Goal: Information Seeking & Learning: Compare options

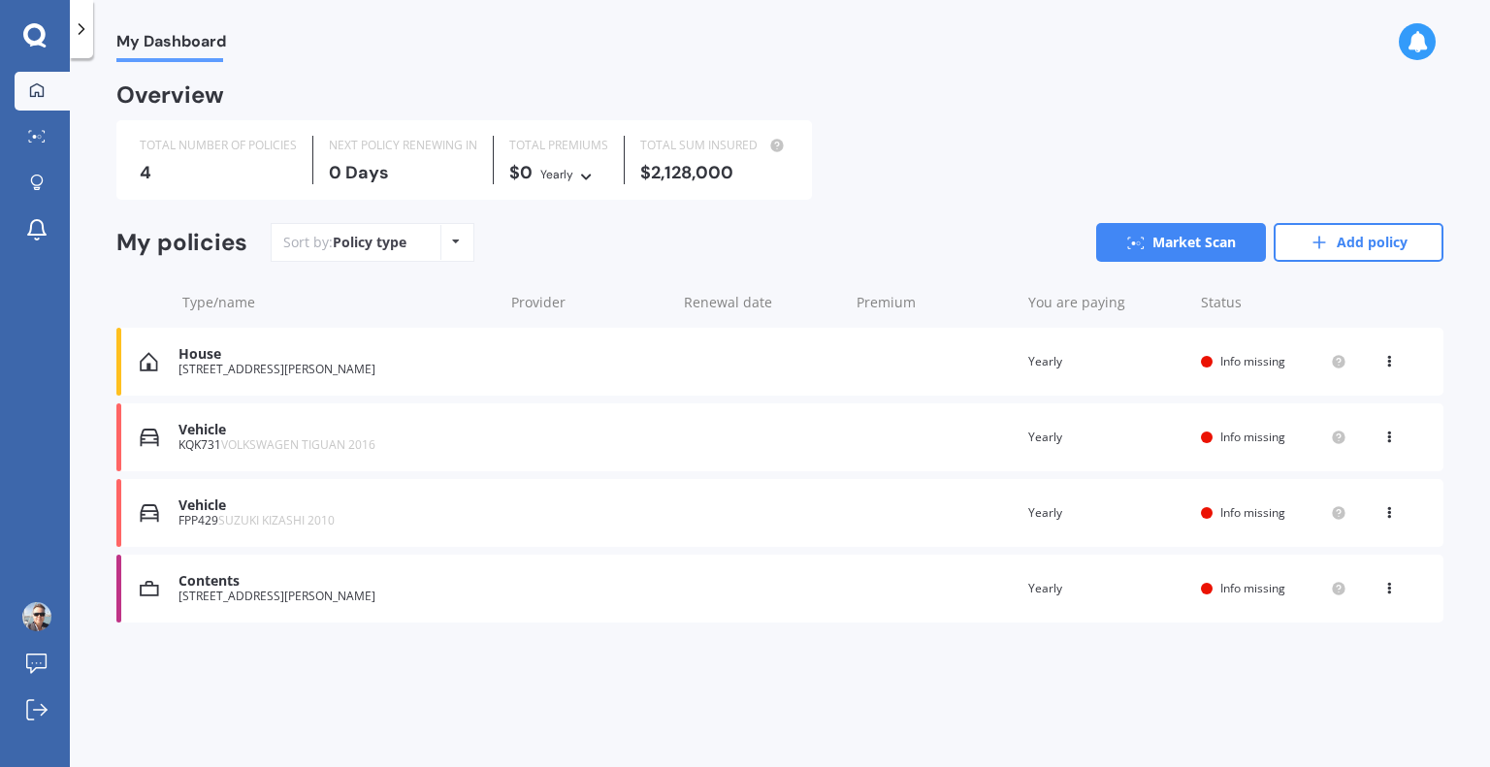
click at [1240, 435] on span "Info missing" at bounding box center [1252, 437] width 65 height 16
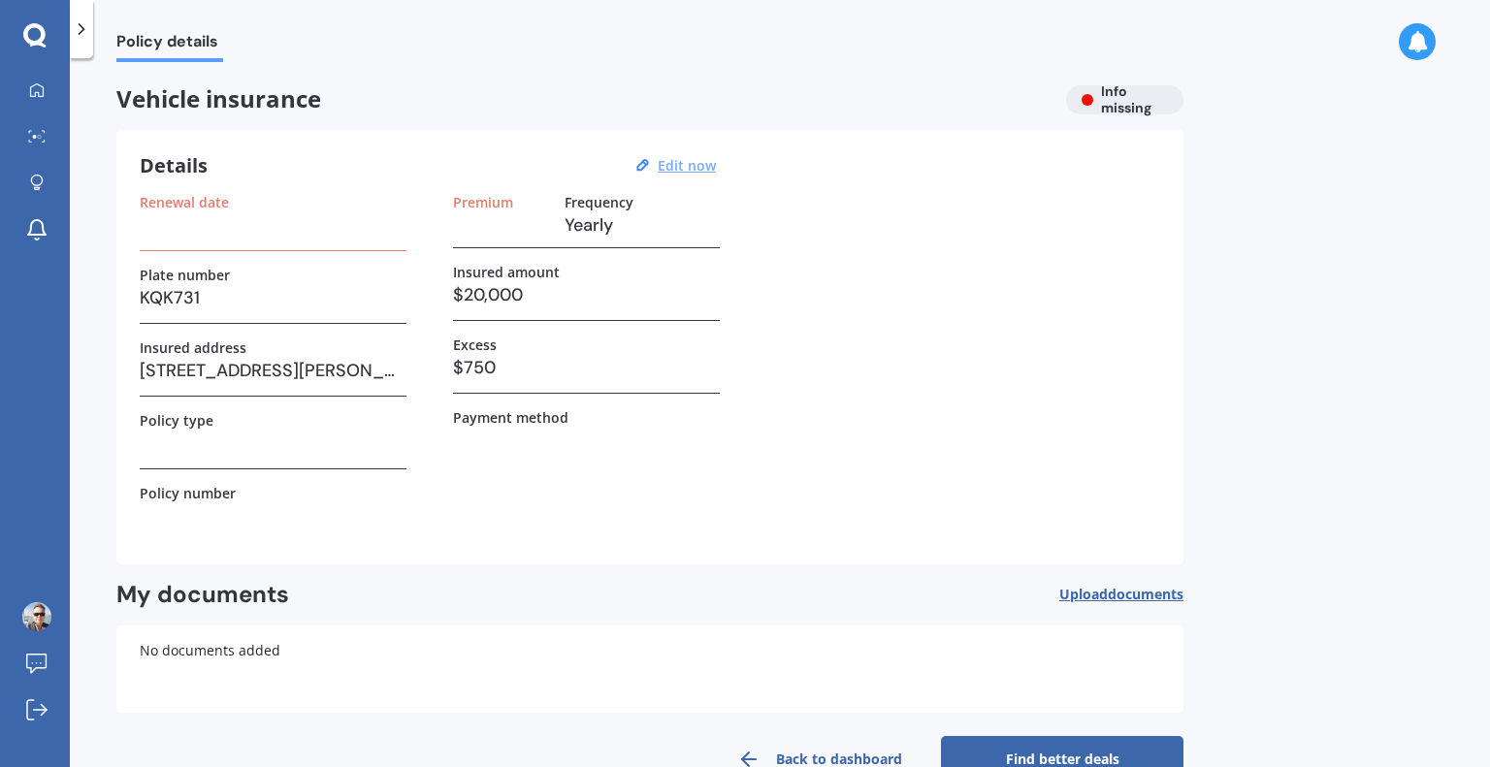
click at [692, 173] on u "Edit now" at bounding box center [687, 165] width 58 height 18
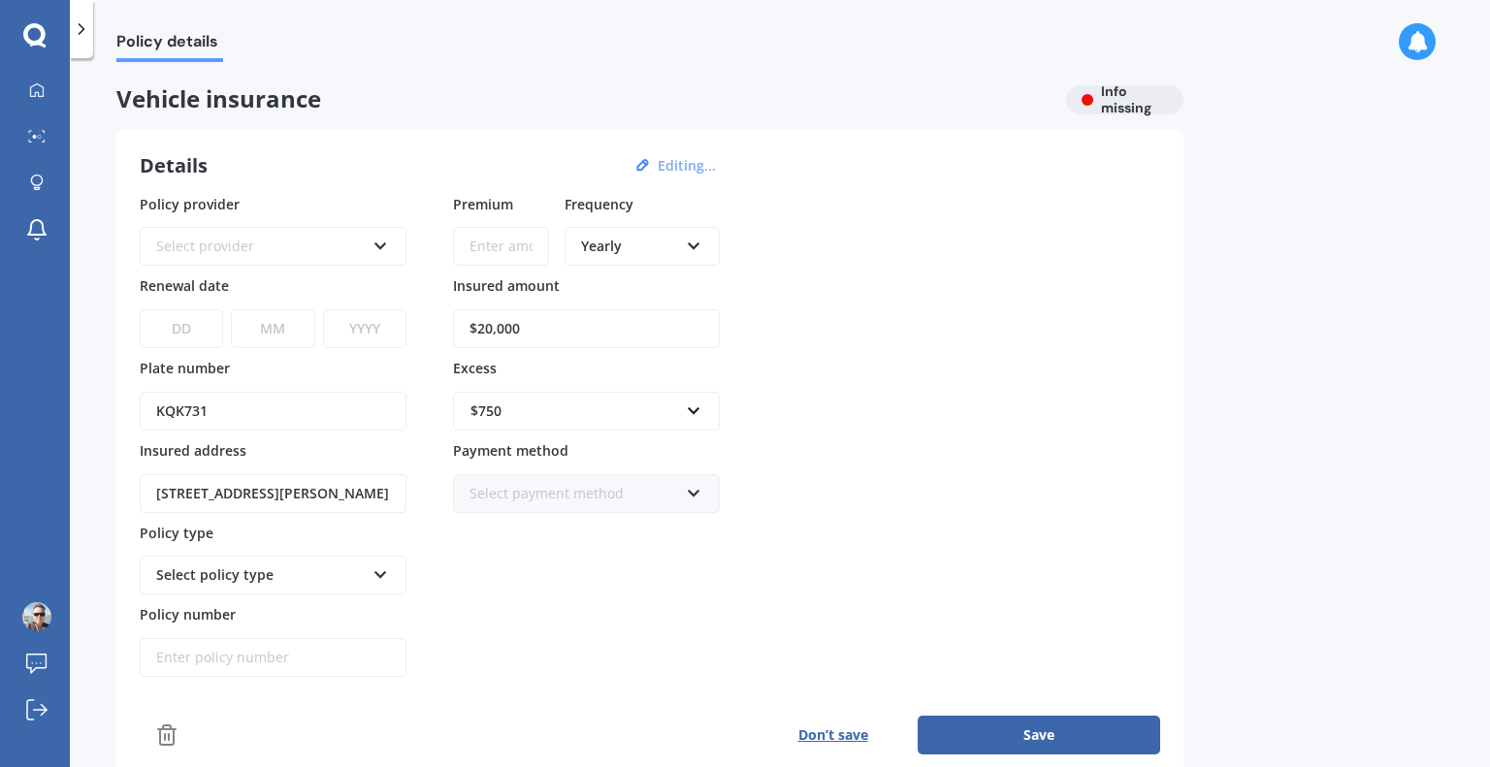
click at [548, 404] on div "$750" at bounding box center [574, 411] width 209 height 21
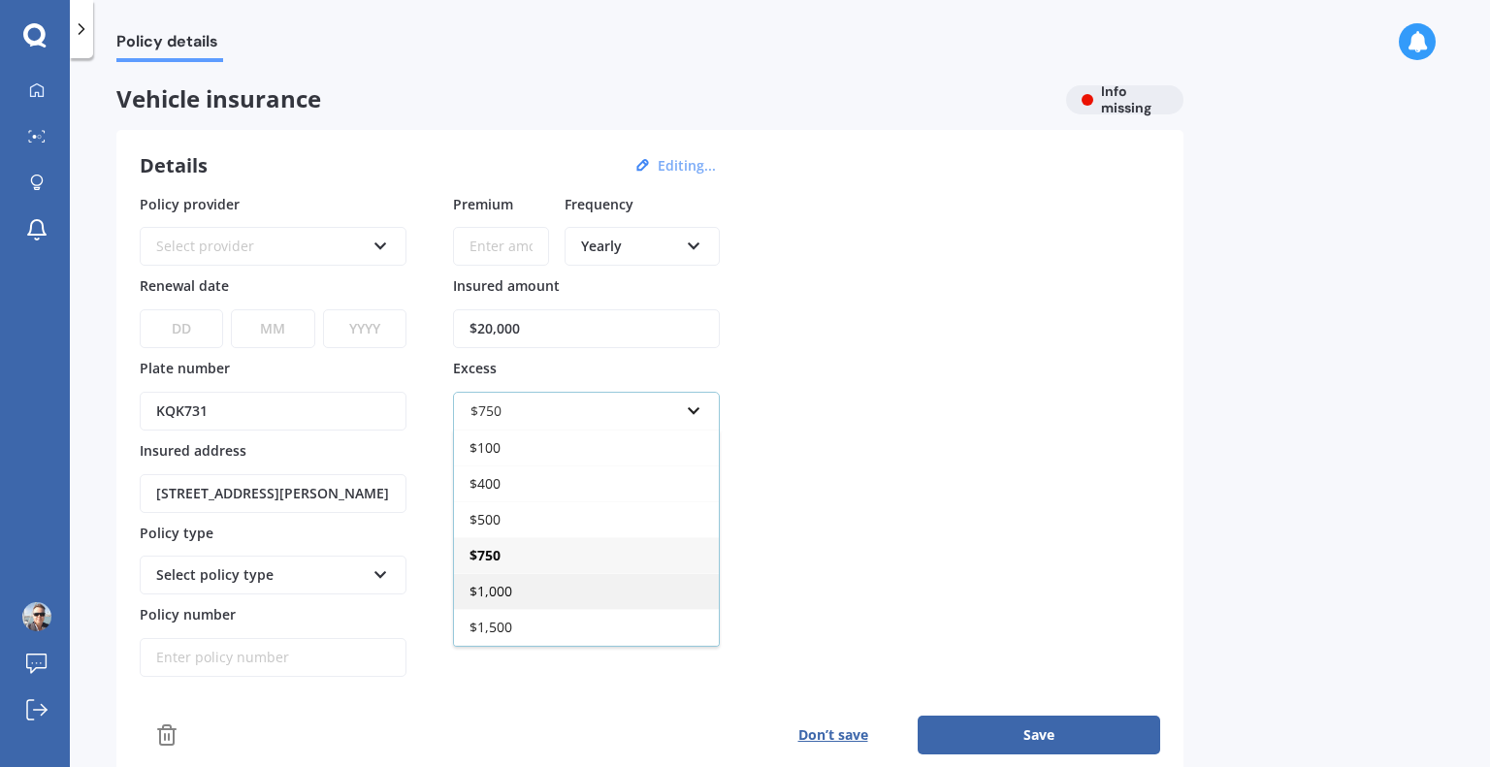
click at [500, 582] on span "$1,000" at bounding box center [490, 591] width 43 height 18
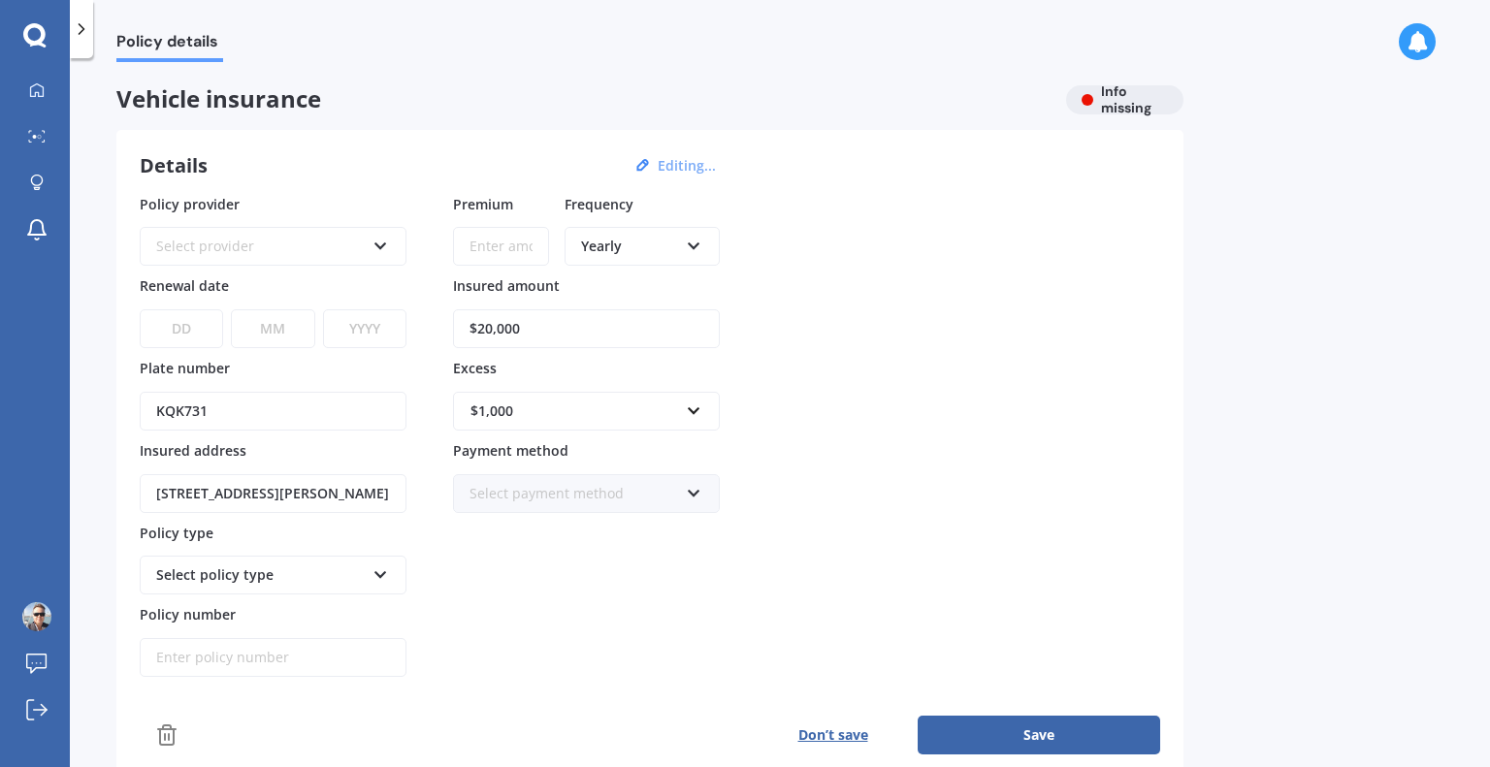
click at [567, 537] on div "Premium Frequency Yearly Yearly Six-Monthly Quarterly Monthly Fortnightly Weekl…" at bounding box center [586, 436] width 267 height 484
click at [580, 497] on div "Select payment method" at bounding box center [573, 493] width 209 height 21
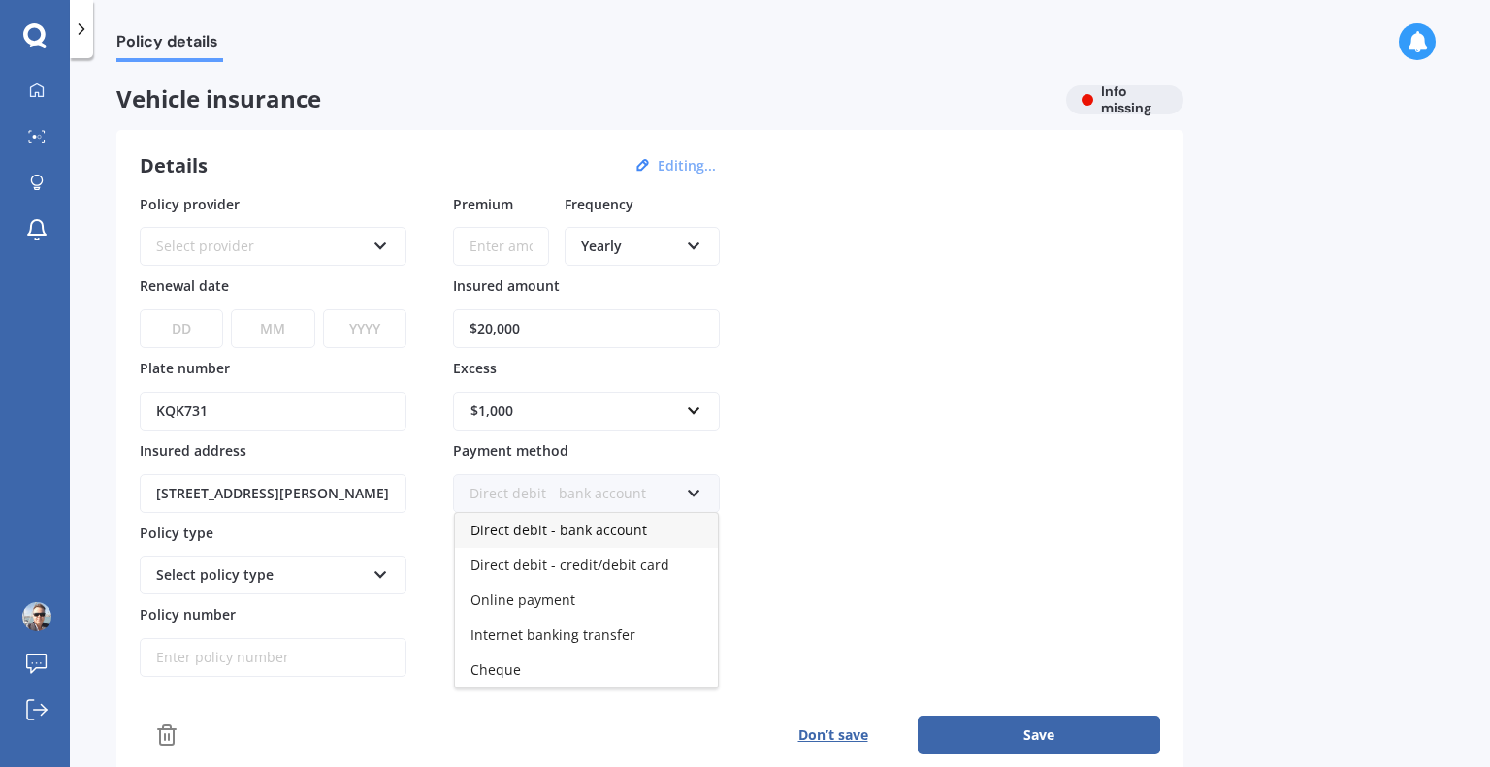
click at [580, 497] on div "Direct debit - bank account" at bounding box center [573, 493] width 209 height 21
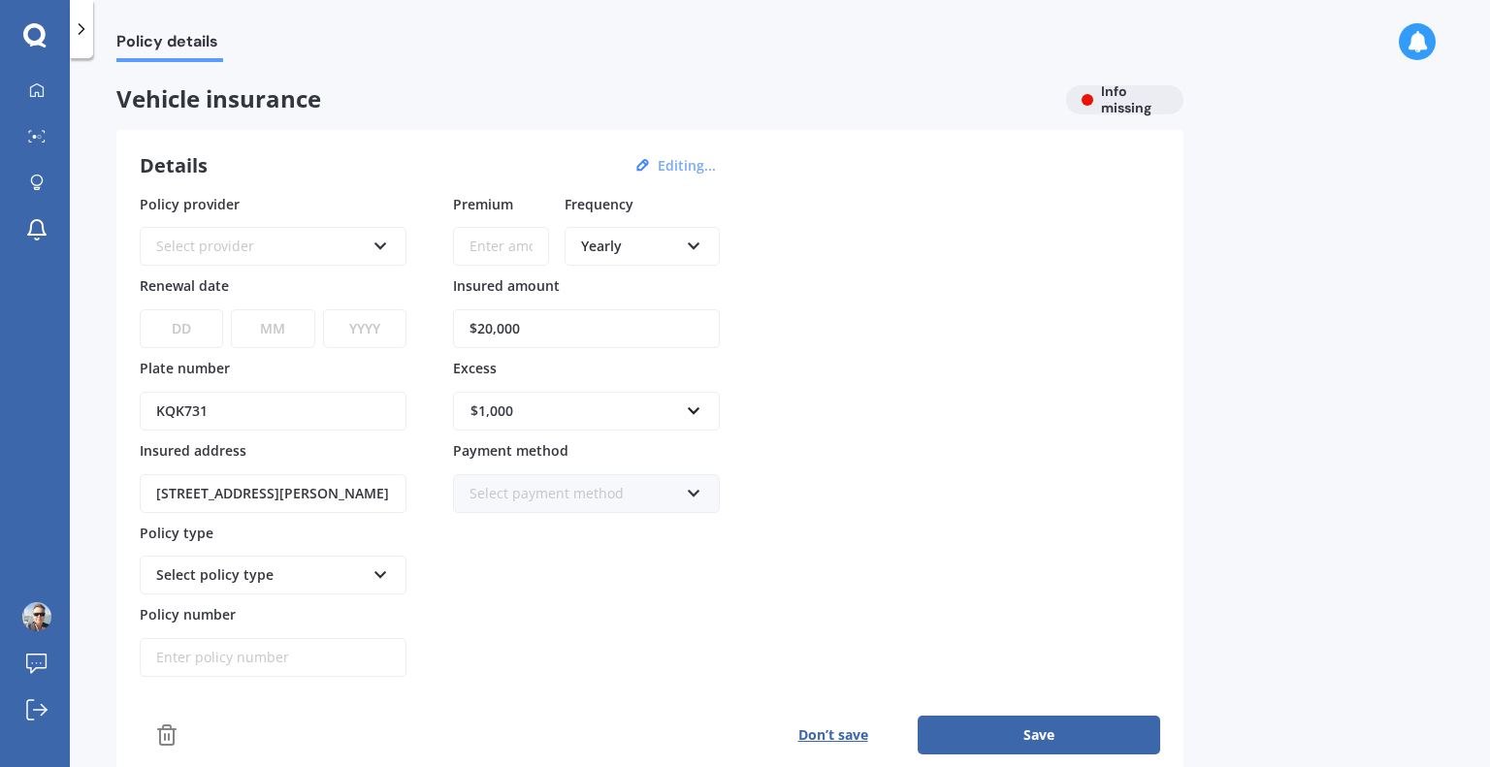
click at [217, 252] on div "Select provider" at bounding box center [260, 246] width 209 height 21
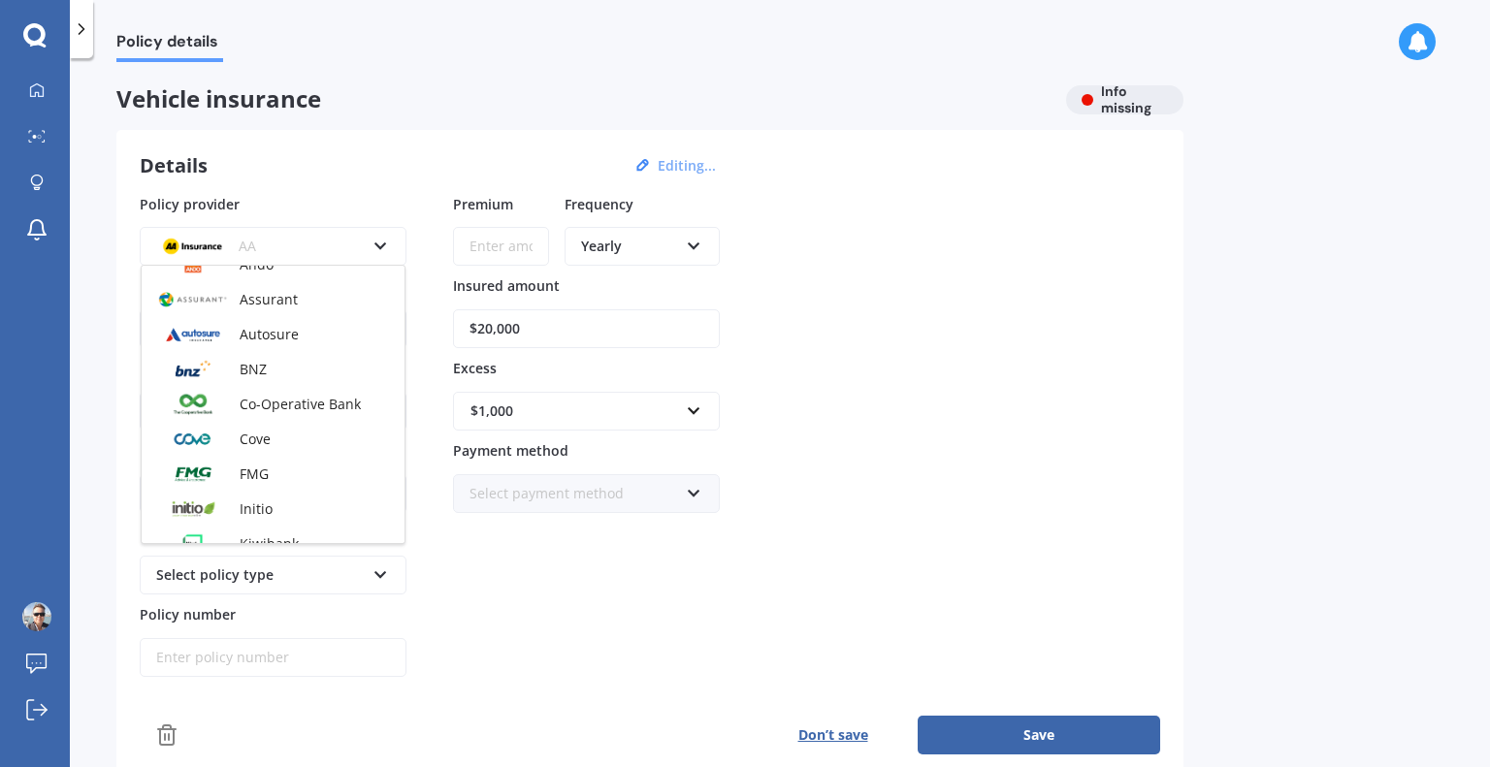
scroll to position [229, 0]
click at [288, 439] on div "Cove" at bounding box center [273, 438] width 263 height 35
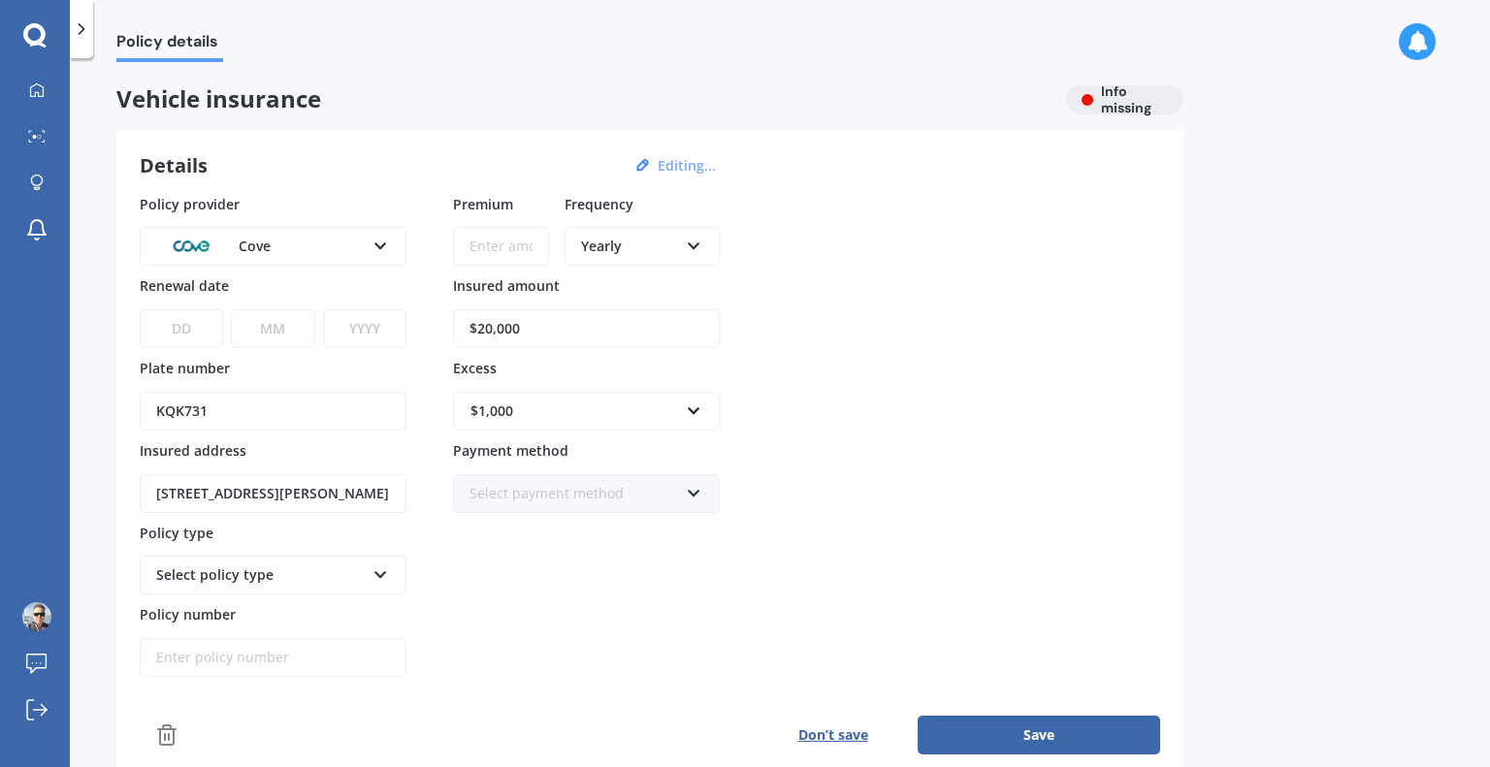
click at [518, 255] on input "Premium" at bounding box center [501, 246] width 96 height 39
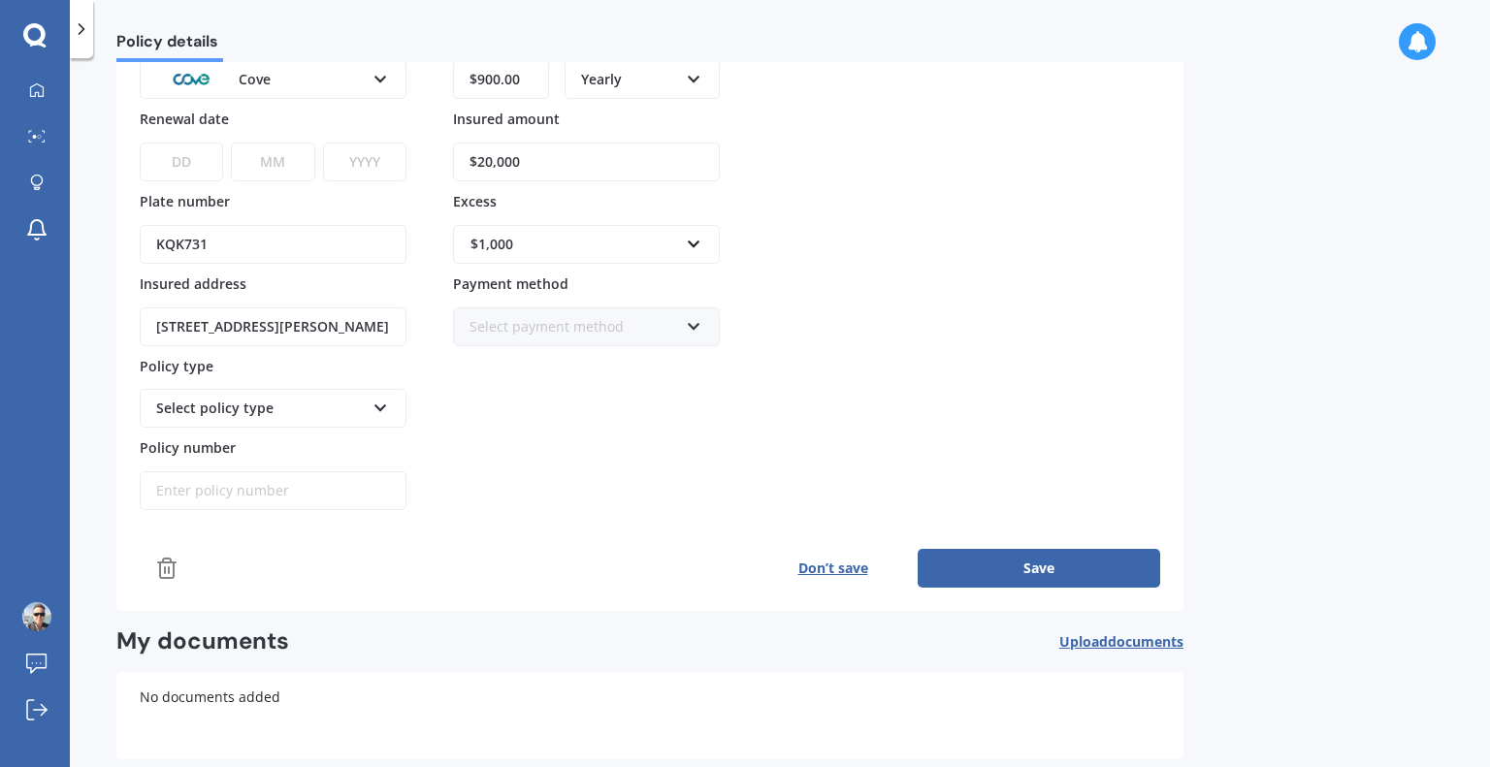
scroll to position [178, 0]
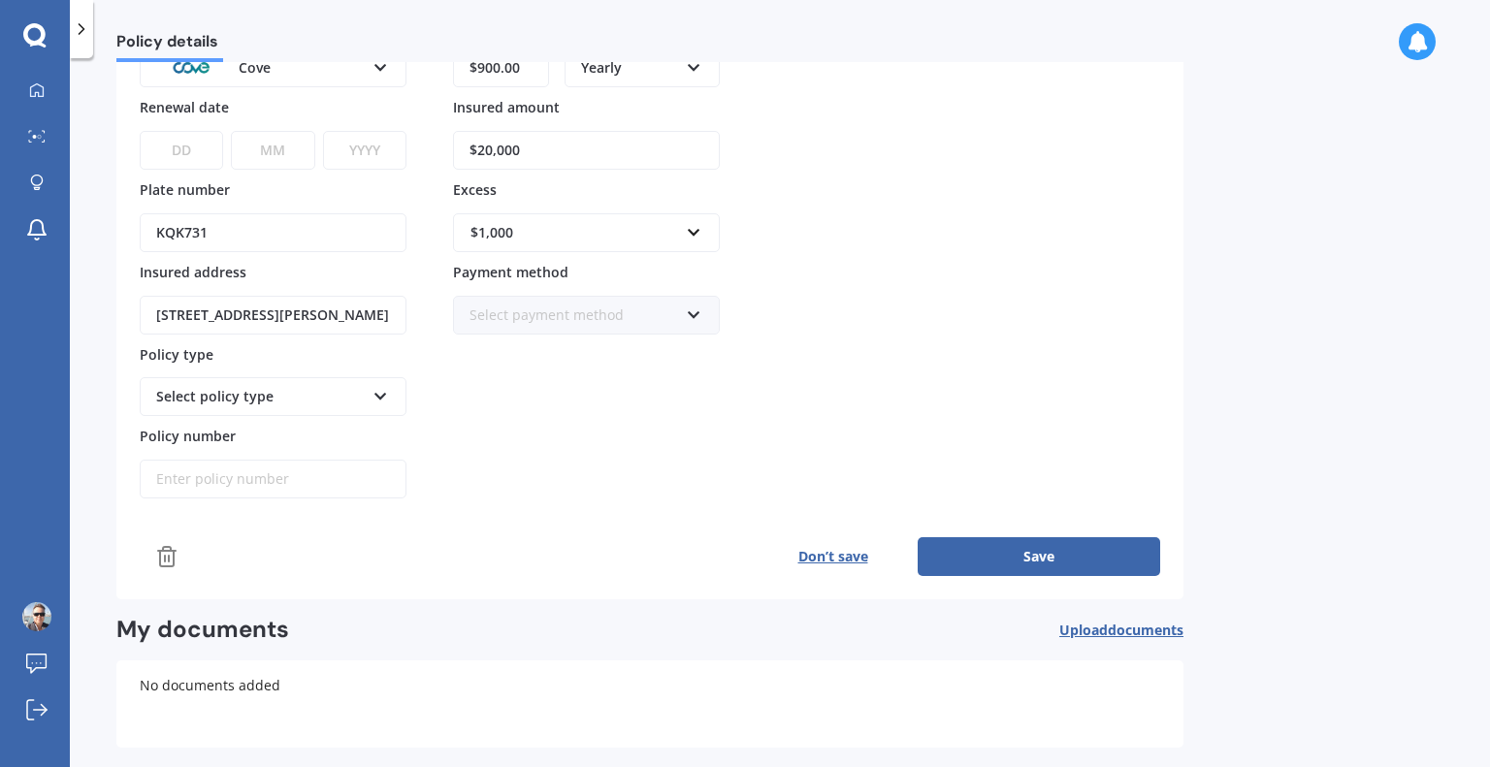
type input "$900.00"
click at [598, 308] on div "Select payment method" at bounding box center [573, 315] width 209 height 21
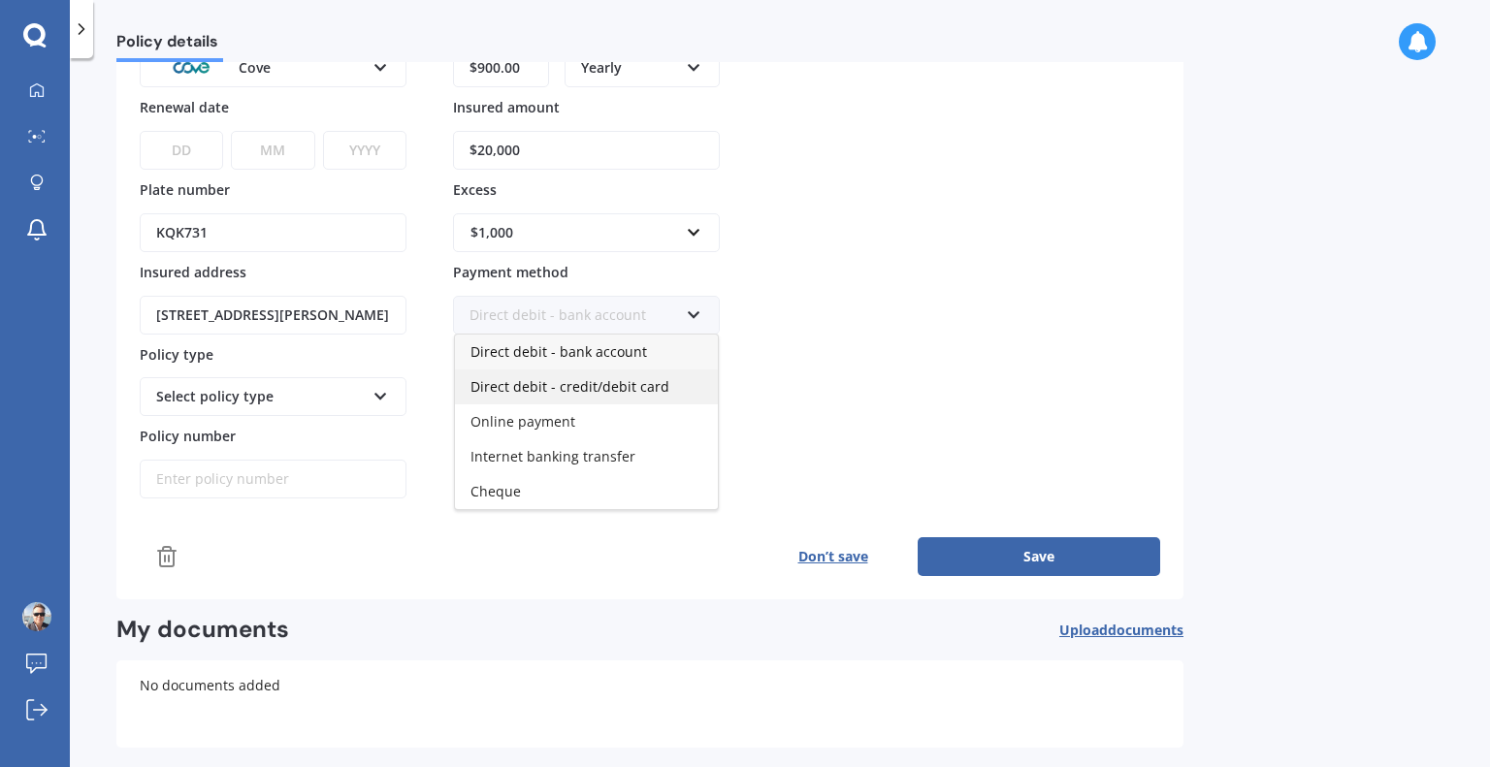
click at [594, 390] on span "Direct debit - credit/debit card" at bounding box center [569, 386] width 199 height 18
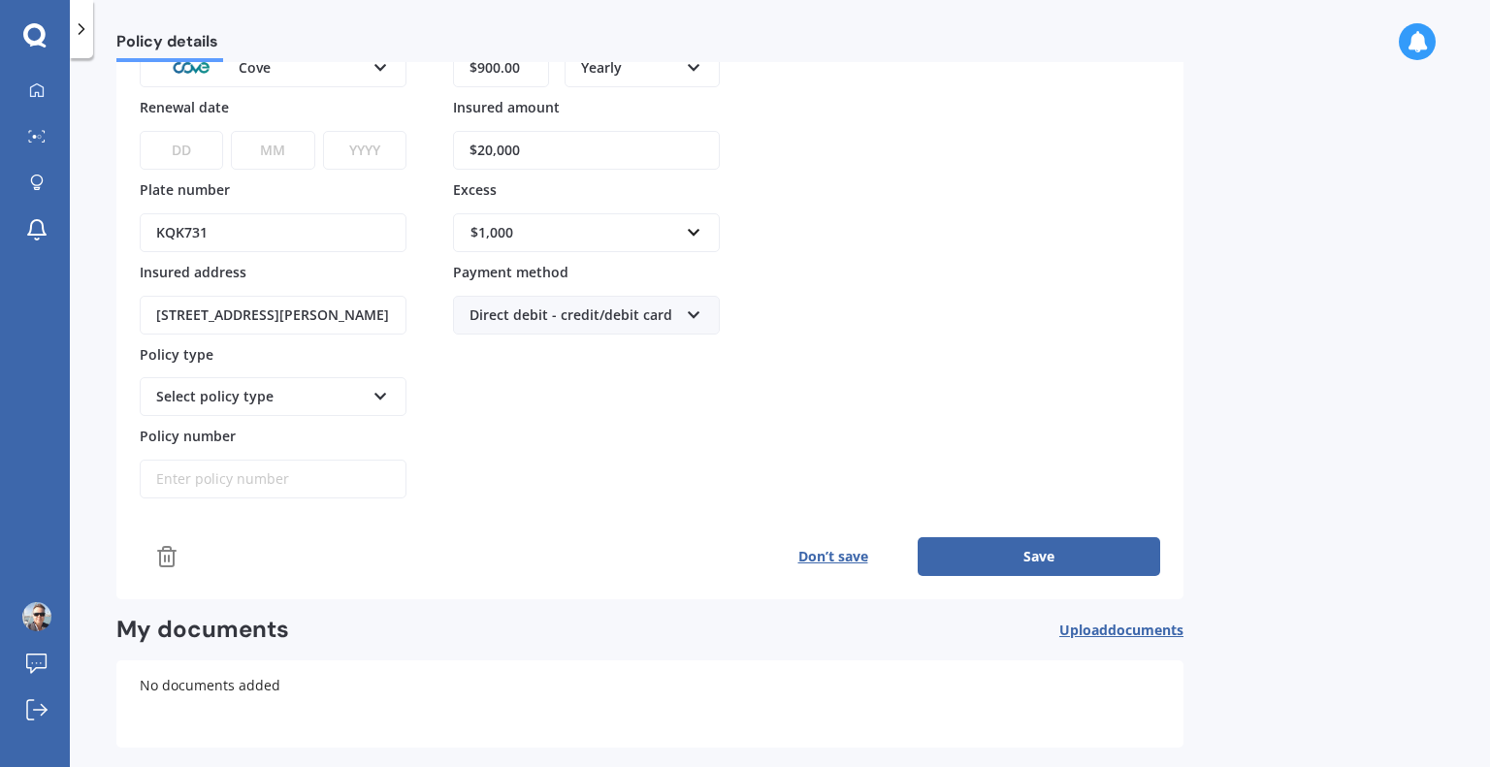
click at [547, 435] on div "Premium $900.00 Frequency Yearly Yearly Six-Monthly Quarterly Monthly Fortnight…" at bounding box center [586, 258] width 267 height 484
click at [306, 406] on div "Select policy type Comprehensive" at bounding box center [273, 396] width 267 height 39
click at [303, 445] on div "Comprehensive" at bounding box center [273, 433] width 263 height 35
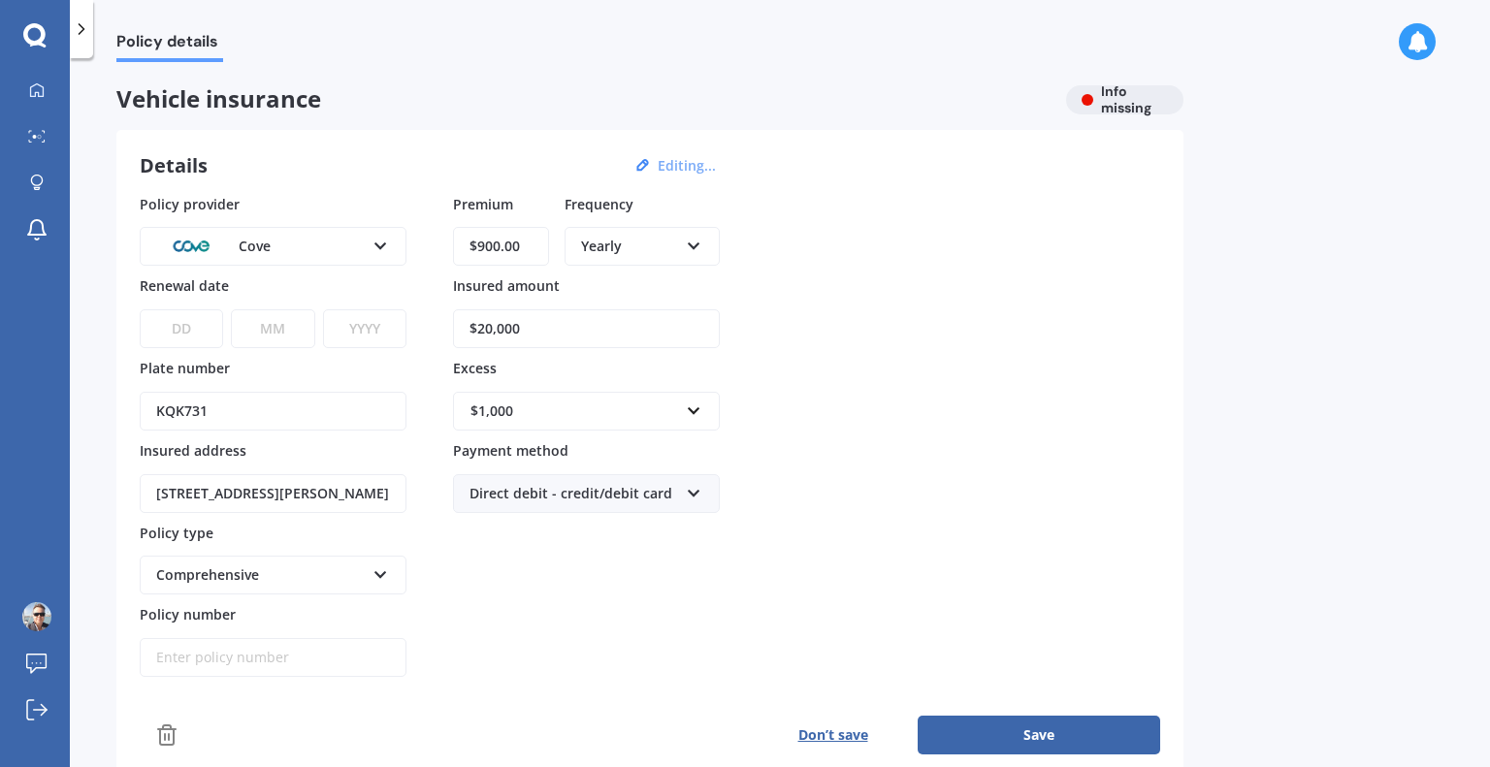
click at [1042, 723] on button "Save" at bounding box center [1039, 735] width 242 height 39
click at [190, 327] on select "DD 01 02 03 04 05 06 07 08 09 10 11 12 13 14 15 16 17 18 19 20 21 22 23 24 25 2…" at bounding box center [180, 328] width 81 height 39
select select "31"
click at [140, 309] on select "DD 01 02 03 04 05 06 07 08 09 10 11 12 13 14 15 16 17 18 19 20 21 22 23 24 25 2…" at bounding box center [180, 328] width 81 height 39
click at [279, 329] on select "MM 01 02 03 04 05 06 07 08 09 10 11 12" at bounding box center [269, 328] width 81 height 39
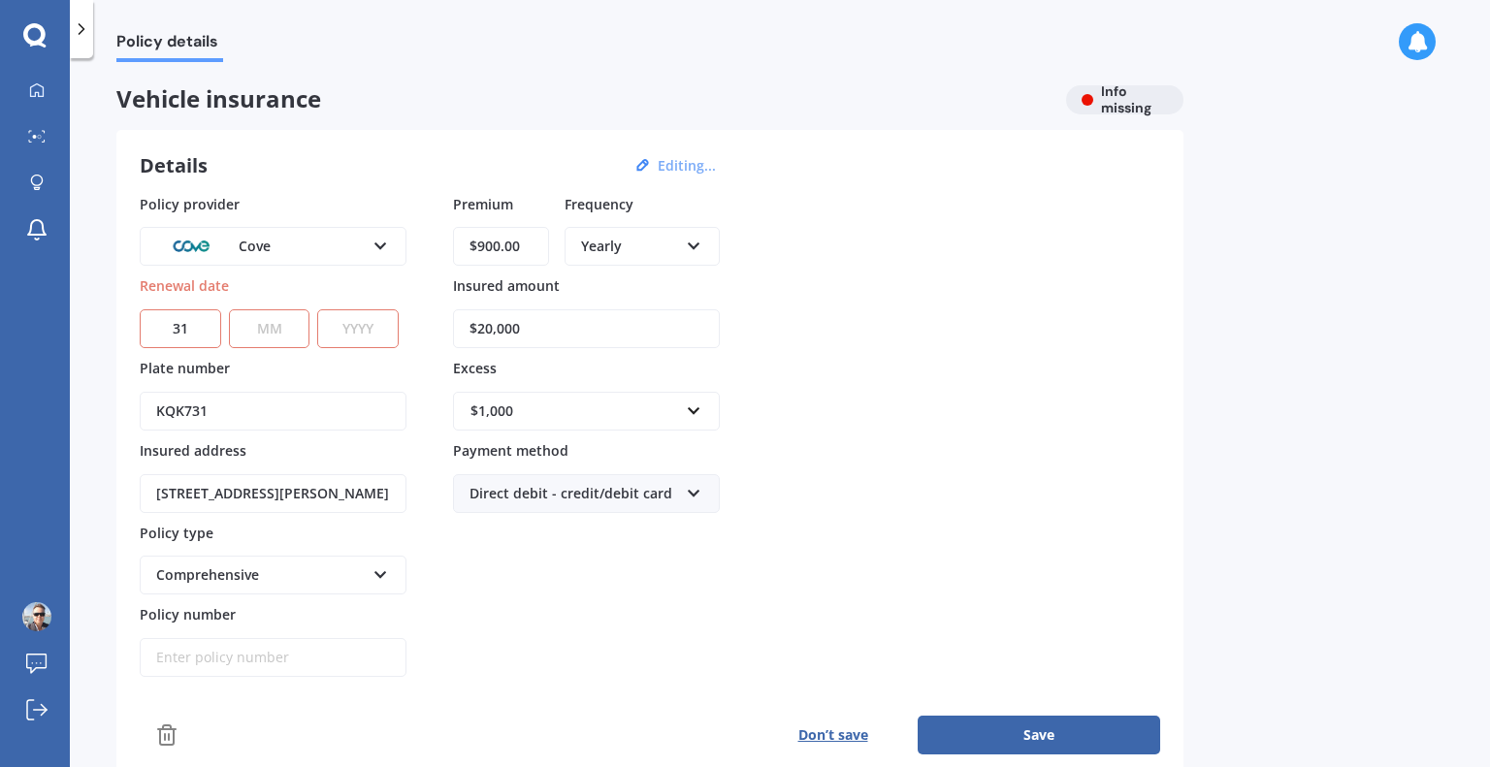
select select "09"
click at [229, 309] on select "MM 01 02 03 04 05 06 07 08 09 10 11 12" at bounding box center [269, 328] width 81 height 39
click at [372, 322] on select "YYYY 2027 2026 2025 2024 2023 2022 2021 2020 2019 2018 2017 2016 2015 2014 2013…" at bounding box center [357, 328] width 81 height 39
click at [172, 332] on select "DD 01 02 03 04 05 06 07 08 09 10 11 12 13 14 15 16 17 18 19 20 21 22 23 24 25 2…" at bounding box center [180, 328] width 81 height 39
select select "26"
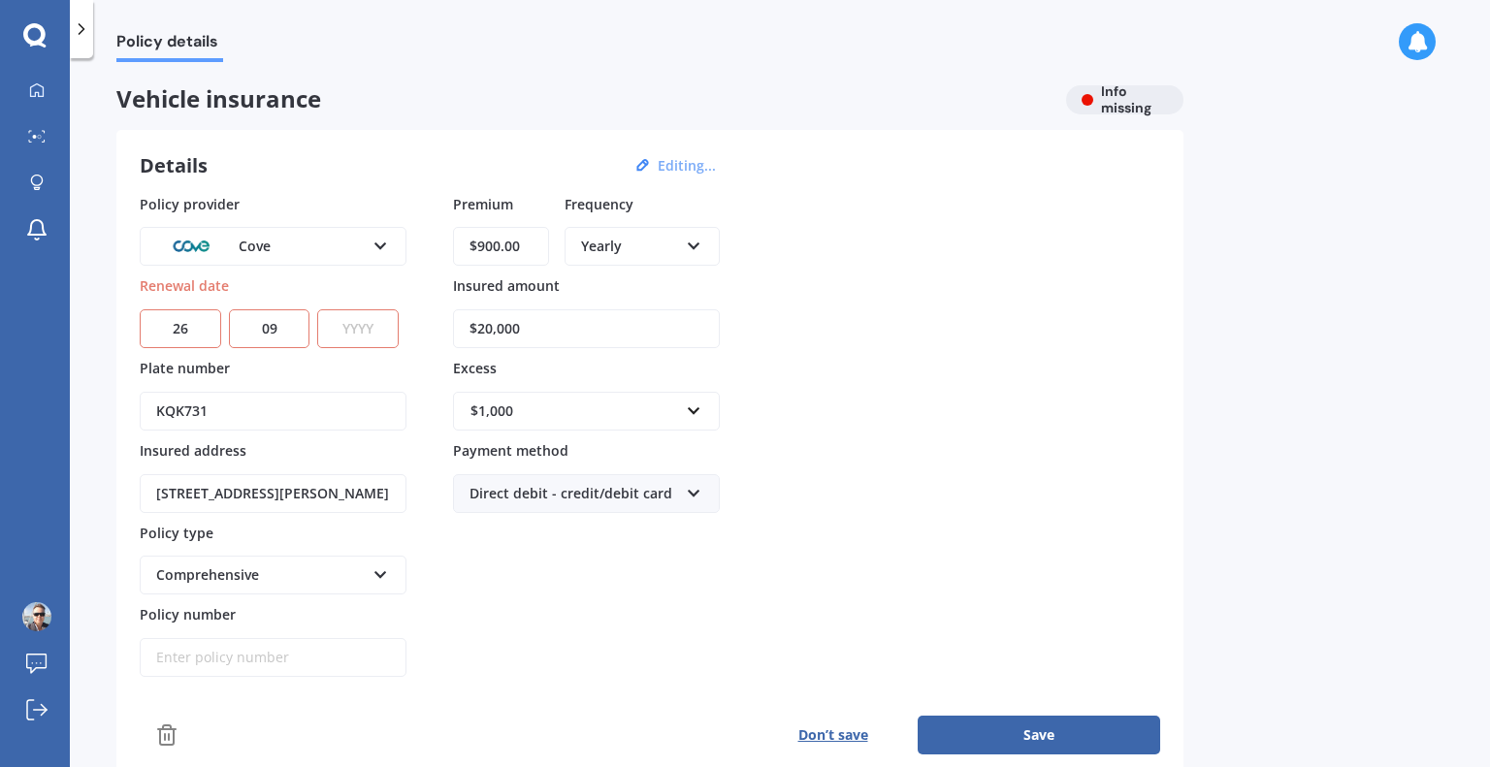
click at [140, 309] on select "DD 01 02 03 04 05 06 07 08 09 10 11 12 13 14 15 16 17 18 19 20 21 22 23 24 25 2…" at bounding box center [180, 328] width 81 height 39
click at [372, 332] on select "YYYY 2027 2026 2025 2024 2023 2022 2021 2020 2019 2018 2017 2016 2015 2014 2013…" at bounding box center [357, 328] width 81 height 39
select select "2025"
click at [322, 309] on select "YYYY 2027 2026 2025 2024 2023 2022 2021 2020 2019 2018 2017 2016 2015 2014 2013…" at bounding box center [357, 328] width 81 height 39
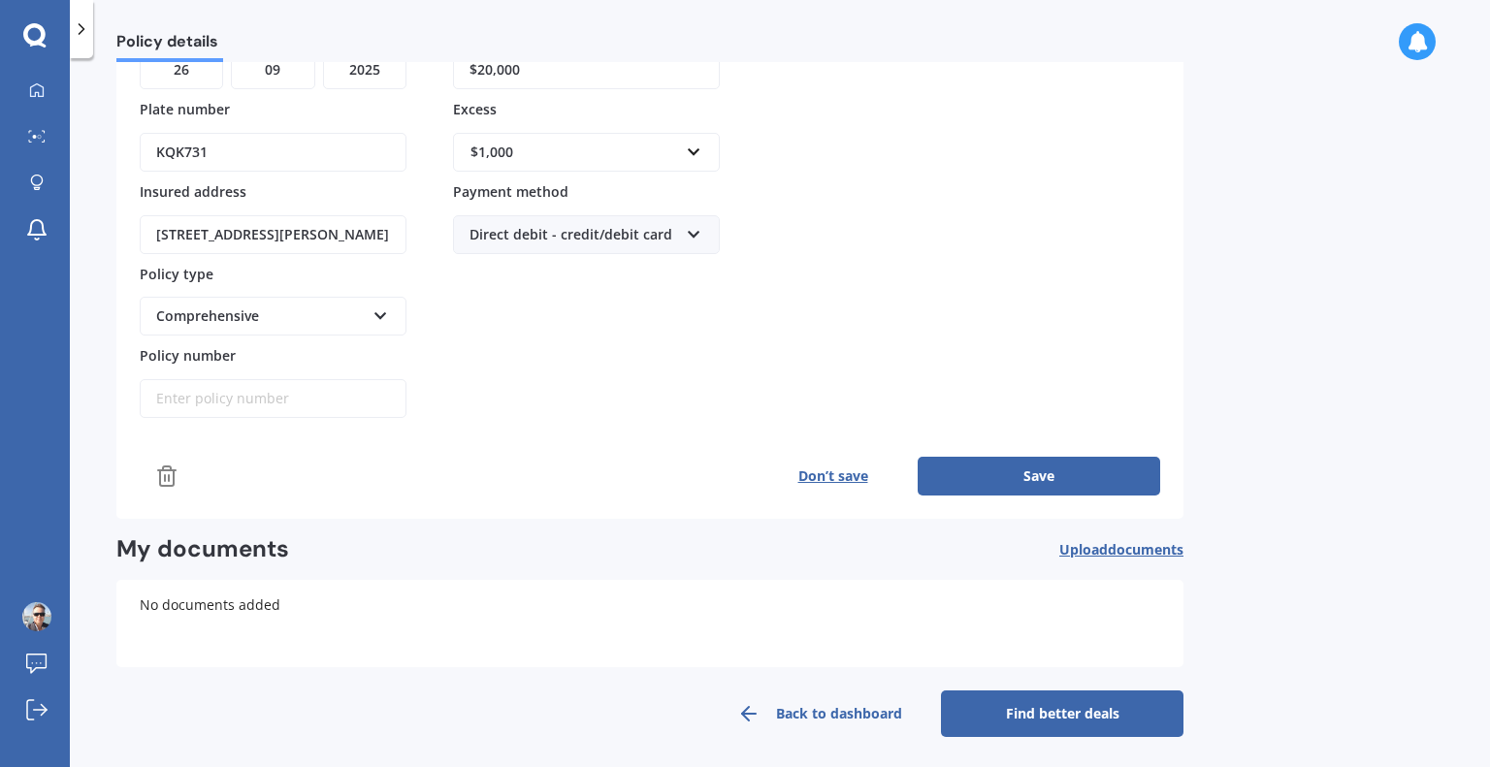
click at [962, 480] on button "Save" at bounding box center [1039, 476] width 242 height 39
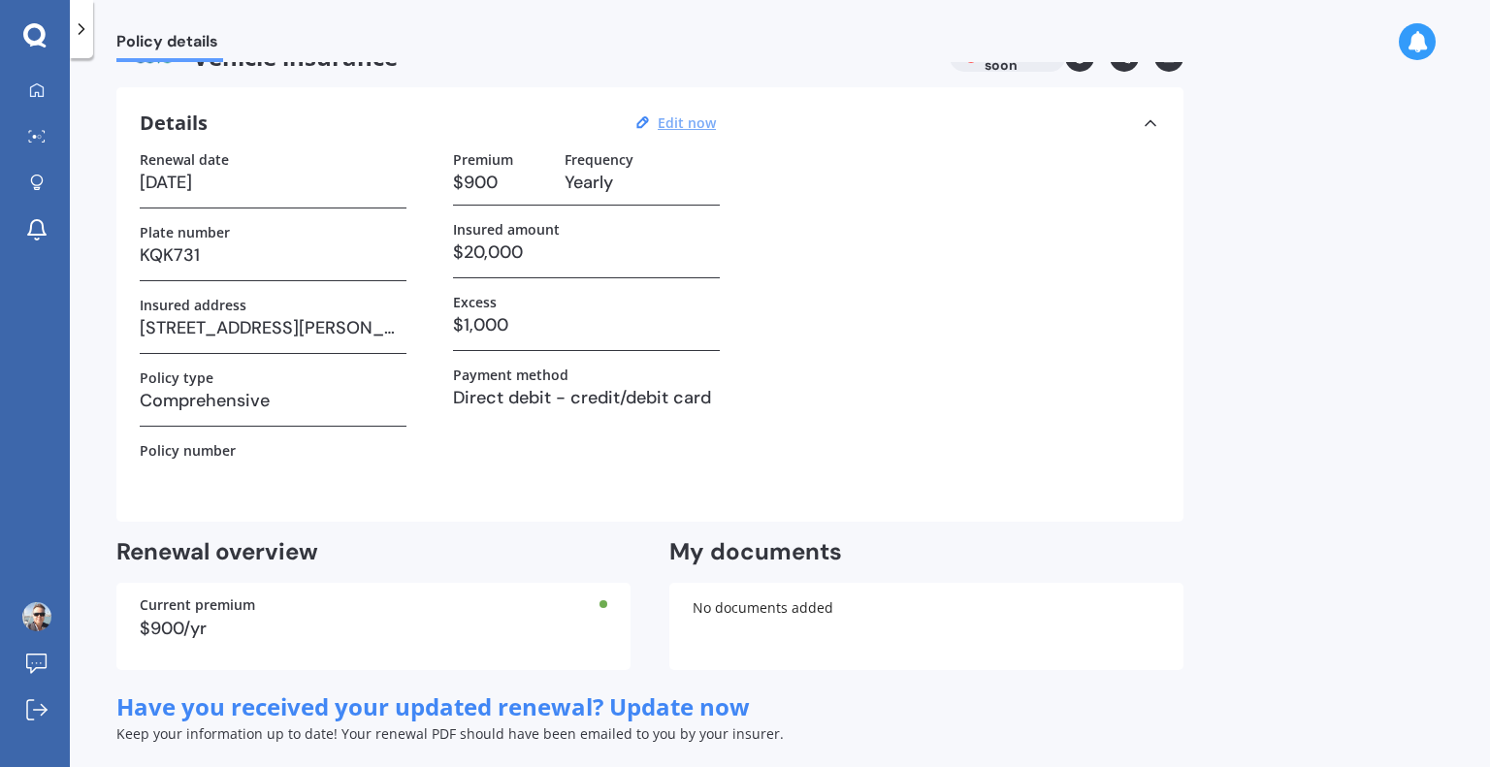
scroll to position [0, 0]
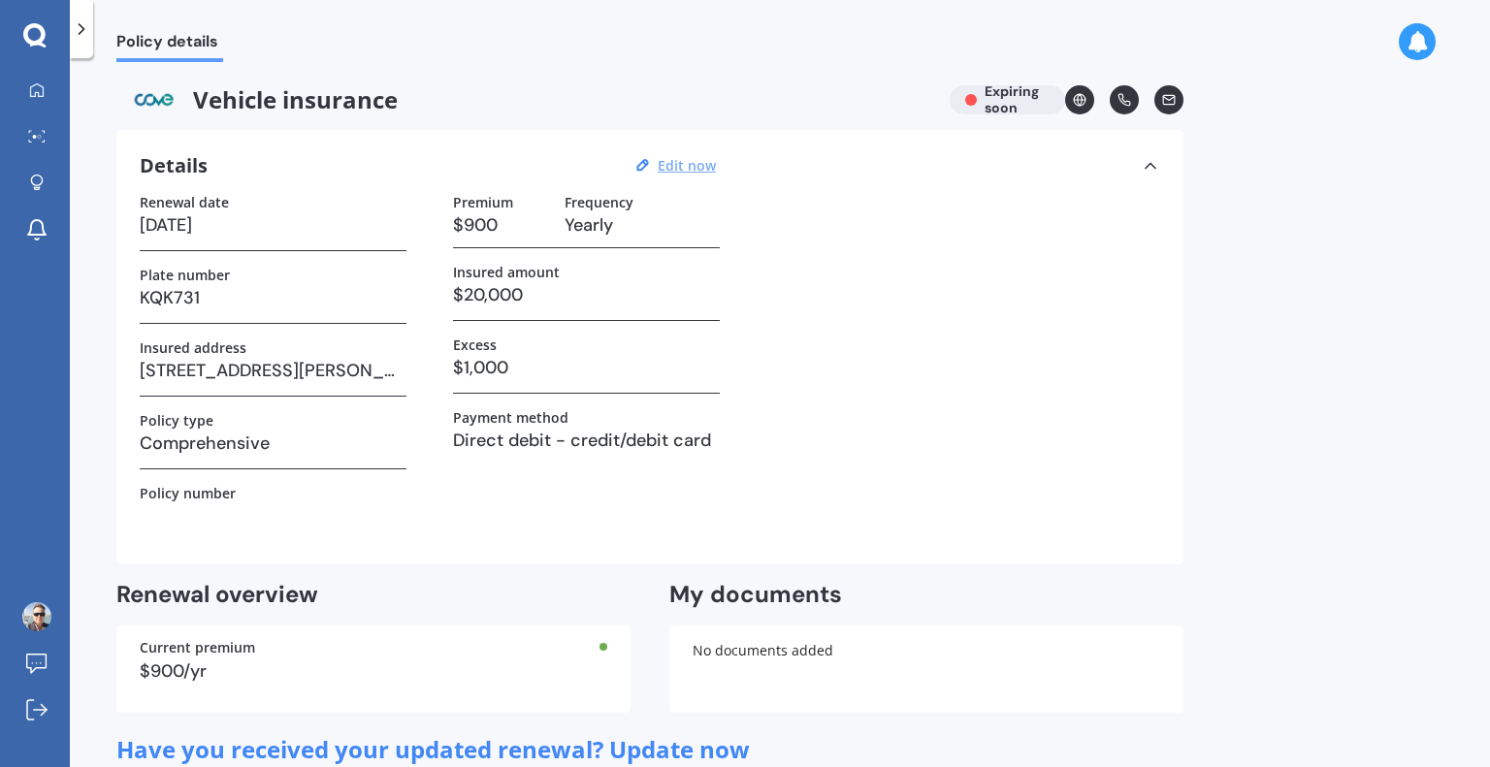
click at [72, 48] on div at bounding box center [81, 29] width 23 height 58
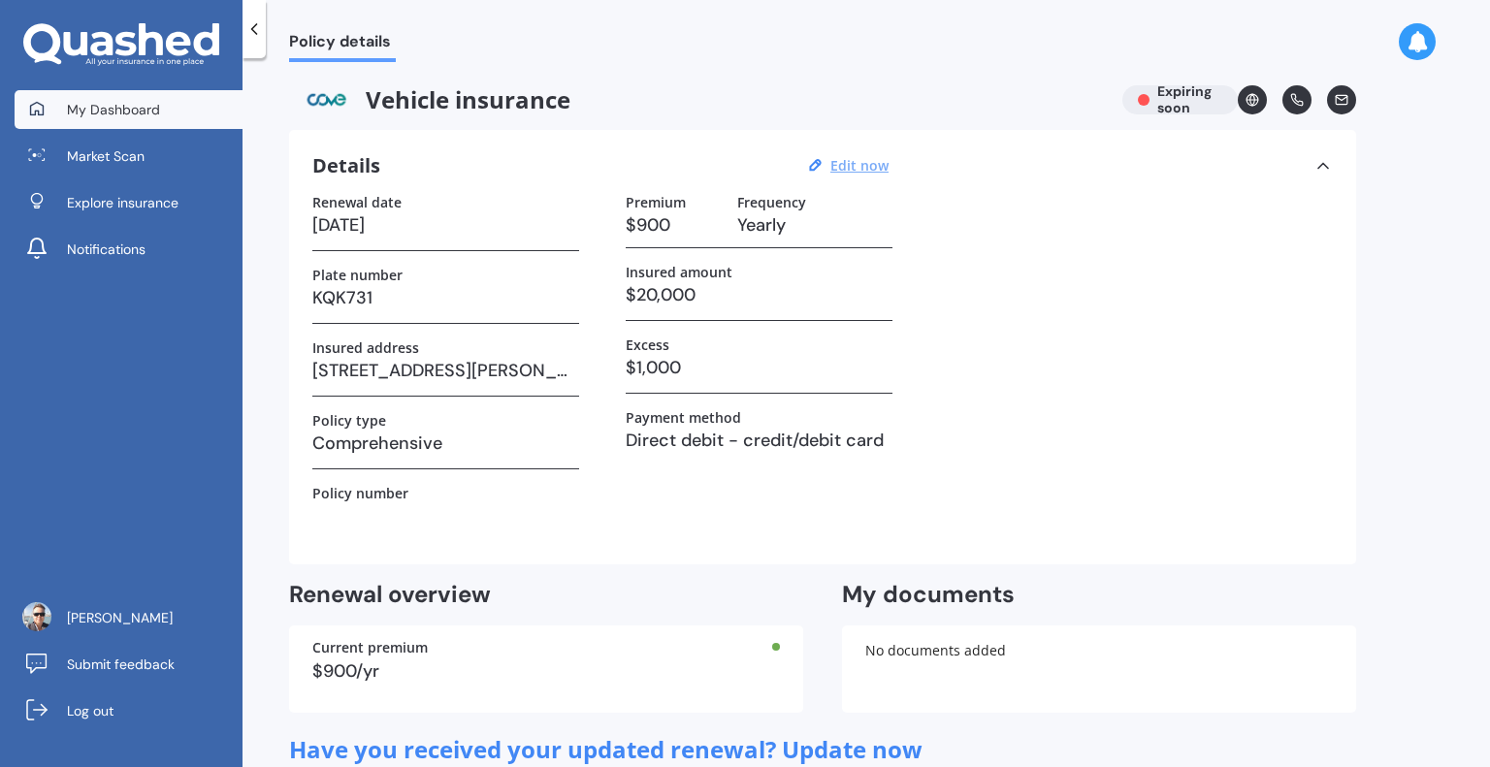
click at [124, 116] on span "My Dashboard" at bounding box center [113, 109] width 93 height 19
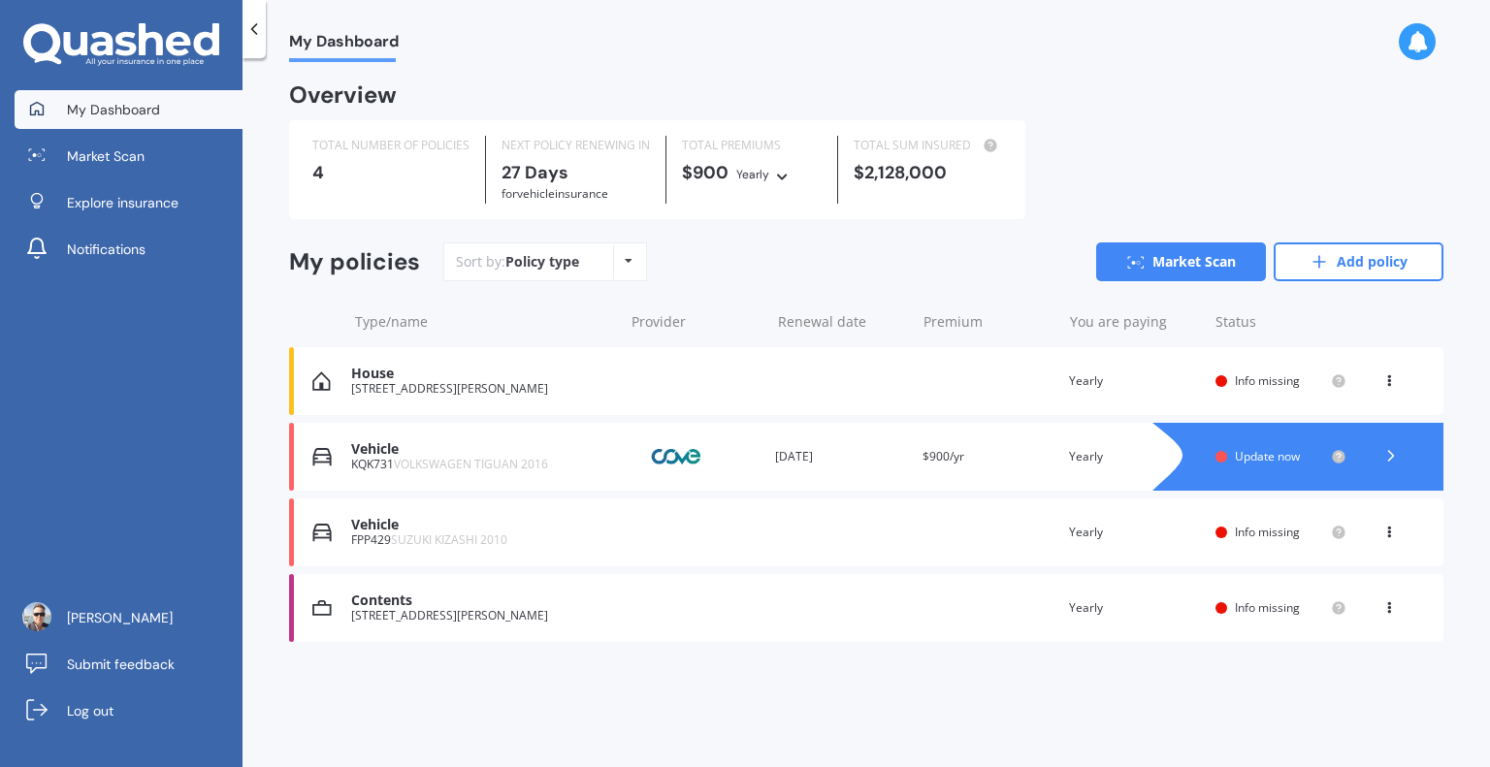
click at [602, 534] on div "FPP429 SUZUKI KIZASHI 2010" at bounding box center [482, 540] width 262 height 14
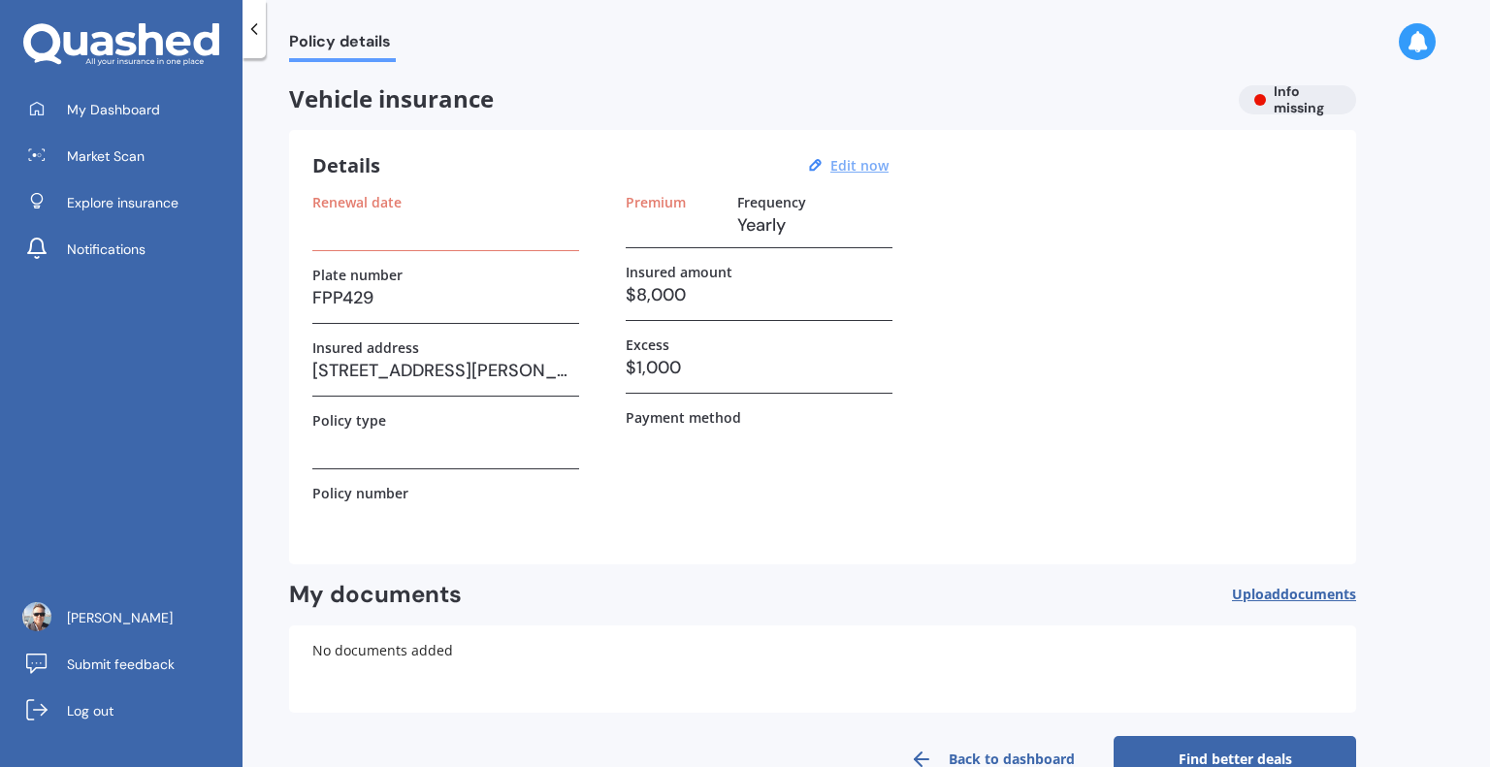
click at [861, 165] on u "Edit now" at bounding box center [859, 165] width 58 height 18
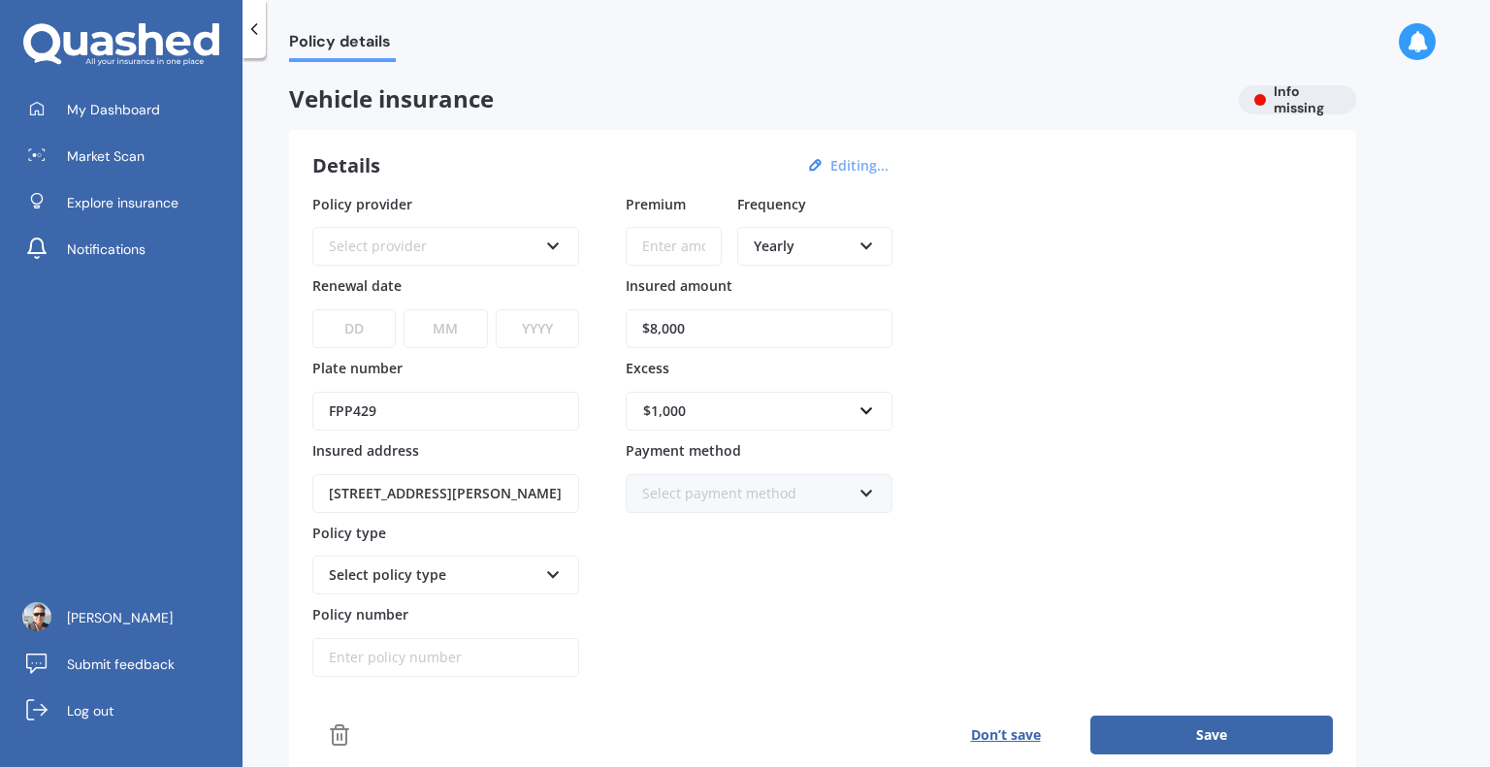
click at [377, 418] on input "FPP429" at bounding box center [445, 411] width 267 height 39
type input "F"
type input "RBJ619"
click at [381, 326] on select "DD 01 02 03 04 05 06 07 08 09 10 11 12 13 14 15 16 17 18 19 20 21 22 23 24 25 2…" at bounding box center [353, 328] width 83 height 39
select select "03"
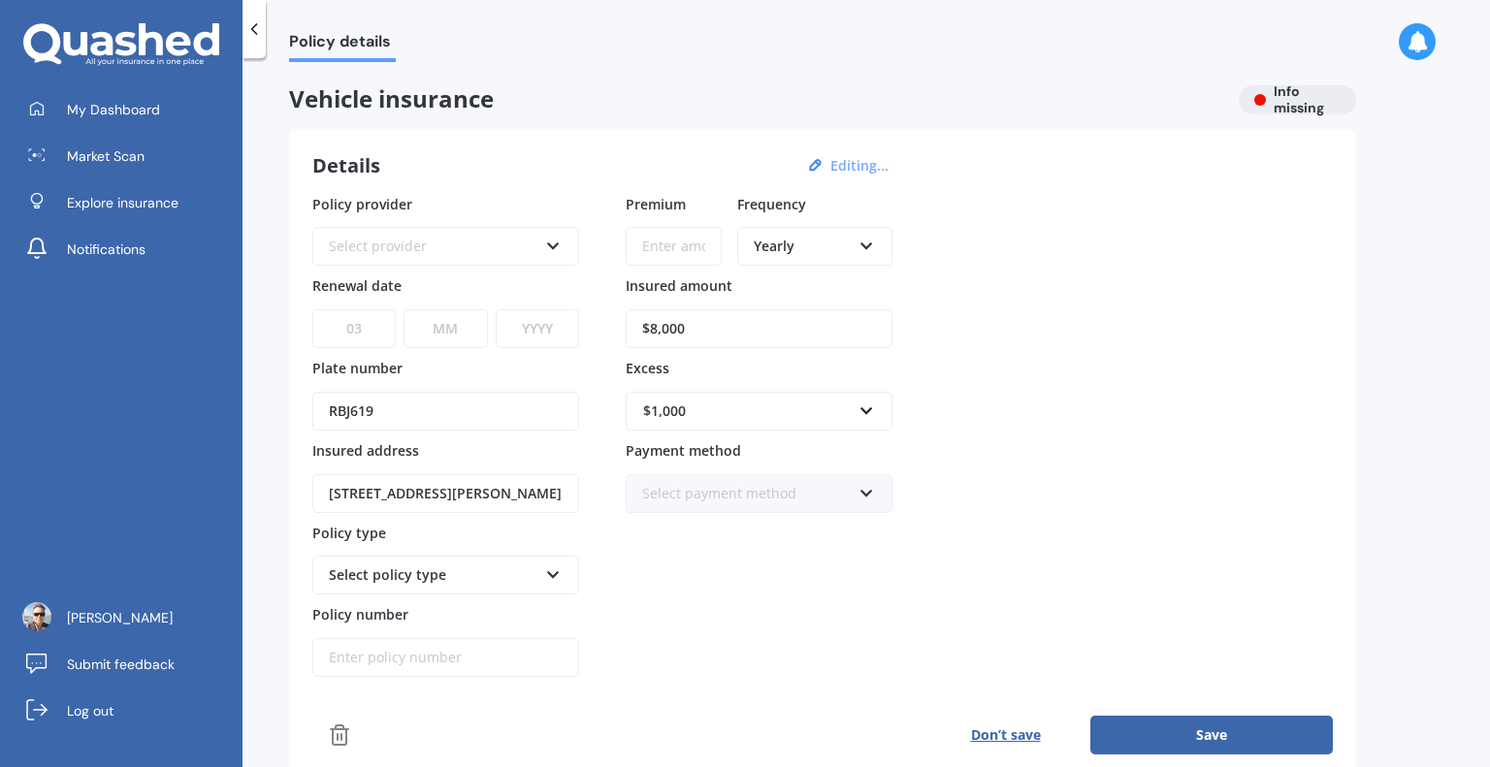
click at [312, 309] on select "DD 01 02 03 04 05 06 07 08 09 10 11 12 13 14 15 16 17 18 19 20 21 22 23 24 25 2…" at bounding box center [353, 328] width 83 height 39
click at [454, 341] on select "MM 01 02 03 04 05 06 07 08 09 10 11 12" at bounding box center [444, 328] width 83 height 39
select select "03"
click at [403, 309] on select "MM 01 02 03 04 05 06 07 08 09 10 11 12" at bounding box center [444, 328] width 83 height 39
click at [554, 334] on select "YYYY 2027 2026 2025 2024 2023 2022 2021 2020 2019 2018 2017 2016 2015 2014 2013…" at bounding box center [537, 328] width 83 height 39
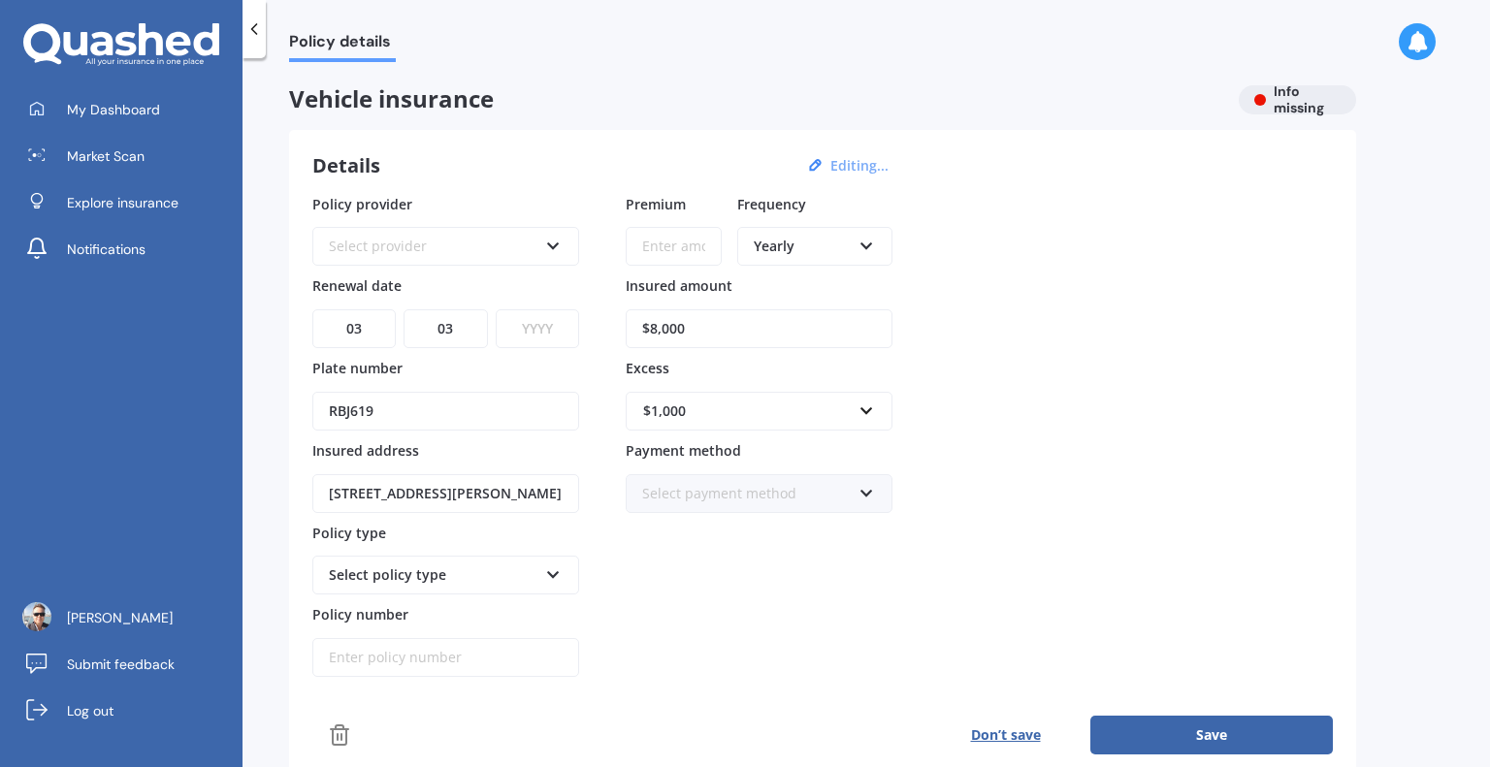
select select "2026"
click at [496, 309] on select "YYYY 2027 2026 2025 2024 2023 2022 2021 2020 2019 2018 2017 2016 2015 2014 2013…" at bounding box center [537, 328] width 83 height 39
click at [408, 244] on div "Select provider" at bounding box center [433, 246] width 209 height 21
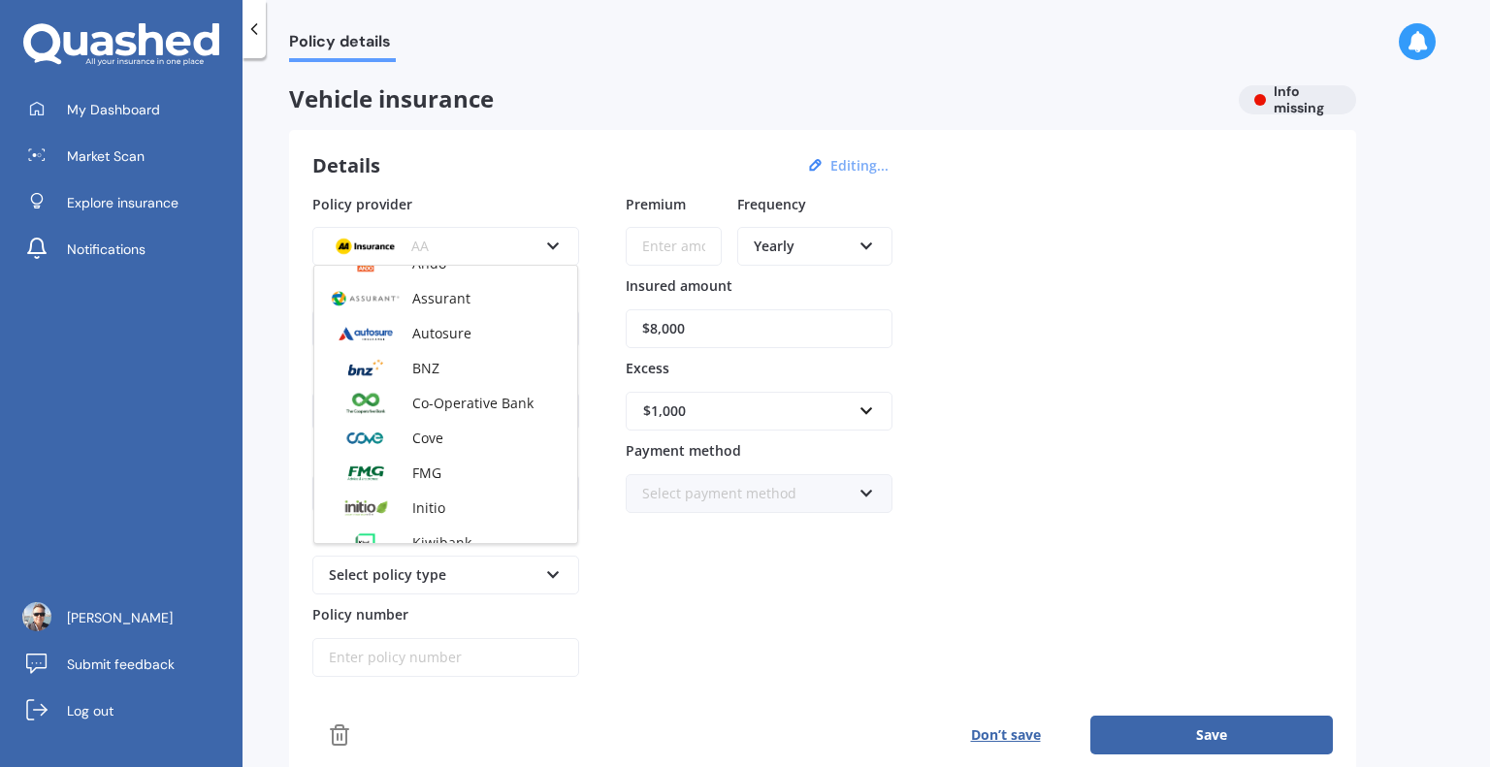
scroll to position [241, 0]
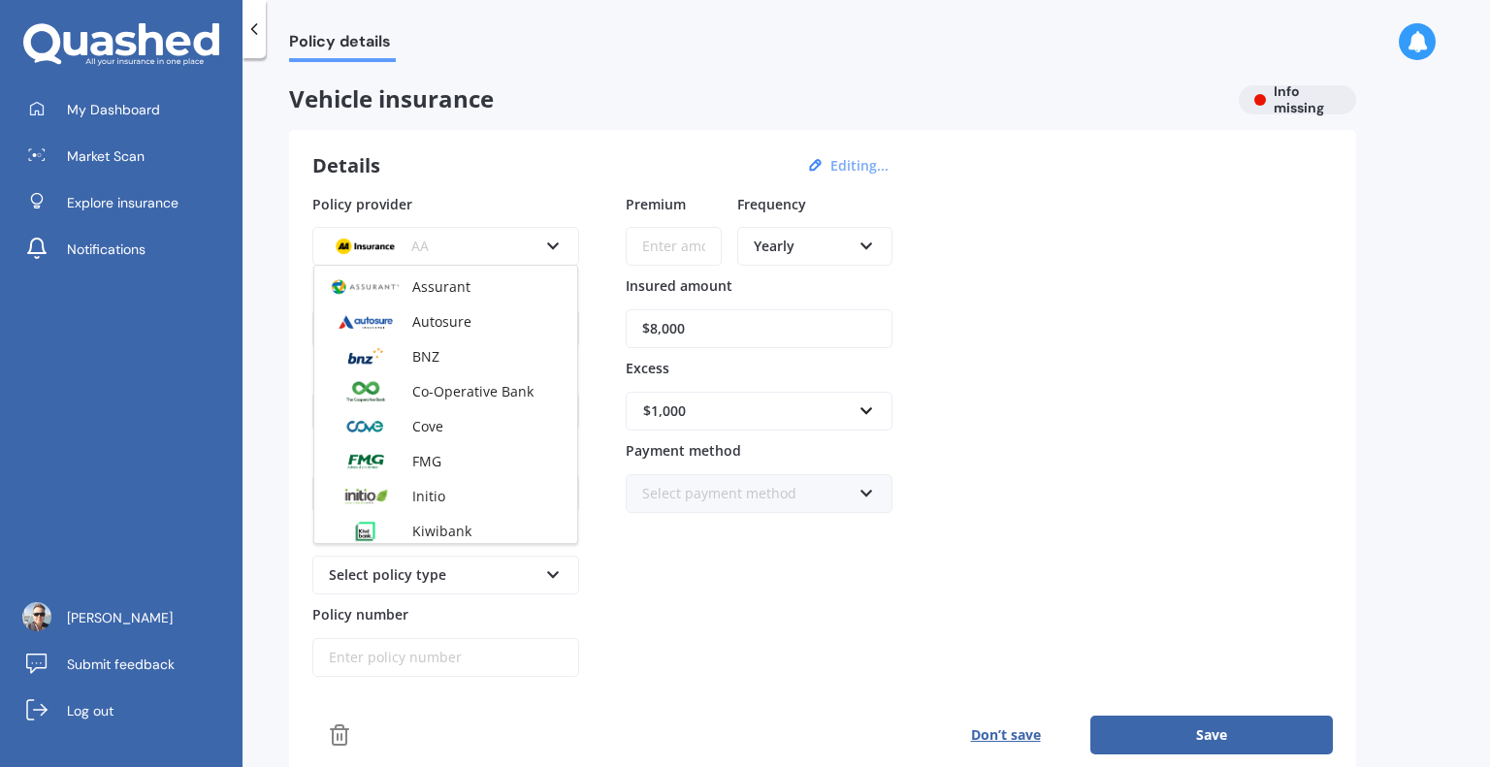
click at [435, 432] on span "Cove" at bounding box center [427, 426] width 31 height 18
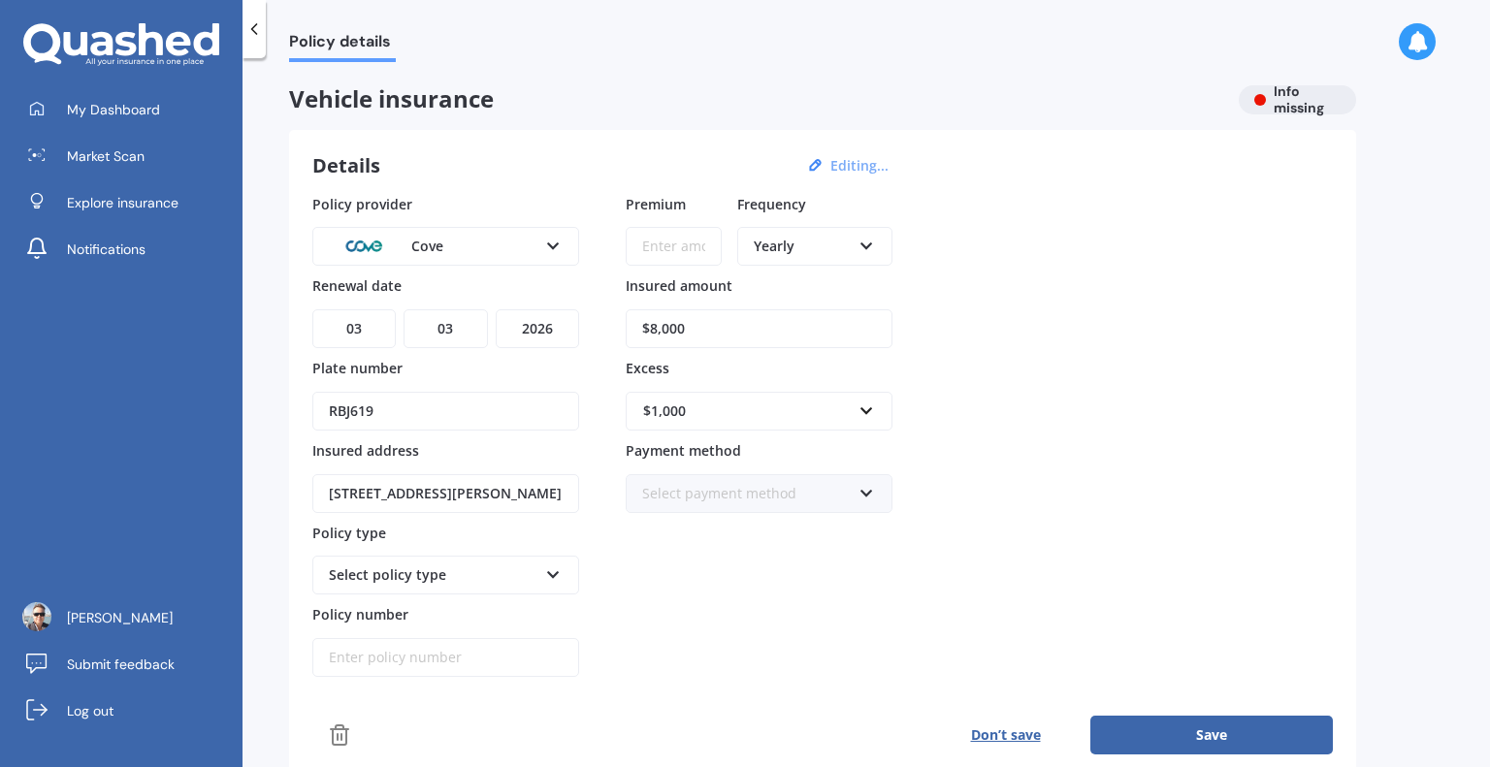
click at [670, 246] on input "Premium" at bounding box center [674, 246] width 96 height 39
type input "$1,200.00"
click at [698, 323] on input "$8,000" at bounding box center [759, 328] width 267 height 39
type input "$8"
type input "$44,000"
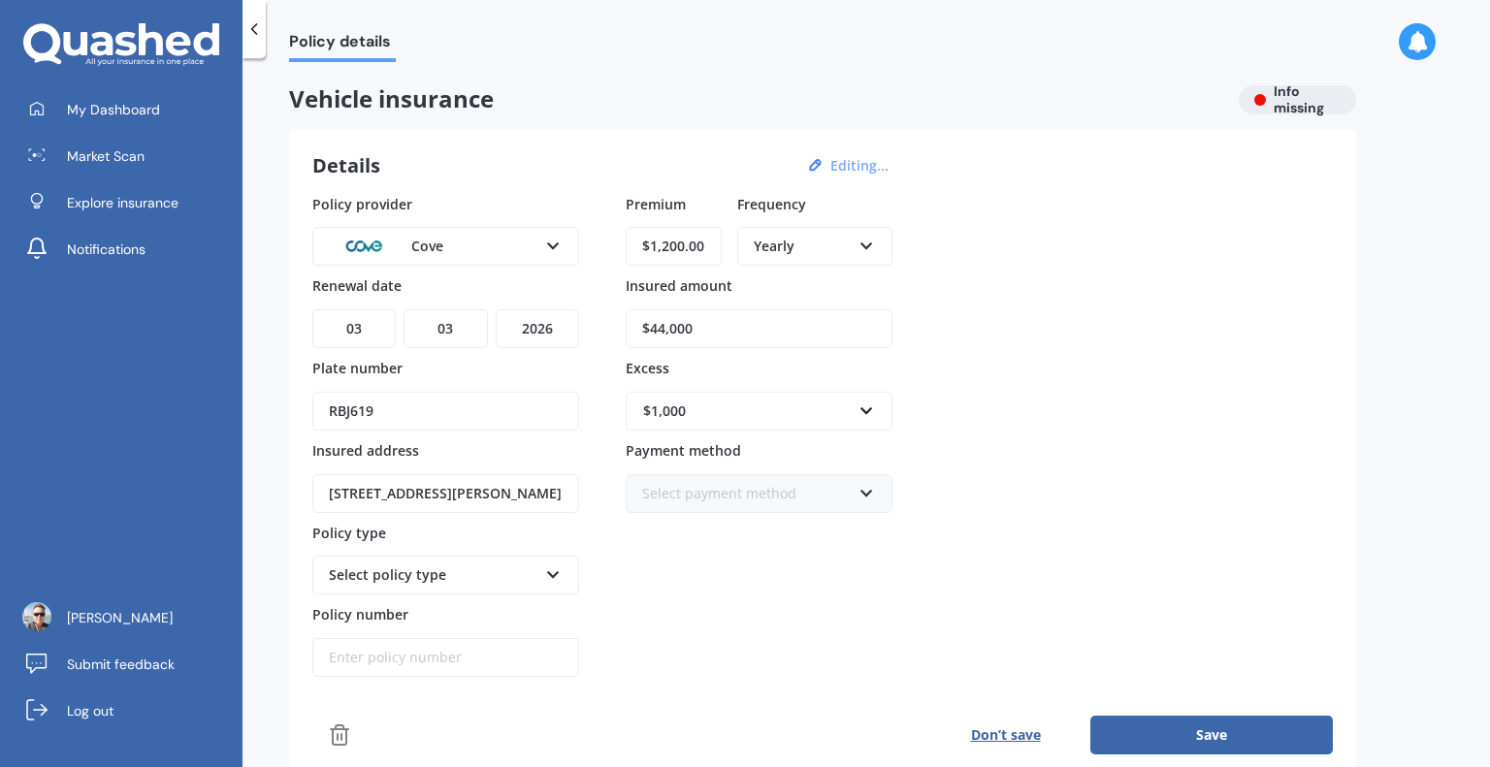
click at [703, 474] on div "Select payment method Direct debit - bank account Direct debit - credit/debit c…" at bounding box center [759, 493] width 267 height 39
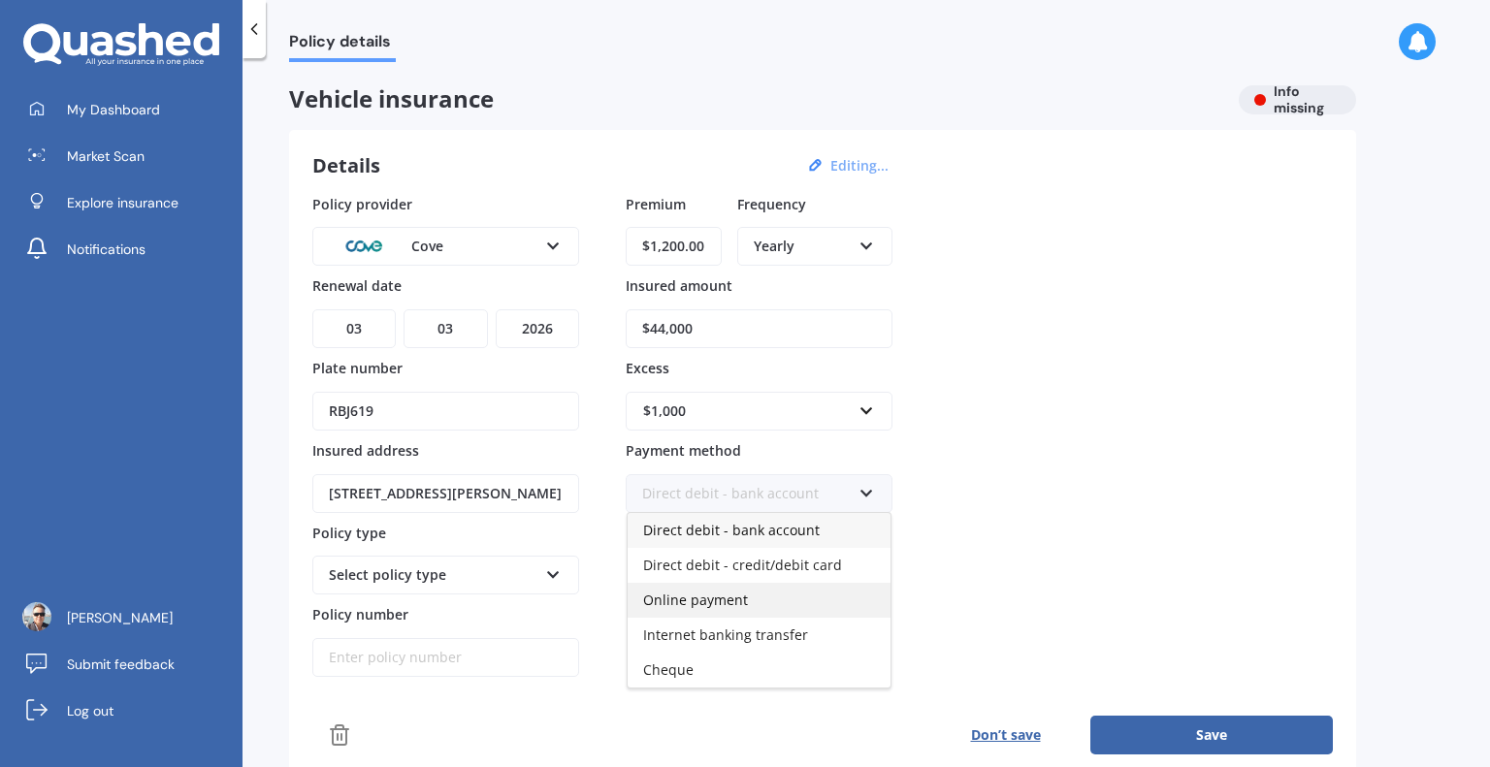
click at [706, 604] on span "Online payment" at bounding box center [695, 600] width 105 height 18
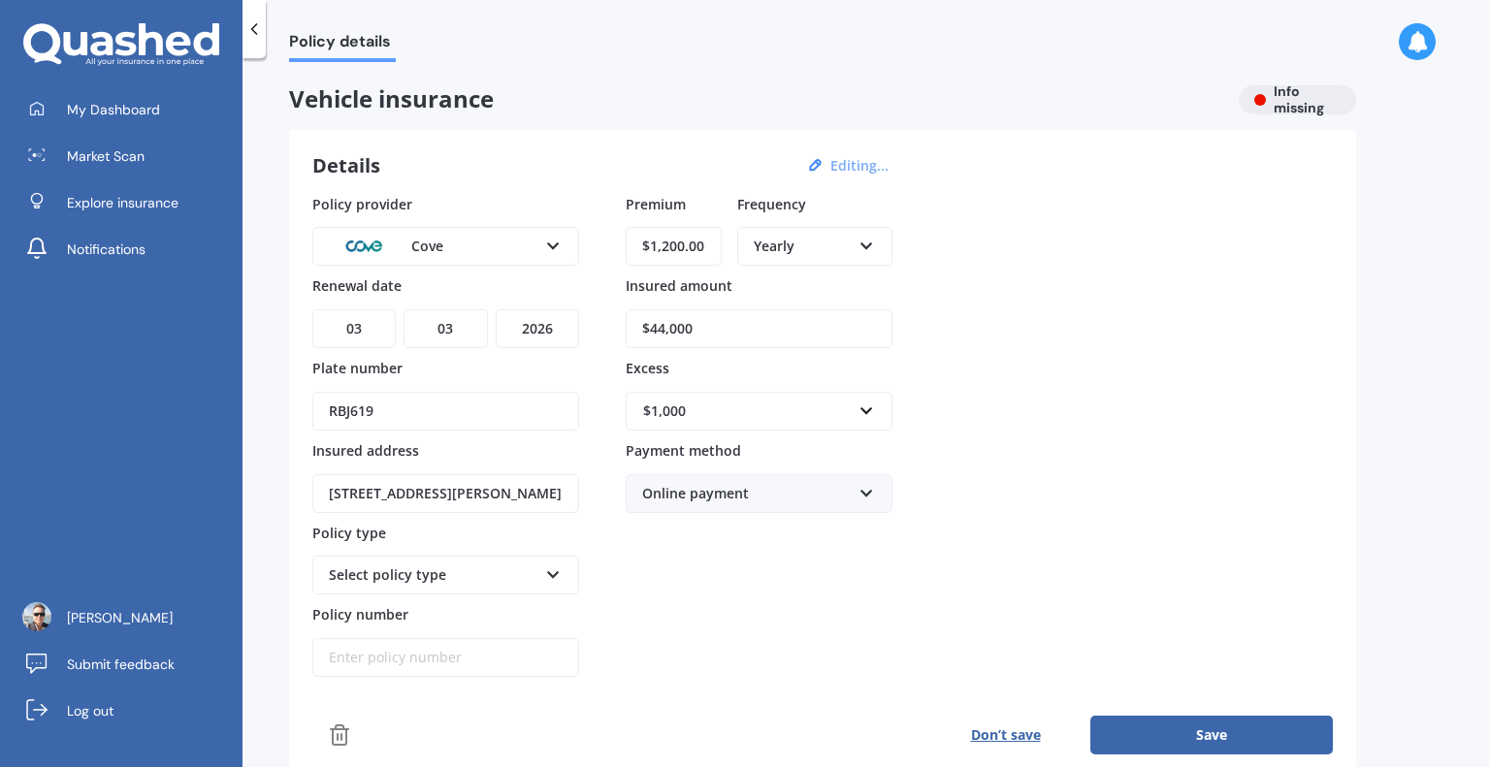
click at [650, 593] on div "Premium $1,200.00 Frequency Yearly Yearly Six-Monthly Quarterly Monthly Fortnig…" at bounding box center [759, 436] width 267 height 484
click at [482, 584] on div "Select policy type Comprehensive" at bounding box center [445, 575] width 267 height 39
click at [462, 614] on div "Comprehensive" at bounding box center [445, 612] width 263 height 35
click at [680, 585] on div "Premium $1,200.00 Frequency Yearly Yearly Six-Monthly Quarterly Monthly Fortnig…" at bounding box center [759, 436] width 267 height 484
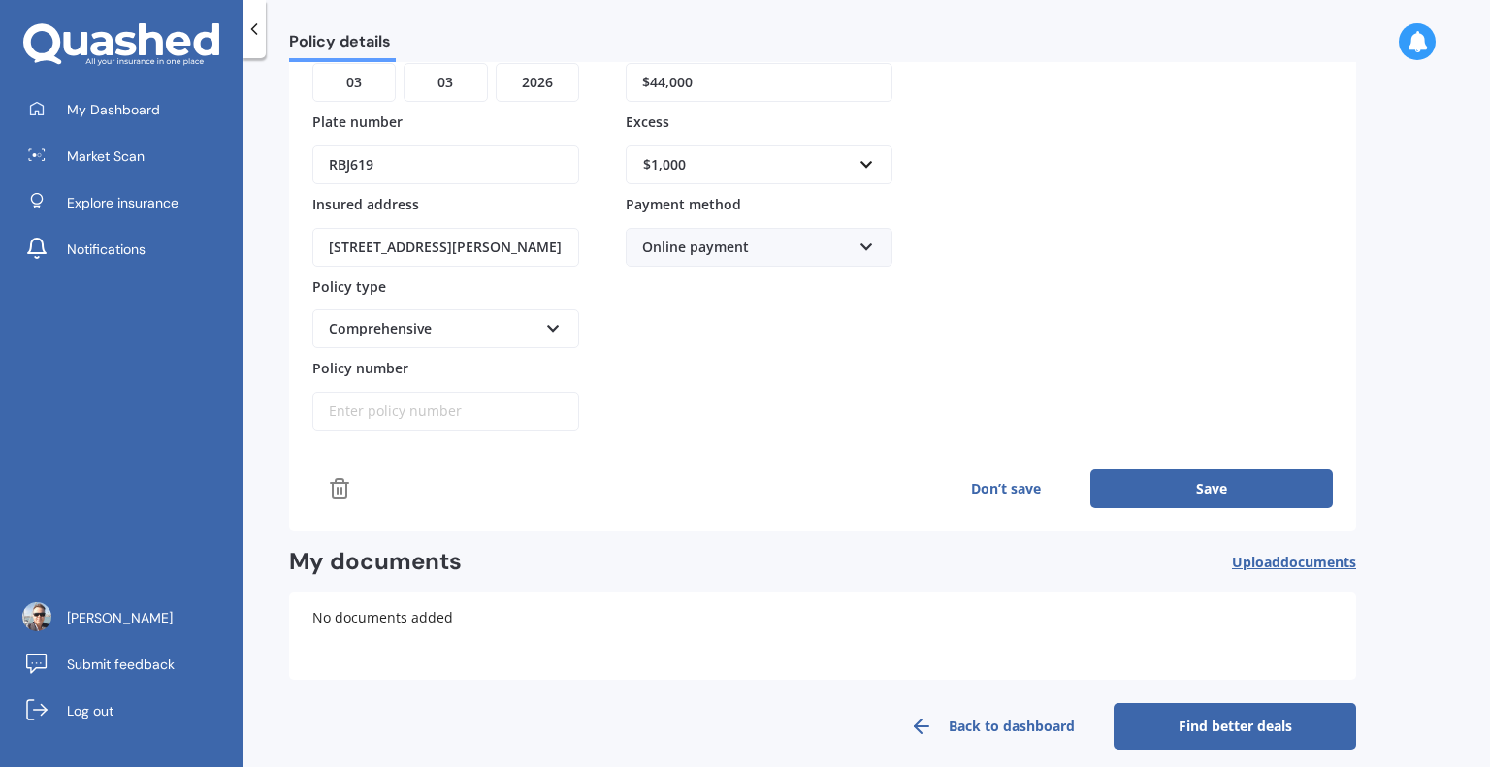
scroll to position [248, 0]
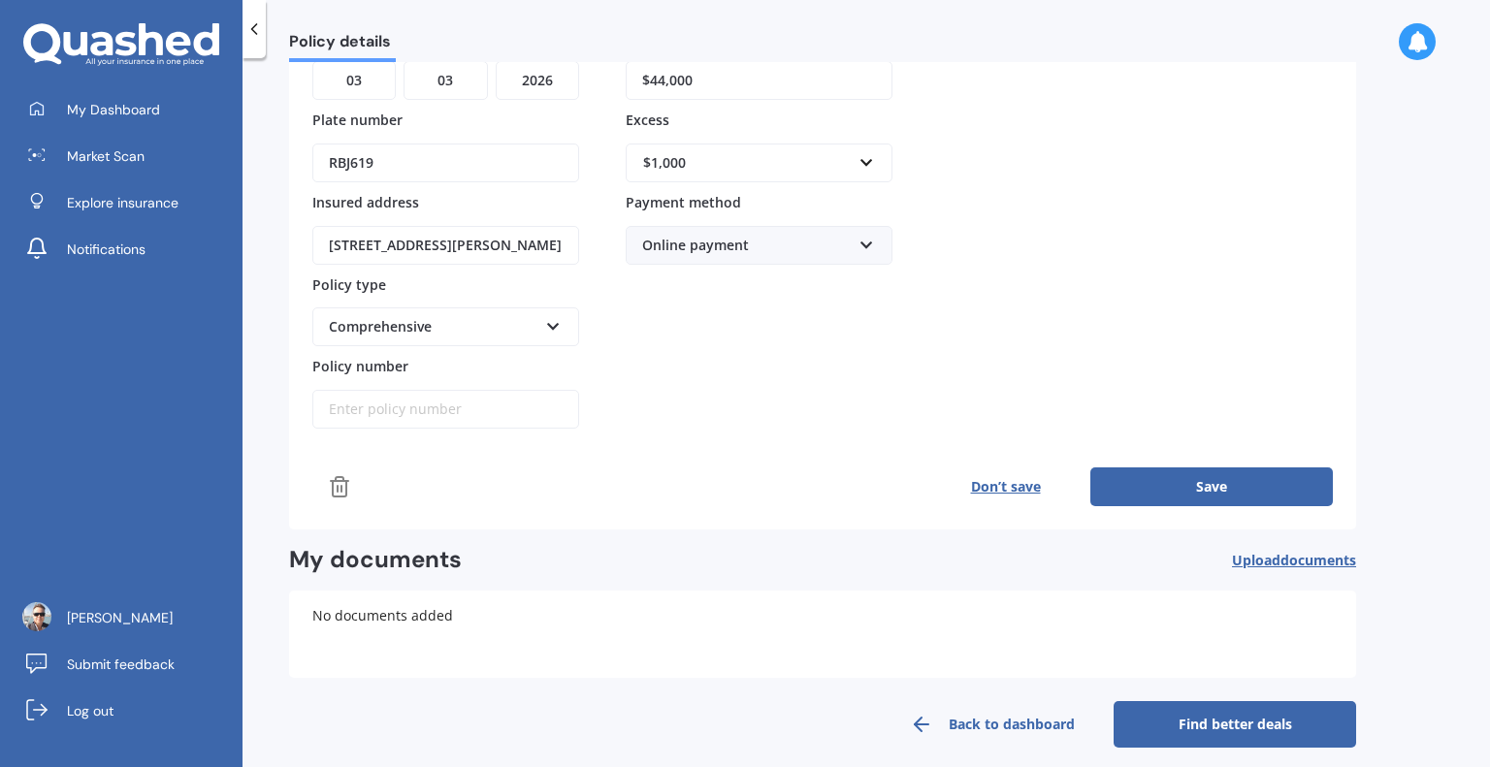
click at [1201, 490] on button "Save" at bounding box center [1211, 487] width 242 height 39
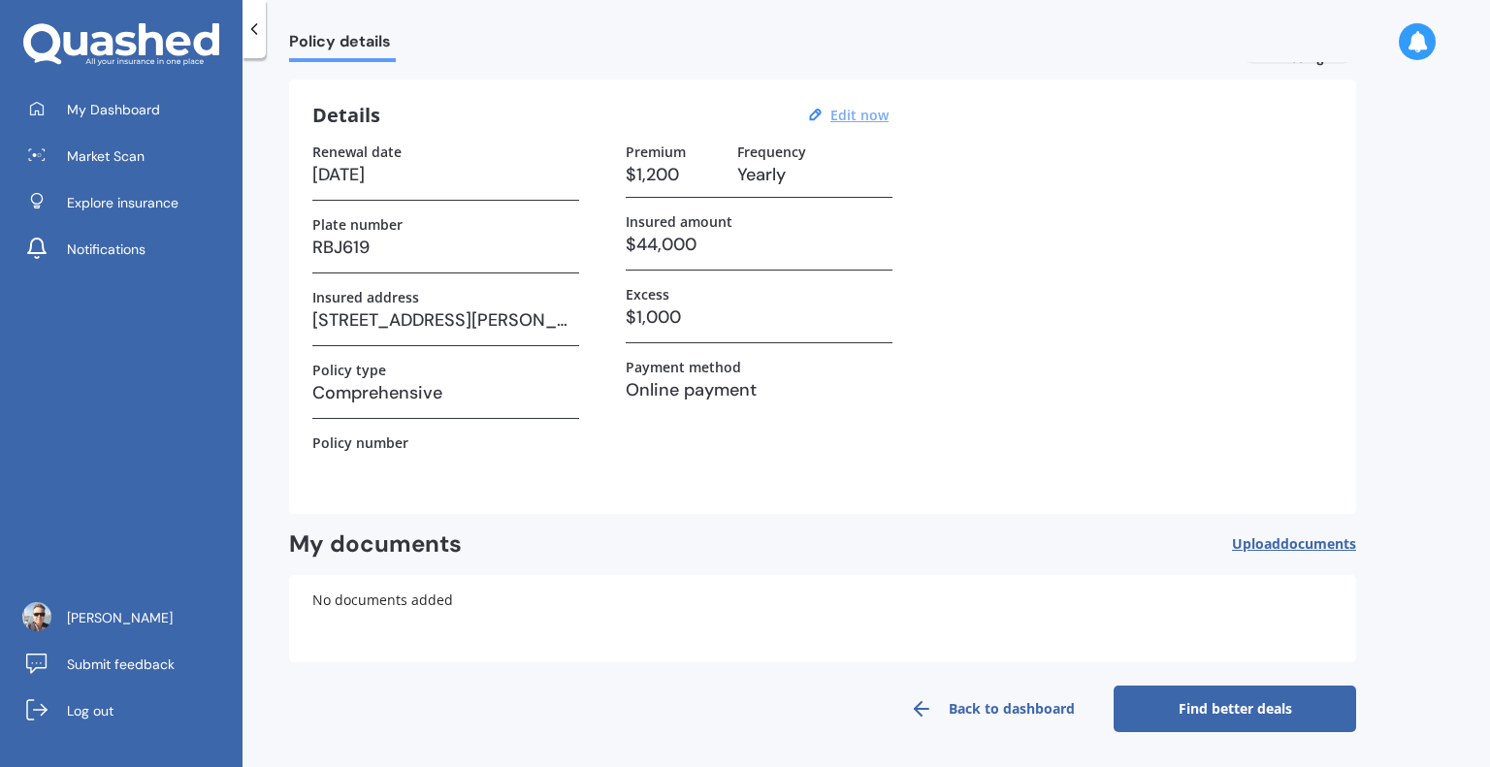
scroll to position [48, 0]
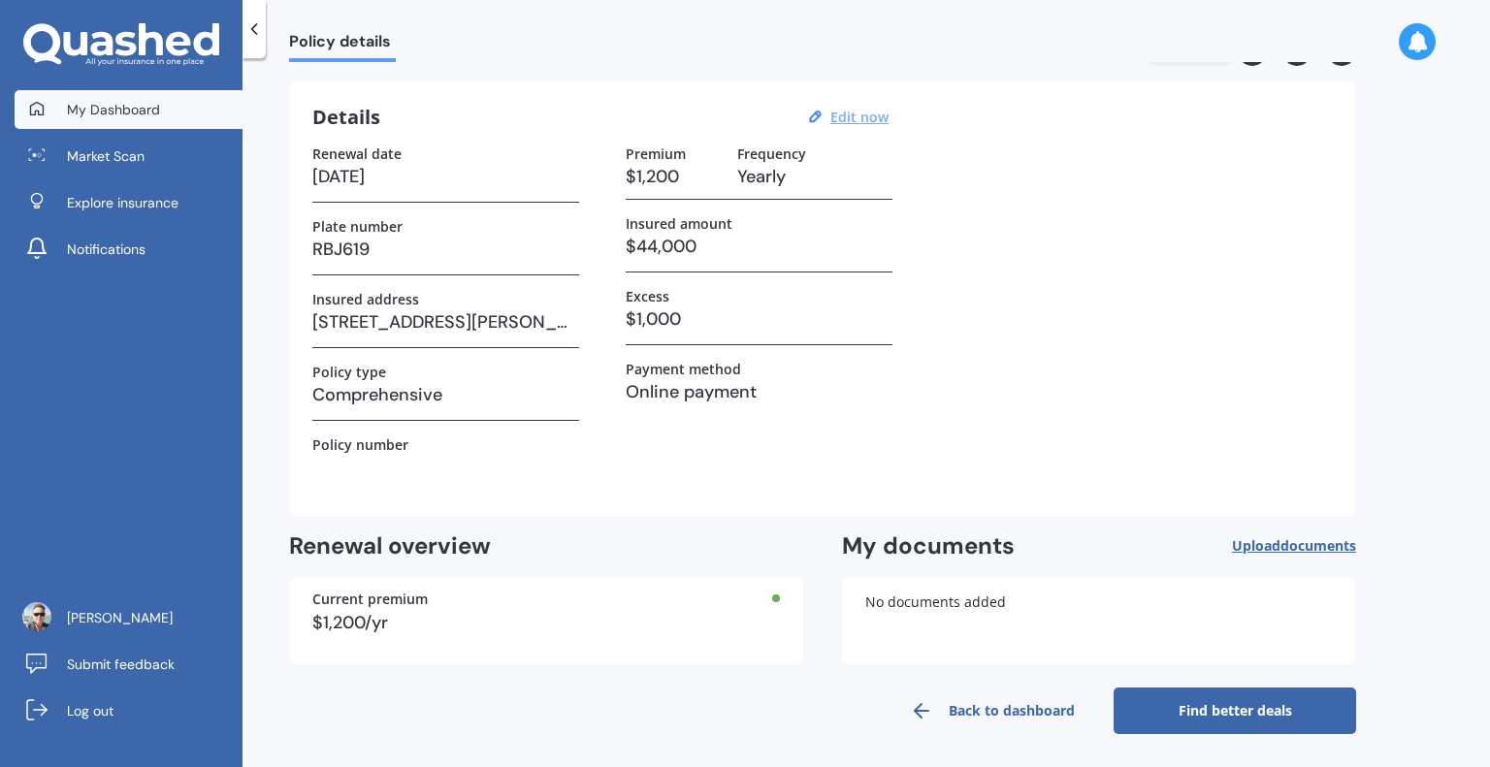
click at [127, 112] on span "My Dashboard" at bounding box center [113, 109] width 93 height 19
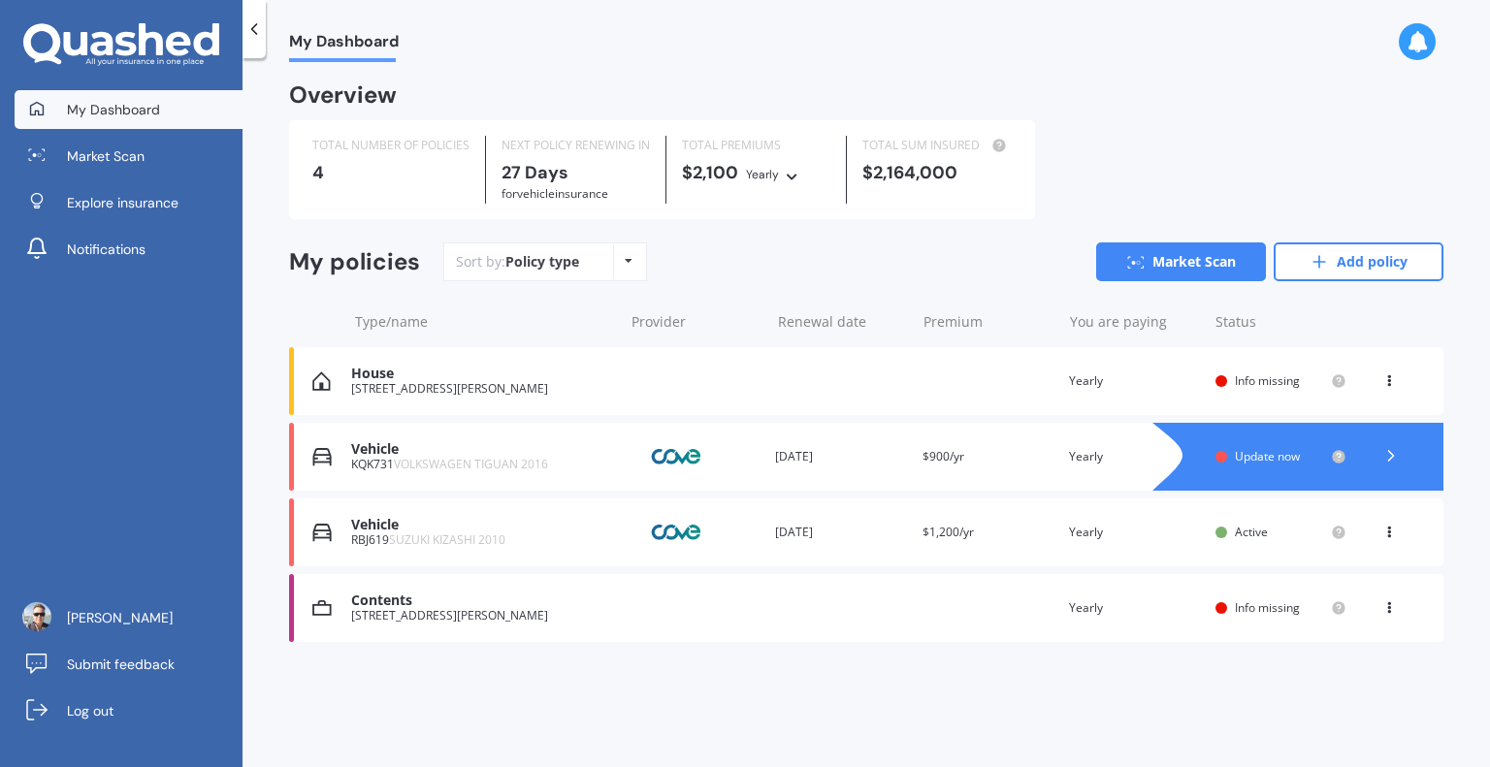
click at [1277, 459] on span "Update now" at bounding box center [1267, 456] width 65 height 16
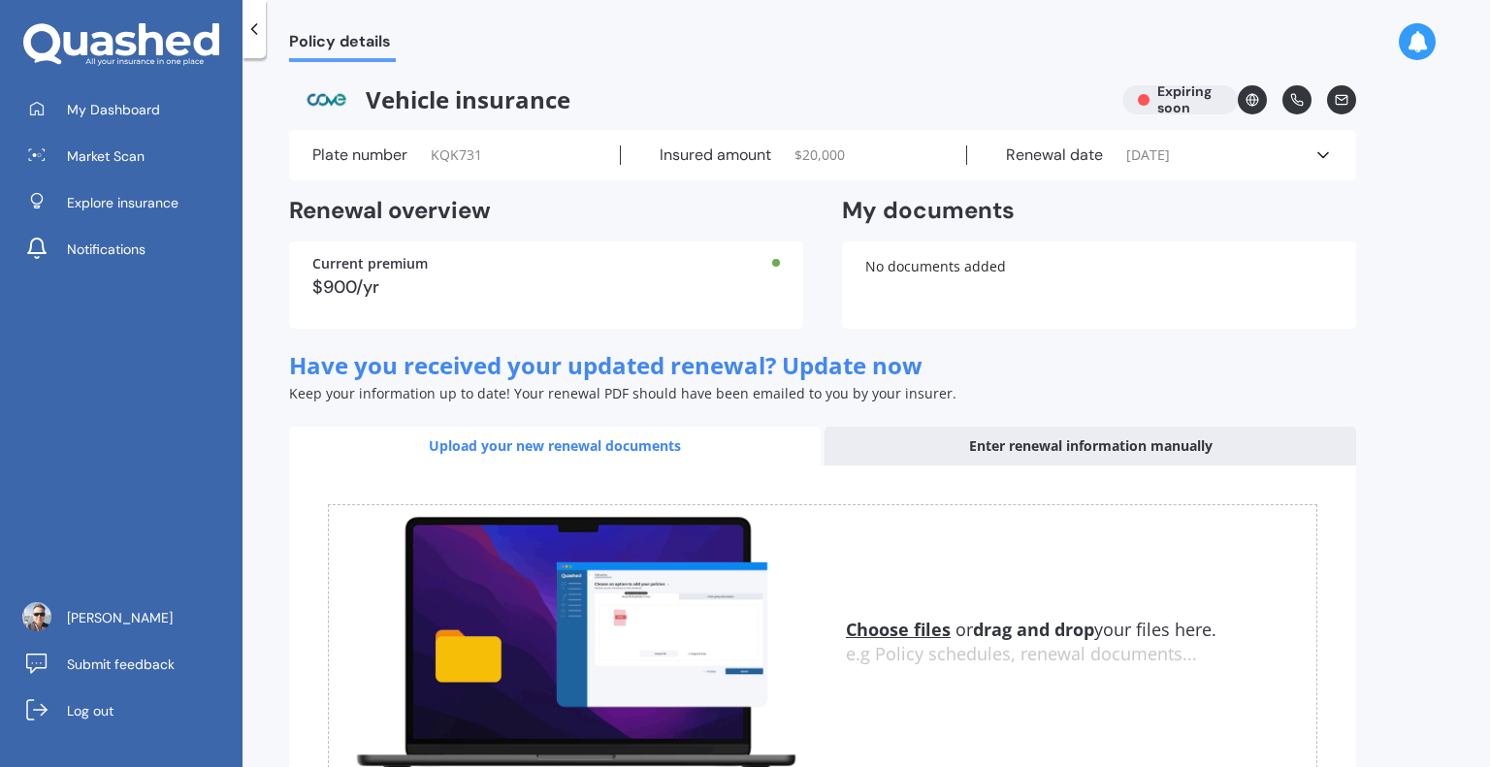
click at [262, 34] on icon at bounding box center [253, 28] width 19 height 19
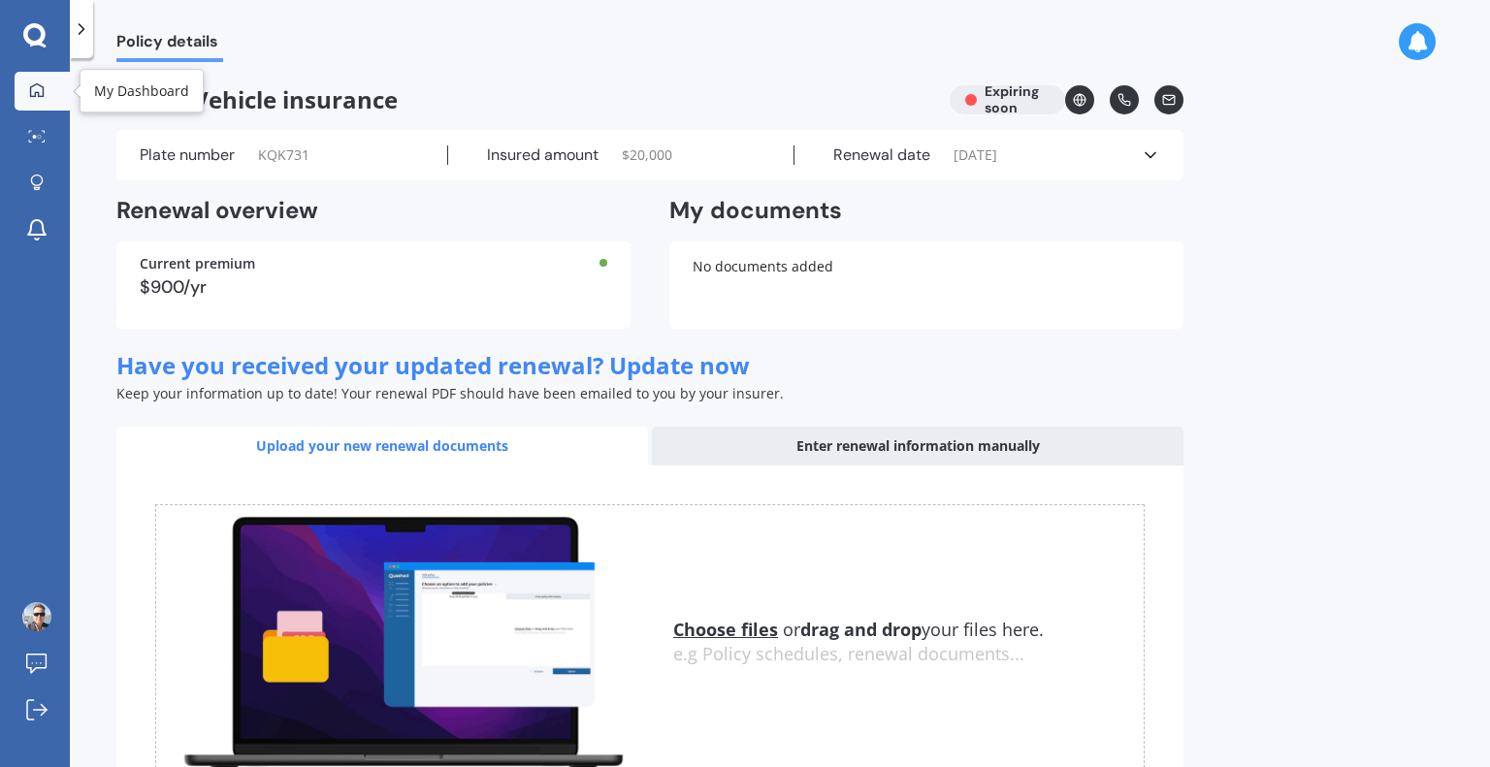
click at [23, 102] on link "My Dashboard" at bounding box center [42, 91] width 55 height 39
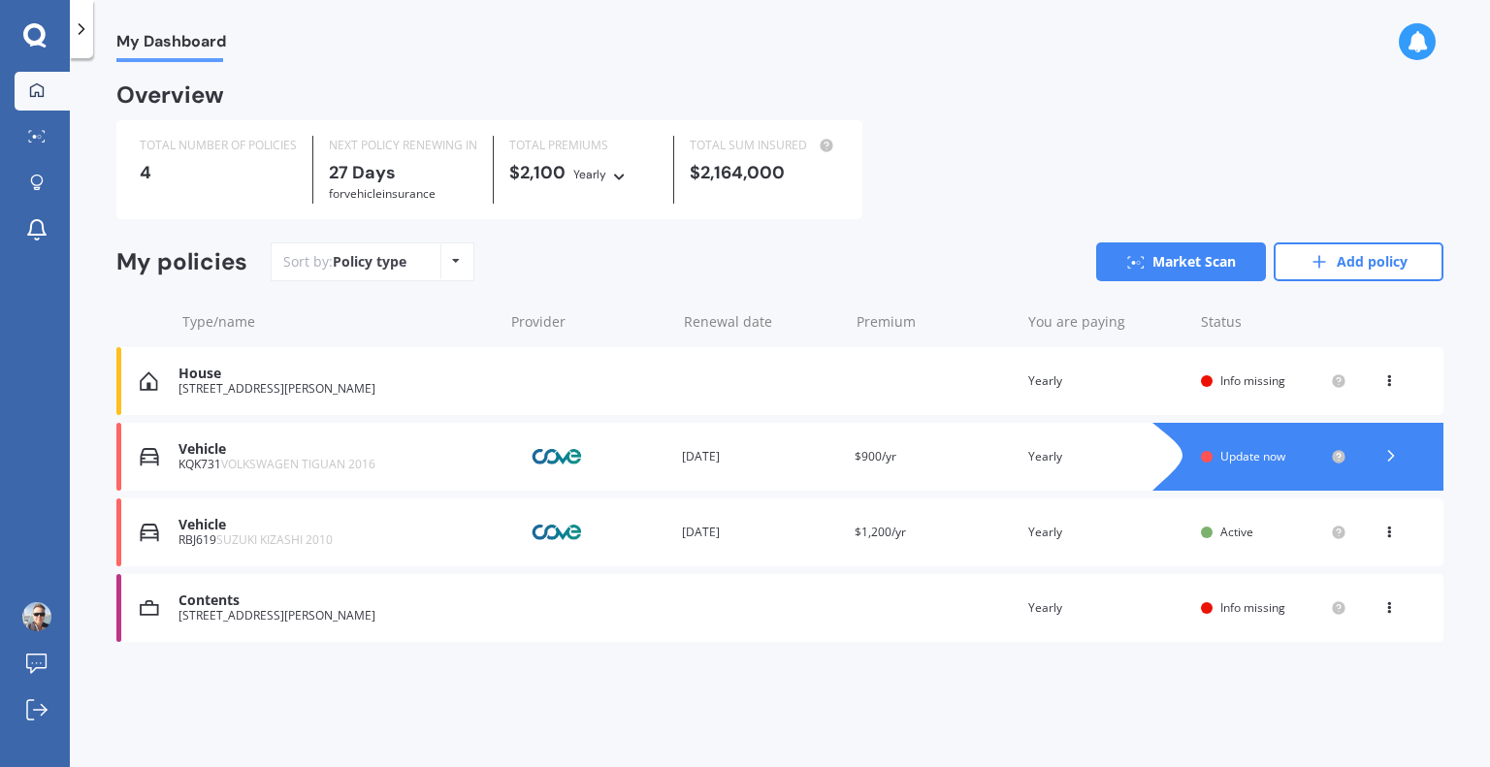
click at [772, 394] on div "House [STREET_ADDRESS][PERSON_NAME] Renewal date Premium You are paying Yearly …" at bounding box center [779, 381] width 1327 height 68
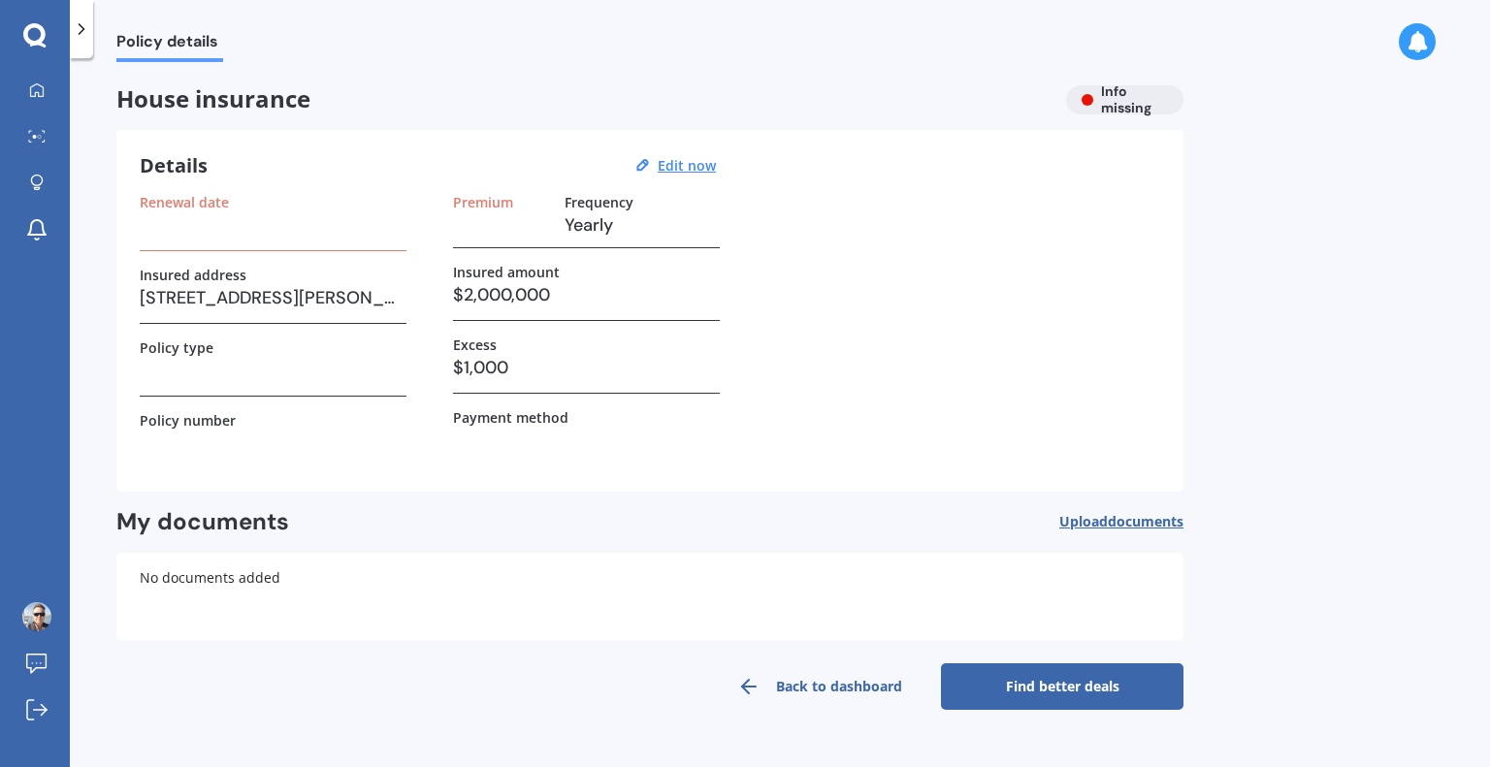
click at [257, 384] on div "Policy type" at bounding box center [273, 367] width 267 height 57
click at [220, 229] on h3 at bounding box center [273, 224] width 267 height 29
click at [191, 238] on h3 at bounding box center [273, 224] width 267 height 29
click at [213, 200] on label "Renewal date" at bounding box center [184, 202] width 89 height 16
click at [697, 172] on u "Edit now" at bounding box center [687, 165] width 58 height 18
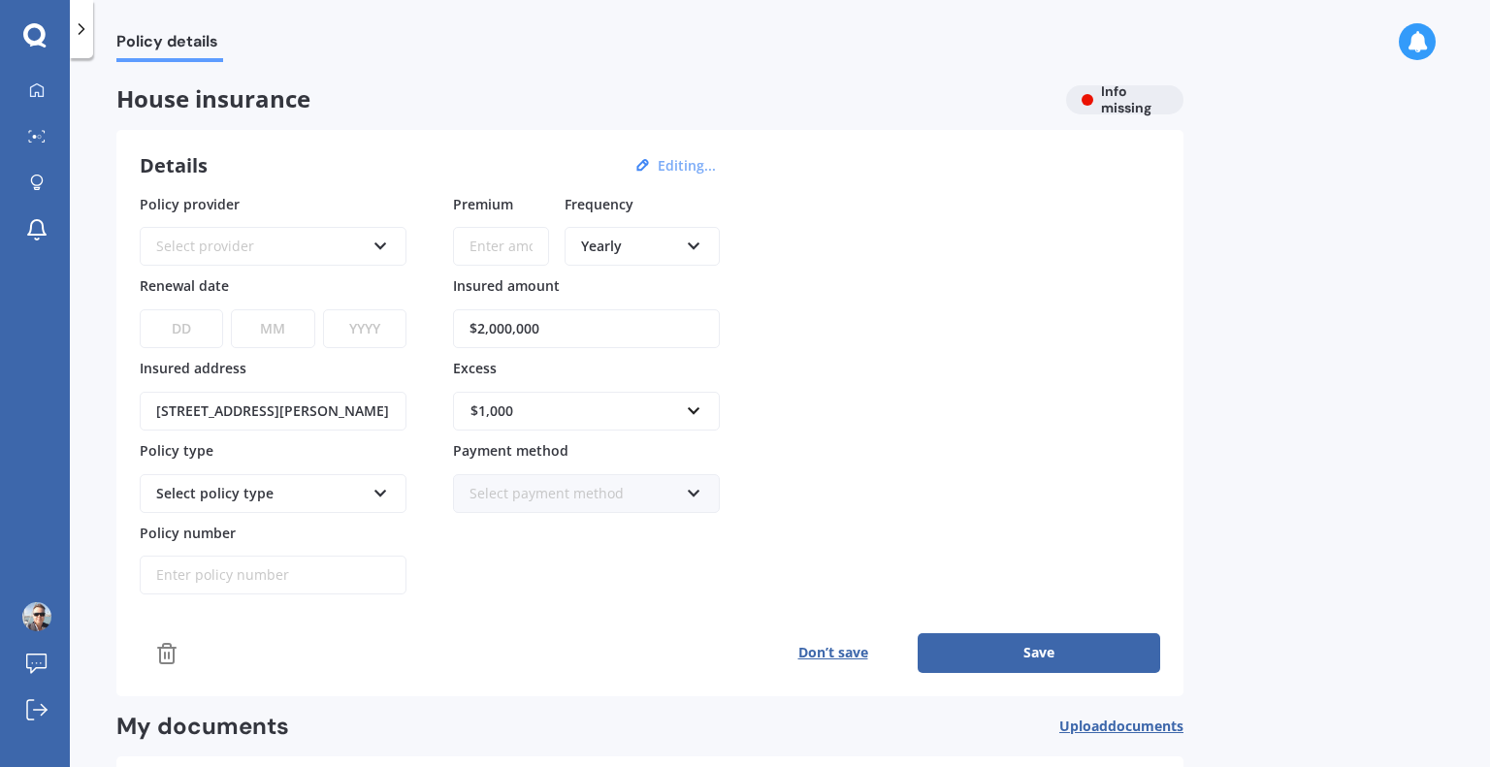
click at [268, 233] on div "Select provider AA AMI AMP ANZ ASB Ando BNZ Co-Operative Bank FMG Initio Kiwiba…" at bounding box center [273, 246] width 267 height 39
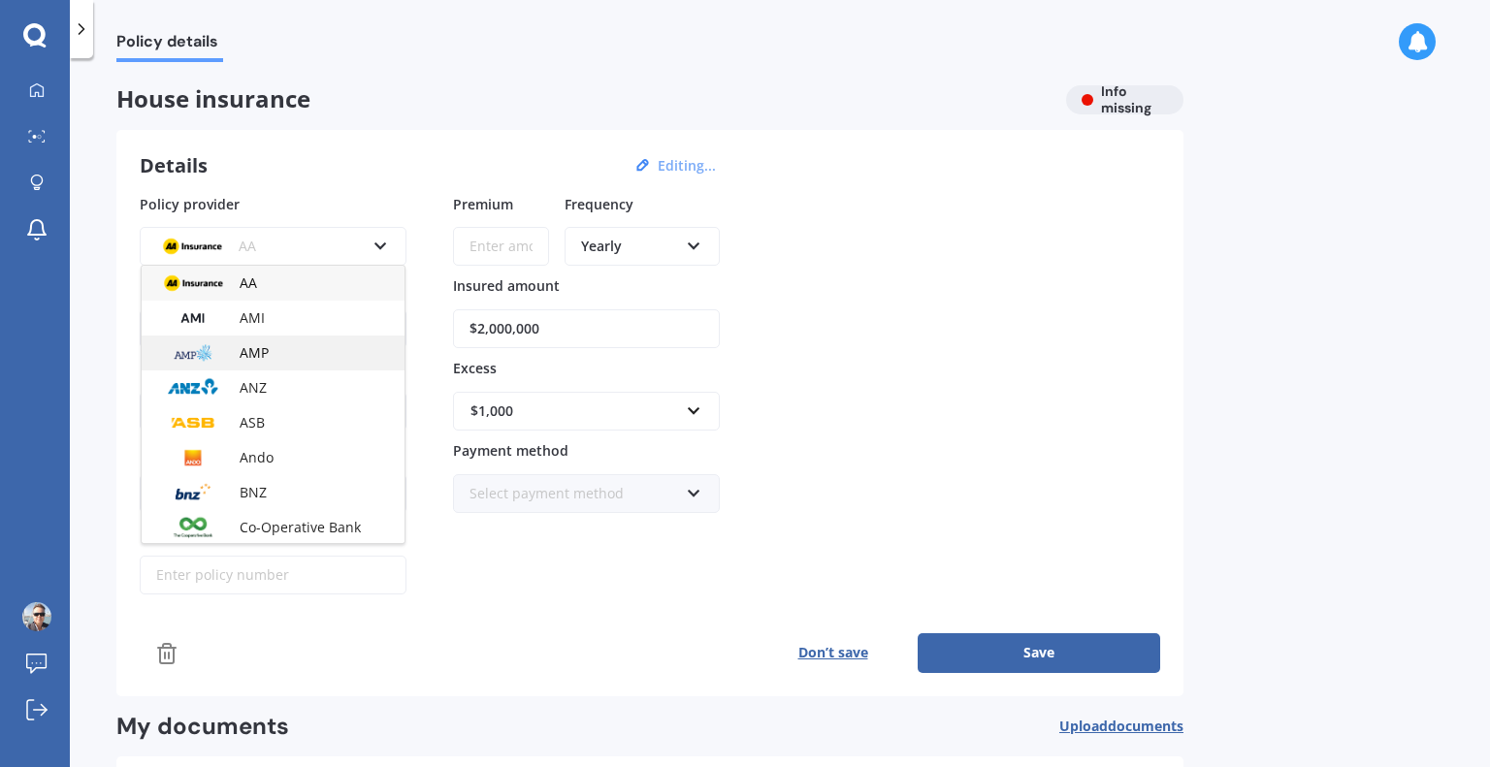
click at [301, 351] on div "AMP" at bounding box center [273, 353] width 263 height 35
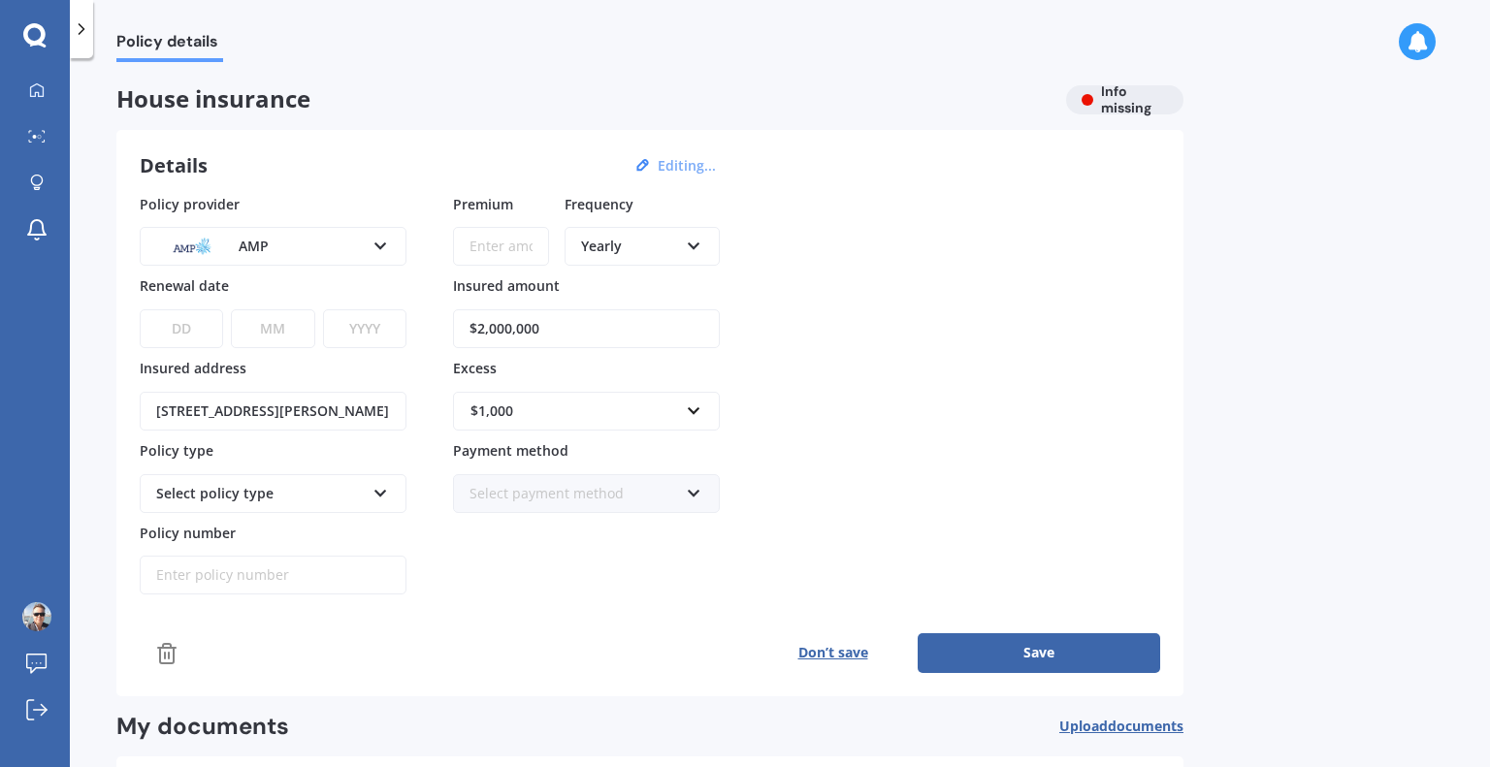
click at [530, 238] on input "Premium" at bounding box center [501, 246] width 96 height 39
type input "$2,700.00"
click at [182, 325] on select "DD 01 02 03 04 05 06 07 08 09 10 11 12 13 14 15 16 17 18 19 20 21 22 23 24 25 2…" at bounding box center [181, 328] width 83 height 39
select select "26"
click at [140, 309] on select "DD 01 02 03 04 05 06 07 08 09 10 11 12 13 14 15 16 17 18 19 20 21 22 23 24 25 2…" at bounding box center [181, 328] width 83 height 39
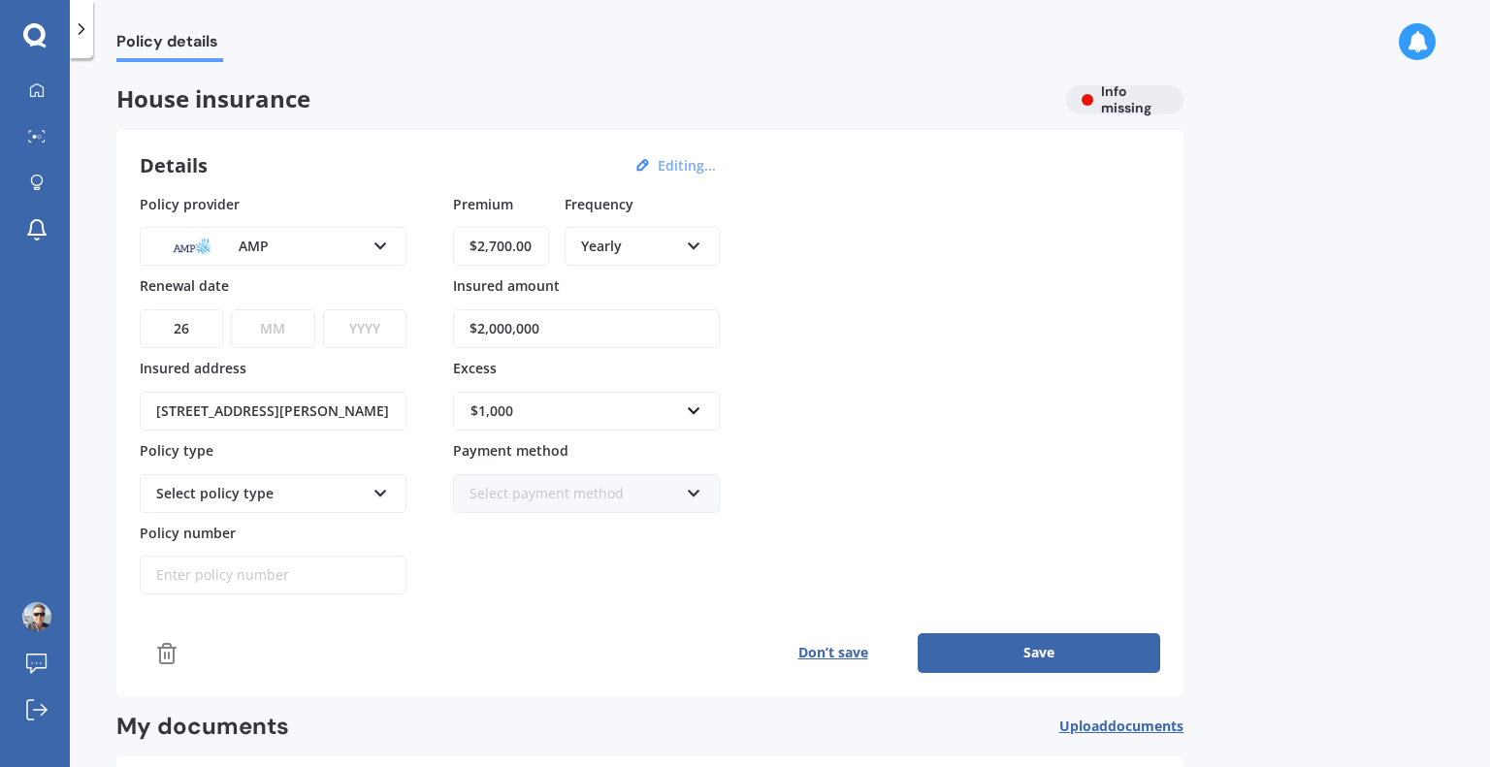
click at [275, 333] on select "MM 01 02 03 04 05 06 07 08 09 10 11 12" at bounding box center [272, 328] width 83 height 39
select select "09"
click at [231, 309] on select "MM 01 02 03 04 05 06 07 08 09 10 11 12" at bounding box center [272, 328] width 83 height 39
click at [359, 339] on select "YYYY 2027 2026 2025 2024 2023 2022 2021 2020 2019 2018 2017 2016 2015 2014 2013…" at bounding box center [364, 328] width 83 height 39
select select "2025"
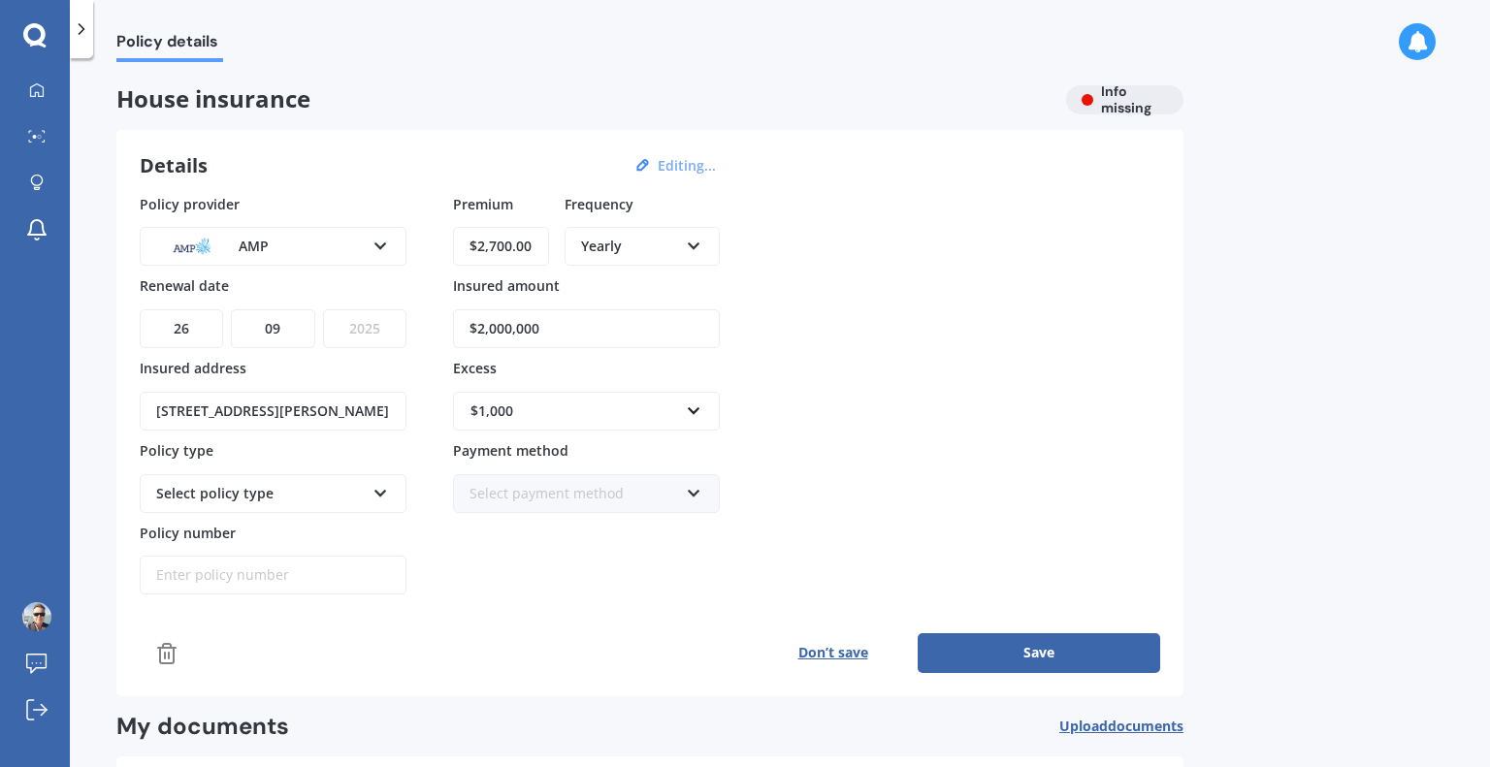
click at [323, 309] on select "YYYY 2027 2026 2025 2024 2023 2022 2021 2020 2019 2018 2017 2016 2015 2014 2013…" at bounding box center [364, 328] width 83 height 39
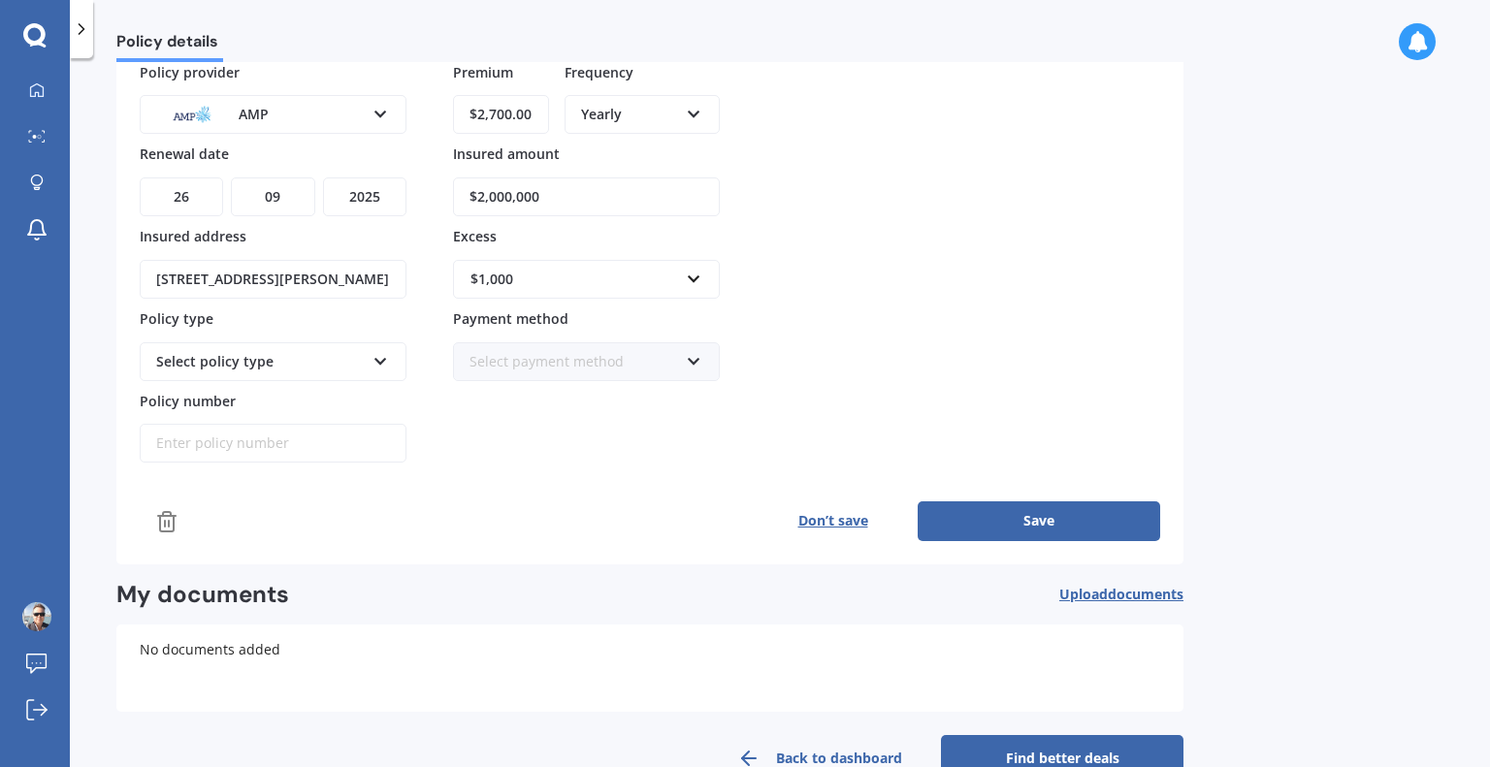
scroll to position [144, 0]
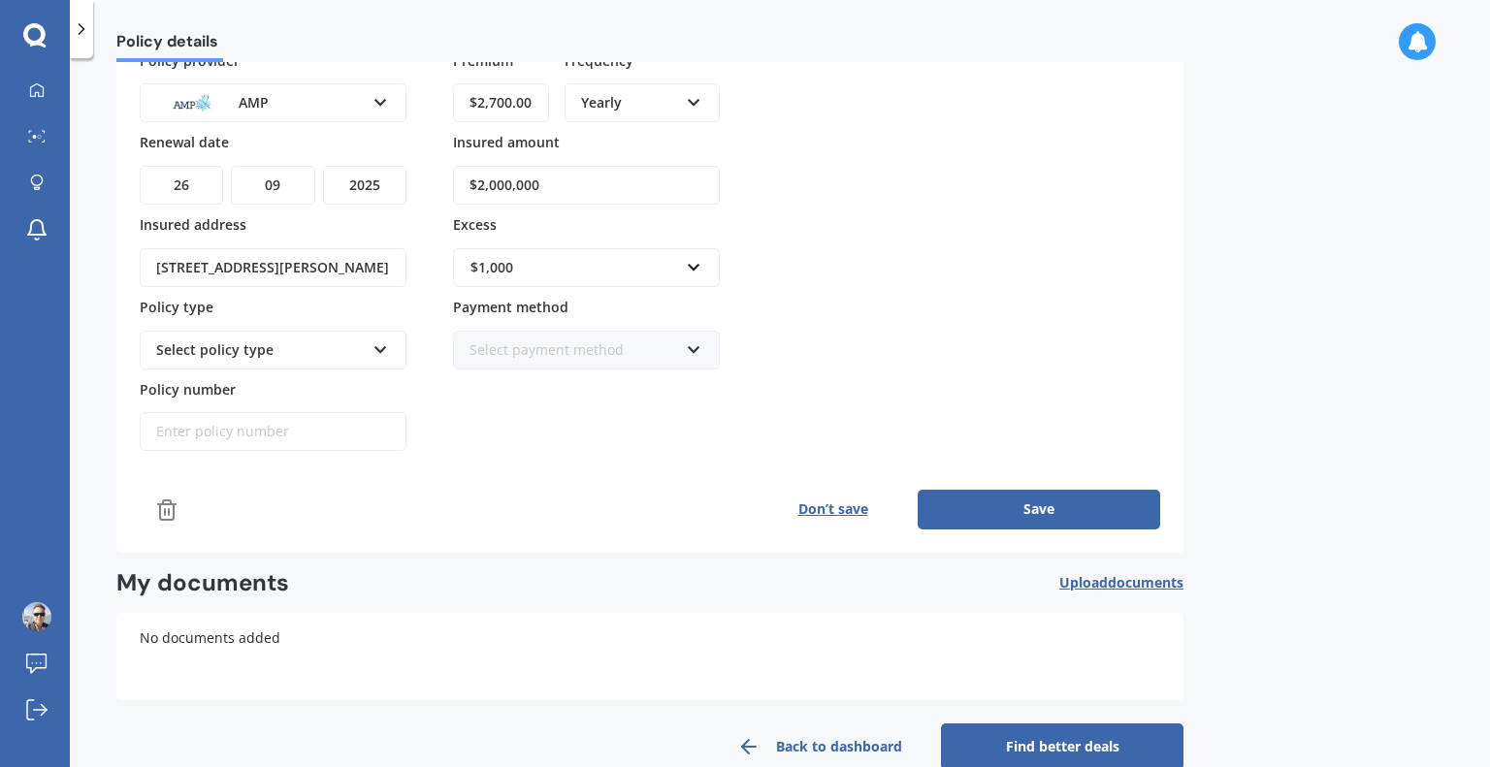
click at [299, 344] on div "Select policy type" at bounding box center [260, 349] width 209 height 21
click at [265, 419] on div "Everyday Plus" at bounding box center [273, 421] width 263 height 35
click at [250, 339] on div "Everyday Plus" at bounding box center [260, 349] width 209 height 21
click at [219, 352] on div "Everyday Plus" at bounding box center [260, 349] width 209 height 21
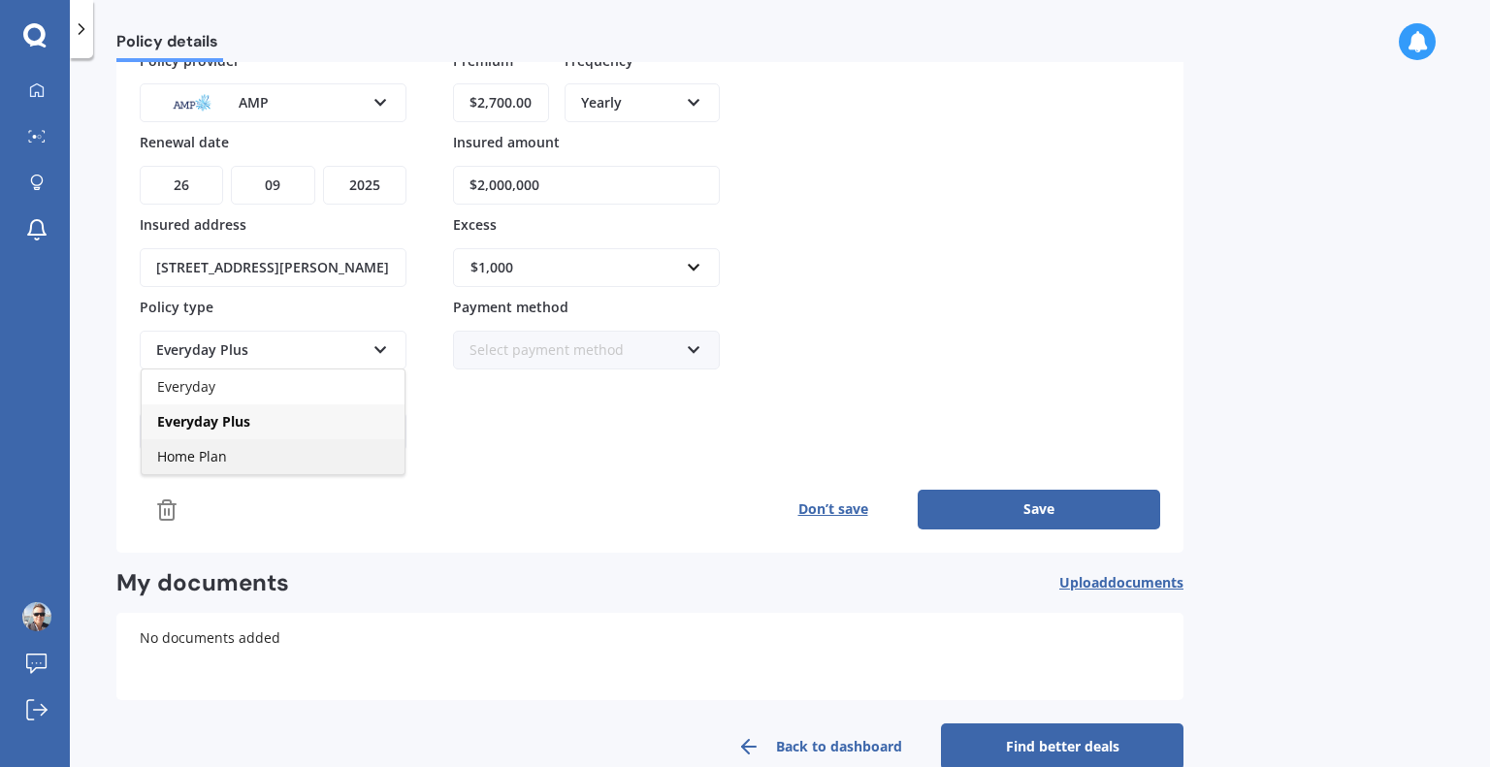
click at [211, 448] on span "Home Plan" at bounding box center [192, 456] width 70 height 18
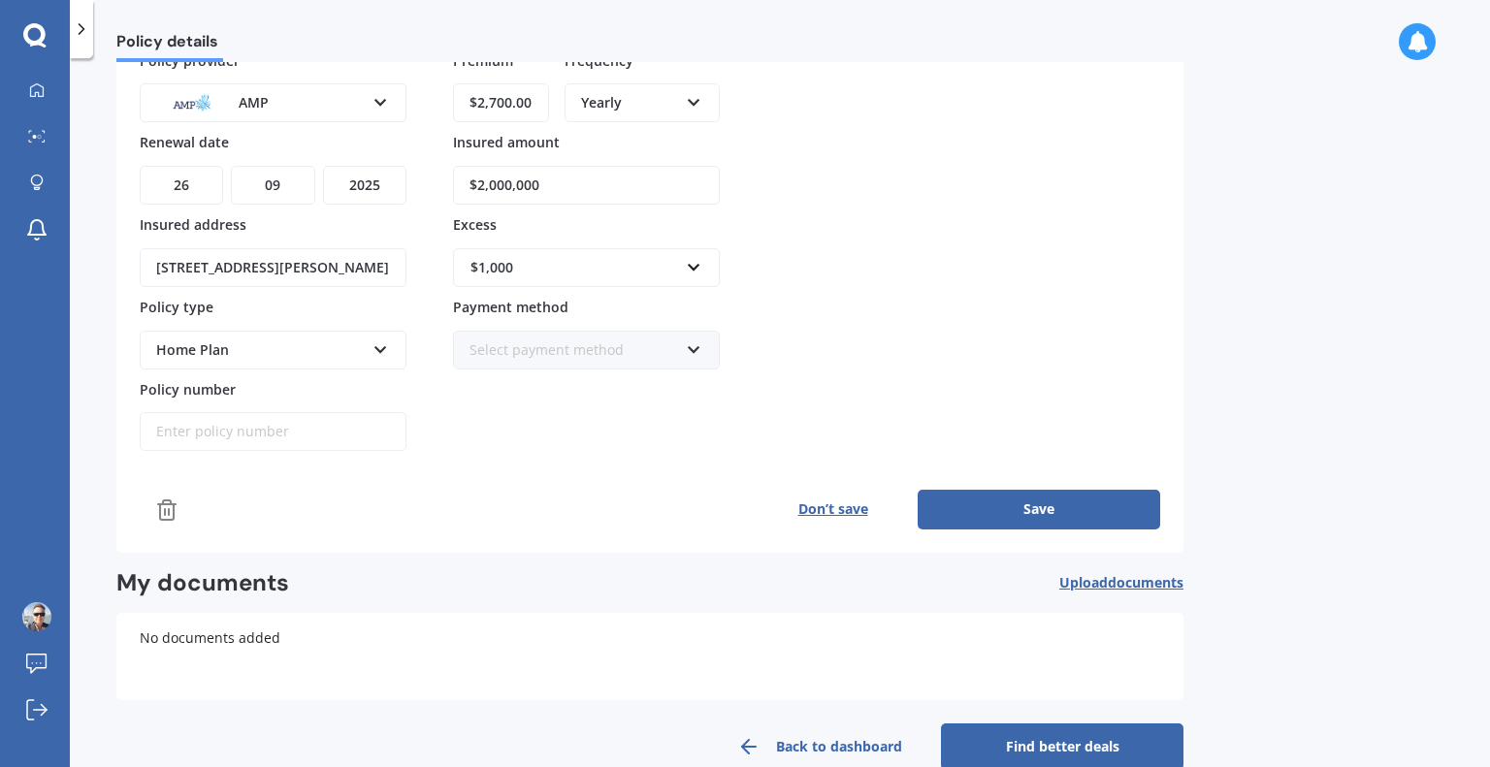
click at [555, 355] on div "Select payment method" at bounding box center [573, 349] width 209 height 21
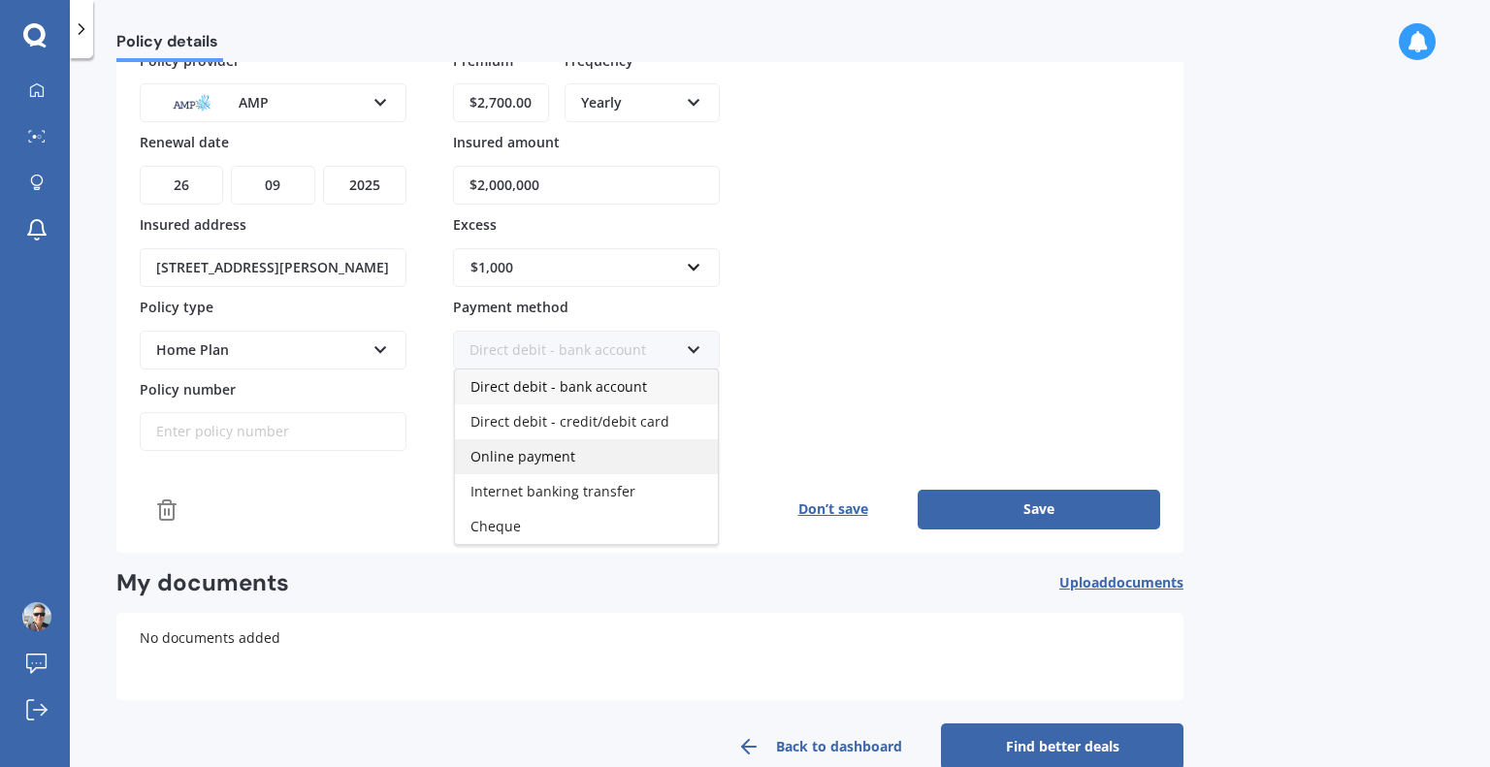
click at [547, 453] on span "Online payment" at bounding box center [522, 456] width 105 height 18
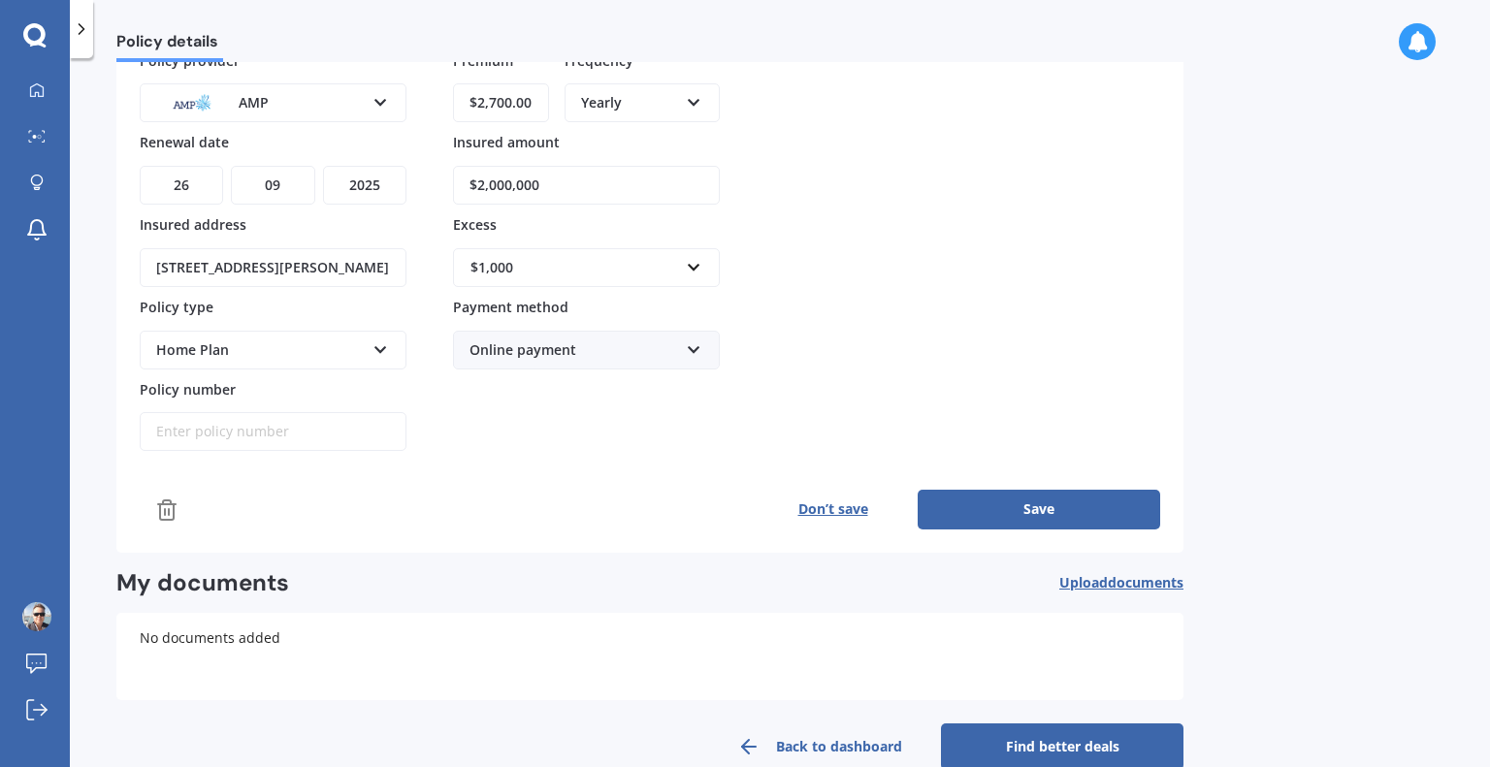
click at [650, 408] on div "Premium $2,700.00 Frequency Yearly Yearly Six-Monthly Quarterly Monthly Fortnig…" at bounding box center [586, 251] width 267 height 402
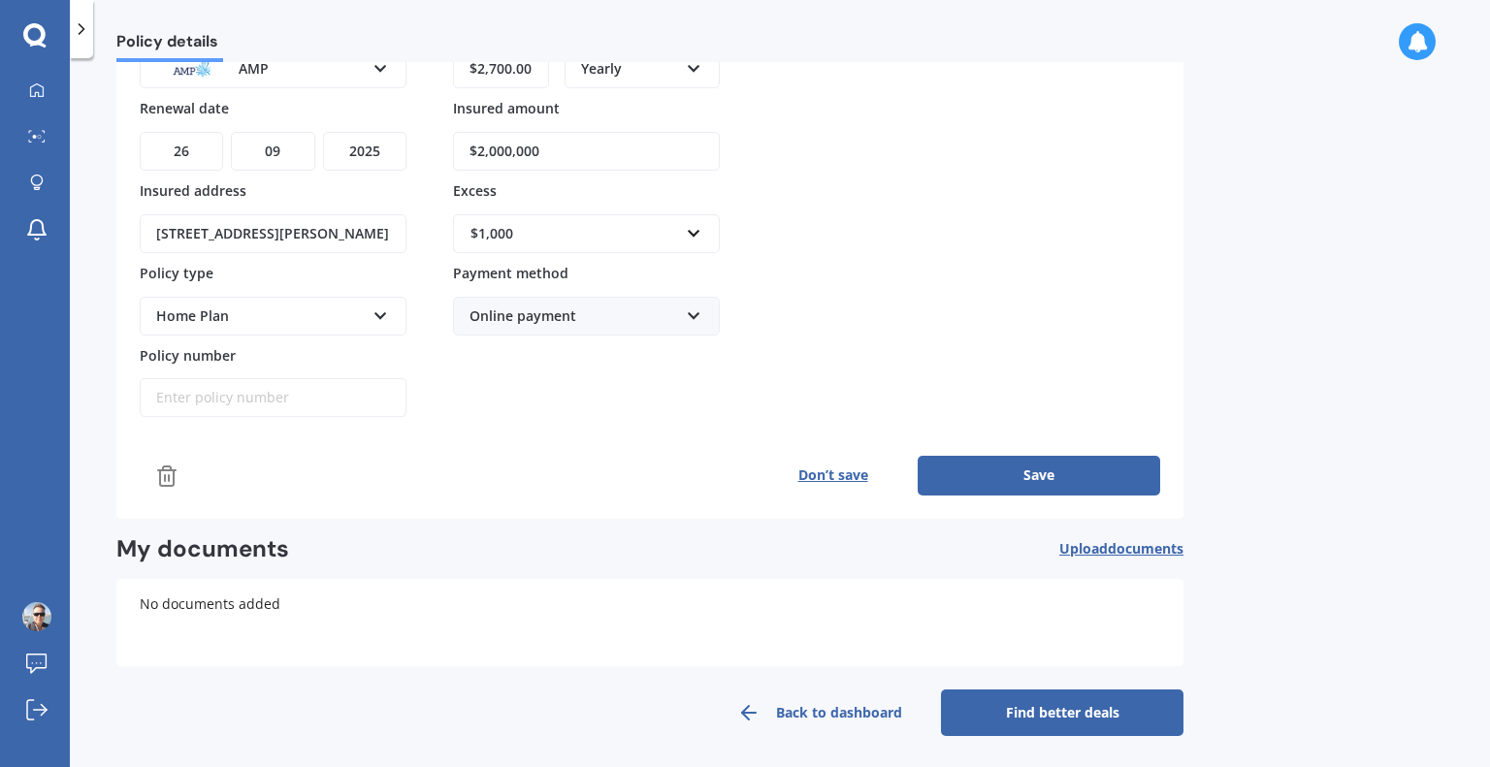
scroll to position [177, 0]
click at [1052, 467] on button "Save" at bounding box center [1039, 476] width 242 height 39
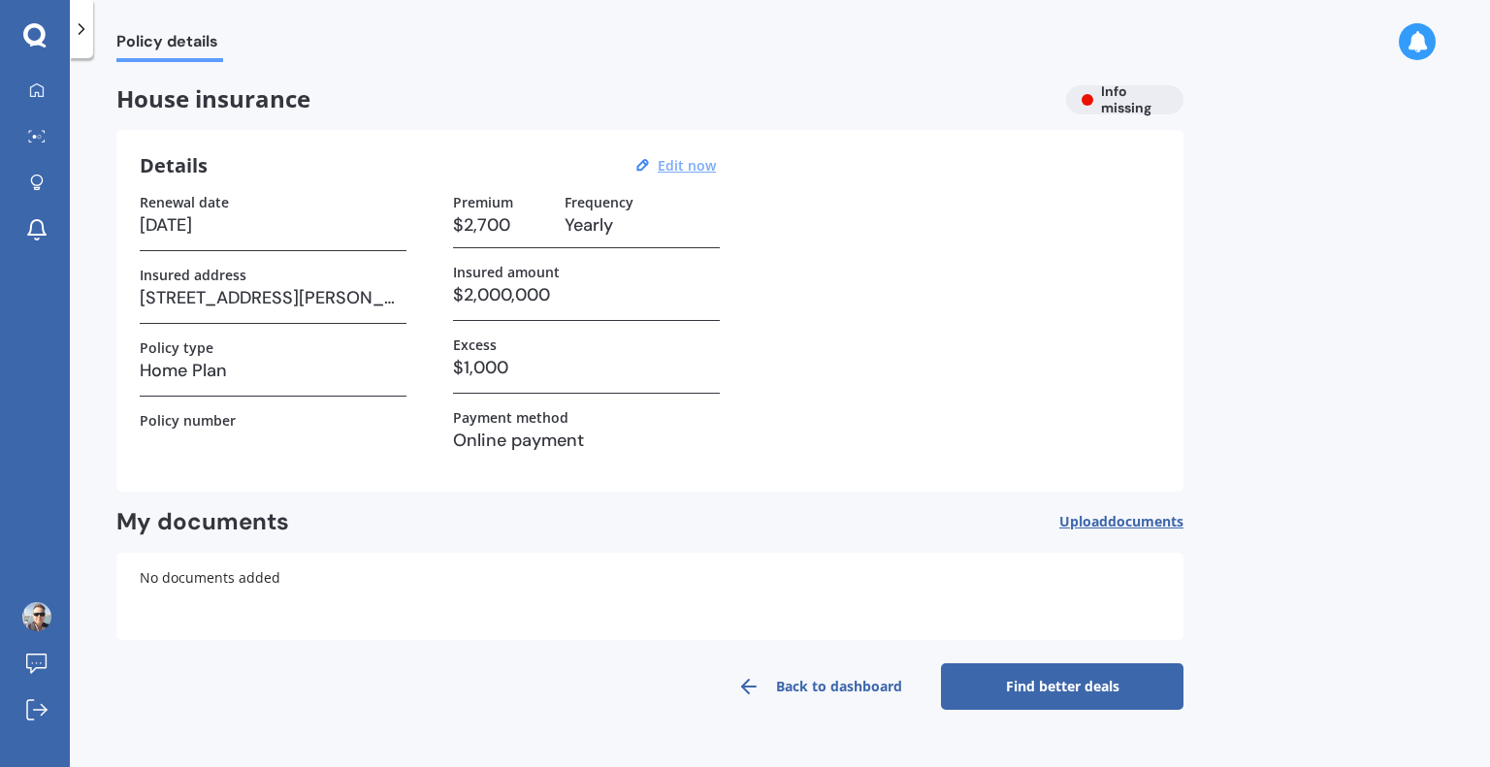
scroll to position [0, 0]
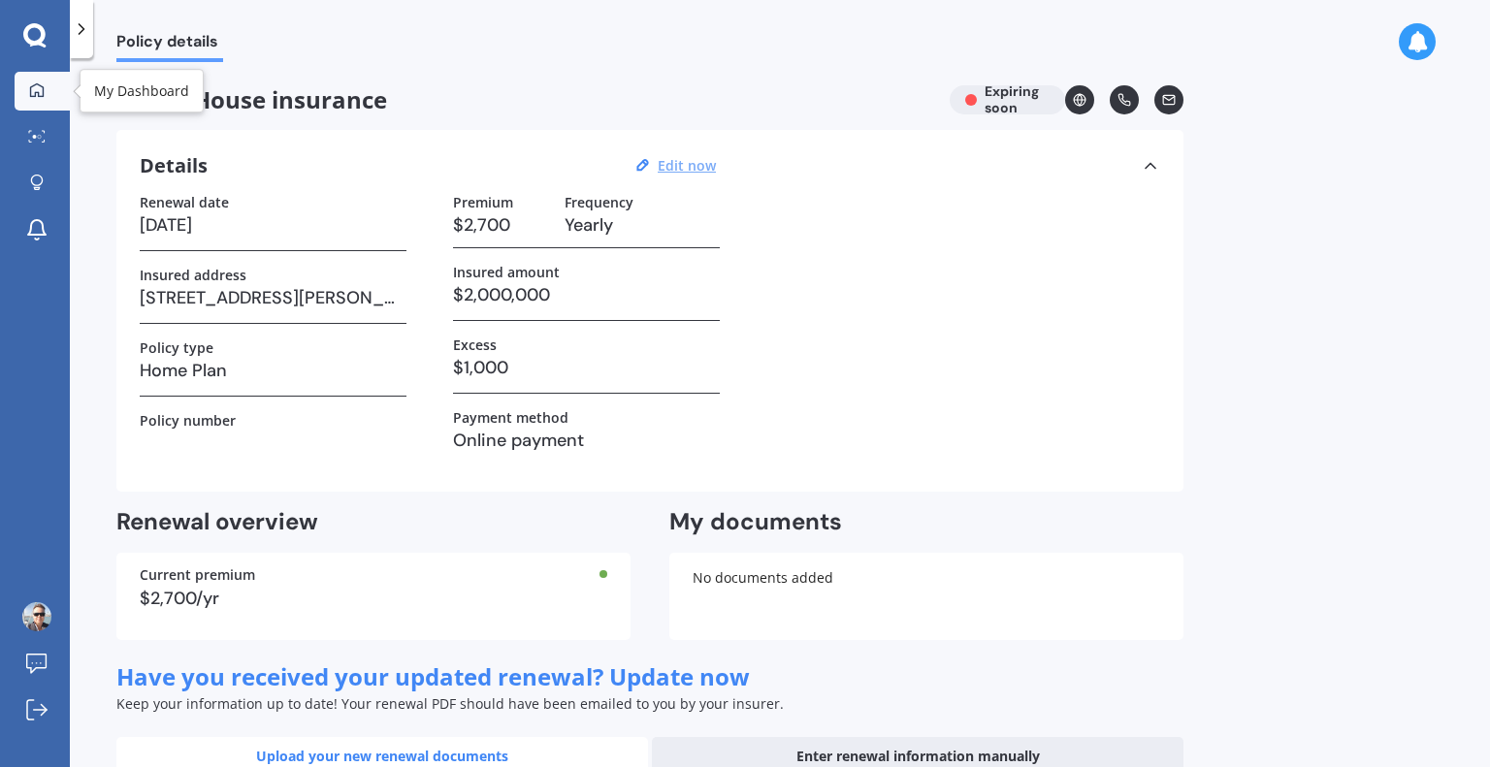
click at [32, 104] on link "My Dashboard" at bounding box center [42, 91] width 55 height 39
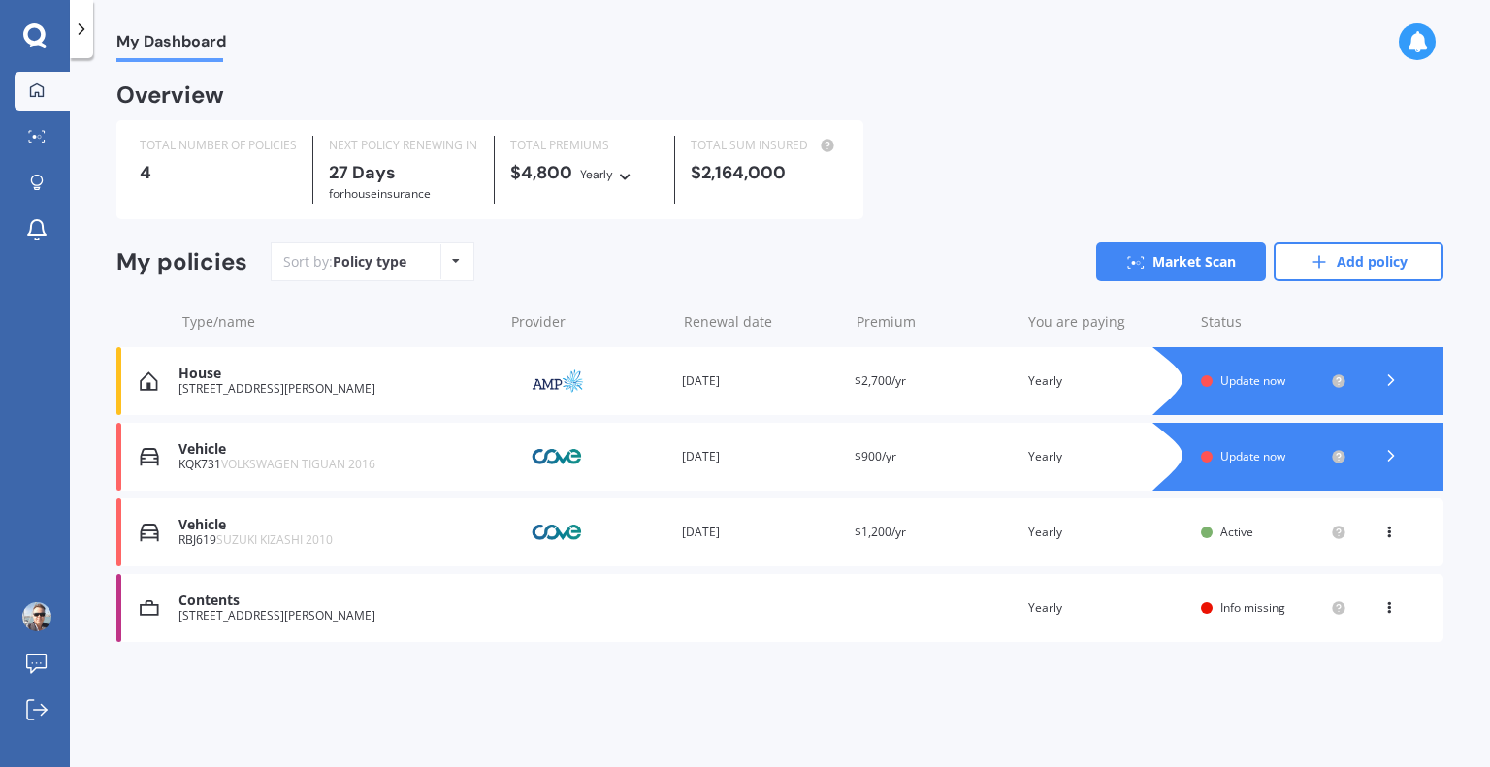
click at [1113, 626] on div "Contents [STREET_ADDRESS][PERSON_NAME] 0794 Renewal date Premium You are paying…" at bounding box center [779, 608] width 1327 height 68
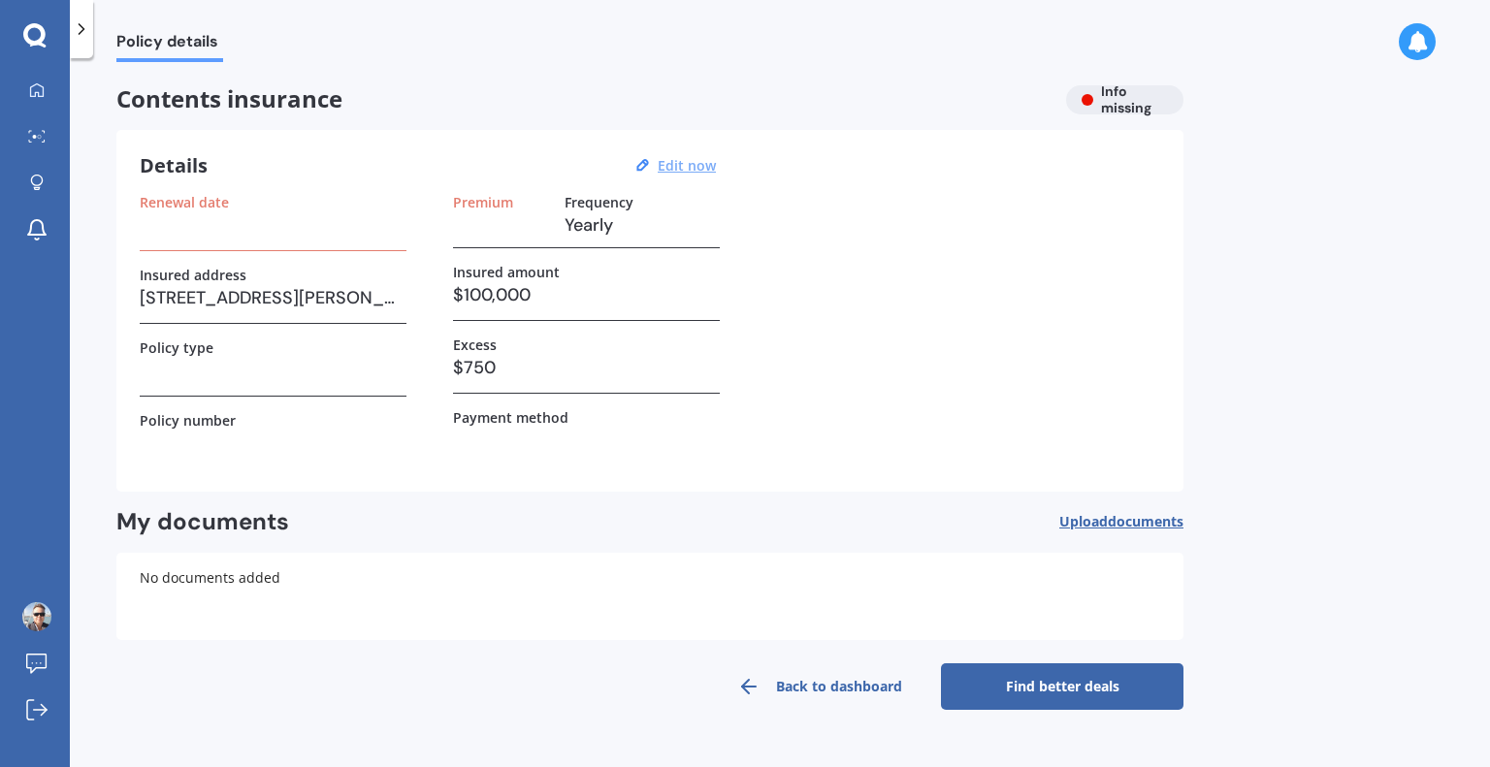
click at [687, 169] on u "Edit now" at bounding box center [687, 165] width 58 height 18
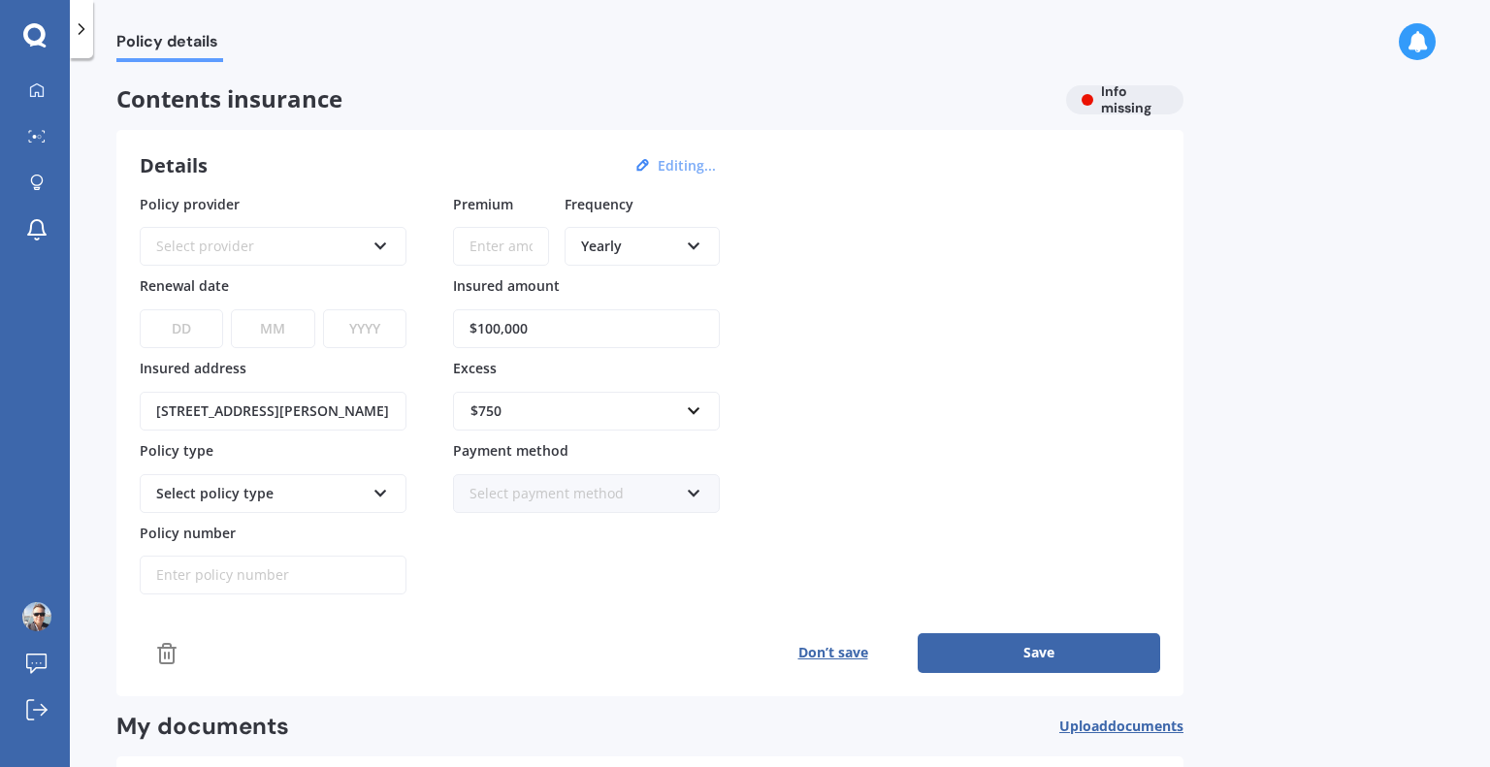
click at [228, 246] on div "Select provider" at bounding box center [260, 246] width 209 height 21
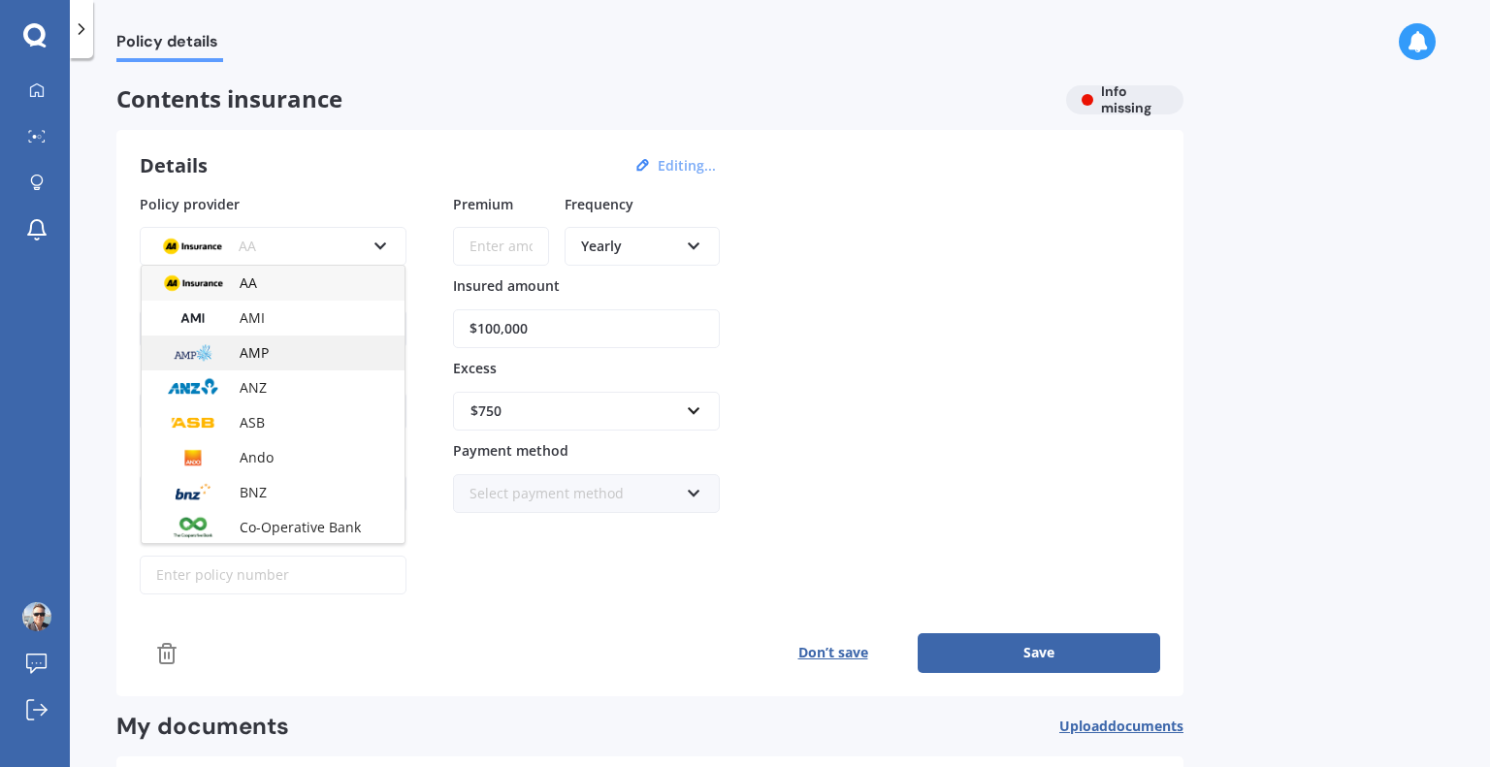
click at [299, 357] on div "AMP" at bounding box center [273, 353] width 263 height 35
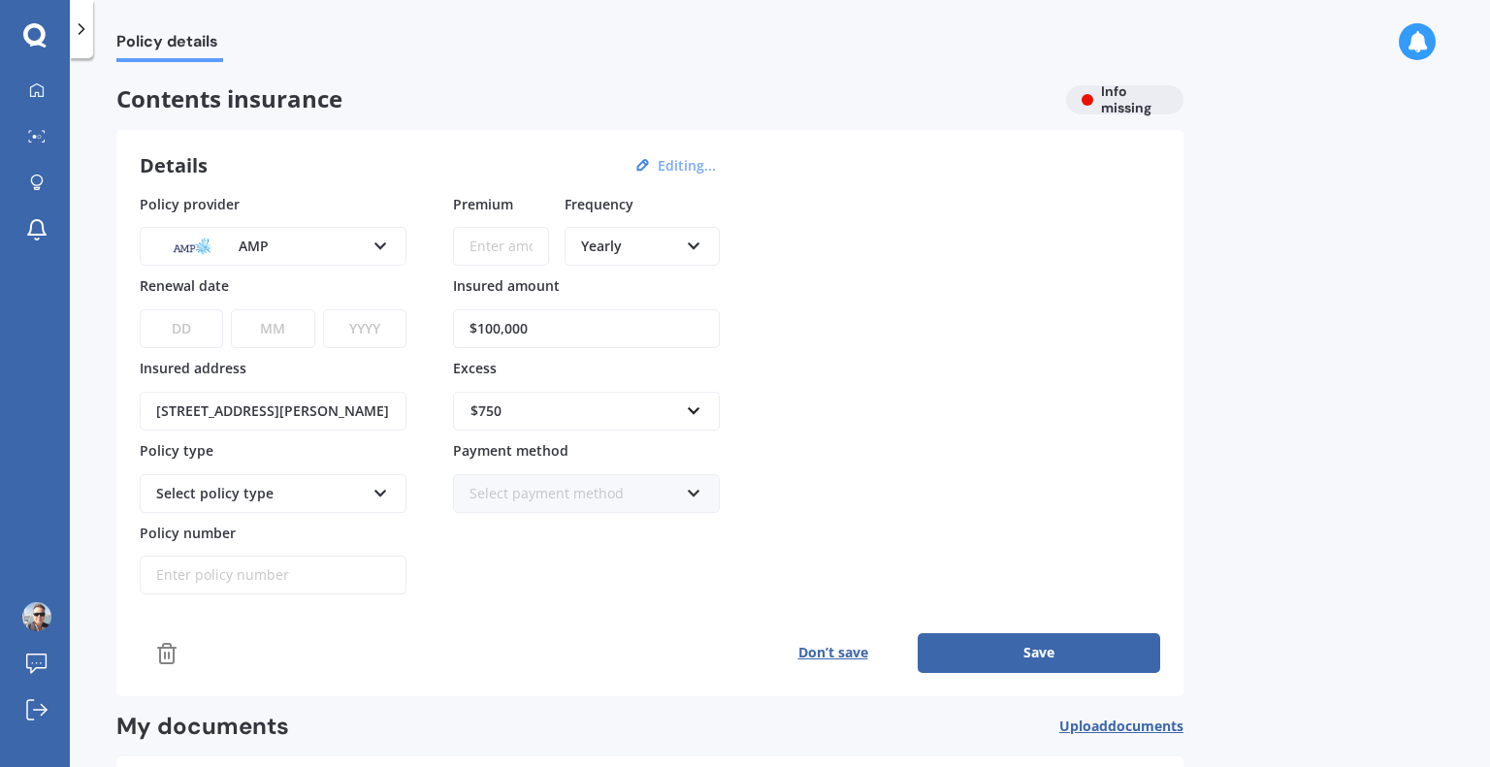
click at [486, 248] on input "Premium" at bounding box center [501, 246] width 96 height 39
type input "$750.00"
click at [203, 329] on select "DD 01 02 03 04 05 06 07 08 09 10 11 12 13 14 15 16 17 18 19 20 21 22 23 24 25 2…" at bounding box center [181, 328] width 83 height 39
select select "26"
click at [140, 309] on select "DD 01 02 03 04 05 06 07 08 09 10 11 12 13 14 15 16 17 18 19 20 21 22 23 24 25 2…" at bounding box center [181, 328] width 83 height 39
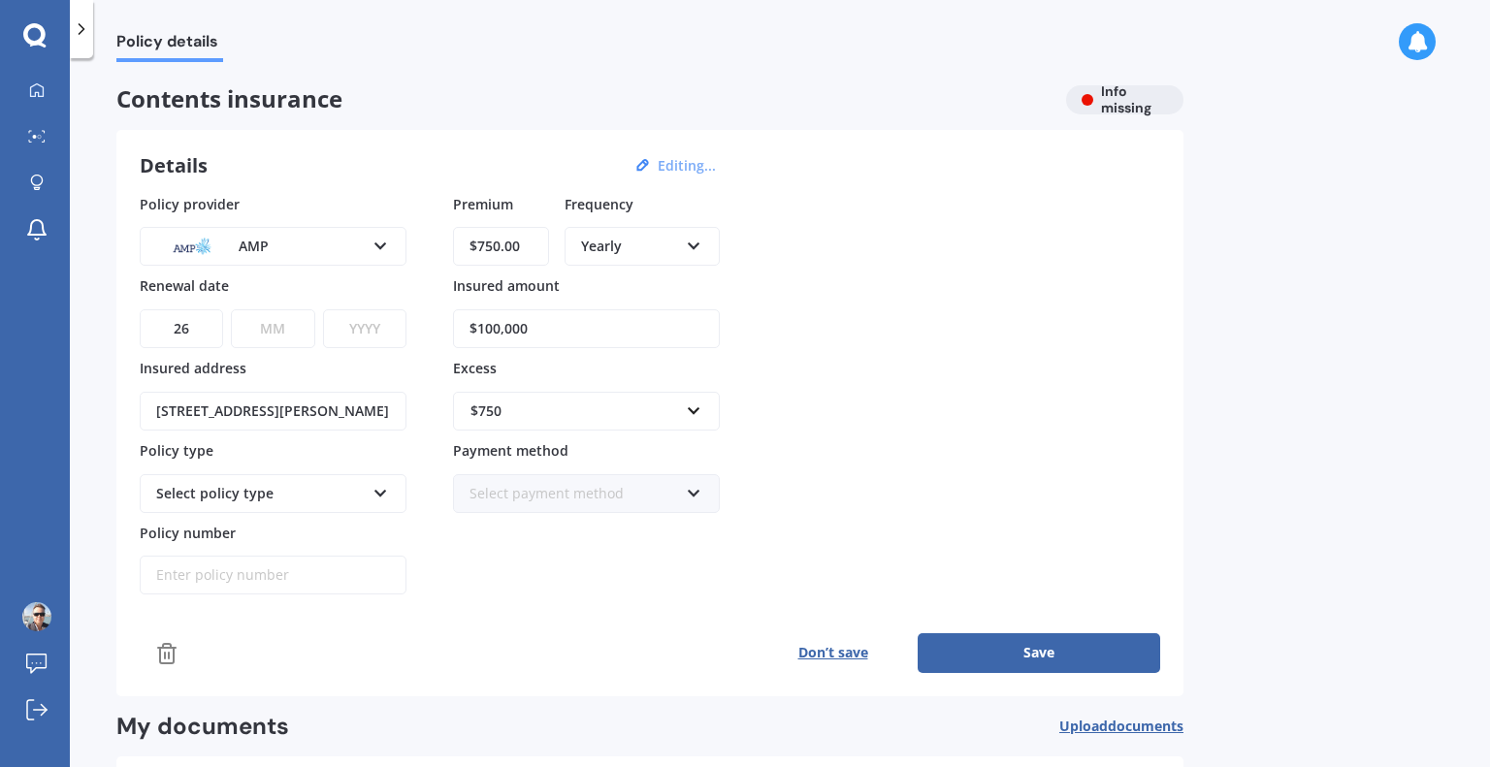
click at [291, 334] on select "MM 01 02 03 04 05 06 07 08 09 10 11 12" at bounding box center [272, 328] width 83 height 39
select select "09"
click at [231, 309] on select "MM 01 02 03 04 05 06 07 08 09 10 11 12" at bounding box center [272, 328] width 83 height 39
click at [371, 333] on select "YYYY 2027 2026 2025 2024 2023 2022 2021 2020 2019 2018 2017 2016 2015 2014 2013…" at bounding box center [364, 328] width 83 height 39
select select "2025"
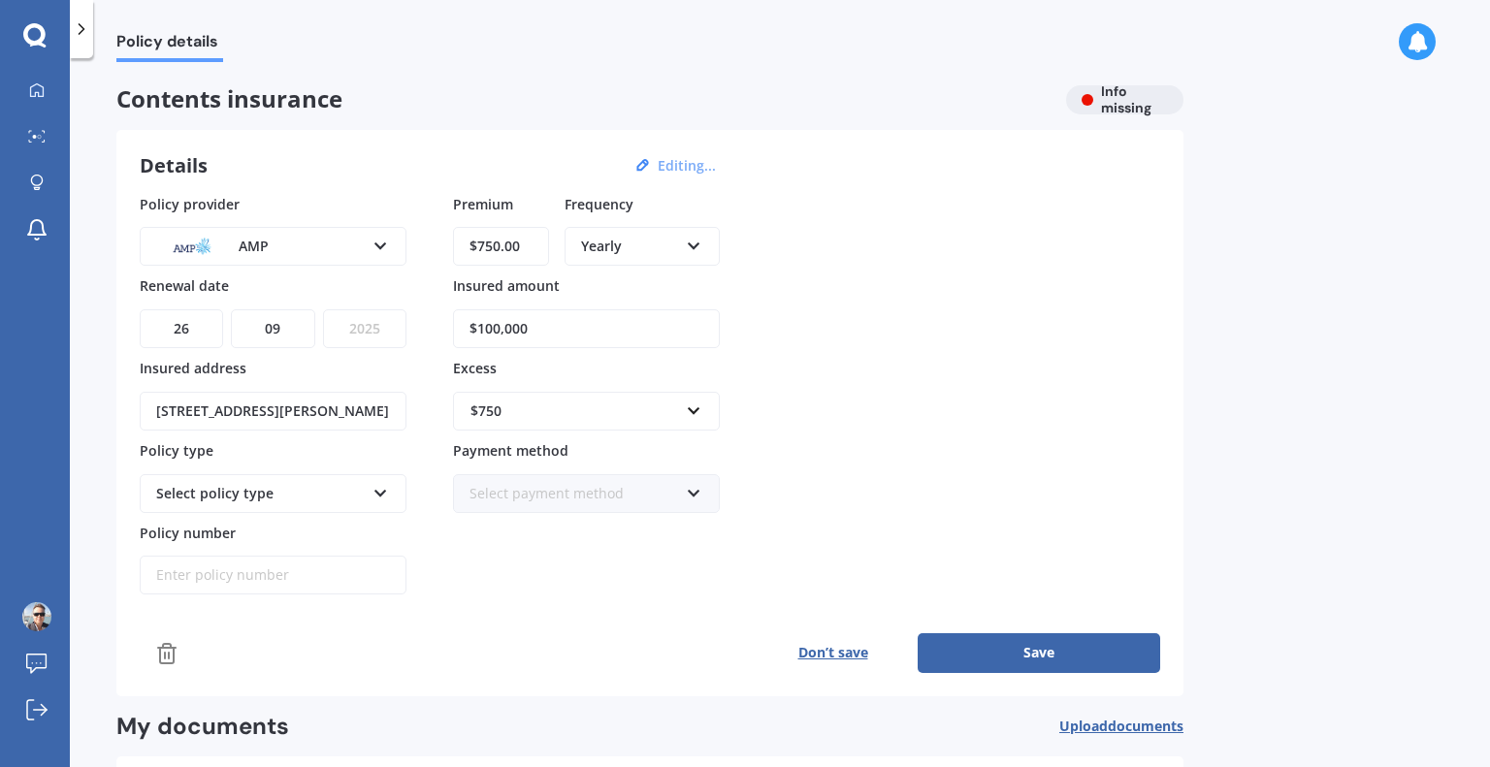
click at [323, 309] on select "YYYY 2027 2026 2025 2024 2023 2022 2021 2020 2019 2018 2017 2016 2015 2014 2013…" at bounding box center [364, 328] width 83 height 39
click at [305, 487] on div "Select policy type" at bounding box center [260, 493] width 209 height 21
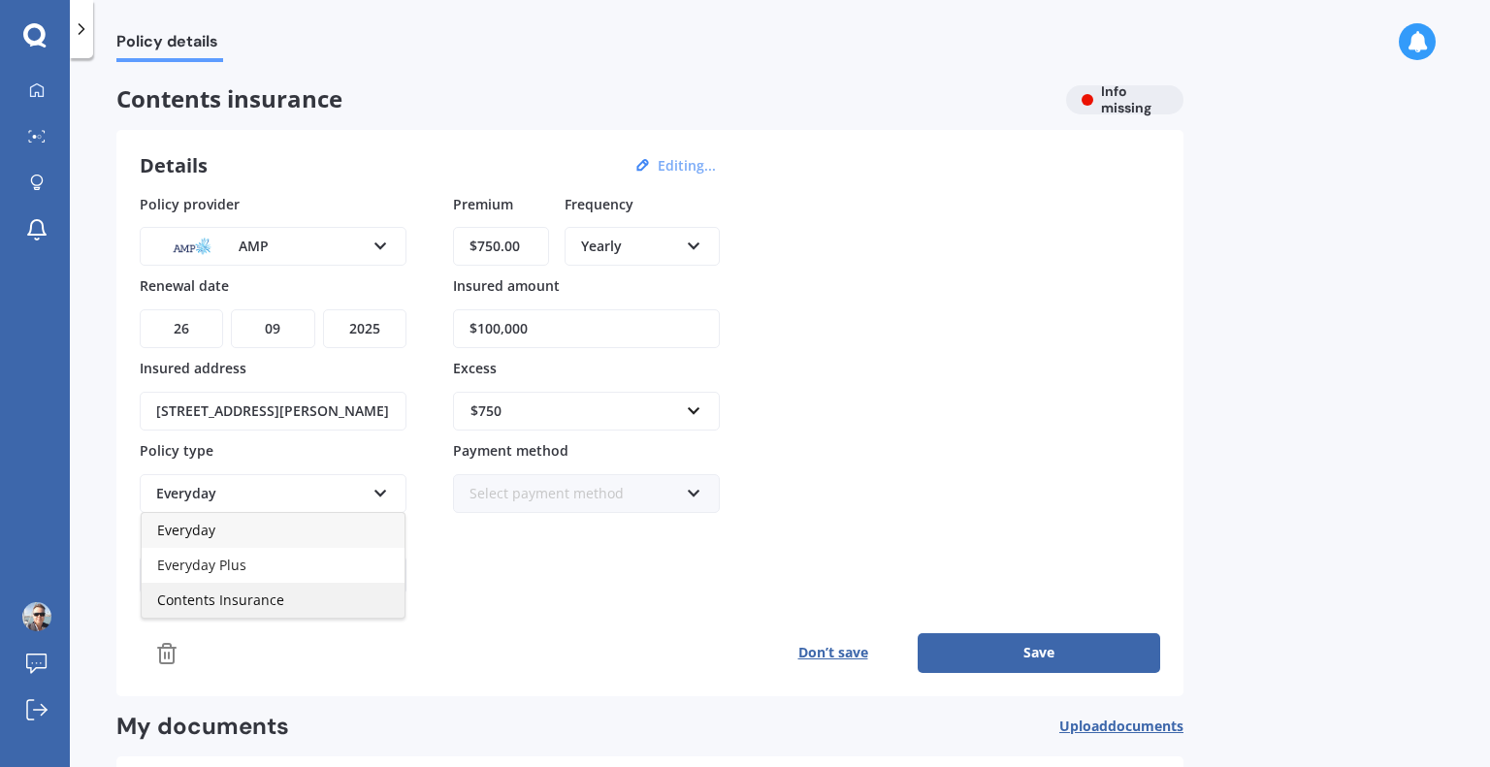
click at [264, 596] on span "Contents Insurance" at bounding box center [220, 600] width 127 height 18
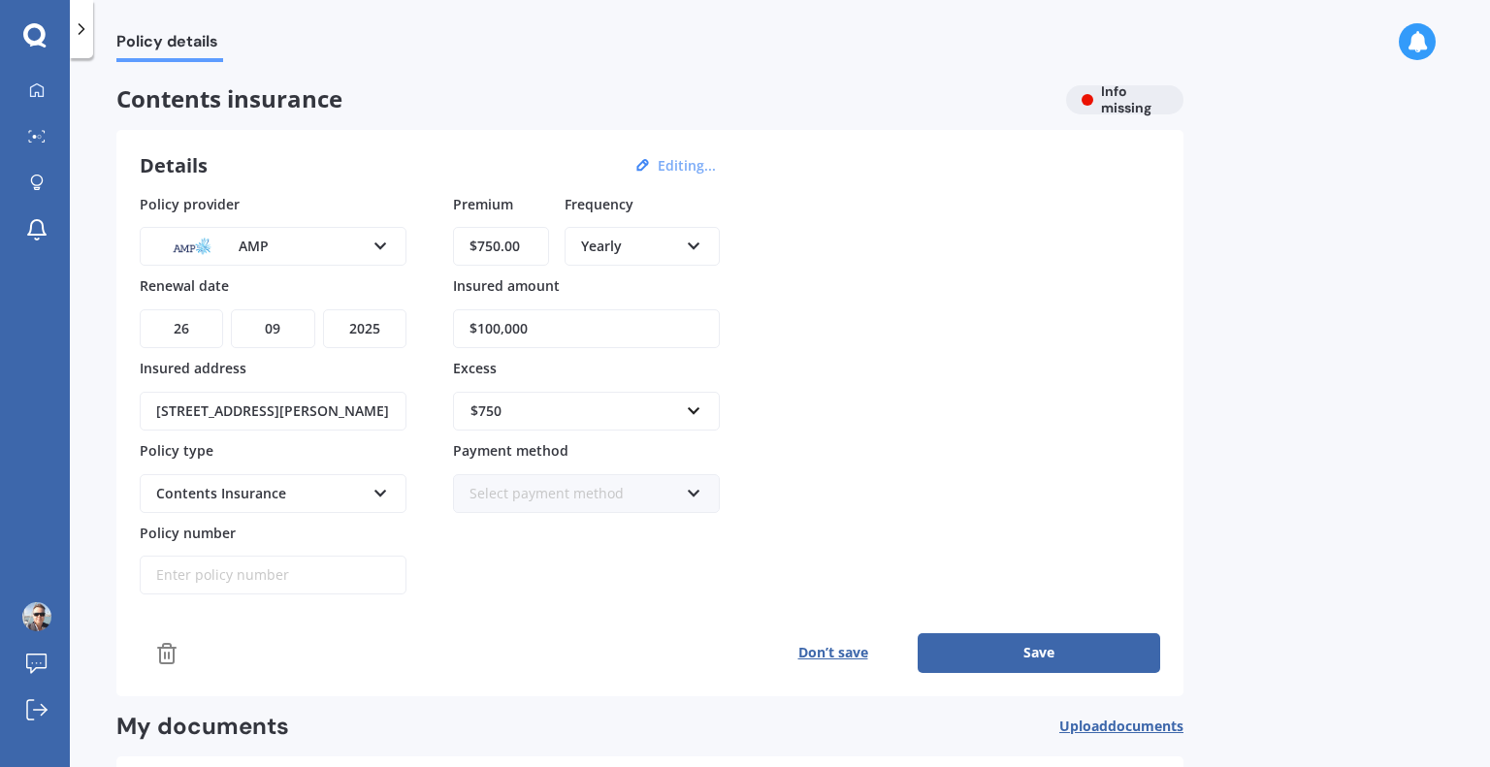
click at [476, 576] on div "Premium $750.00 Frequency Yearly Yearly Six-Monthly Quarterly Monthly Fortnight…" at bounding box center [586, 395] width 267 height 402
click at [534, 483] on div "Select payment method" at bounding box center [573, 493] width 209 height 21
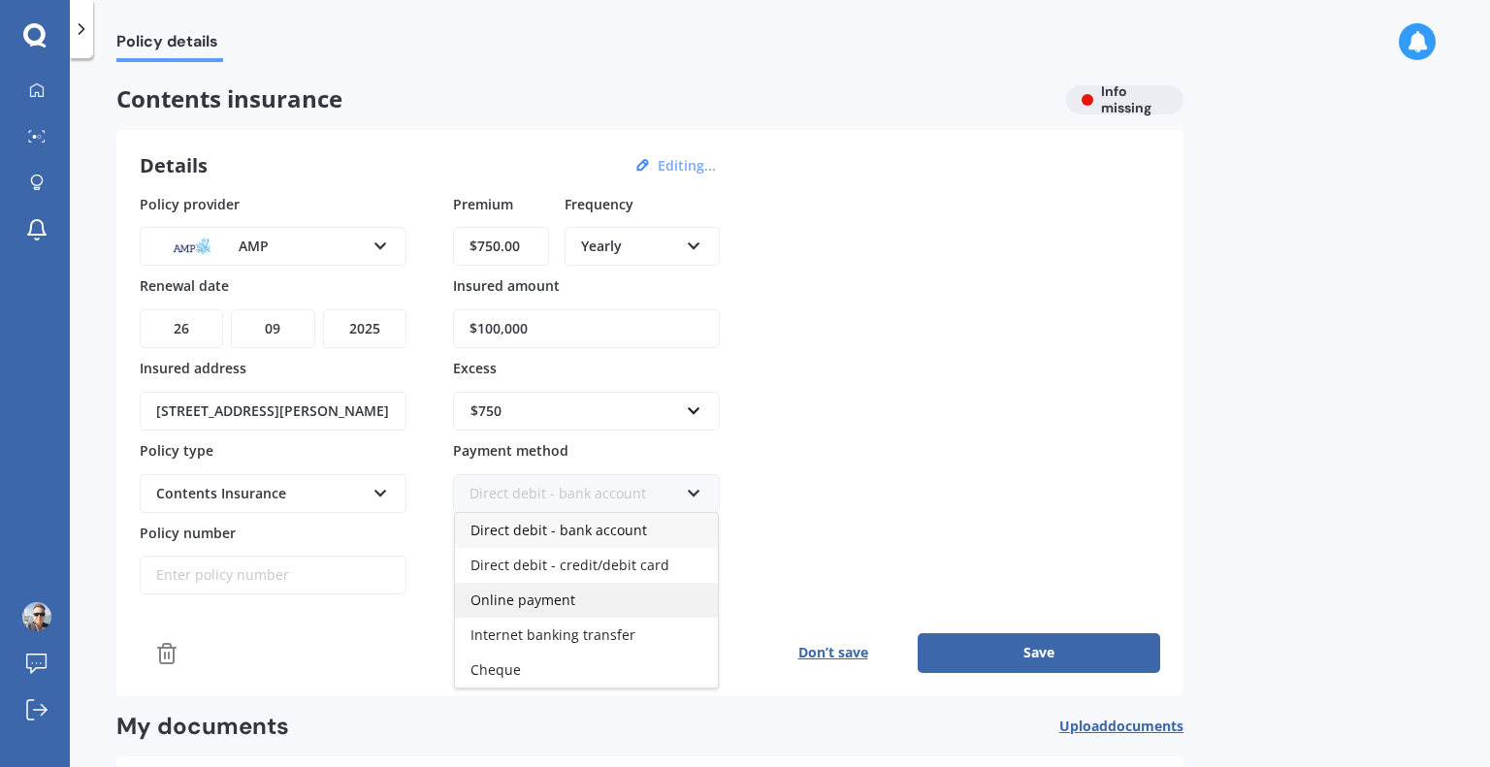
click at [539, 586] on div "Online payment" at bounding box center [586, 600] width 263 height 35
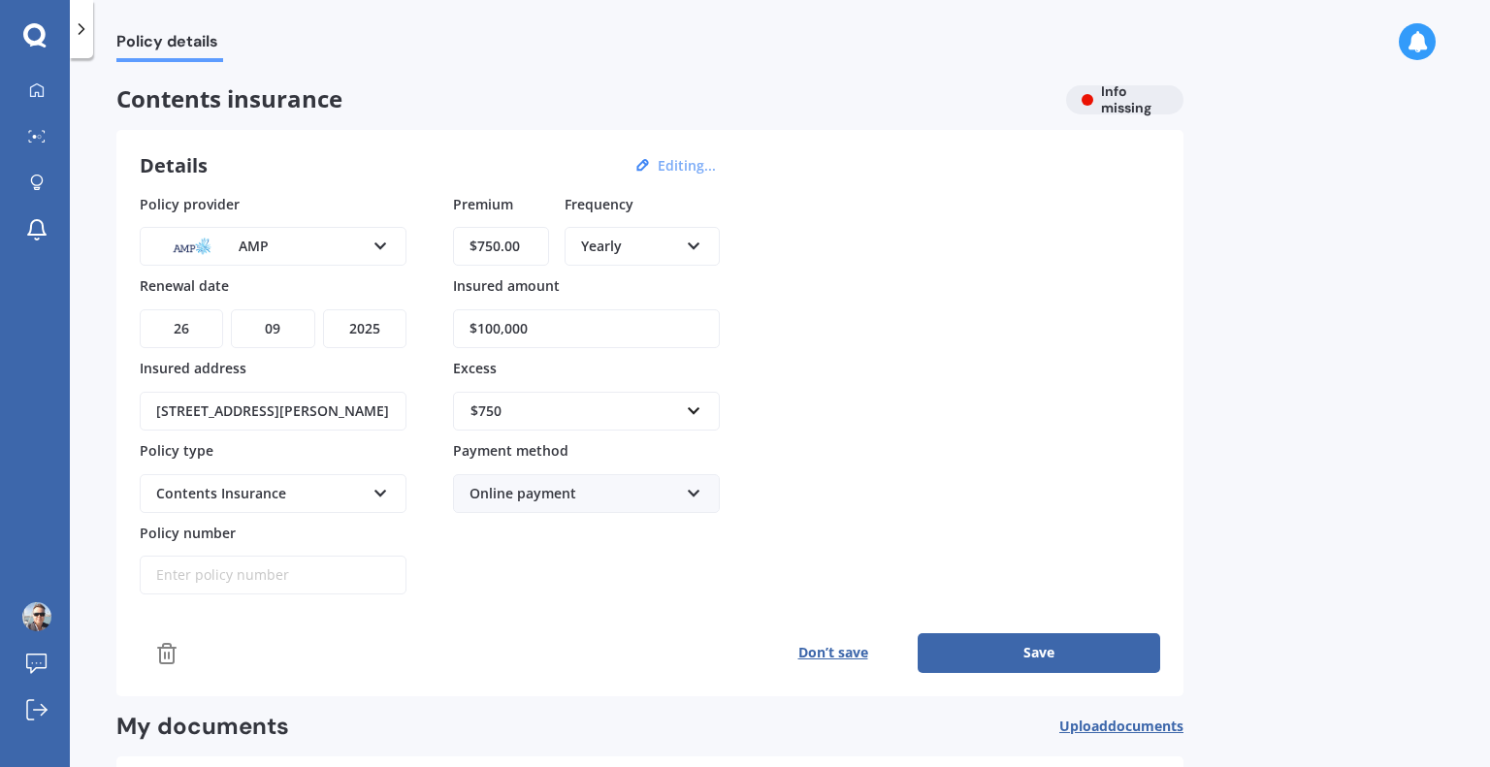
click at [986, 647] on button "Save" at bounding box center [1039, 652] width 242 height 39
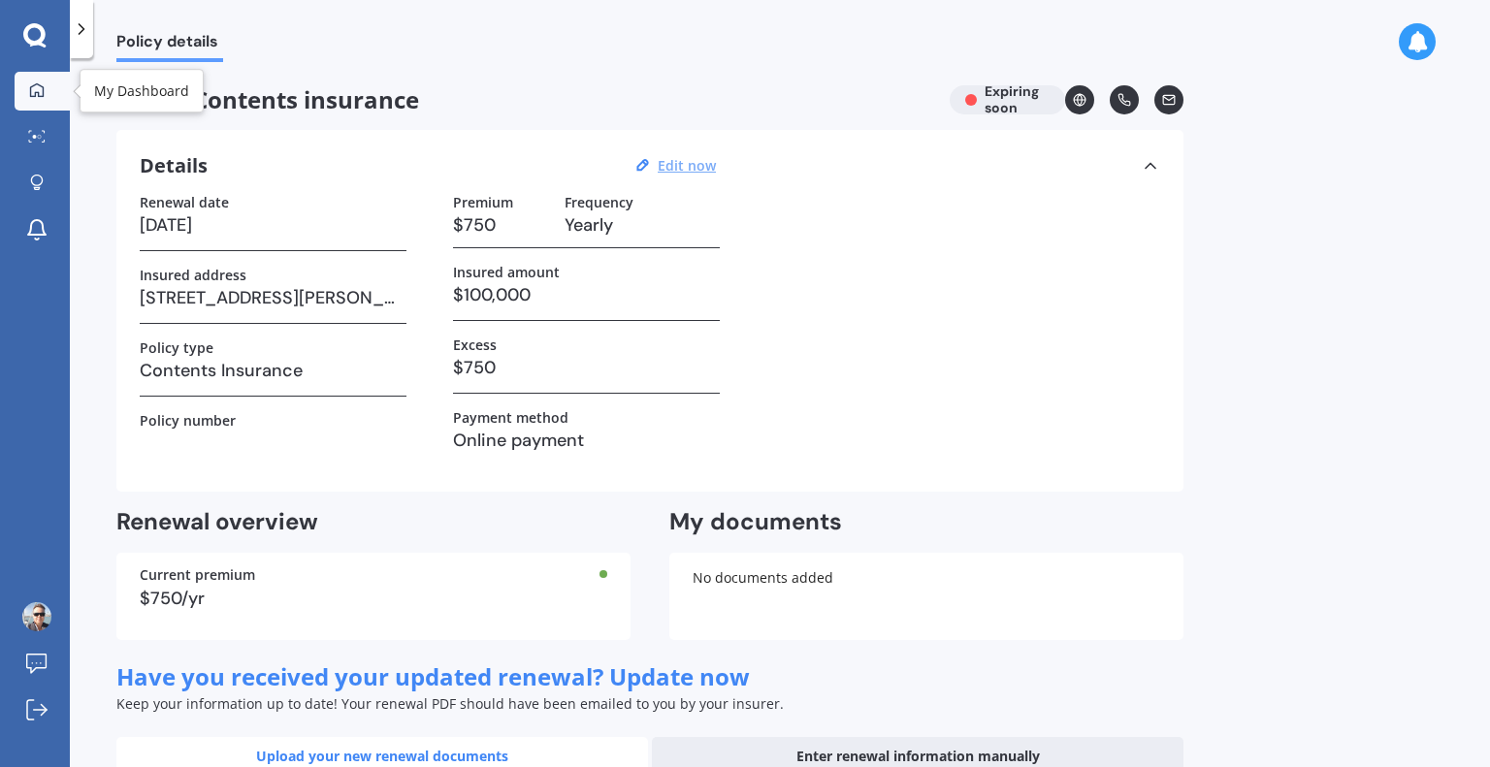
click at [15, 100] on link "My Dashboard" at bounding box center [42, 91] width 55 height 39
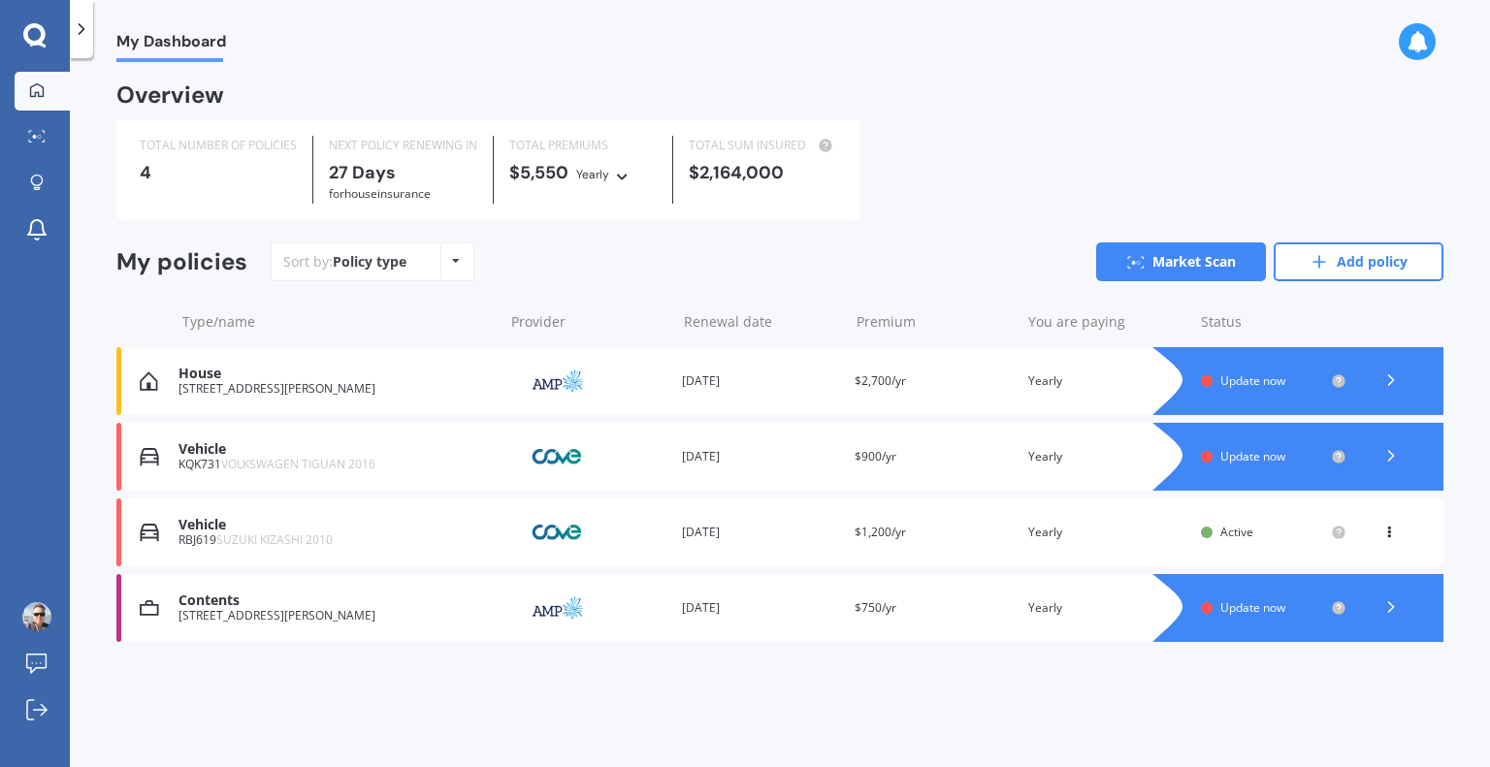
click at [1392, 529] on icon at bounding box center [1389, 529] width 14 height 12
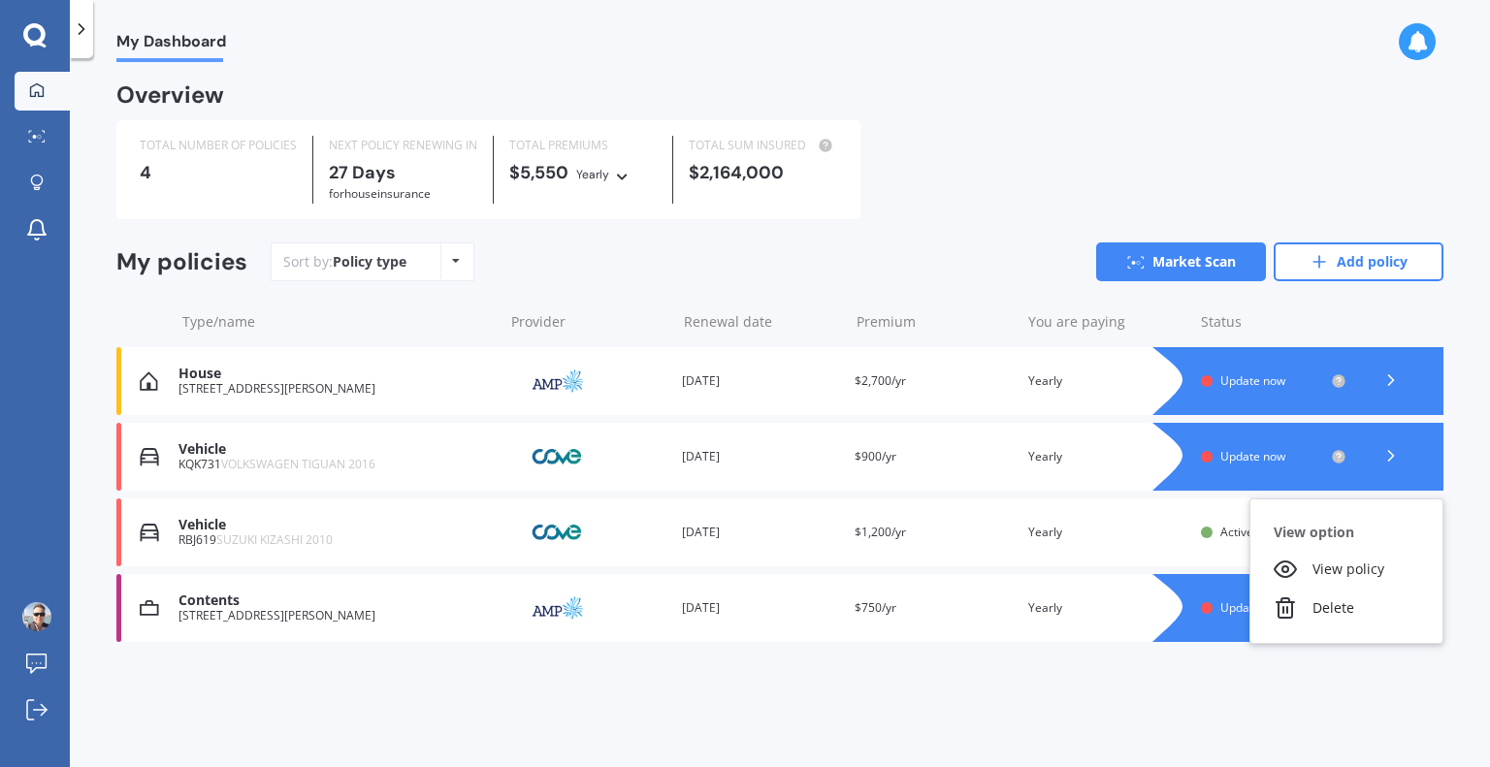
click at [1392, 529] on div "View option" at bounding box center [1346, 532] width 192 height 35
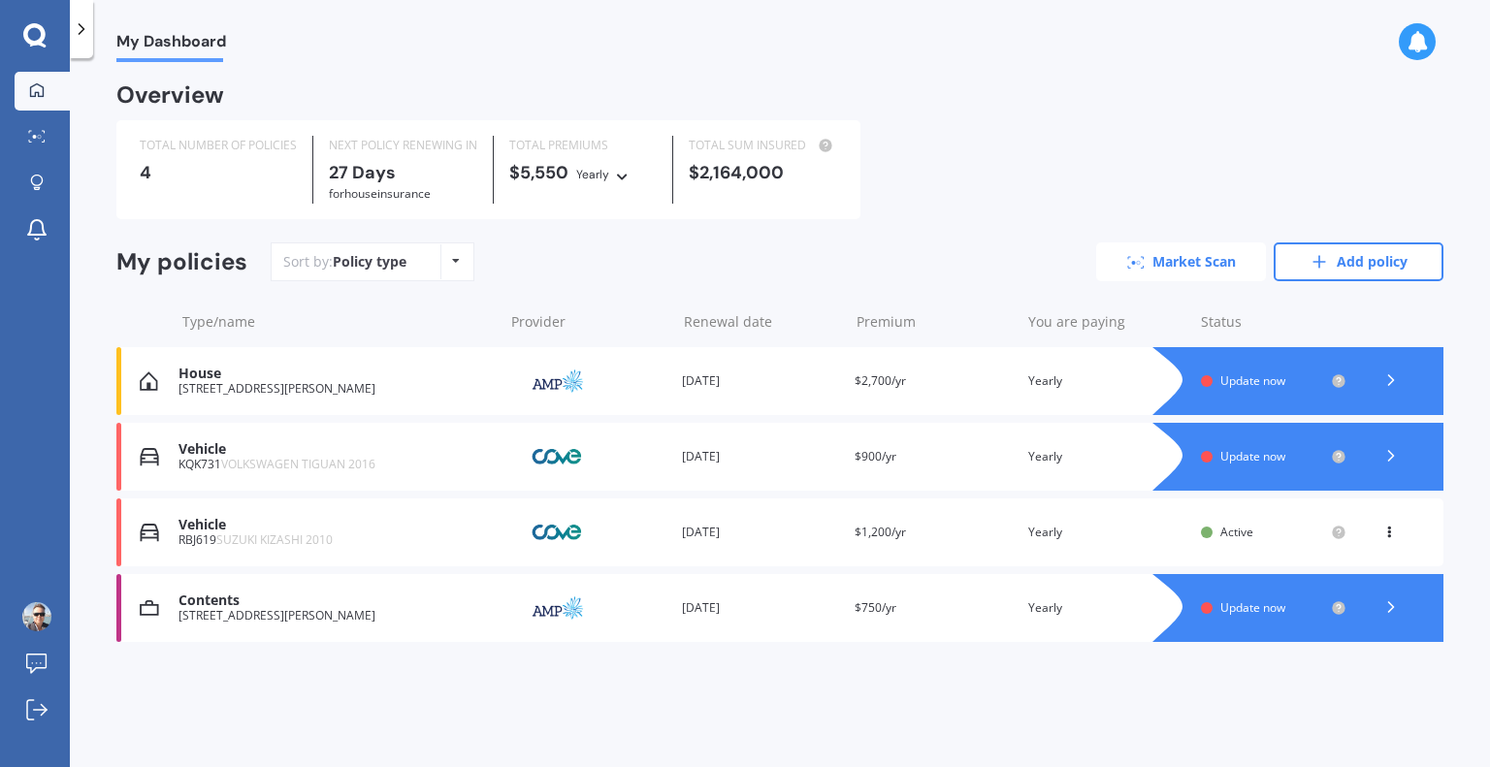
click at [1199, 275] on link "Market Scan" at bounding box center [1181, 261] width 170 height 39
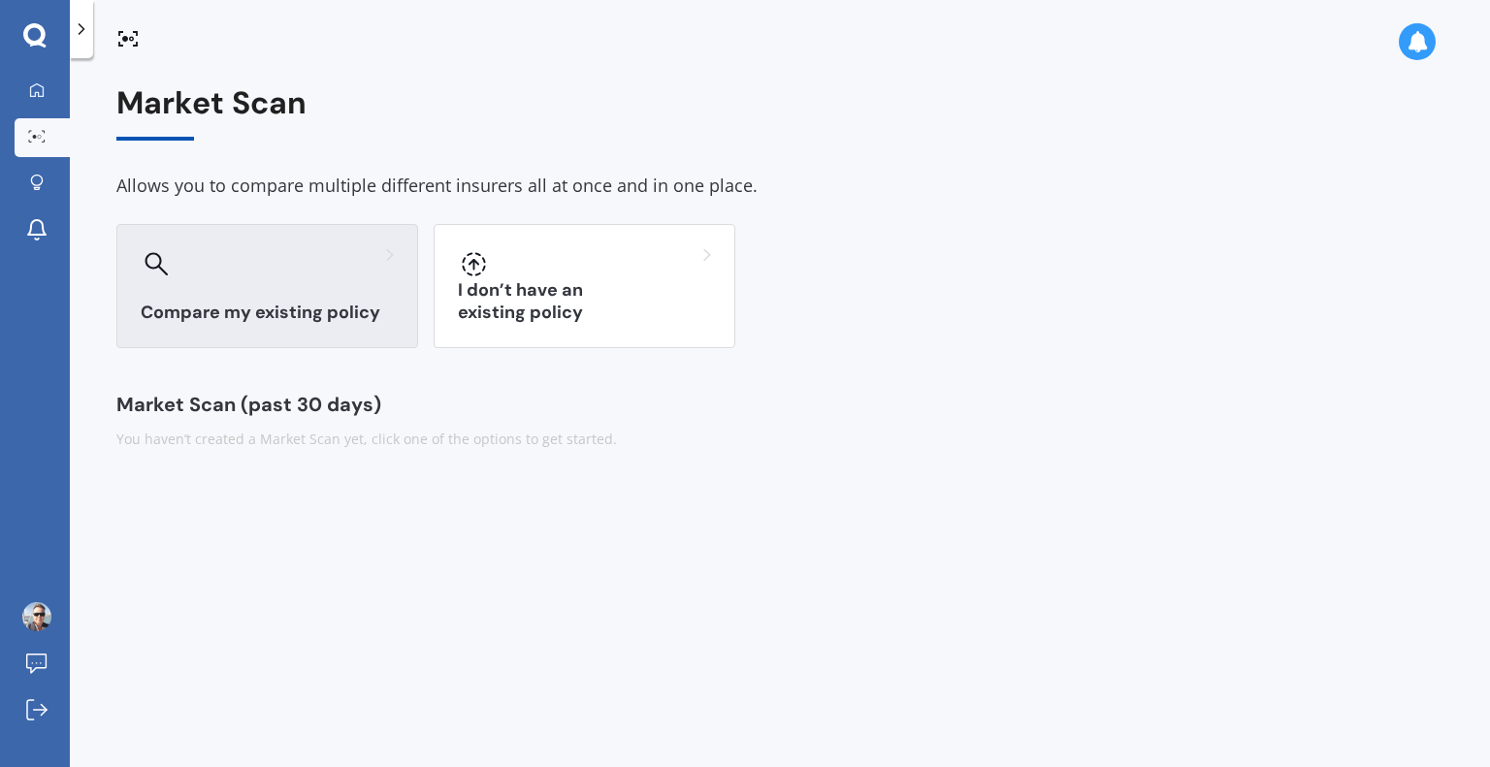
click at [316, 302] on h3 "Compare my existing policy" at bounding box center [267, 313] width 253 height 22
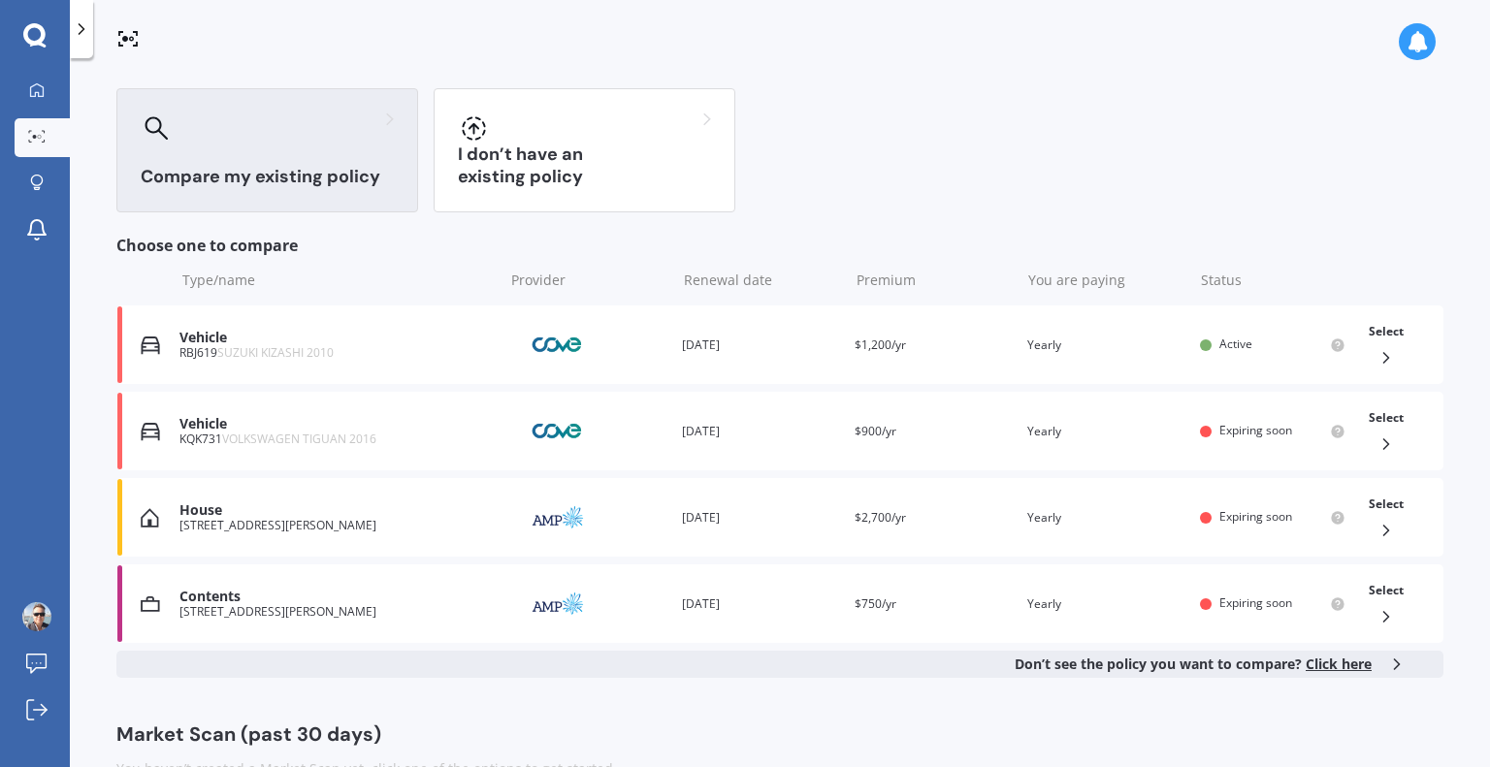
scroll to position [140, 0]
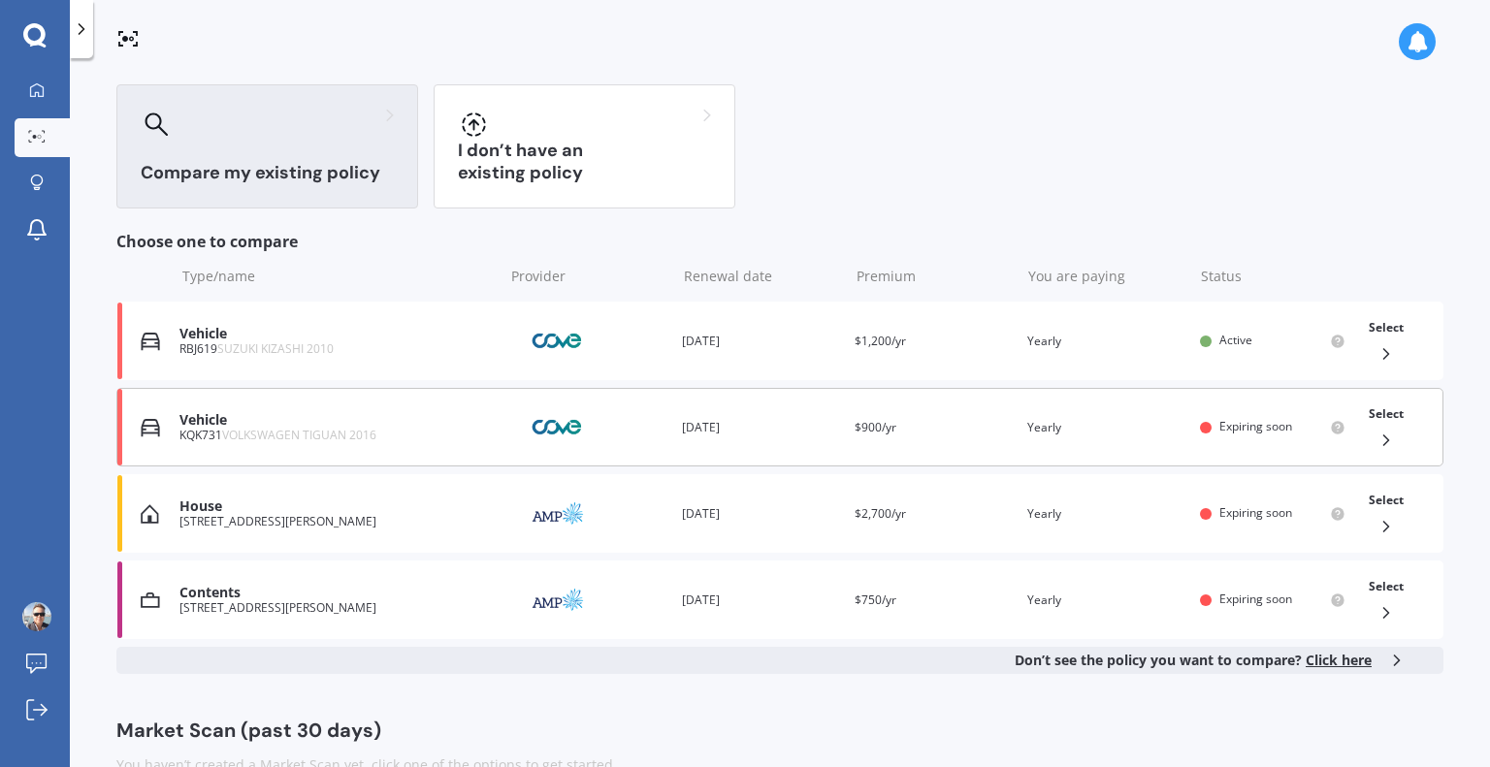
click at [403, 426] on div "Vehicle" at bounding box center [336, 420] width 314 height 16
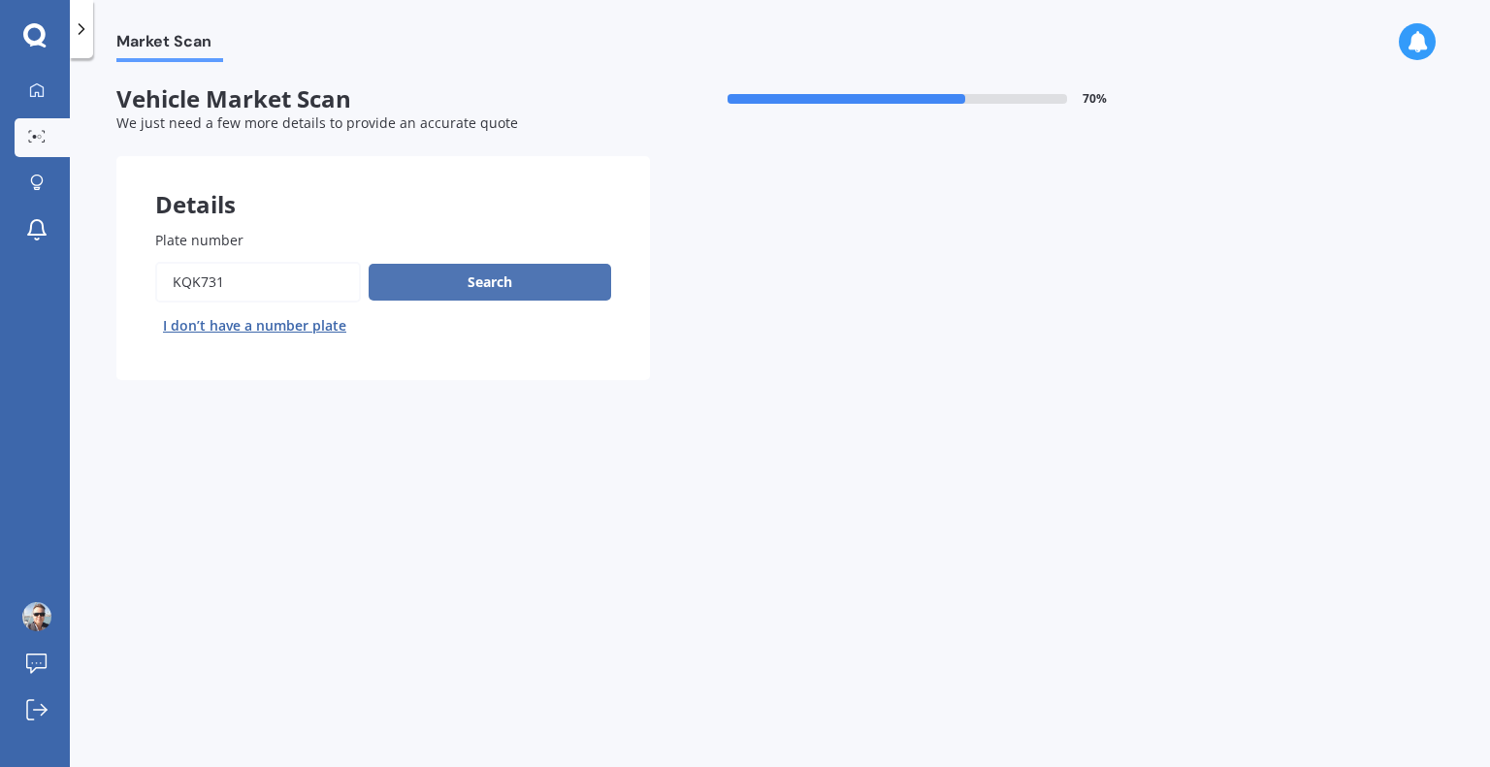
click at [494, 290] on button "Search" at bounding box center [490, 282] width 242 height 37
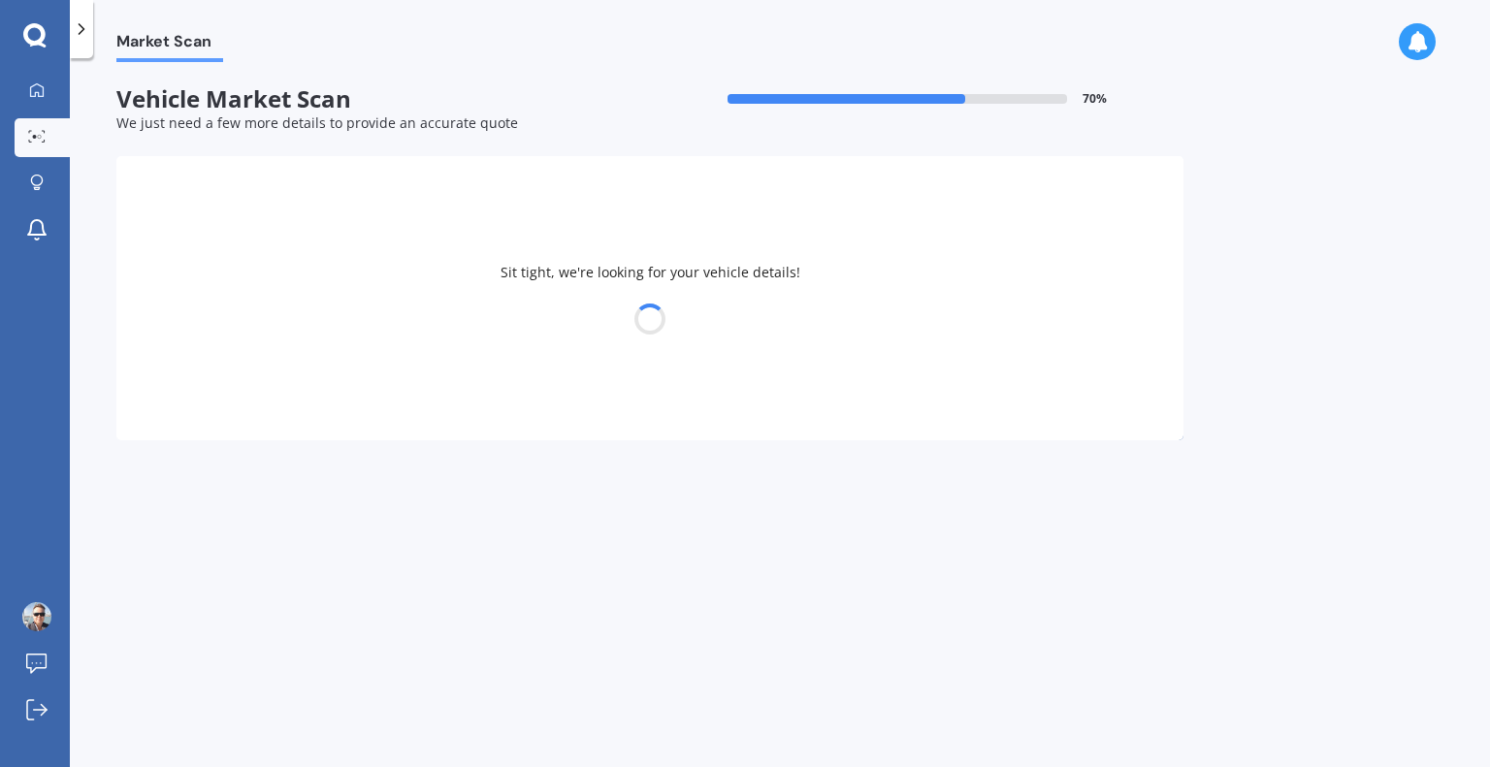
select select "VOLKSWAGEN"
select select "TIGUAN"
select select "01"
select select "04"
select select "1978"
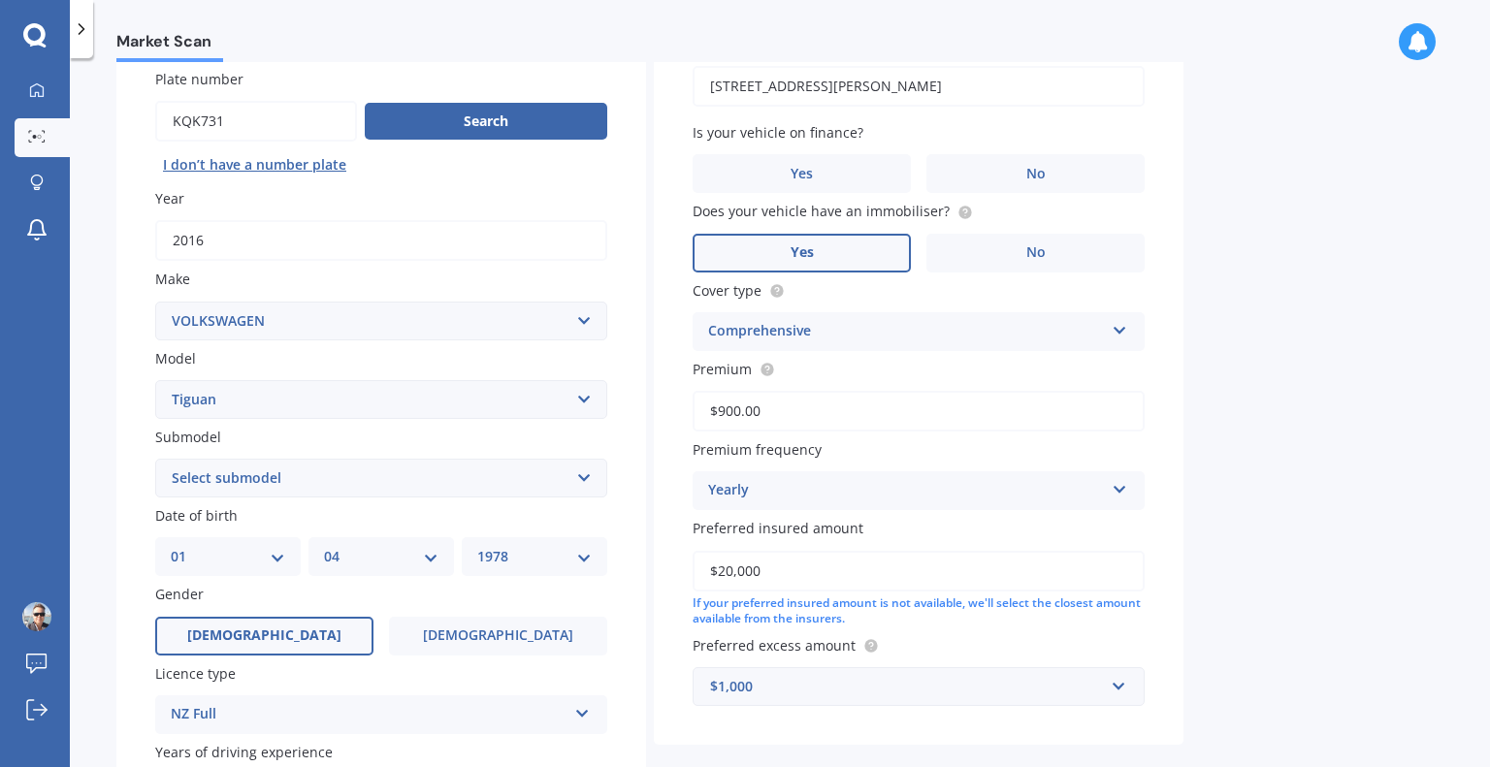
scroll to position [317, 0]
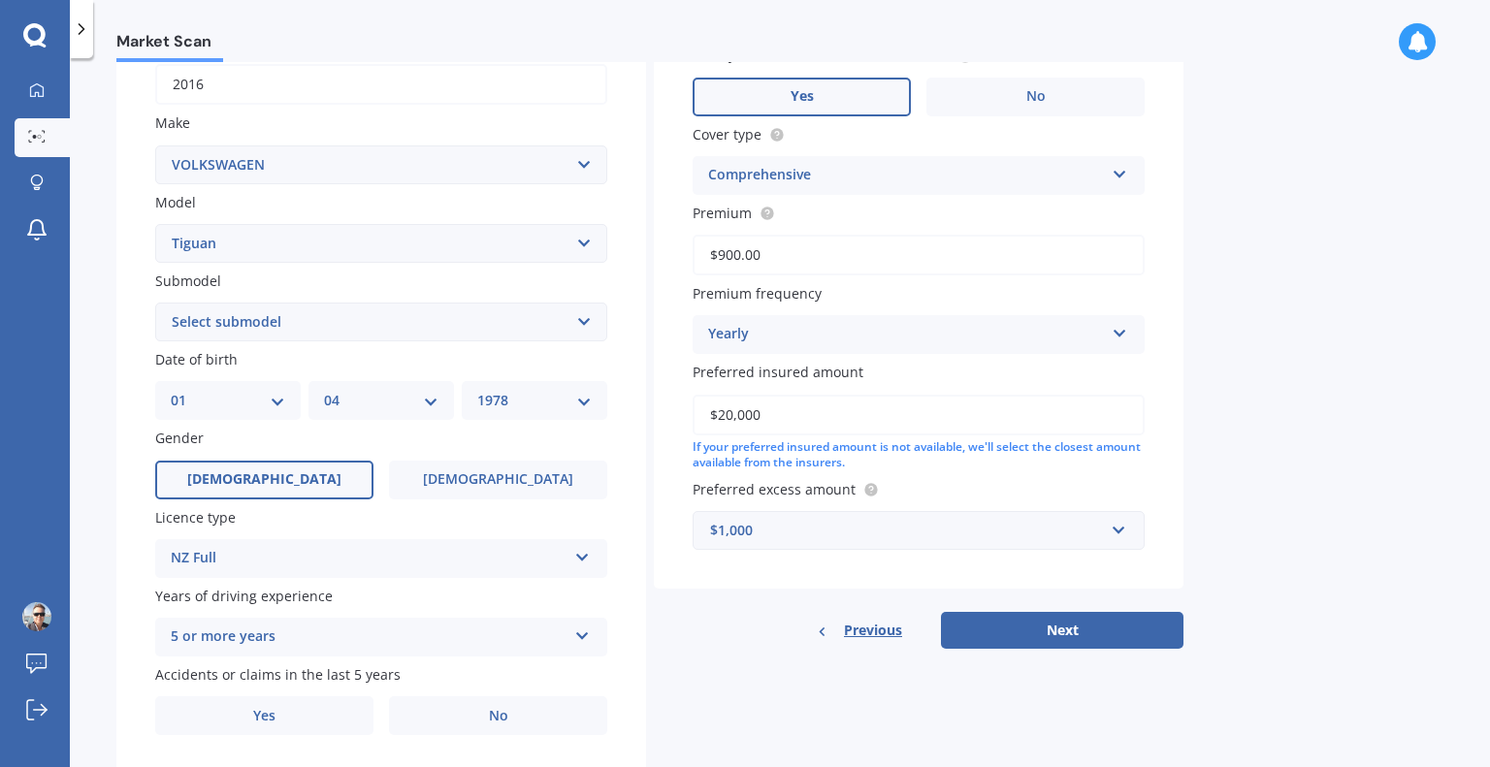
click at [475, 330] on select "Select submodel Diesel Turbo Petrol Turbo Petrol Turbo 4WD" at bounding box center [381, 322] width 452 height 39
select select "PETROL TURBO"
click at [155, 303] on select "Select submodel Diesel Turbo Petrol Turbo Petrol Turbo 4WD" at bounding box center [381, 322] width 452 height 39
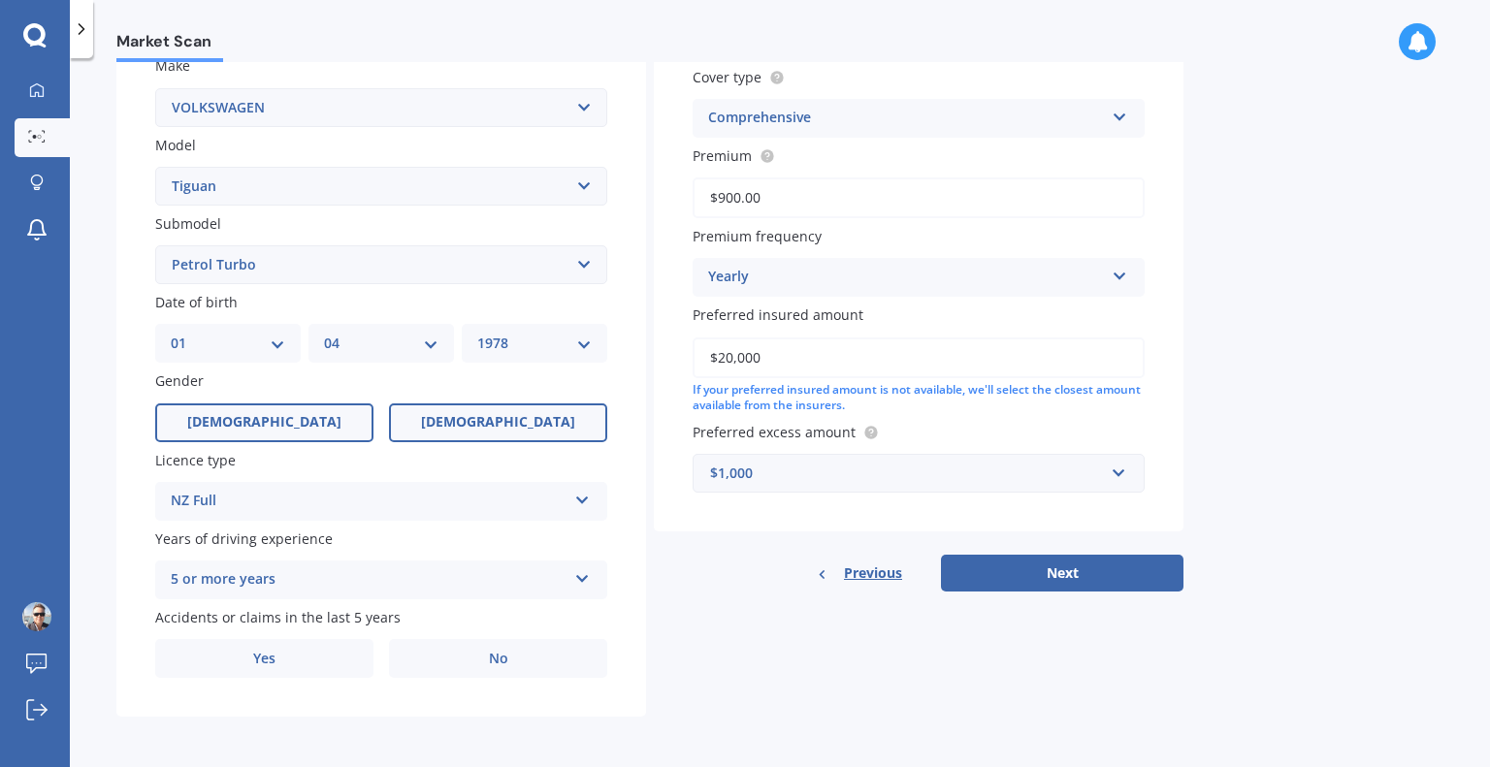
click at [476, 418] on span "[DEMOGRAPHIC_DATA]" at bounding box center [498, 422] width 154 height 16
click at [0, 0] on input "[DEMOGRAPHIC_DATA]" at bounding box center [0, 0] width 0 height 0
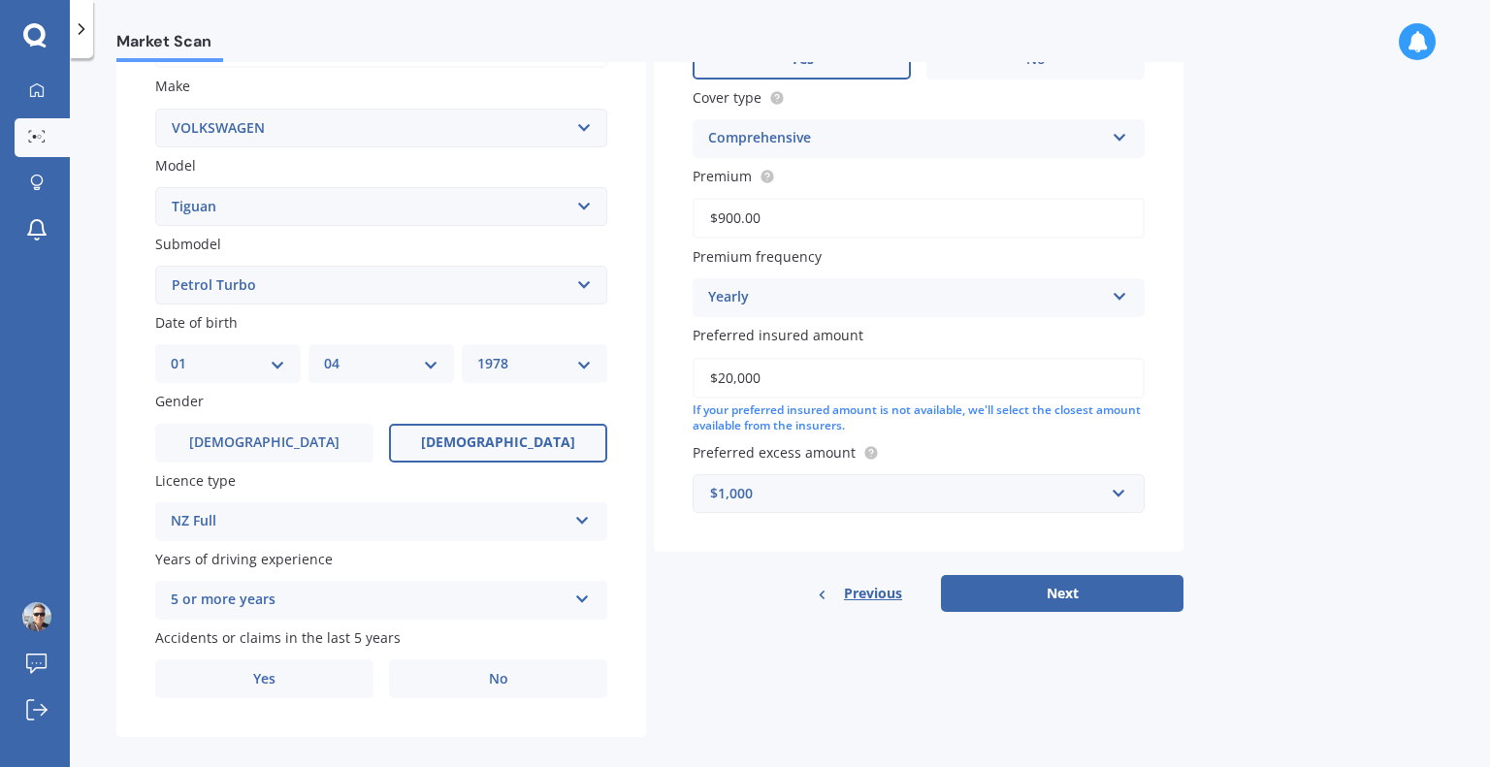
scroll to position [362, 0]
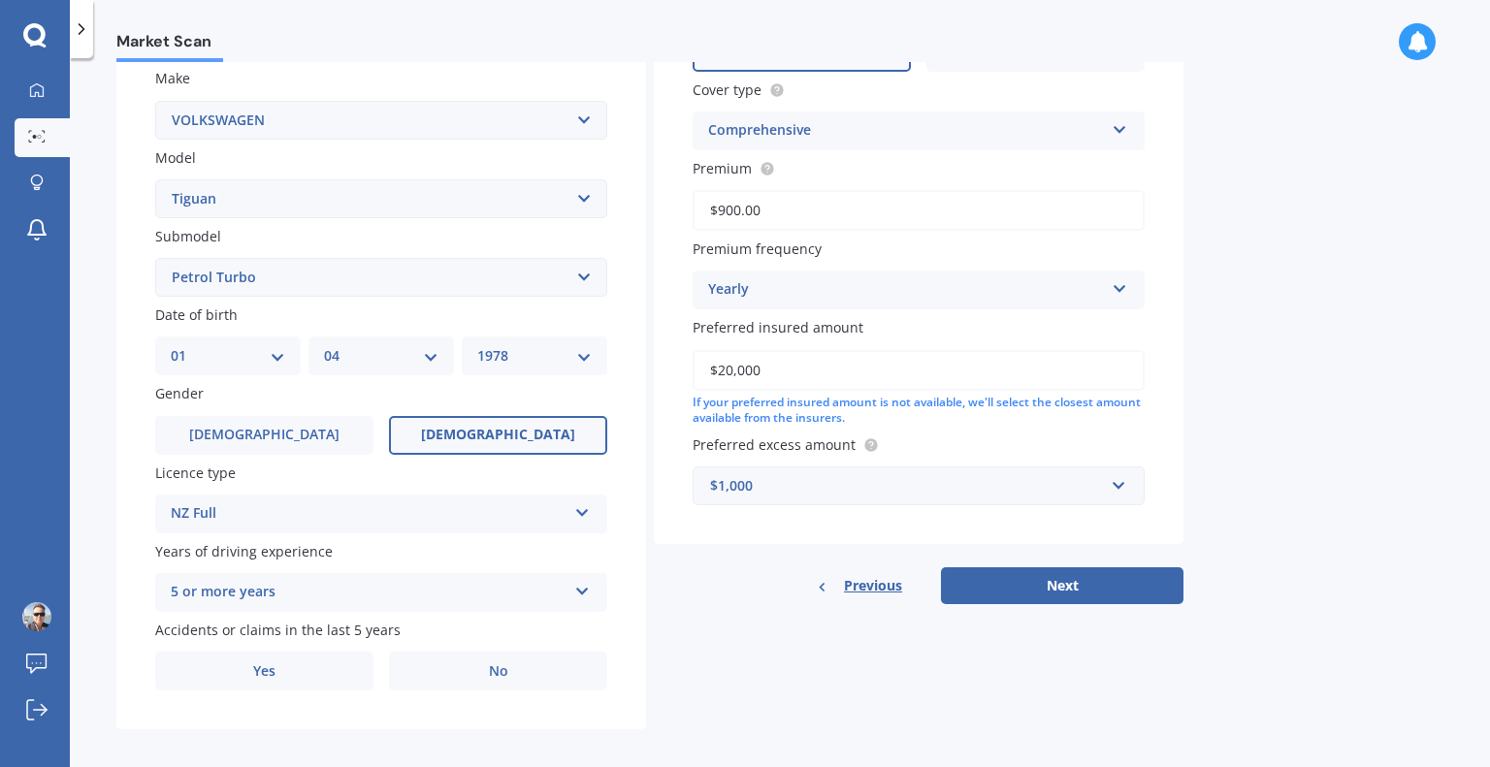
click at [242, 356] on select "DD 01 02 03 04 05 06 07 08 09 10 11 12 13 14 15 16 17 18 19 20 21 22 23 24 25 2…" at bounding box center [228, 355] width 114 height 21
select select "28"
click at [171, 345] on select "DD 01 02 03 04 05 06 07 08 09 10 11 12 13 14 15 16 17 18 19 20 21 22 23 24 25 2…" at bounding box center [228, 355] width 114 height 21
click at [340, 358] on select "MM 01 02 03 04 05 06 07 08 09 10 11 12" at bounding box center [381, 355] width 114 height 21
select select "06"
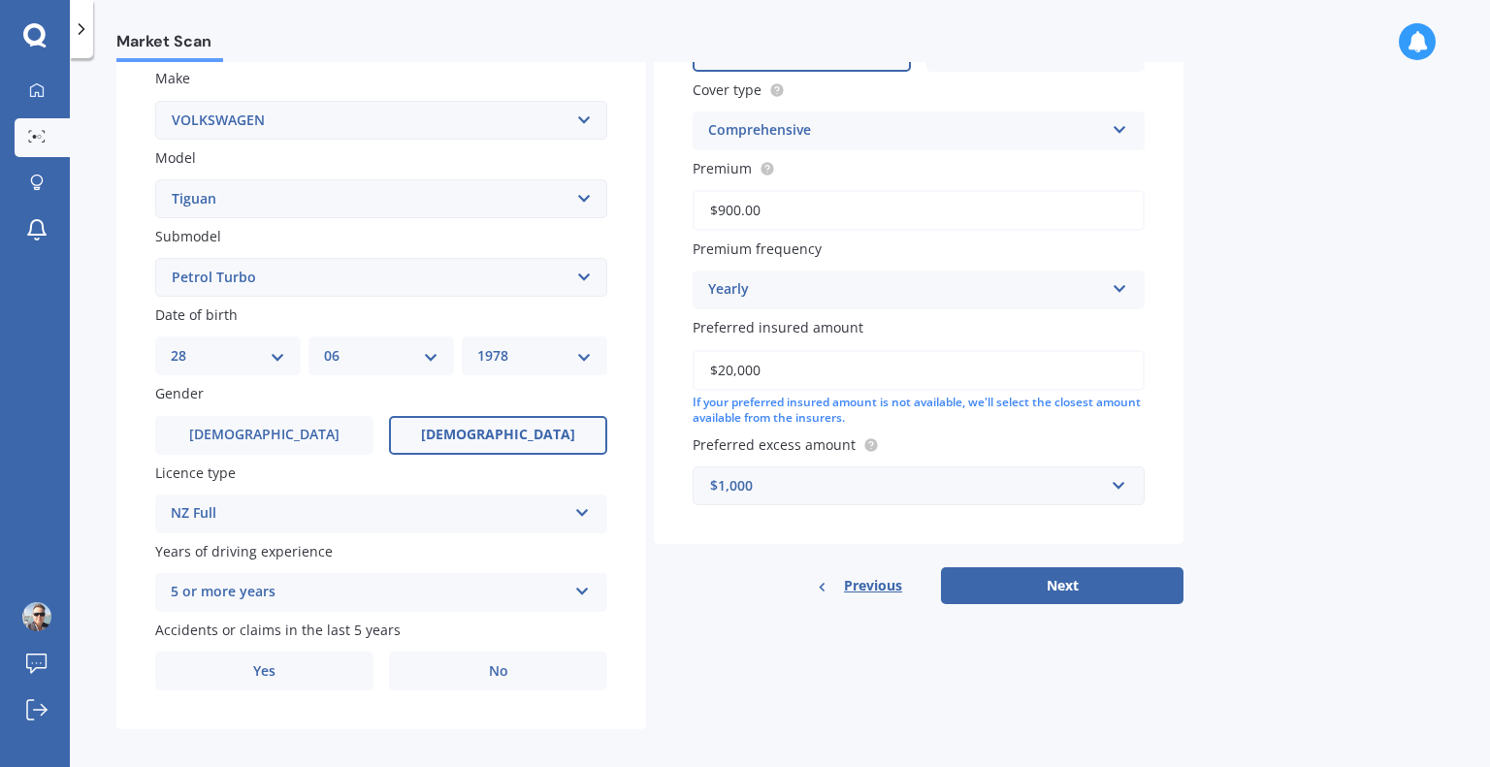
click at [324, 345] on select "MM 01 02 03 04 05 06 07 08 09 10 11 12" at bounding box center [381, 355] width 114 height 21
click at [473, 677] on label "No" at bounding box center [498, 671] width 218 height 39
click at [0, 0] on input "No" at bounding box center [0, 0] width 0 height 0
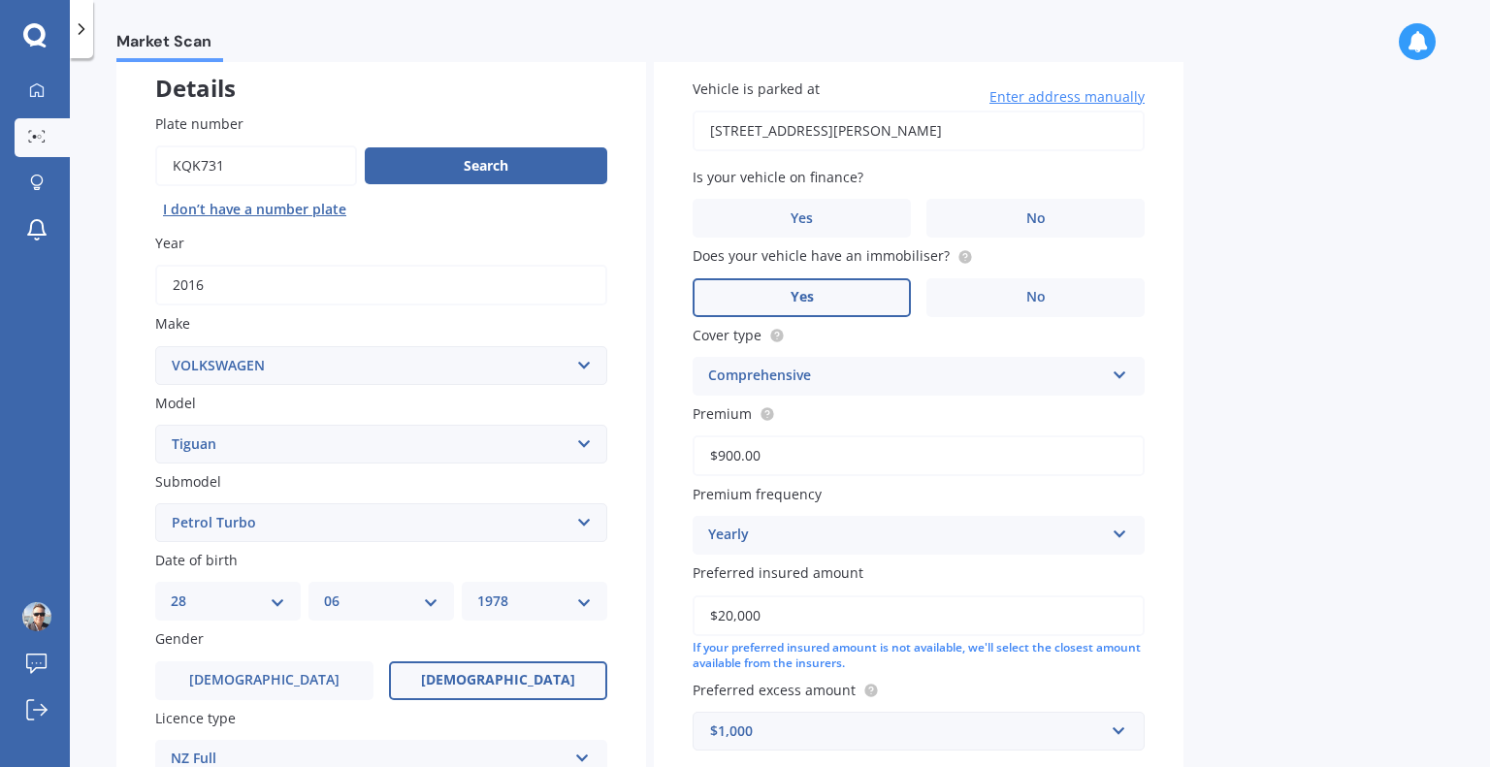
scroll to position [0, 0]
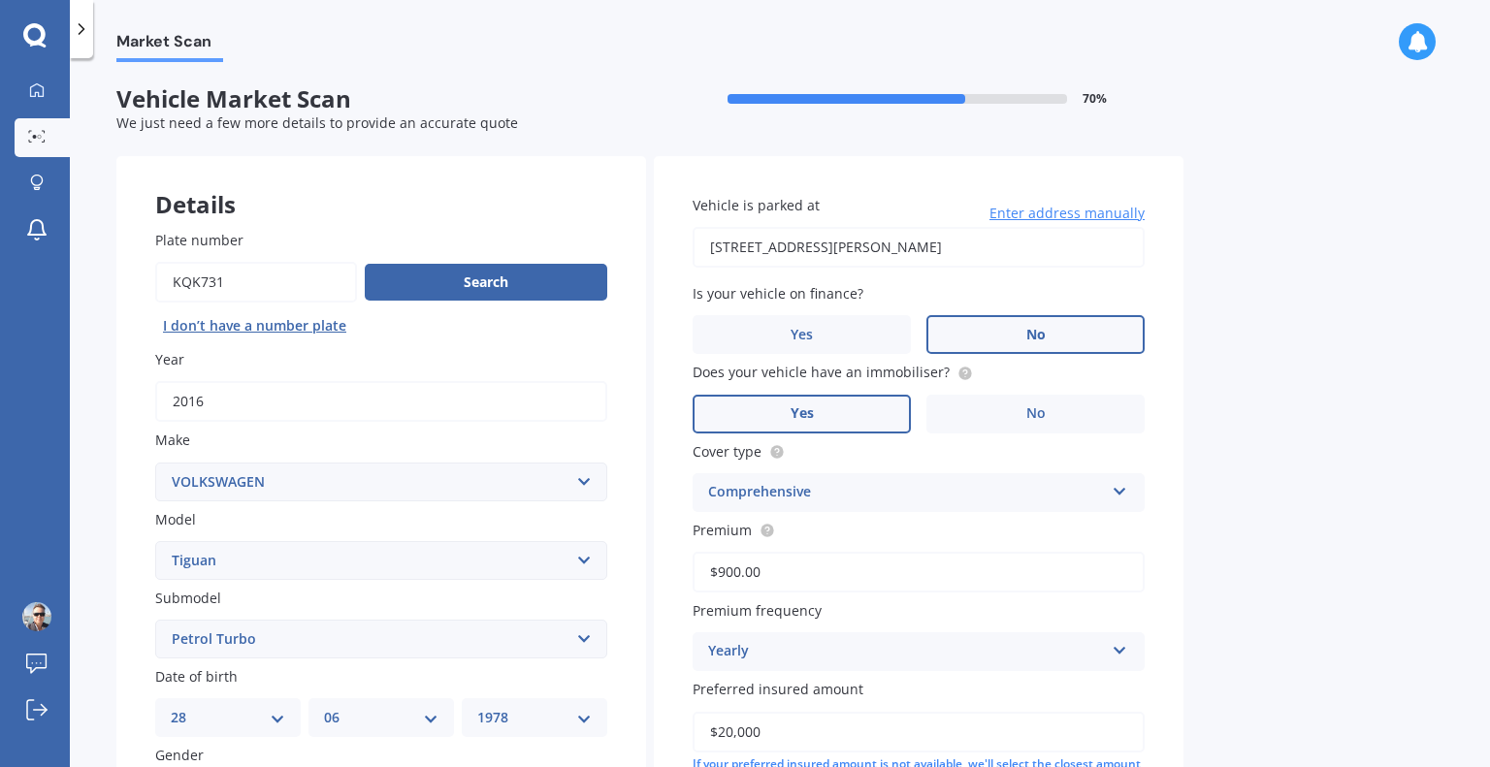
click at [1032, 328] on span "No" at bounding box center [1035, 335] width 19 height 16
click at [0, 0] on input "No" at bounding box center [0, 0] width 0 height 0
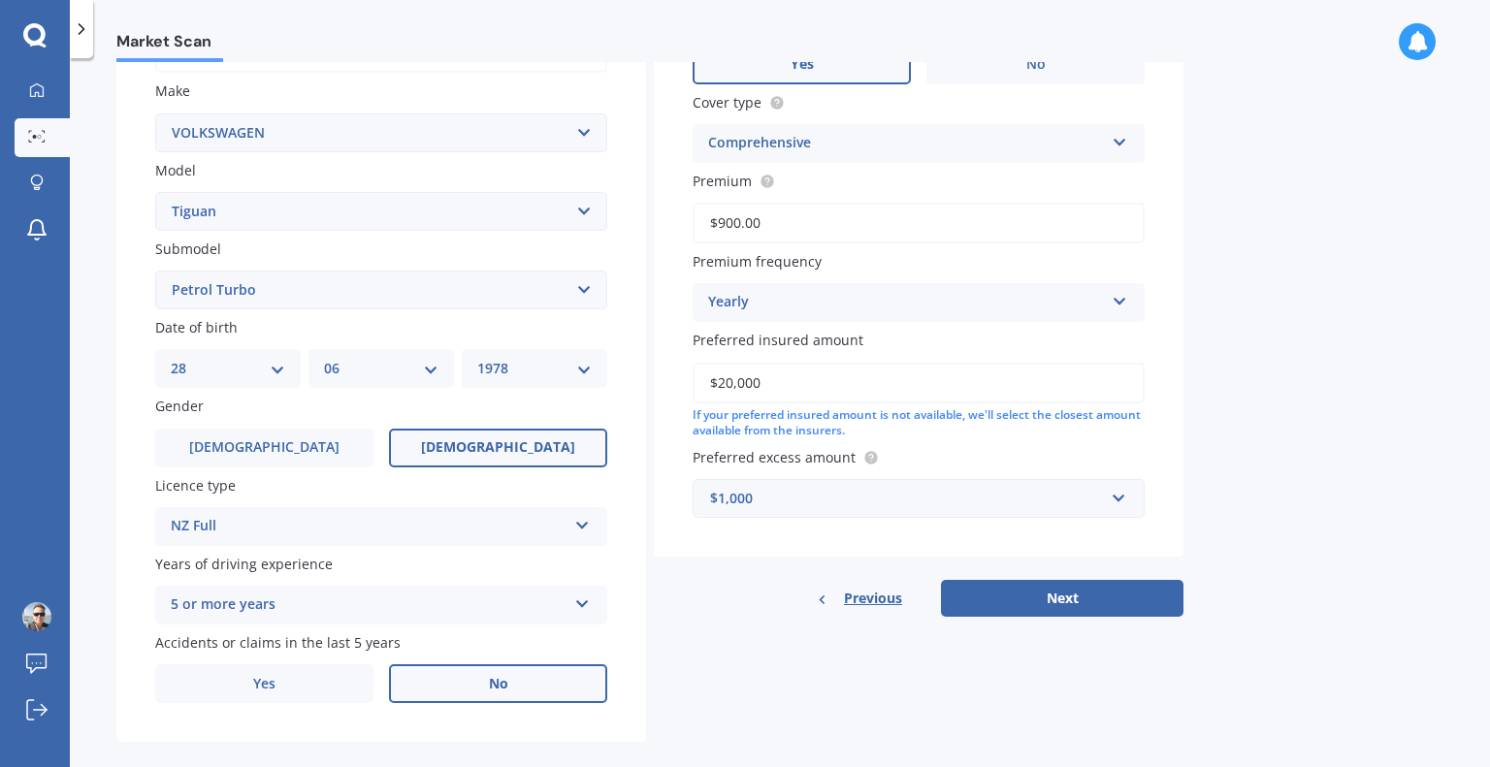
scroll to position [374, 0]
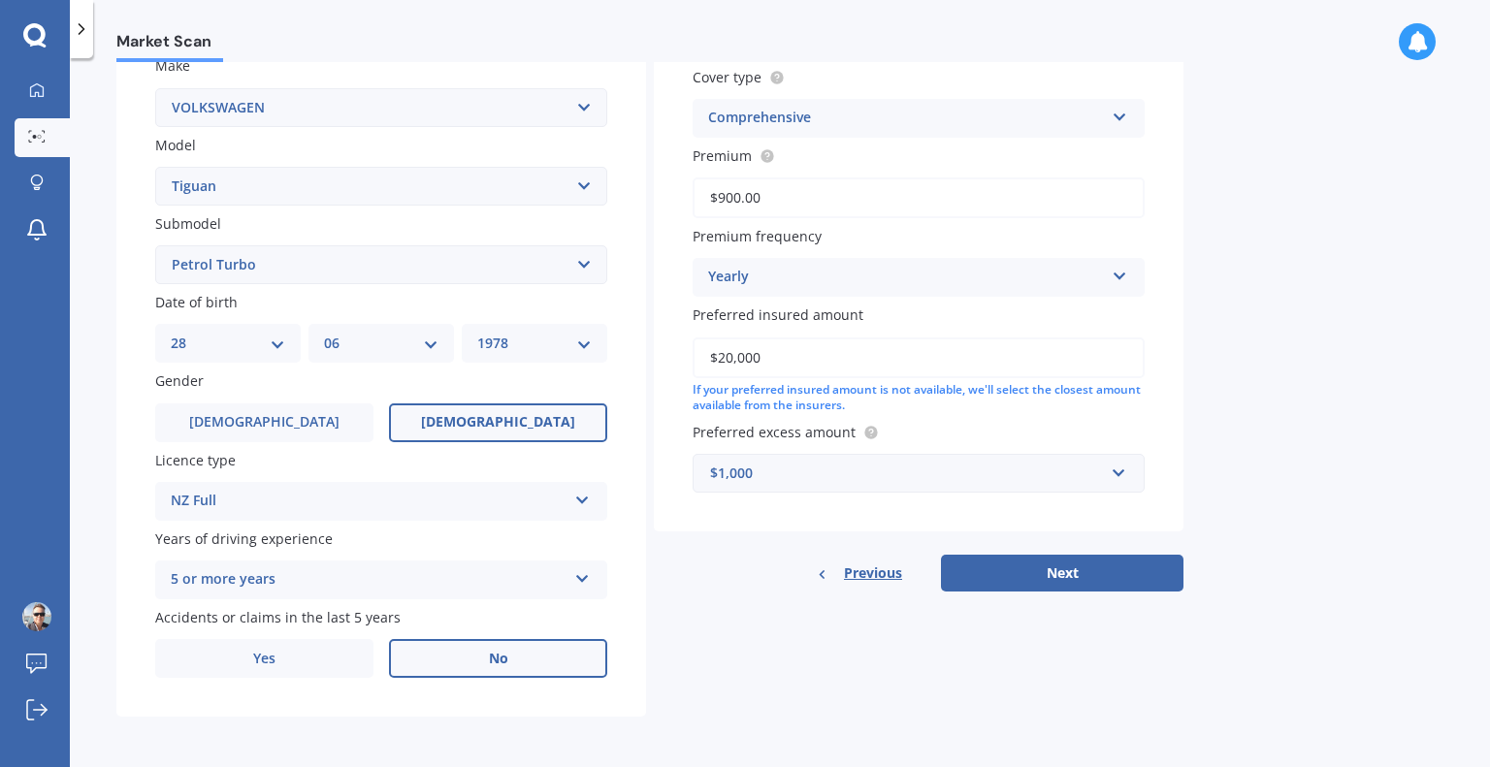
click at [733, 359] on input "$20,000" at bounding box center [919, 358] width 452 height 41
type input "$19,000"
click at [1006, 568] on button "Next" at bounding box center [1062, 573] width 242 height 37
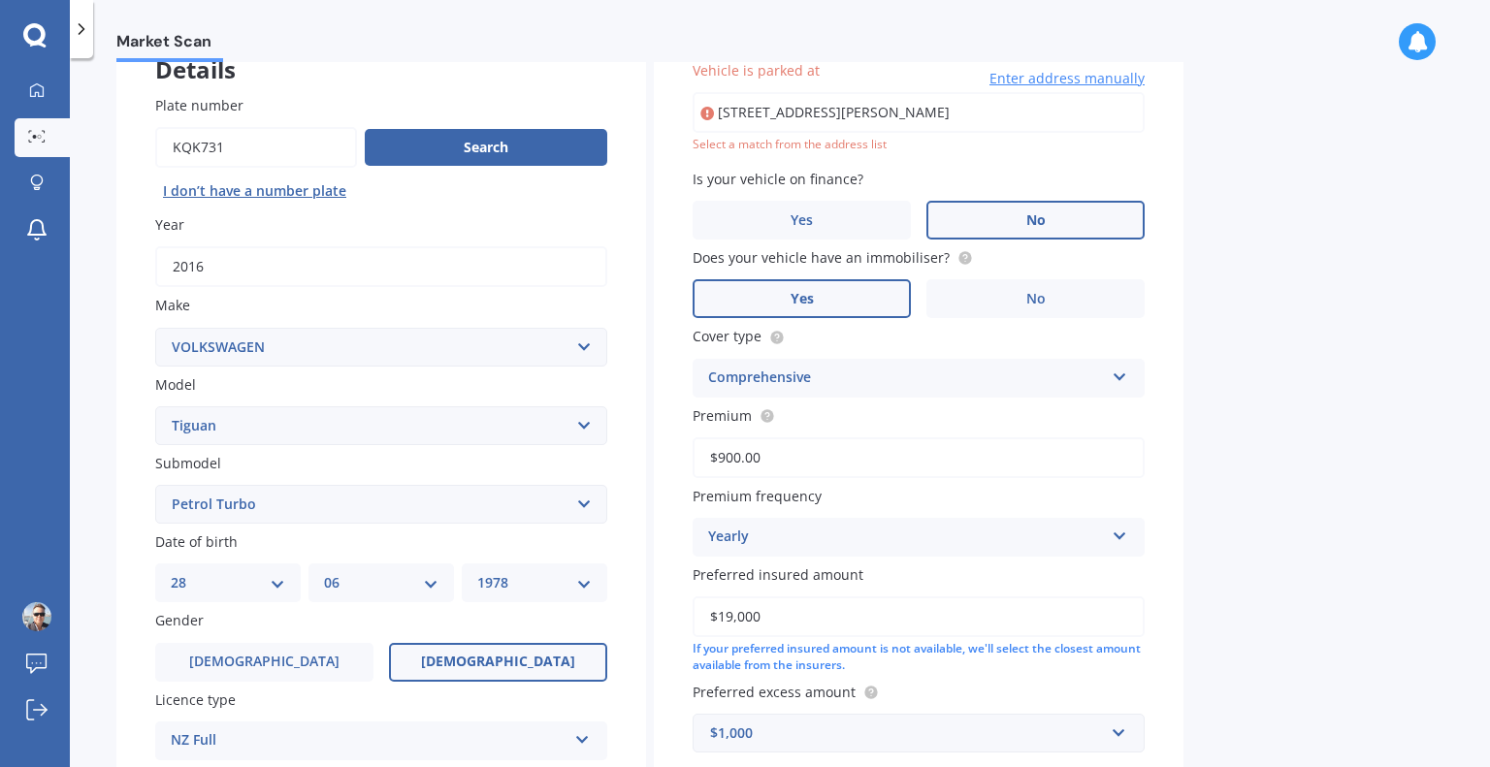
scroll to position [132, 0]
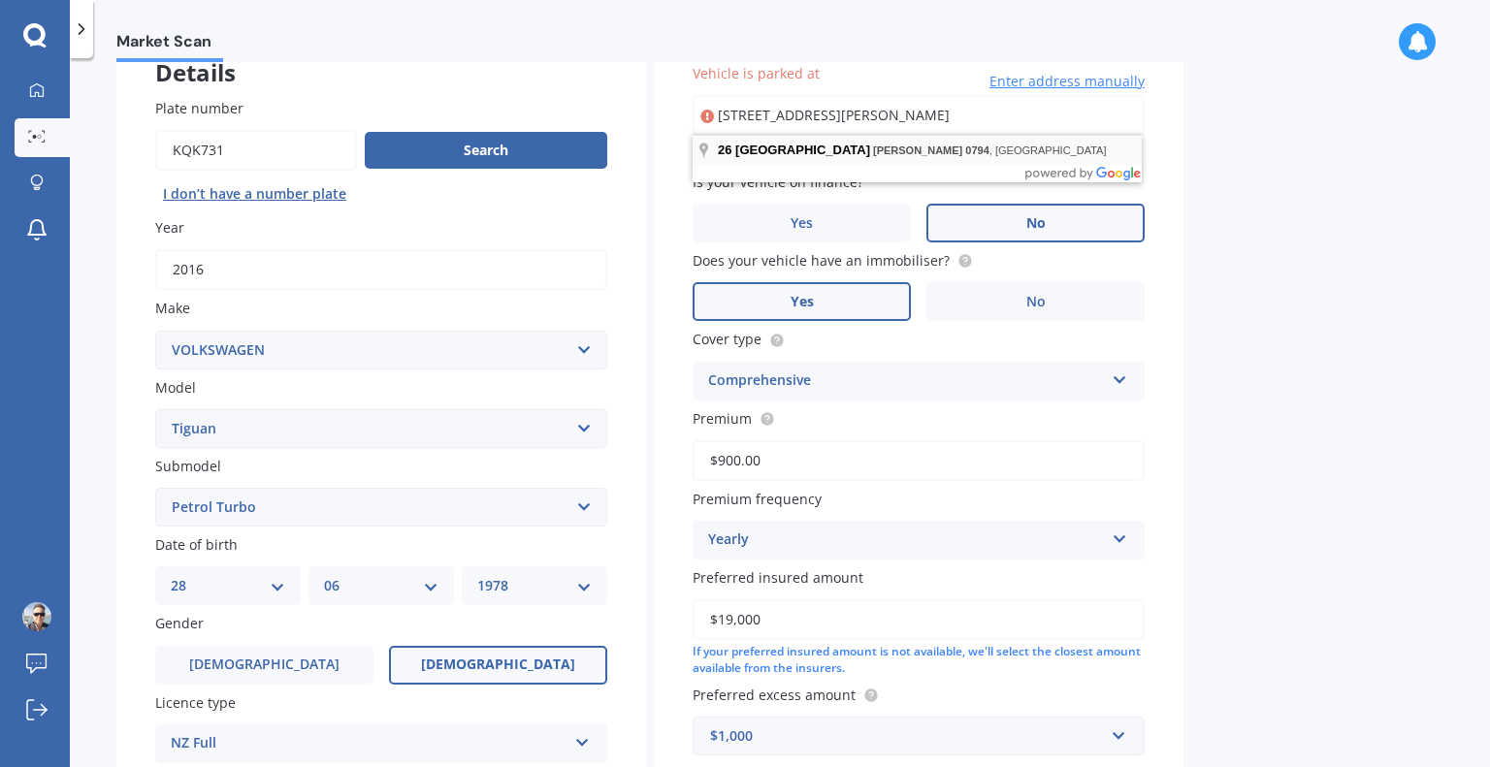
type input "[STREET_ADDRESS][PERSON_NAME]"
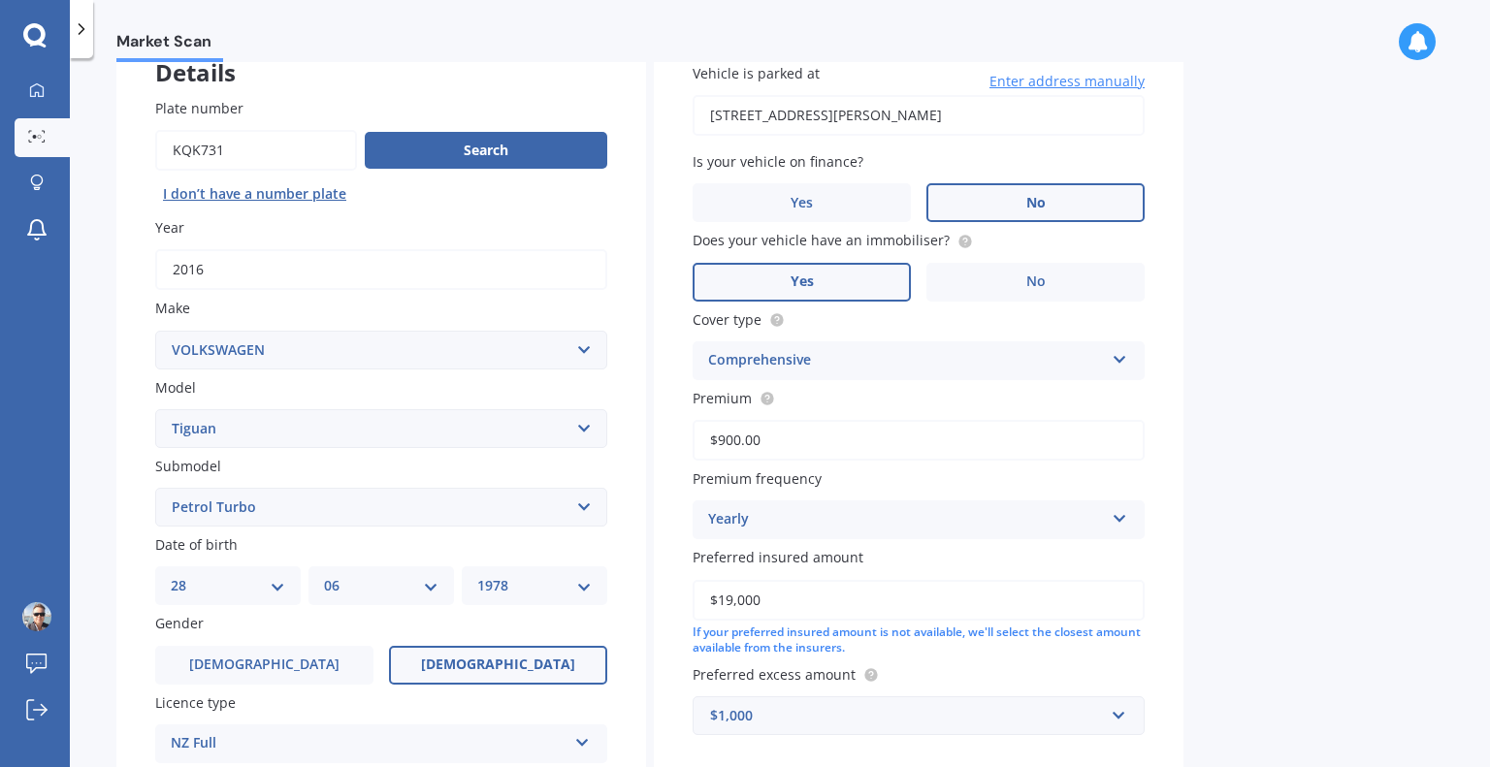
scroll to position [374, 0]
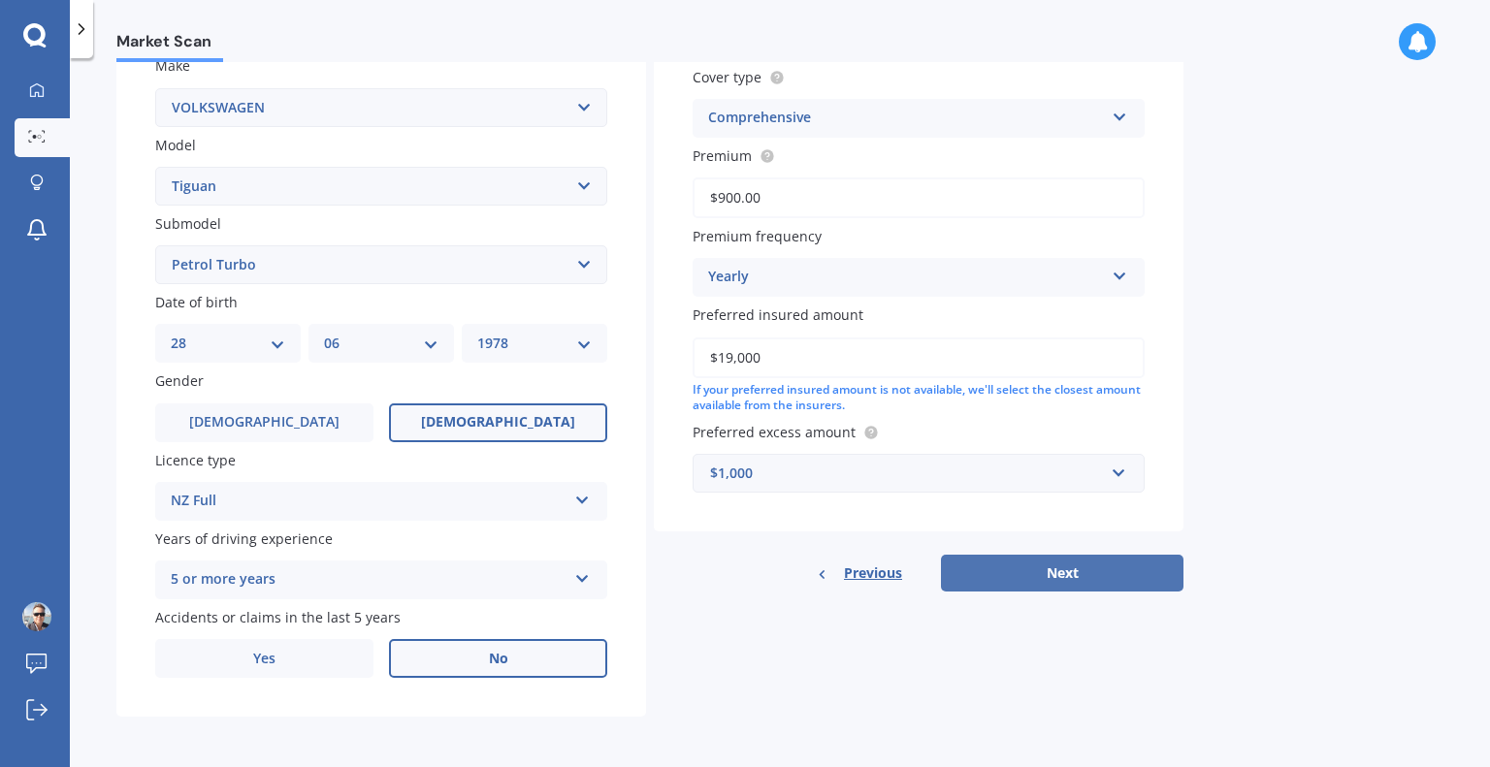
click at [1071, 574] on button "Next" at bounding box center [1062, 573] width 242 height 37
select select "28"
select select "06"
select select "1978"
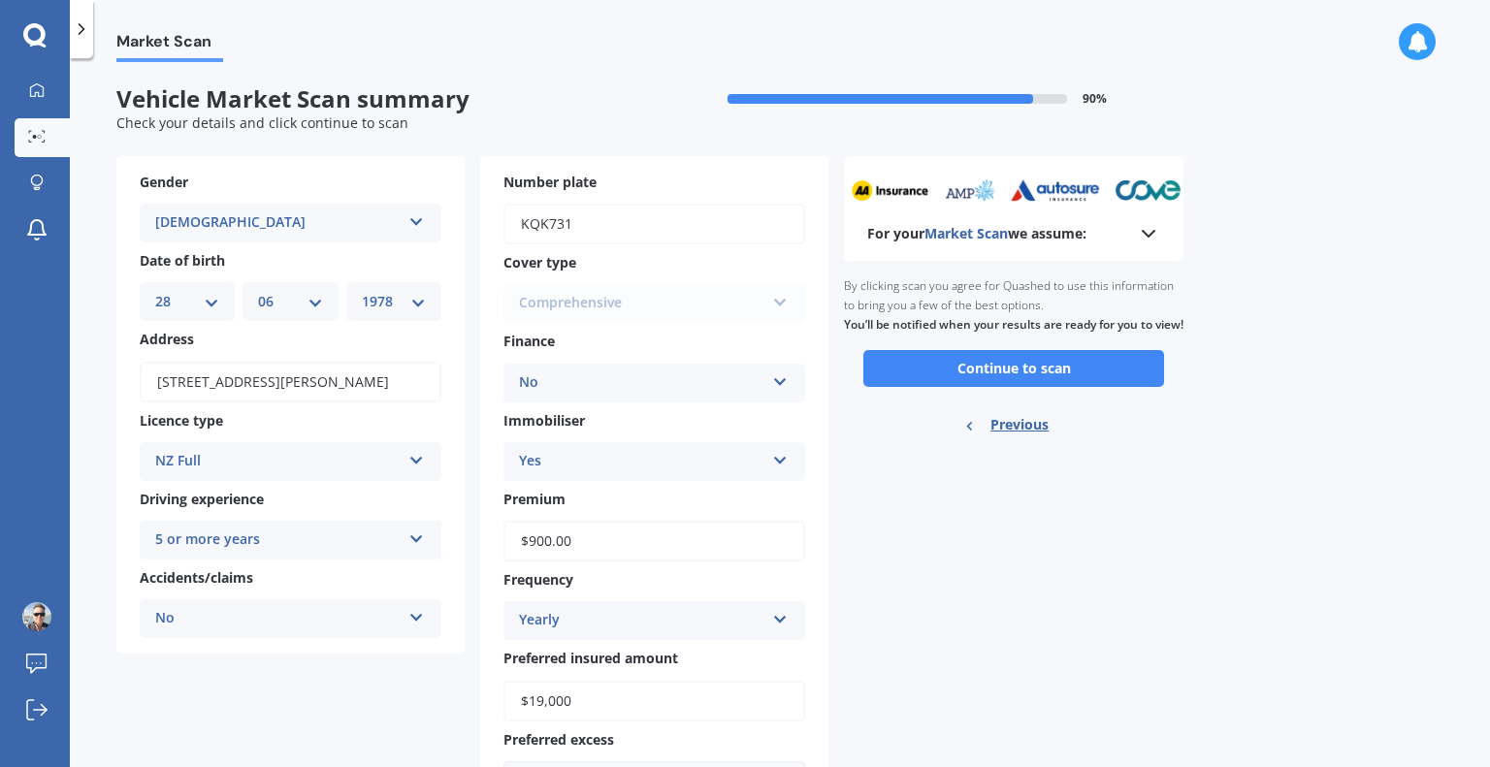
scroll to position [0, 0]
click at [952, 387] on button "Continue to scan" at bounding box center [1013, 368] width 301 height 37
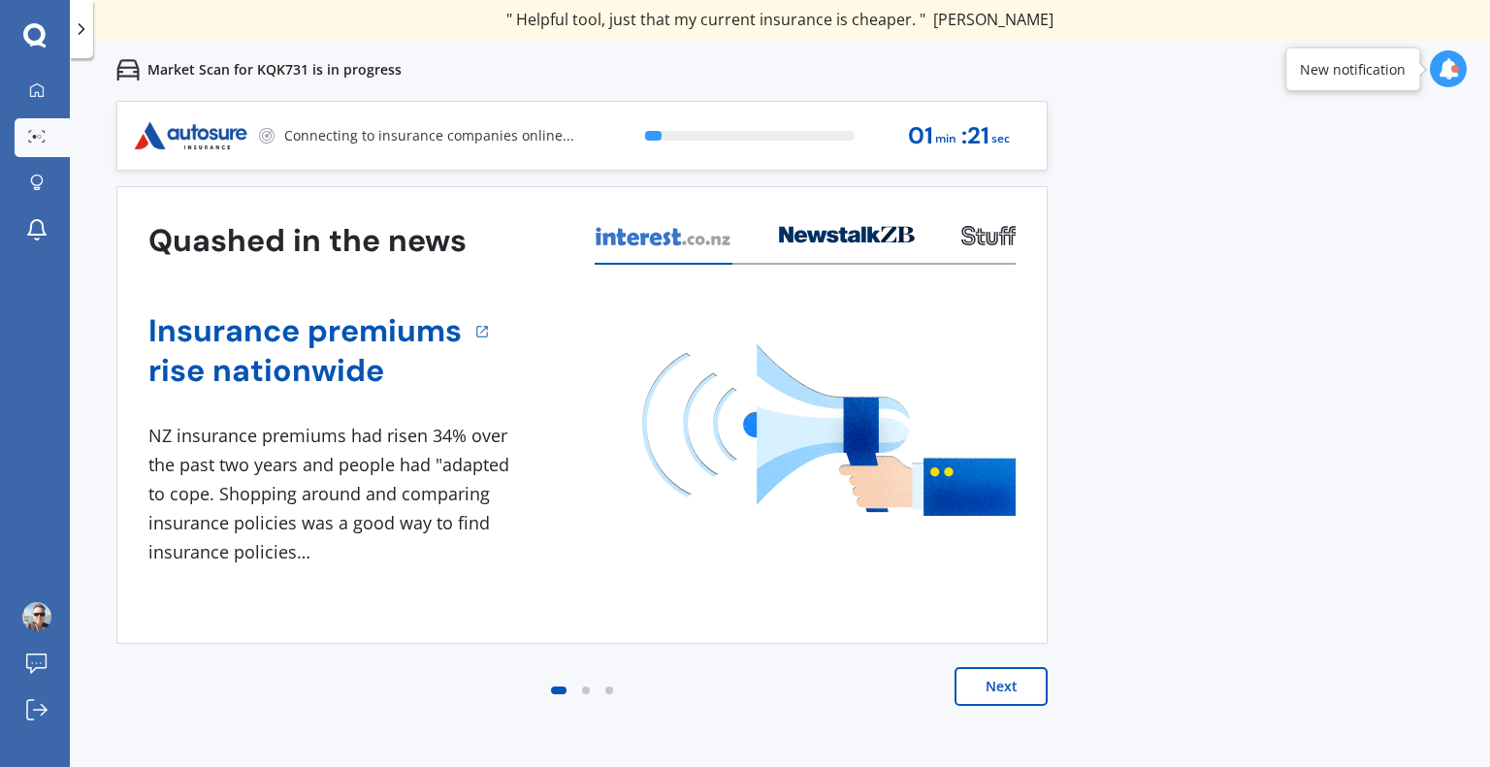
click at [1021, 682] on button "Next" at bounding box center [1000, 686] width 93 height 39
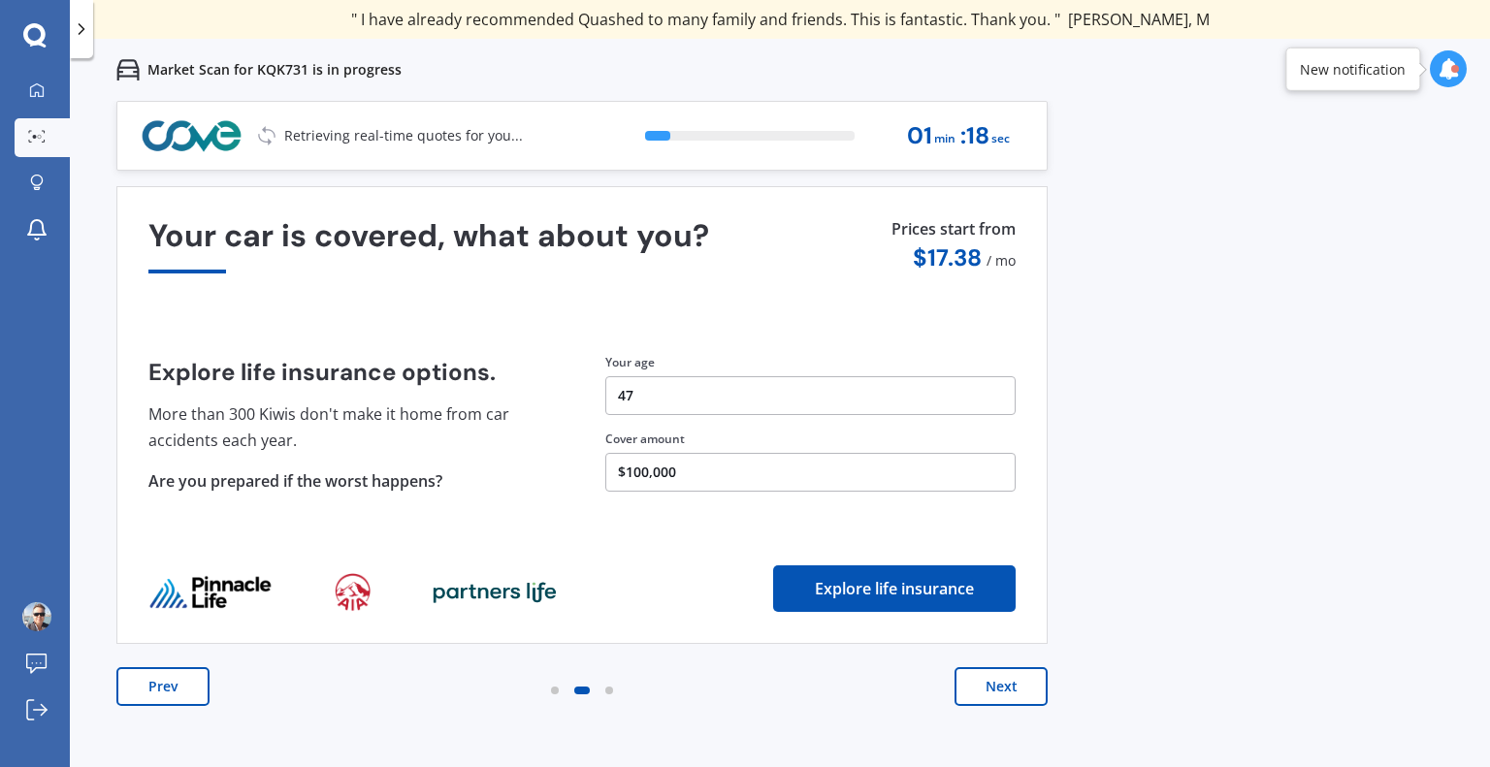
click at [1021, 682] on button "Next" at bounding box center [1000, 686] width 93 height 39
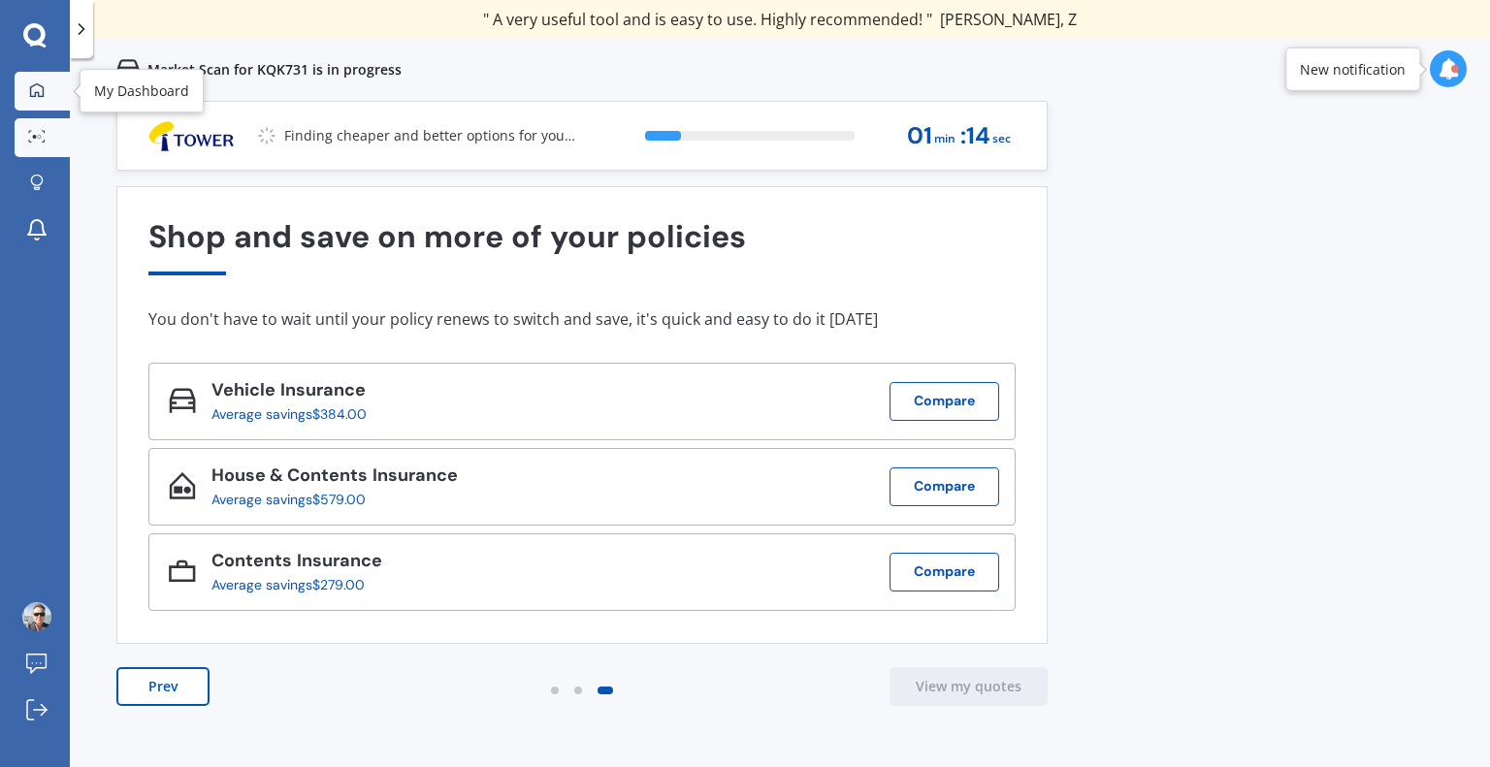
click at [32, 87] on icon at bounding box center [37, 90] width 16 height 16
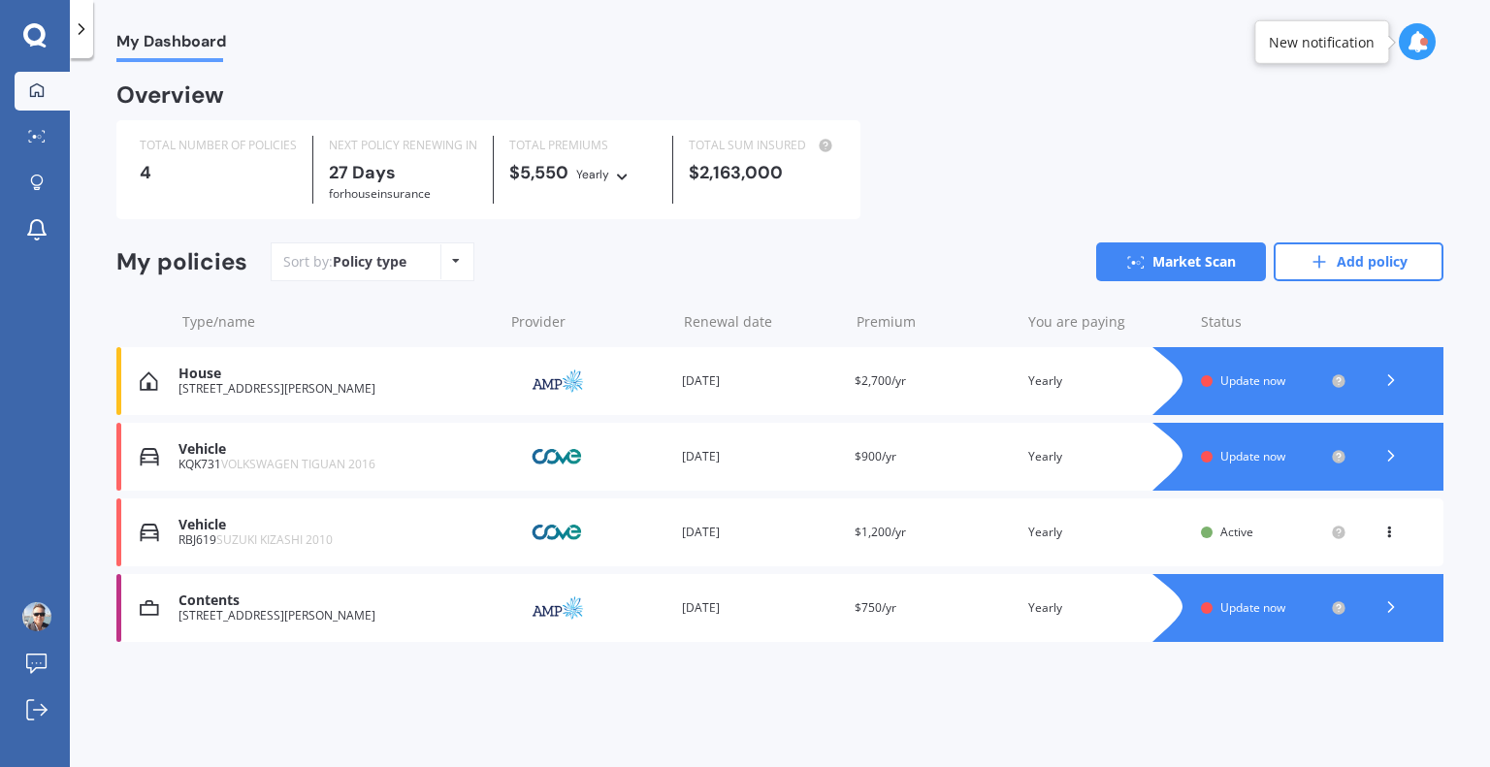
click at [1265, 546] on div "Vehicle RBJ619 SUZUKI KIZASHI 2010 Provider Renewal date [DATE] Premium $1,200/…" at bounding box center [779, 533] width 1327 height 68
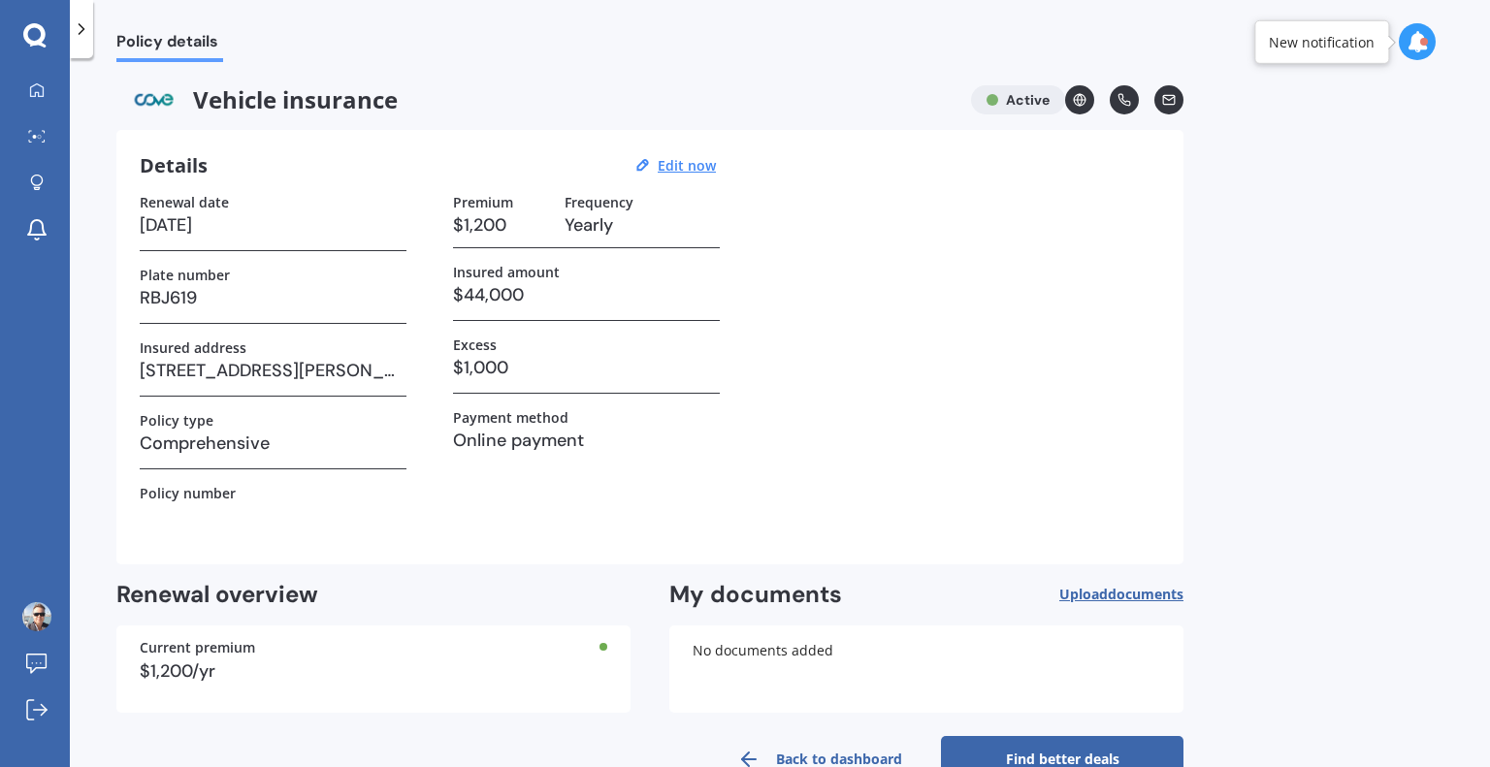
scroll to position [48, 0]
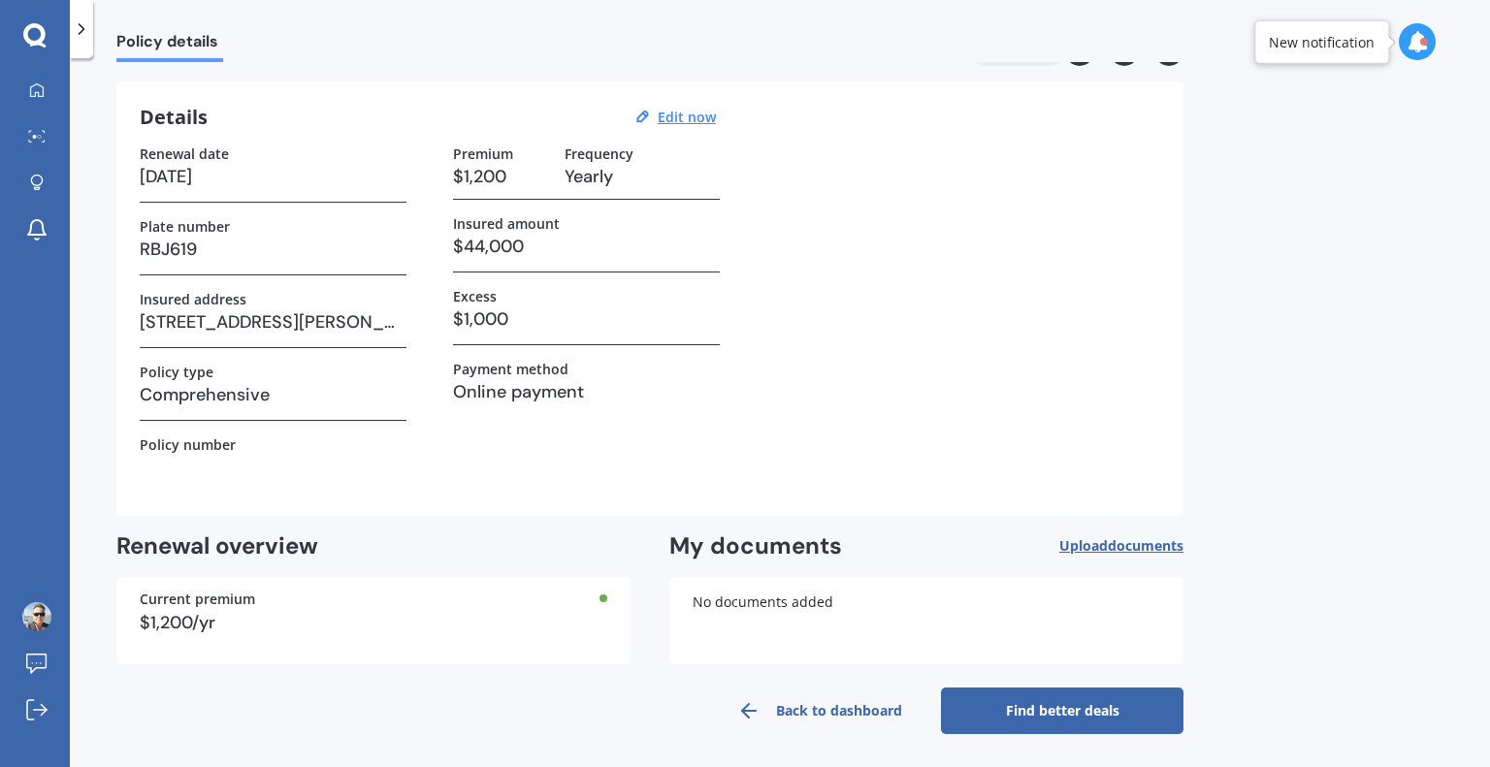
click at [1044, 705] on link "Find better deals" at bounding box center [1062, 711] width 242 height 47
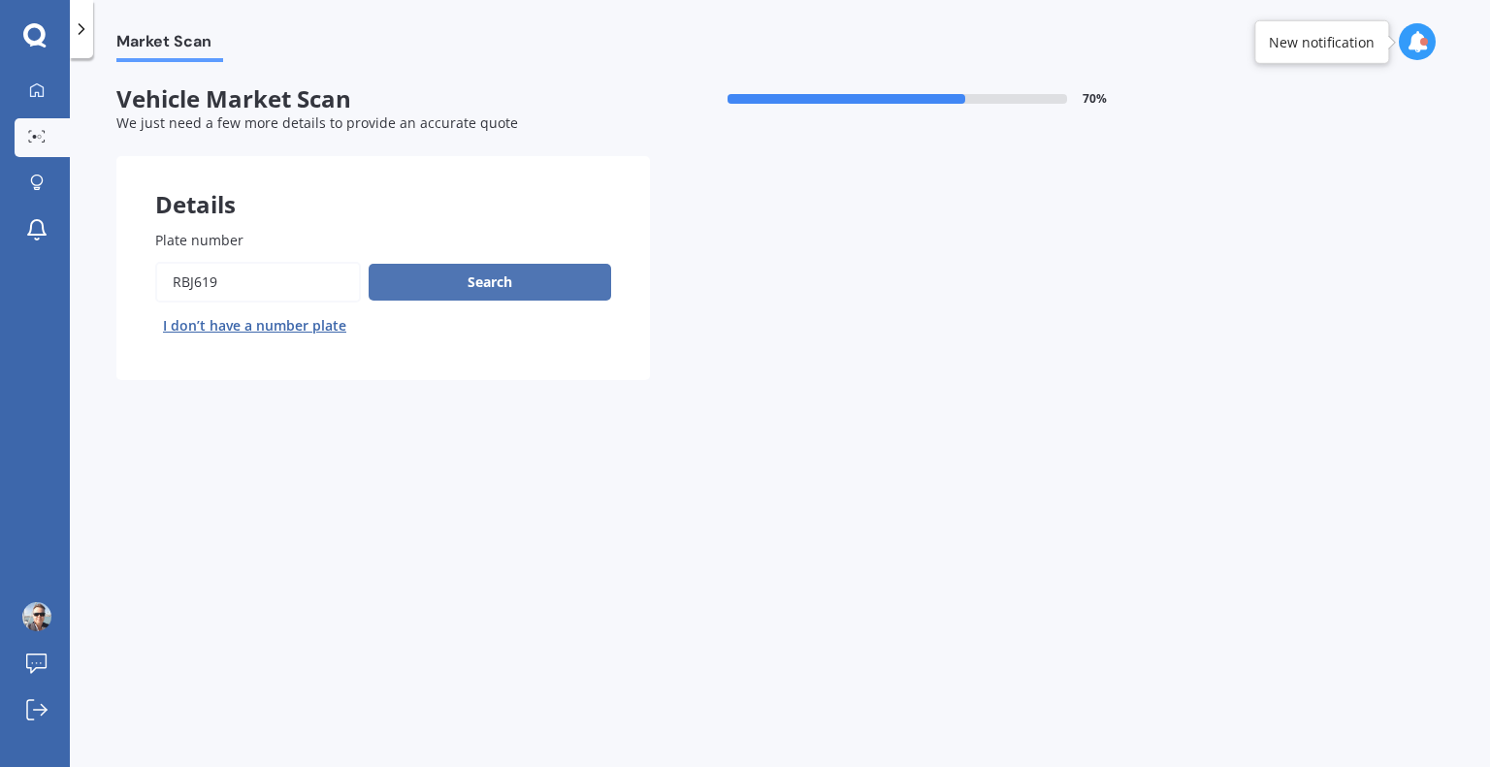
click at [461, 288] on button "Search" at bounding box center [490, 282] width 242 height 37
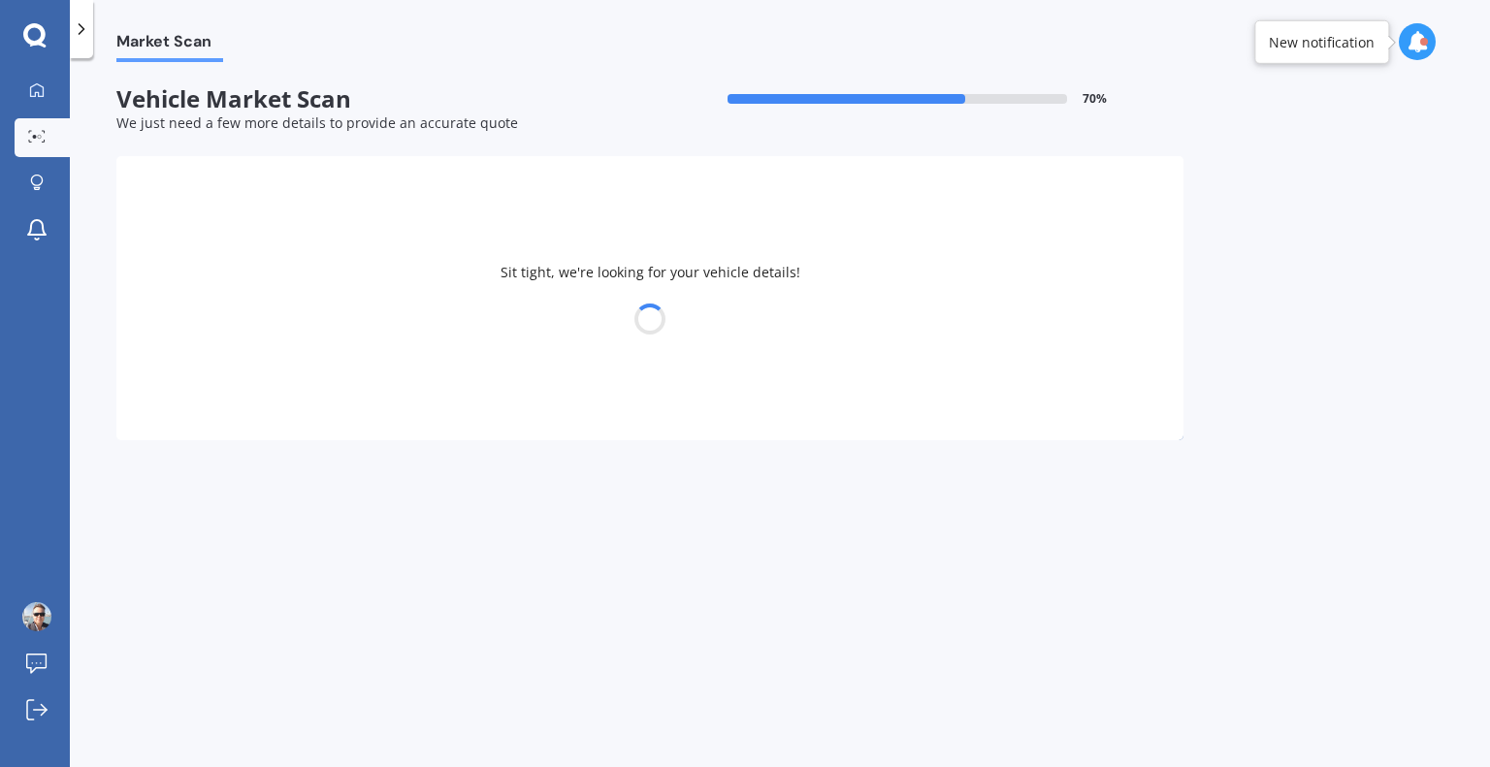
select select "SKODA"
select select "28"
select select "06"
select select "1978"
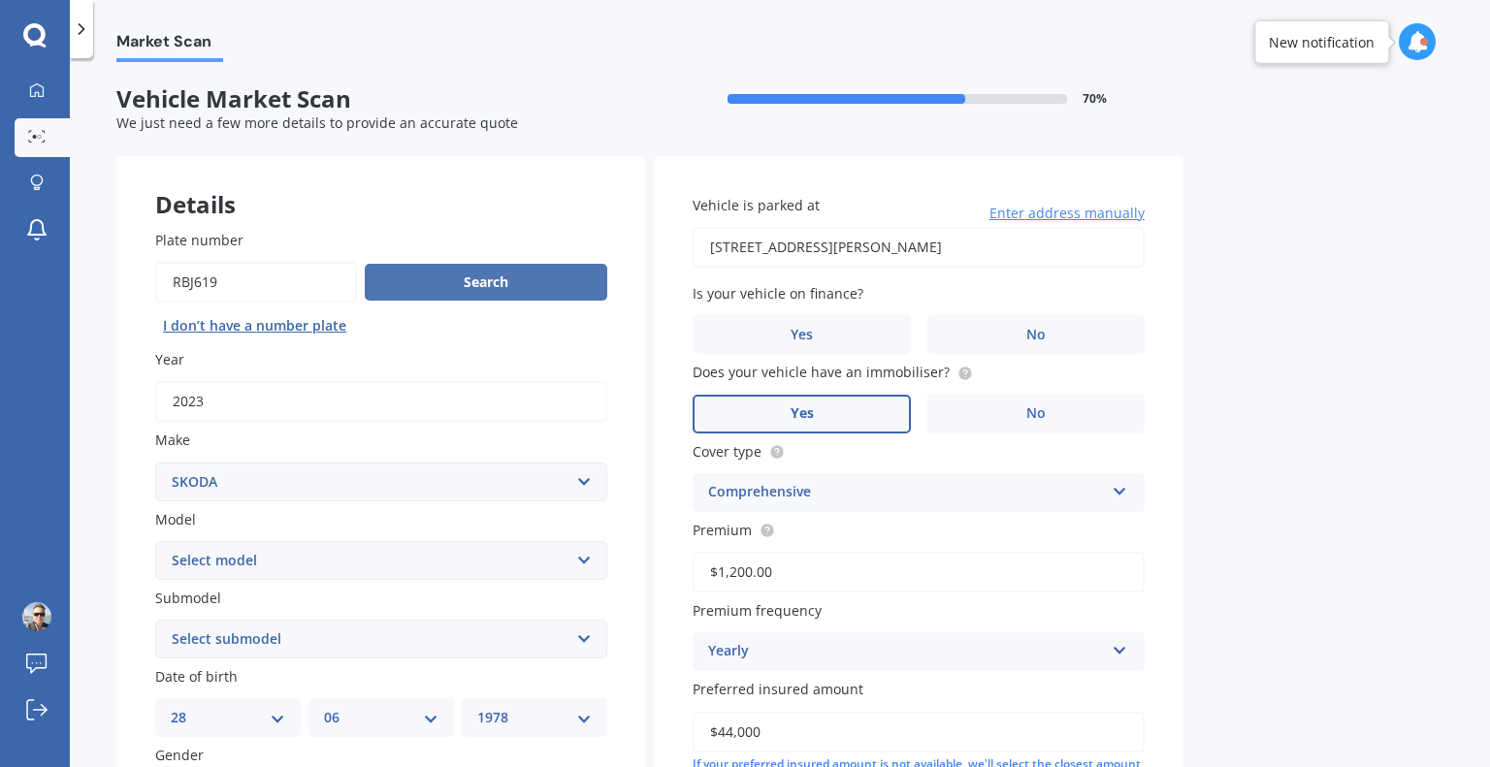
click at [477, 293] on button "Search" at bounding box center [486, 282] width 242 height 37
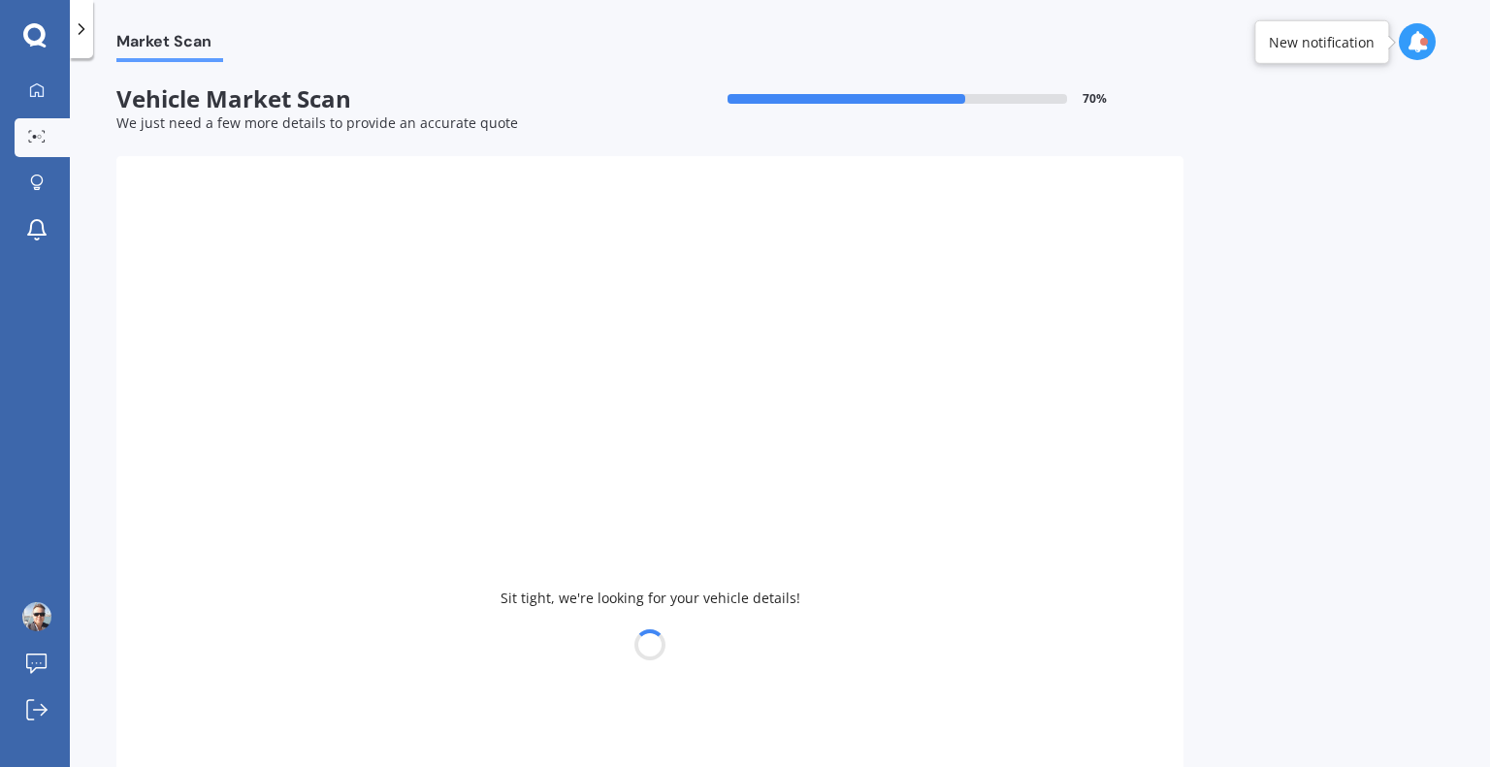
select select "OCTAVIA"
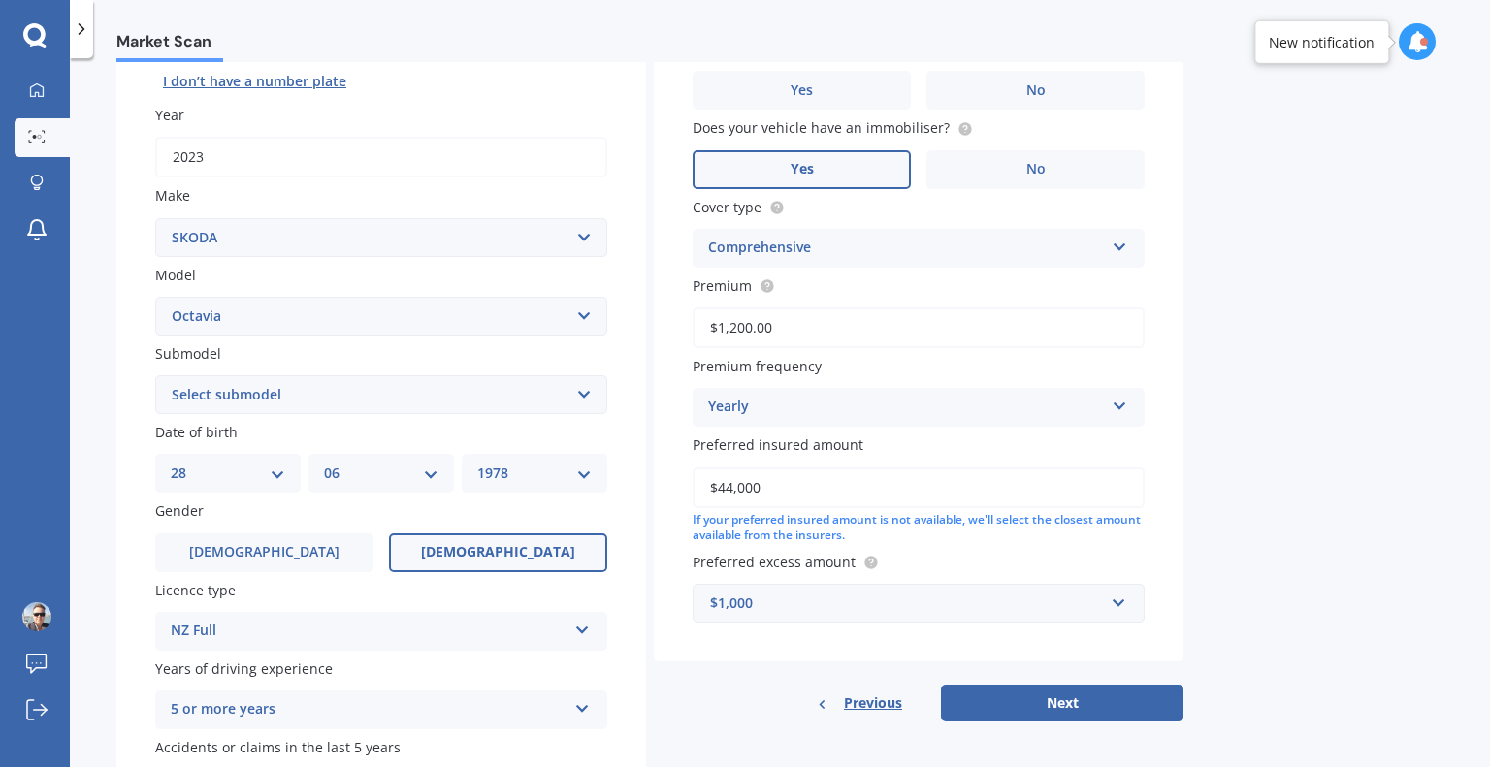
scroll to position [303, 0]
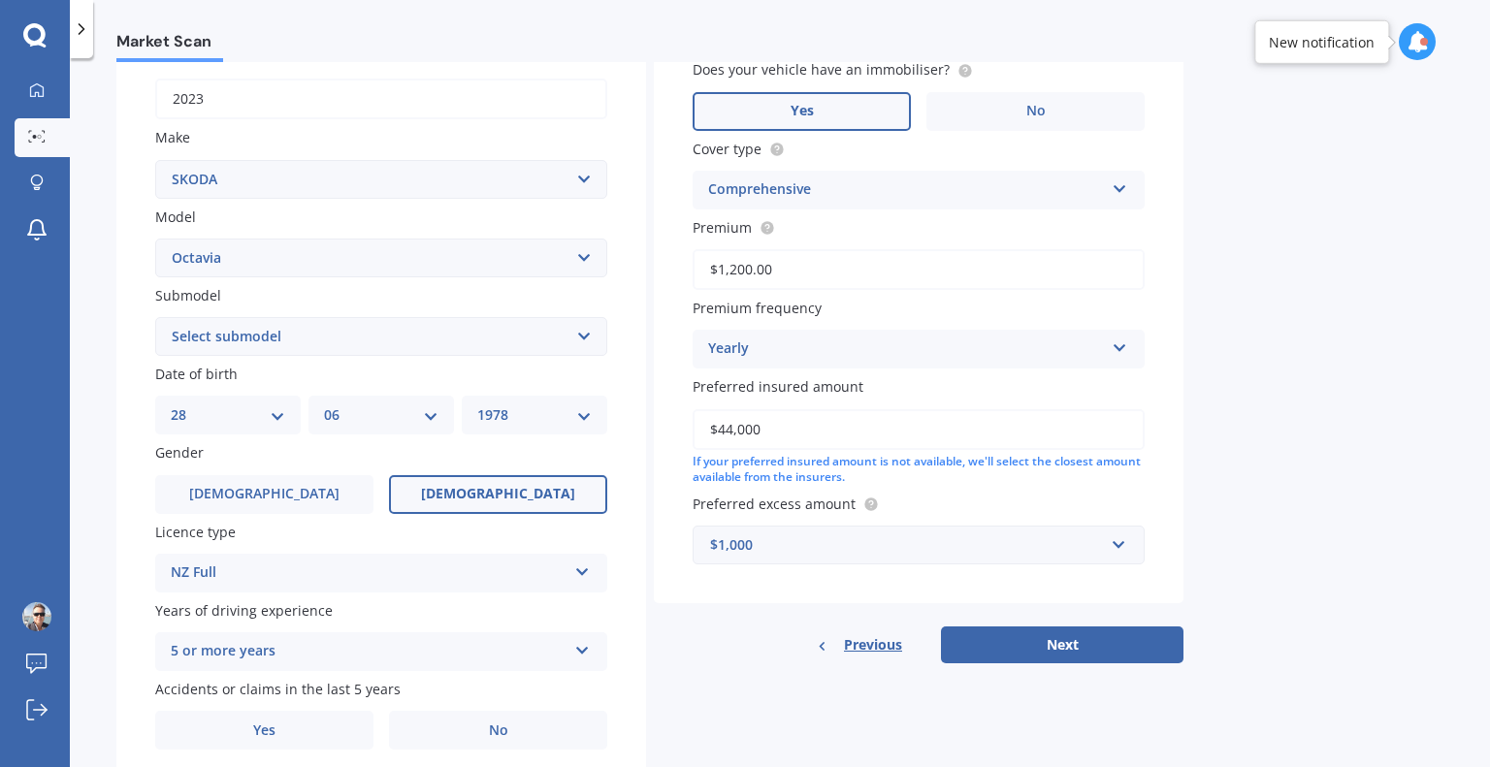
click at [384, 329] on select "Select submodel (All other) Combi vRS 2.0 TDI Combi 1.6 TDI Combi 1.9 TDI Combi…" at bounding box center [381, 336] width 452 height 39
select select "LIFTBACK 2.0 VRS TURBO PETROL"
click at [155, 317] on select "Select submodel (All other) Combi vRS 2.0 TDI Combi 1.6 TDI Combi 1.9 TDI Combi…" at bounding box center [381, 336] width 452 height 39
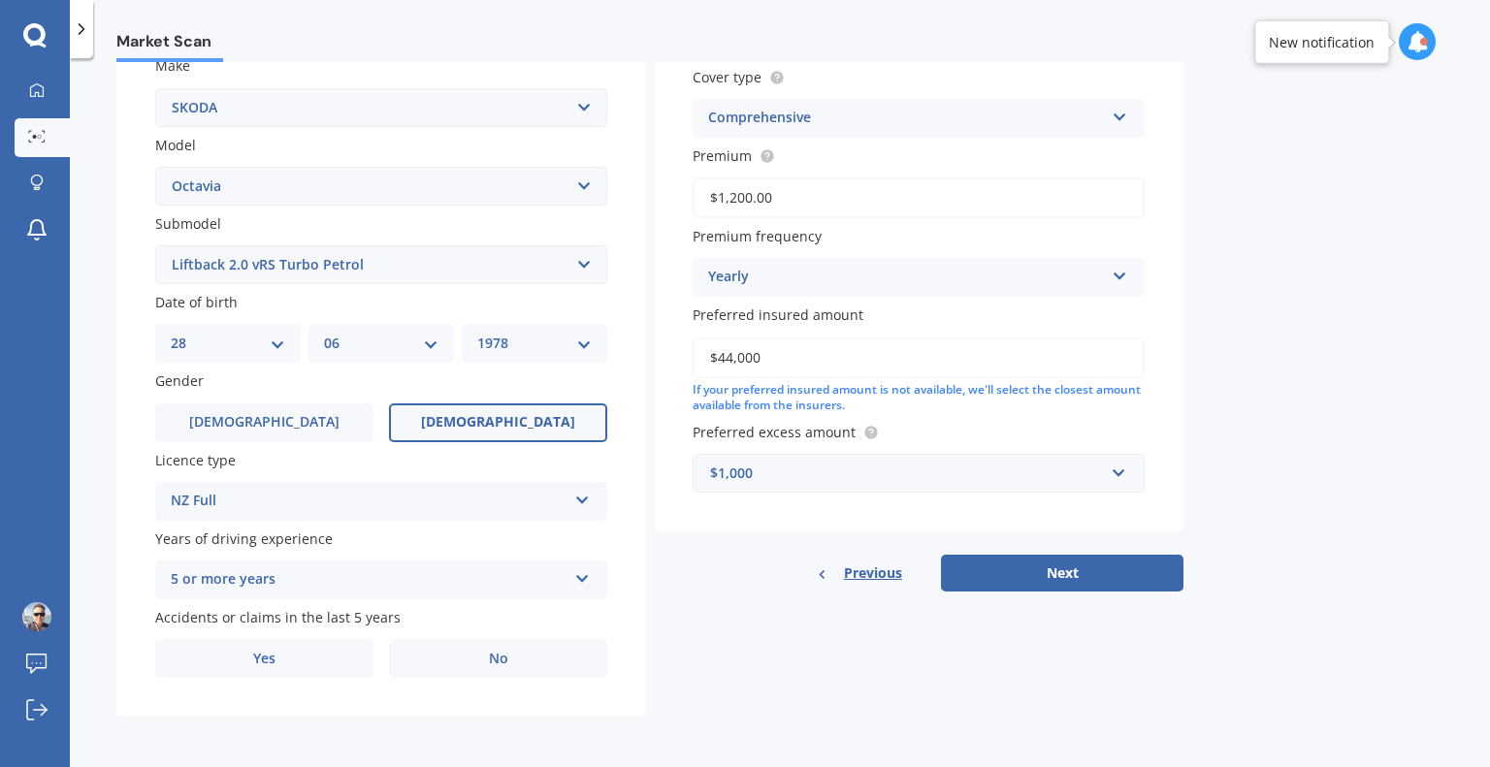
click at [252, 353] on div "DD 01 02 03 04 05 06 07 08 09 10 11 12 13 14 15 16 17 18 19 20 21 22 23 24 25 2…" at bounding box center [227, 343] width 145 height 39
click at [239, 336] on select "DD 01 02 03 04 05 06 07 08 09 10 11 12 13 14 15 16 17 18 19 20 21 22 23 24 25 2…" at bounding box center [228, 343] width 114 height 21
select select "01"
click at [171, 333] on select "DD 01 02 03 04 05 06 07 08 09 10 11 12 13 14 15 16 17 18 19 20 21 22 23 24 25 2…" at bounding box center [228, 343] width 114 height 21
click at [353, 330] on div "MM 01 02 03 04 05 06 07 08 09 10 11 12" at bounding box center [380, 343] width 145 height 39
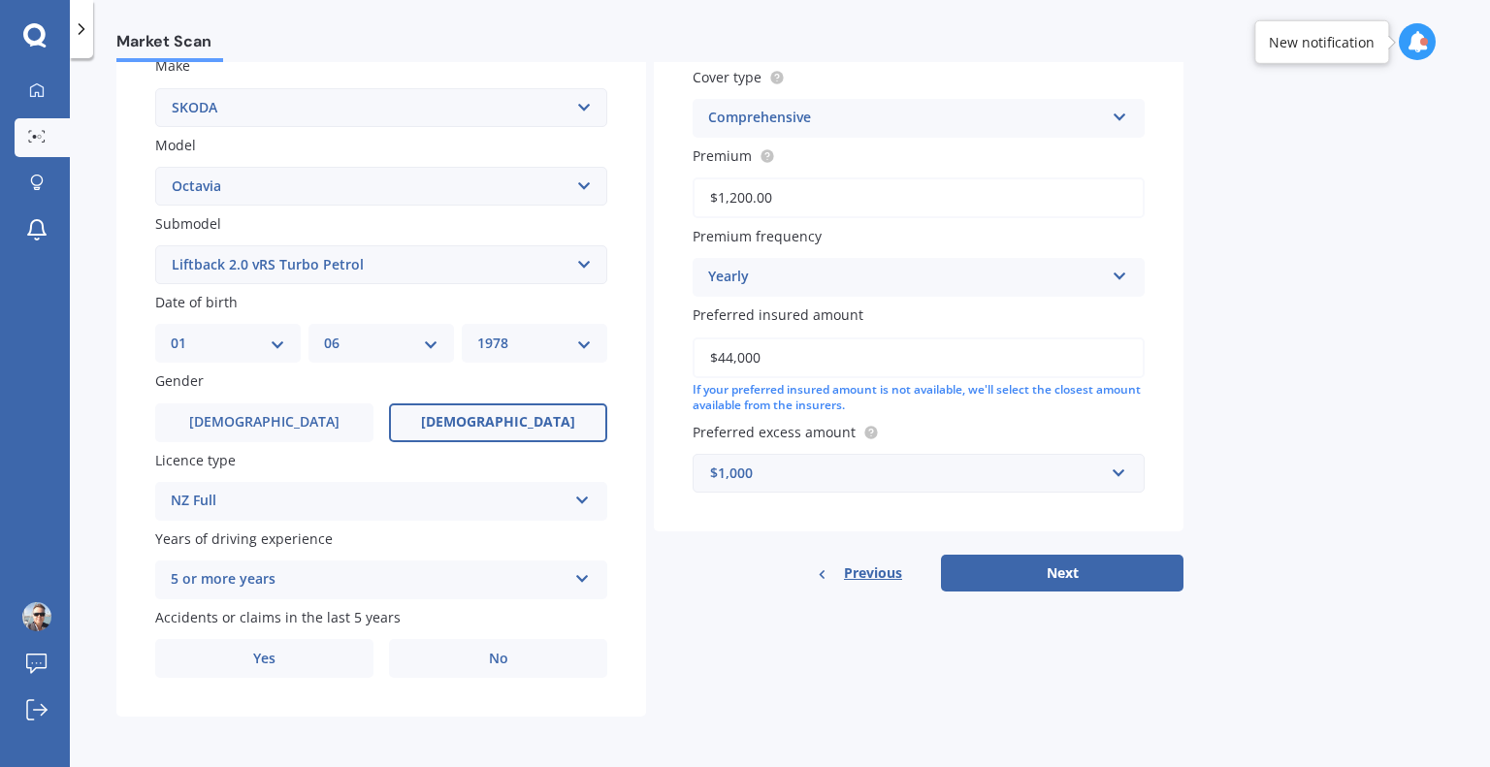
click at [371, 347] on select "MM 01 02 03 04 05 06 07 08 09 10 11 12" at bounding box center [381, 343] width 114 height 21
select select "04"
click at [324, 333] on select "MM 01 02 03 04 05 06 07 08 09 10 11 12" at bounding box center [381, 343] width 114 height 21
click at [282, 416] on label "[DEMOGRAPHIC_DATA]" at bounding box center [264, 422] width 218 height 39
click at [0, 0] on input "[DEMOGRAPHIC_DATA]" at bounding box center [0, 0] width 0 height 0
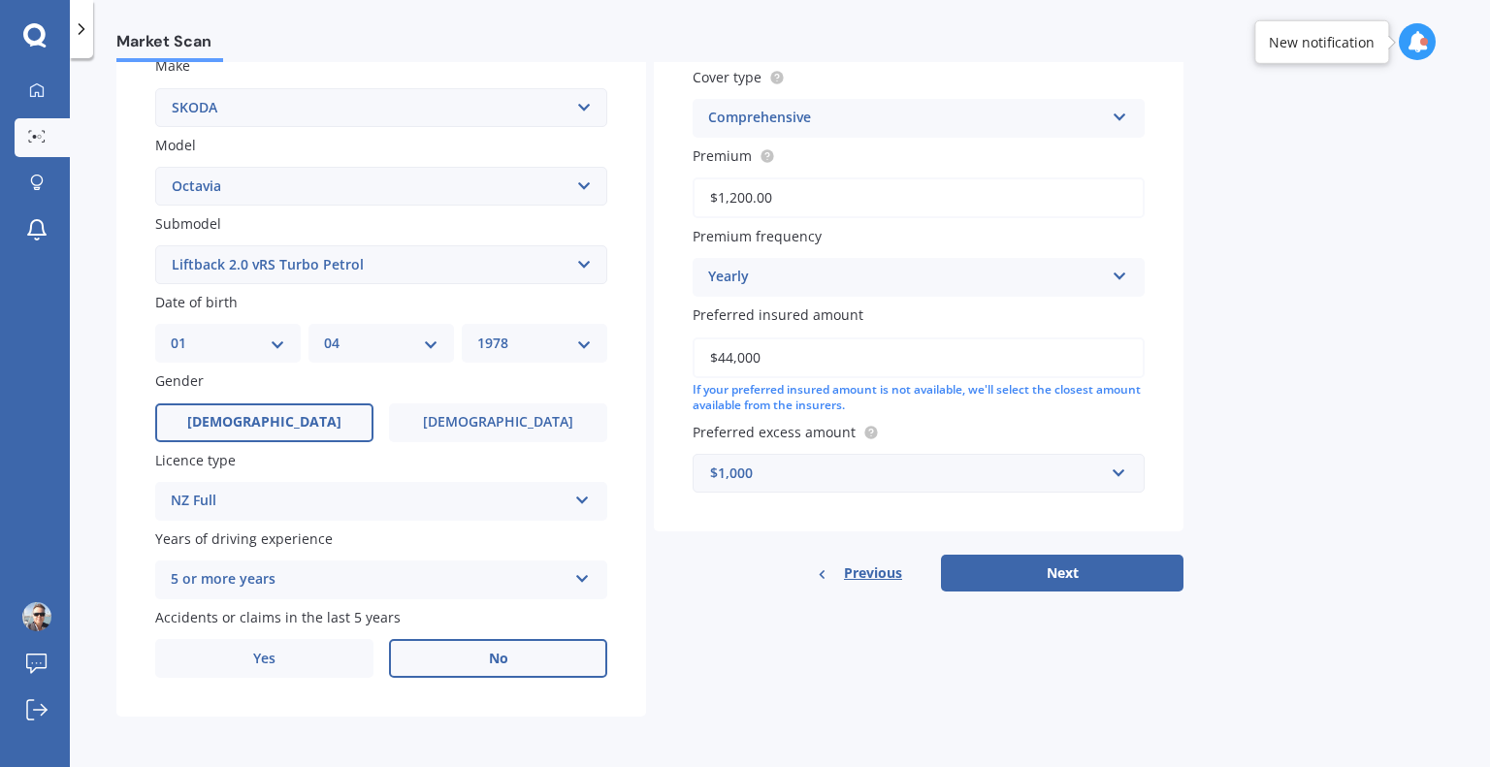
click at [466, 652] on label "No" at bounding box center [498, 658] width 218 height 39
click at [0, 0] on input "No" at bounding box center [0, 0] width 0 height 0
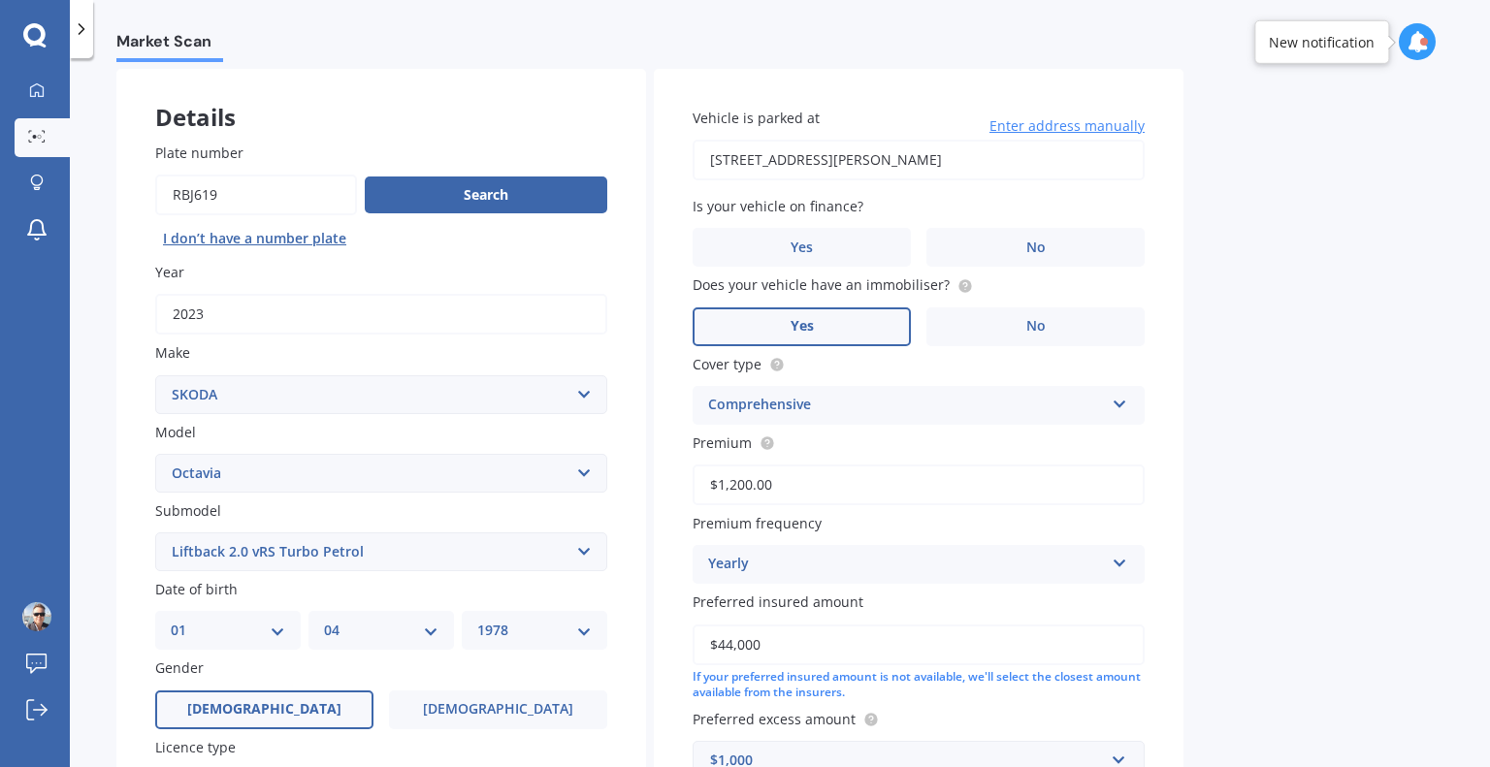
scroll to position [0, 0]
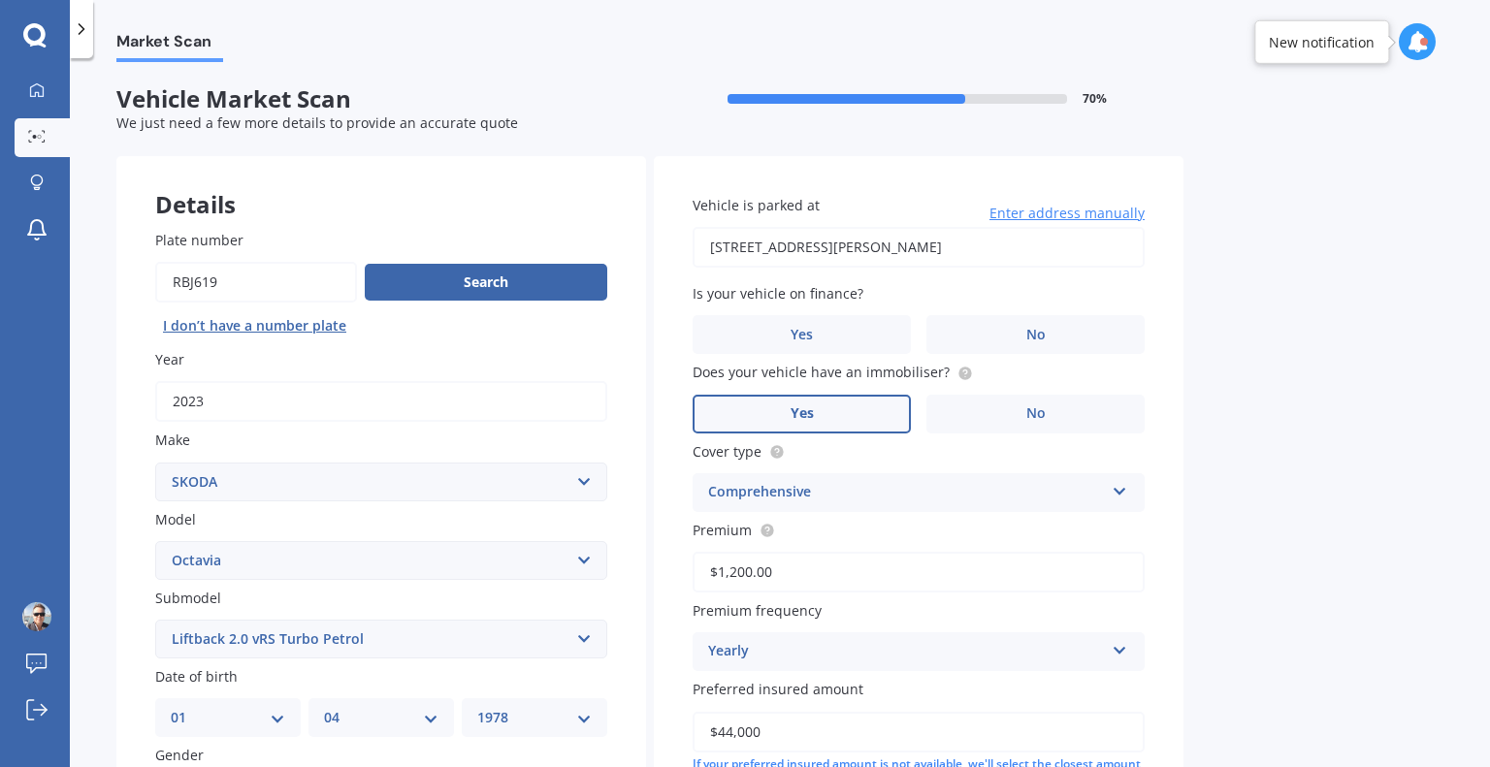
click at [826, 251] on input "[STREET_ADDRESS][PERSON_NAME]" at bounding box center [919, 247] width 452 height 41
type input "[STREET_ADDRESS][PERSON_NAME]"
click at [975, 333] on label "No" at bounding box center [1035, 334] width 218 height 39
click at [0, 0] on input "No" at bounding box center [0, 0] width 0 height 0
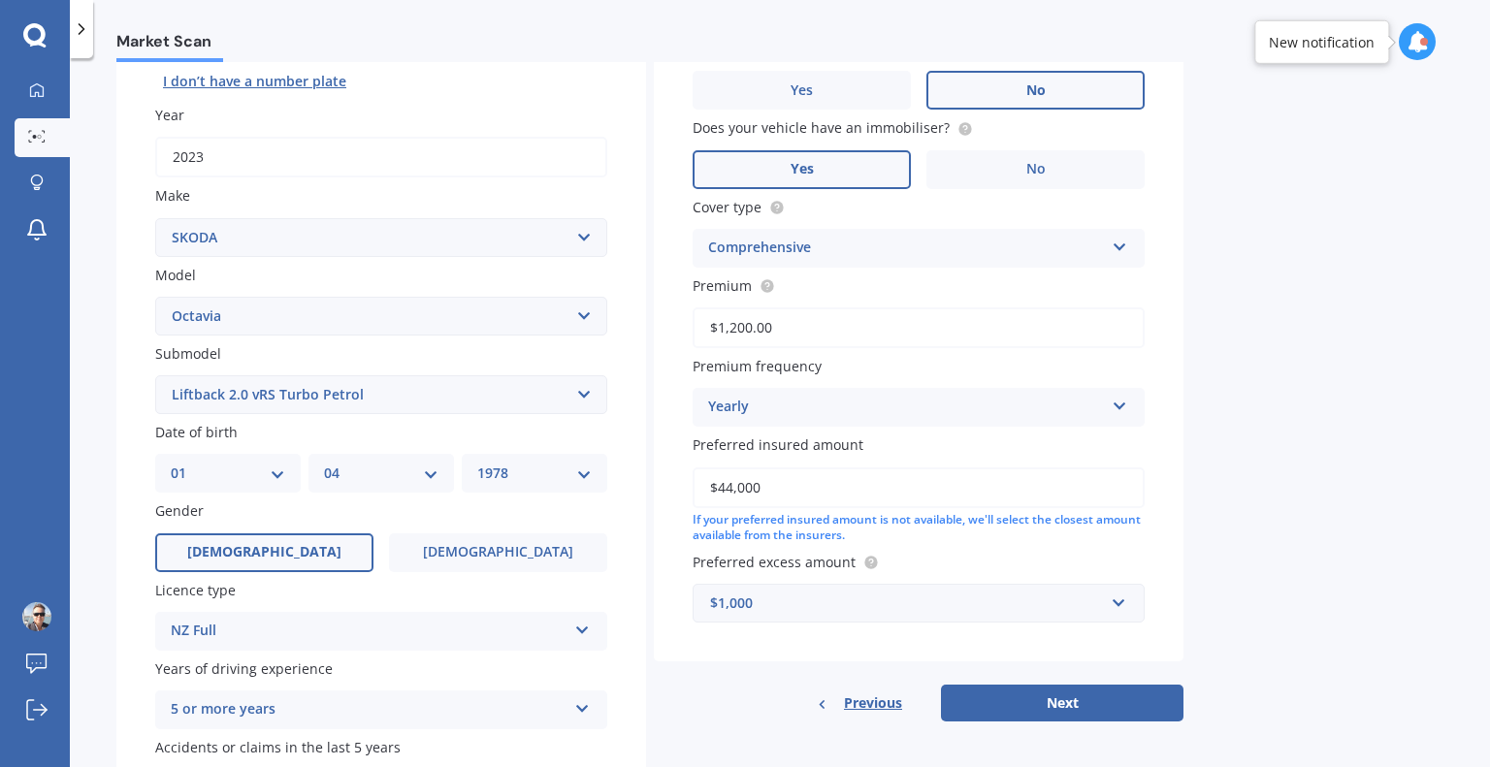
scroll to position [279, 0]
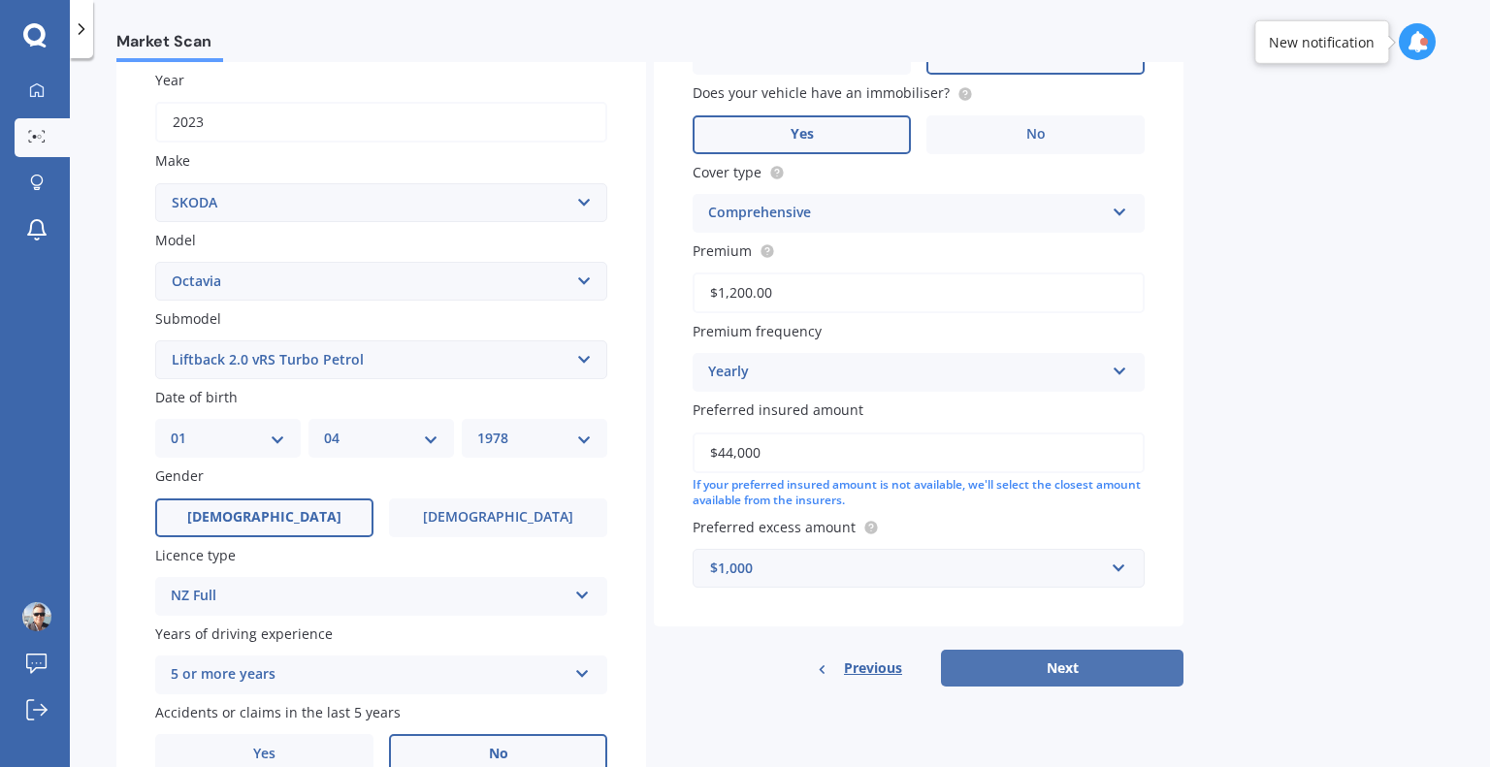
click at [1077, 664] on button "Next" at bounding box center [1062, 668] width 242 height 37
select select "01"
select select "04"
select select "1978"
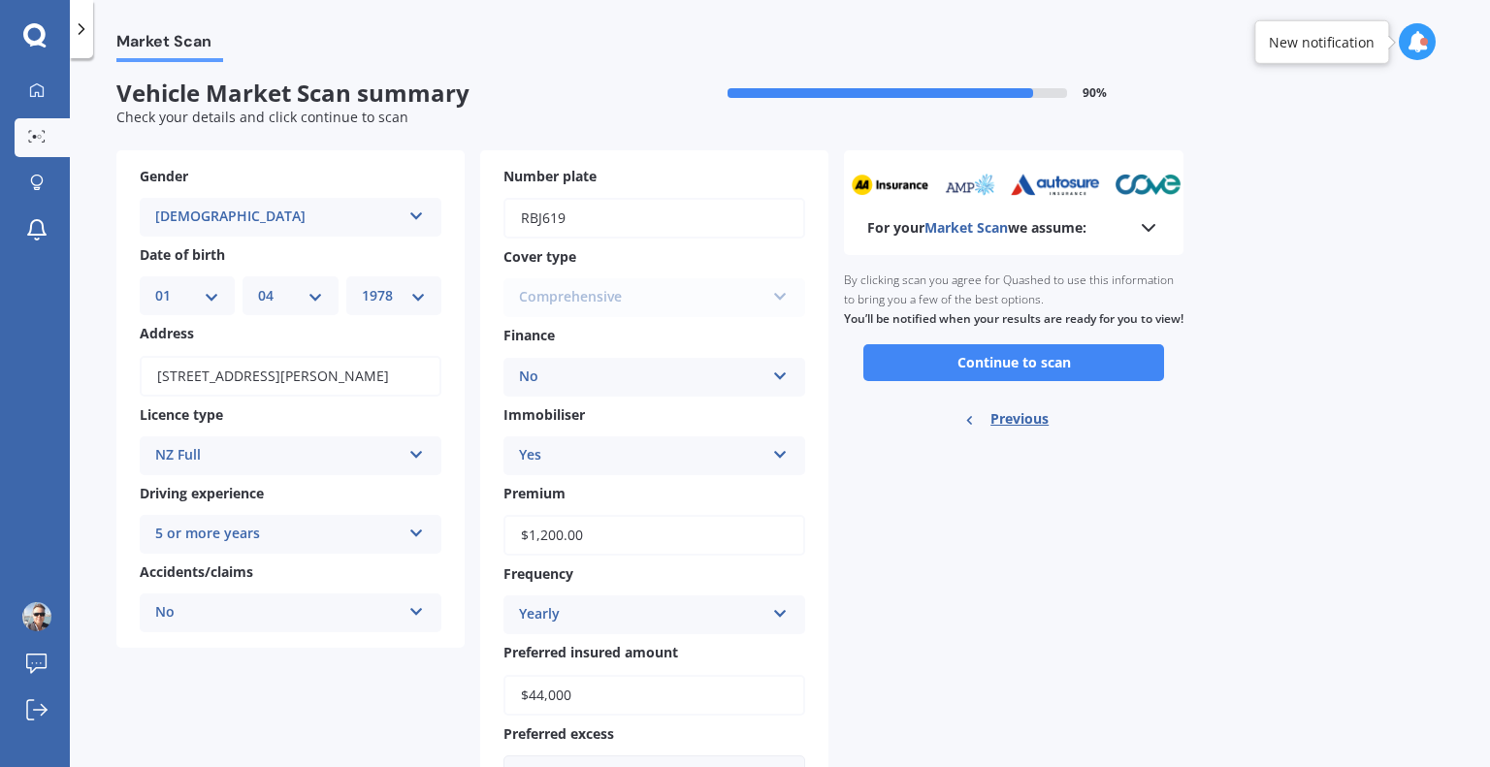
scroll to position [0, 0]
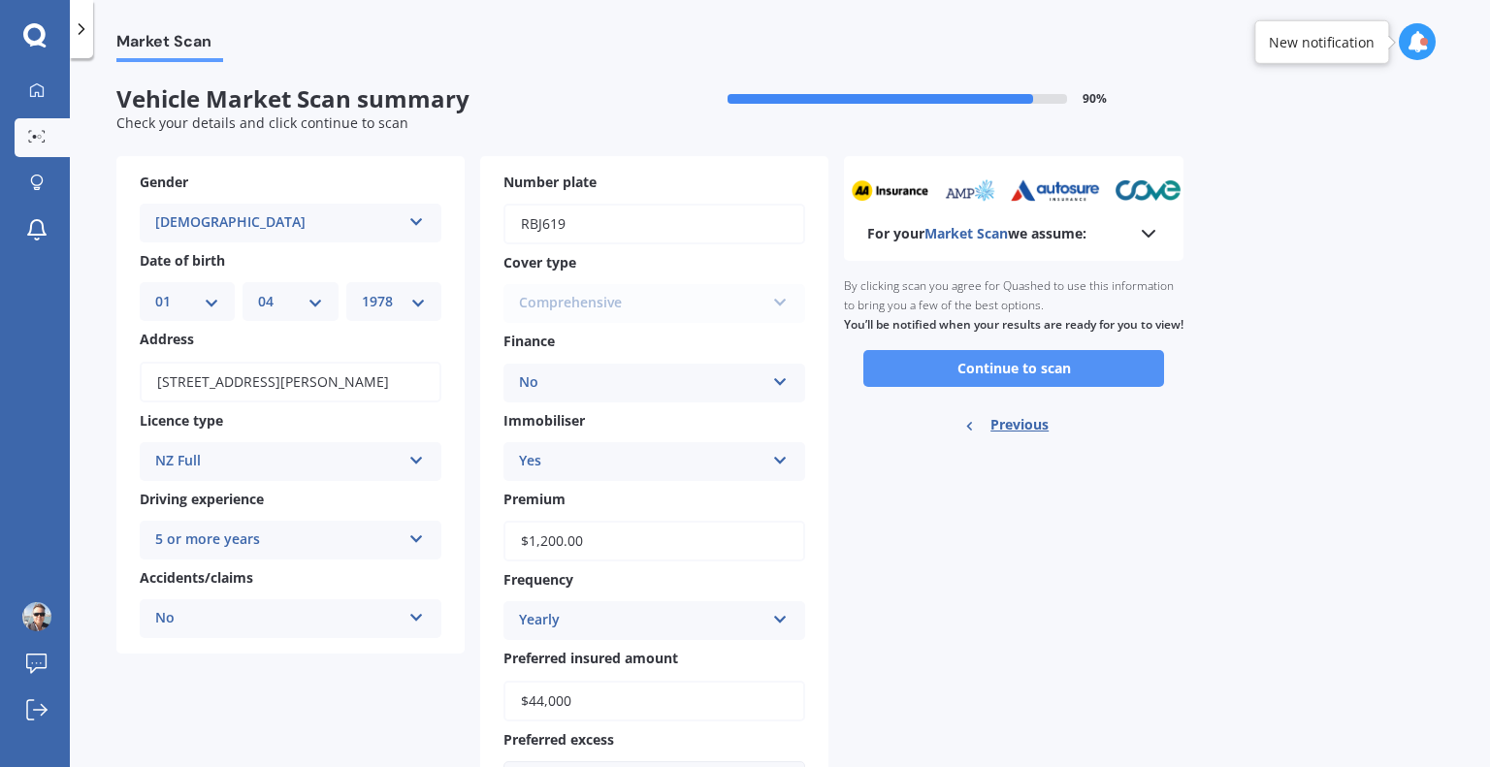
click at [1025, 383] on button "Continue to scan" at bounding box center [1013, 368] width 301 height 37
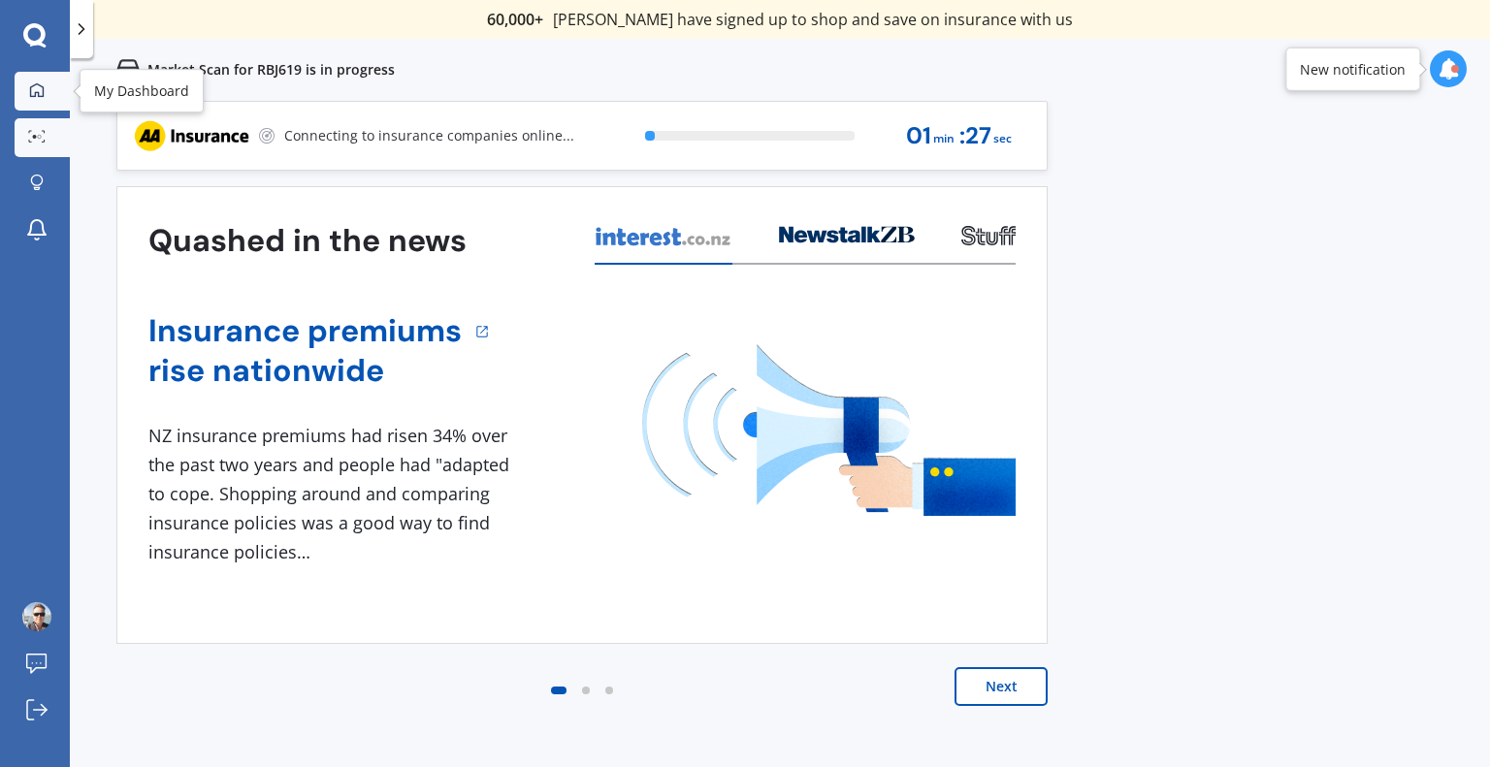
click at [30, 89] on icon at bounding box center [37, 89] width 14 height 14
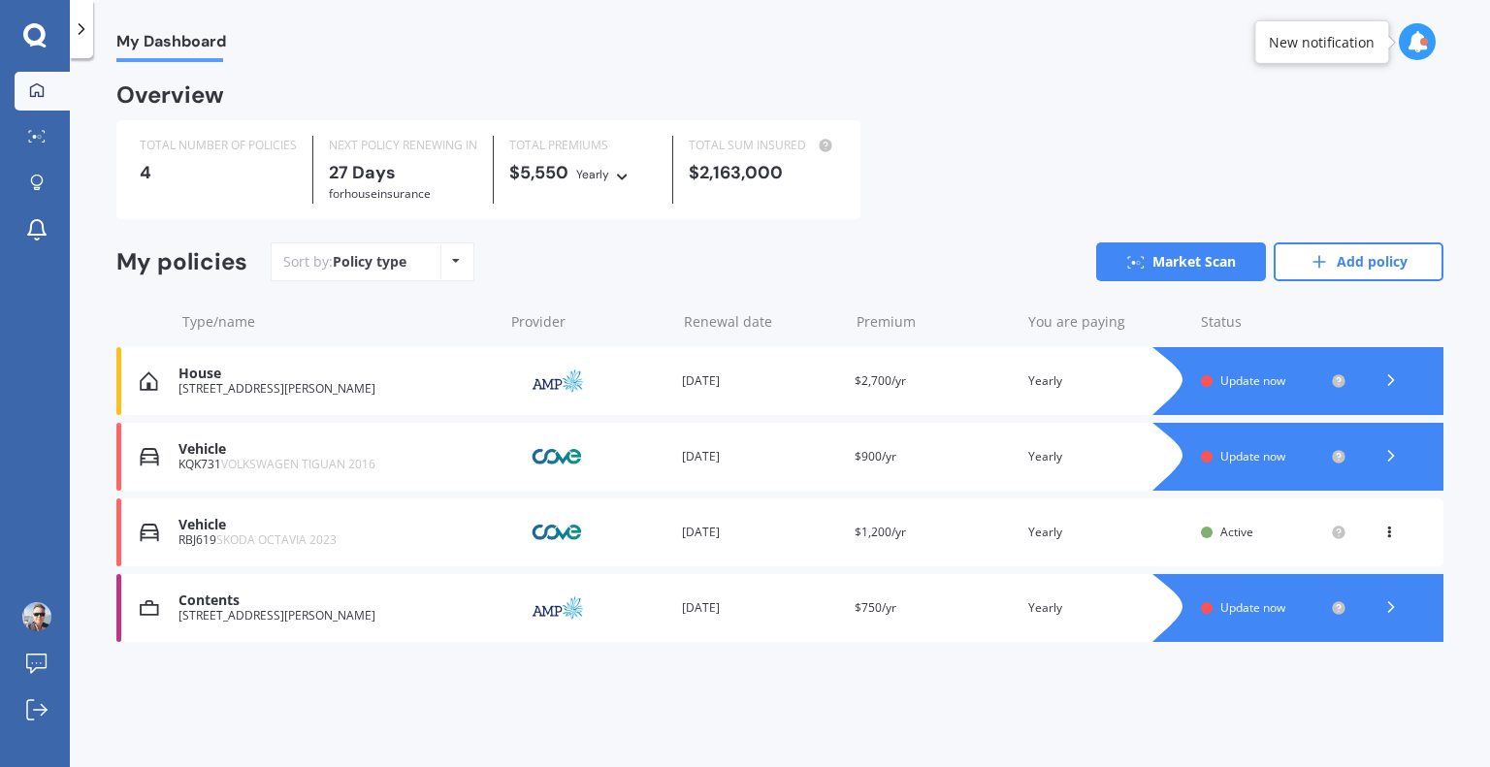
click at [1225, 387] on span "Update now" at bounding box center [1252, 380] width 65 height 16
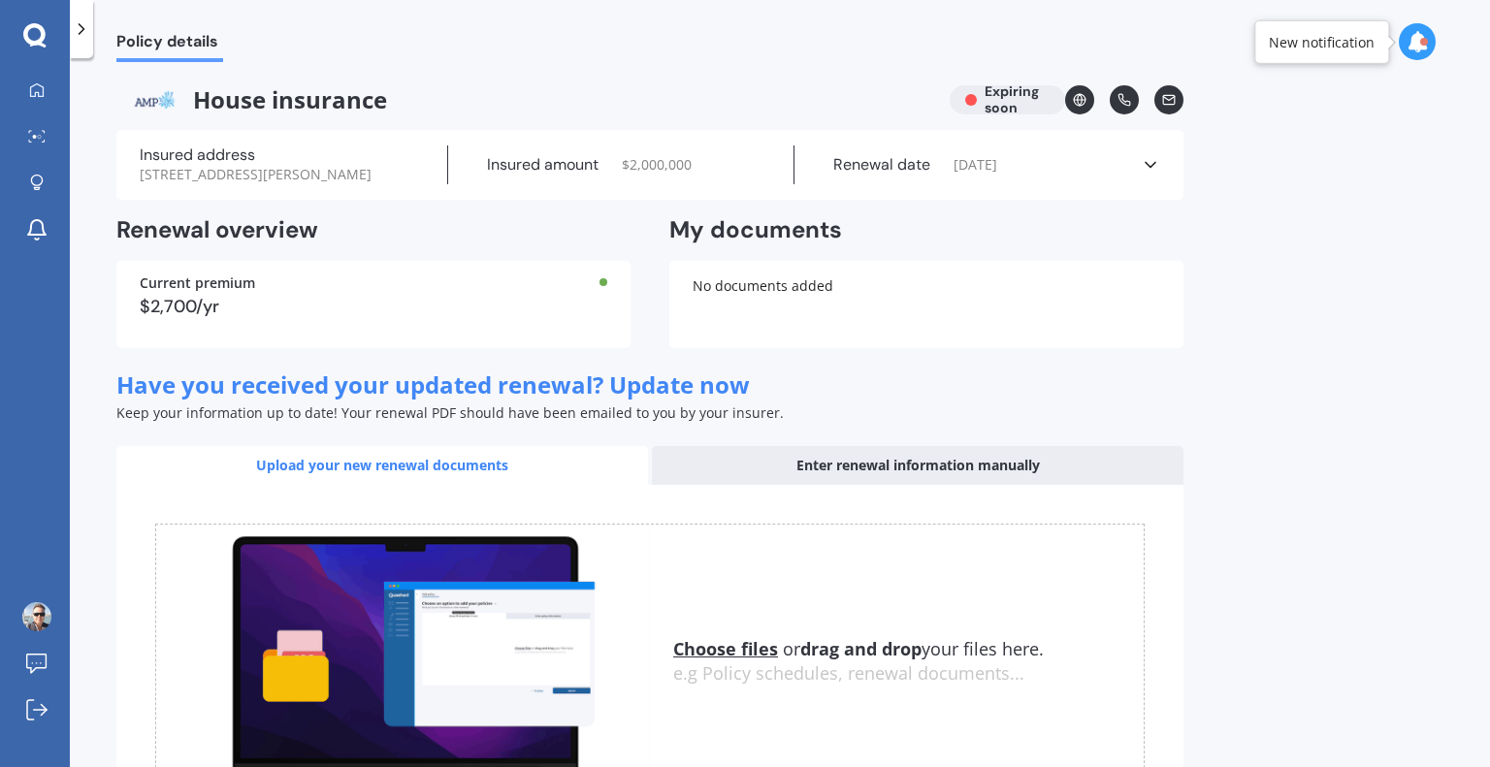
scroll to position [166, 0]
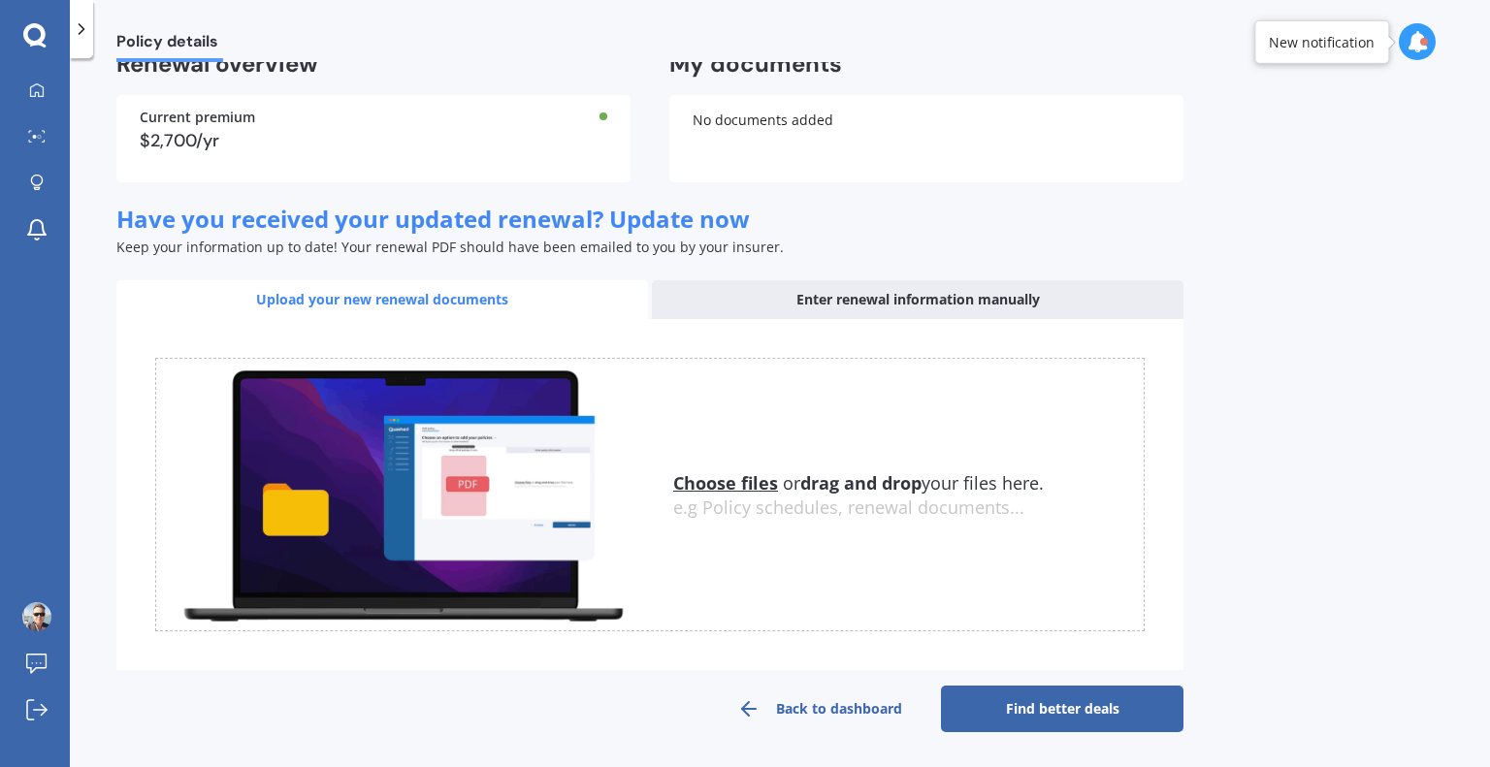
click at [1044, 700] on link "Find better deals" at bounding box center [1062, 709] width 242 height 47
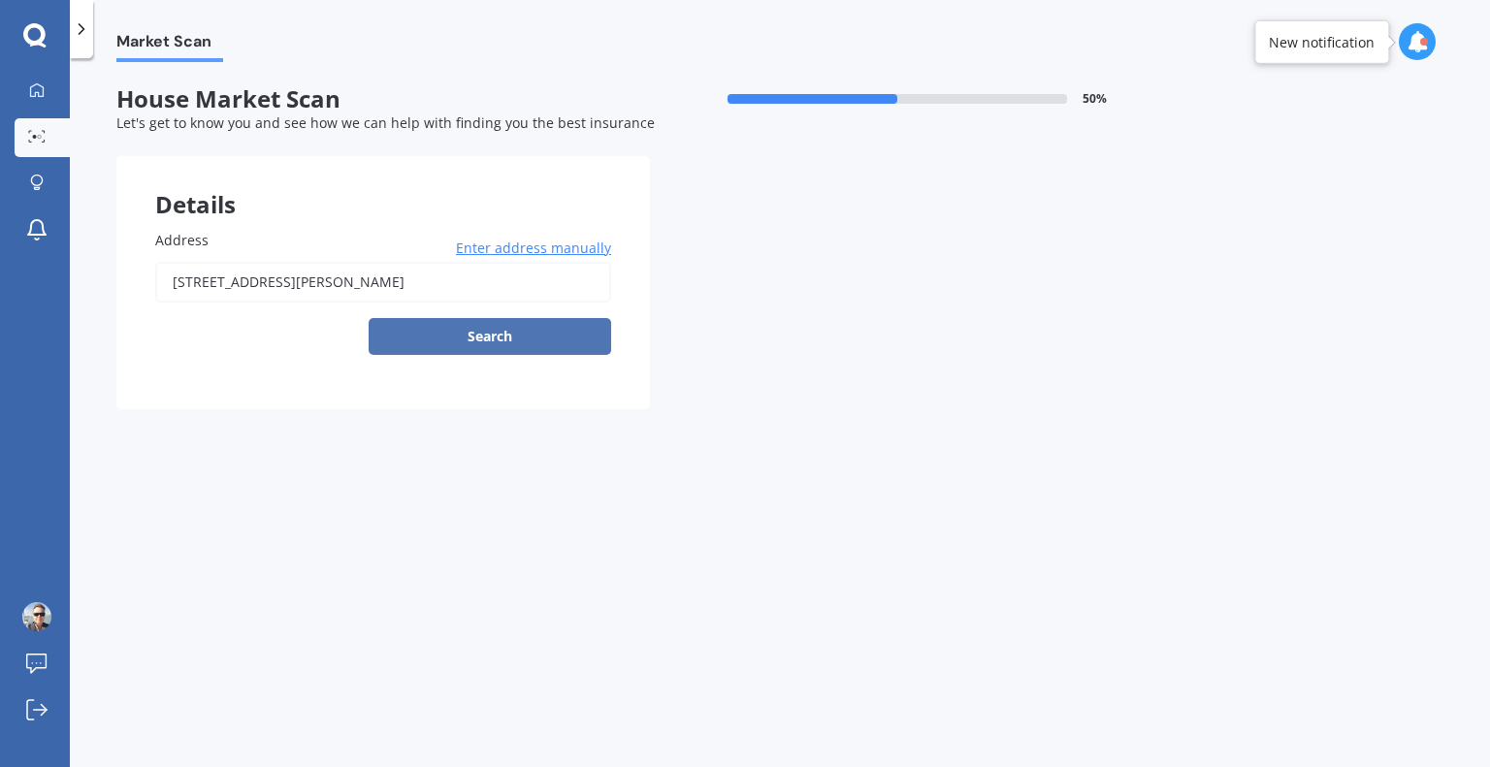
click at [565, 344] on button "Search" at bounding box center [490, 336] width 242 height 37
type input "[STREET_ADDRESS][PERSON_NAME]"
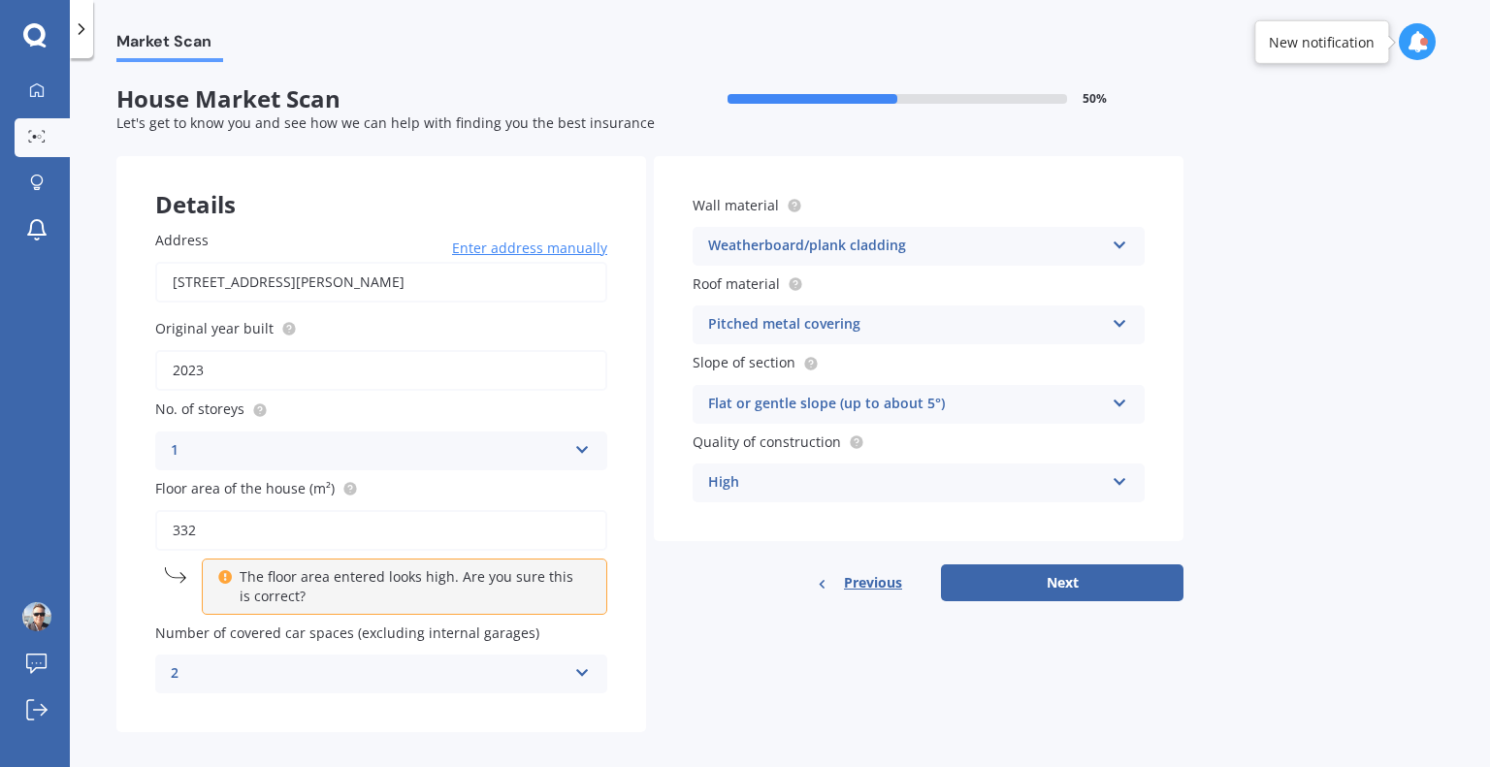
scroll to position [14, 0]
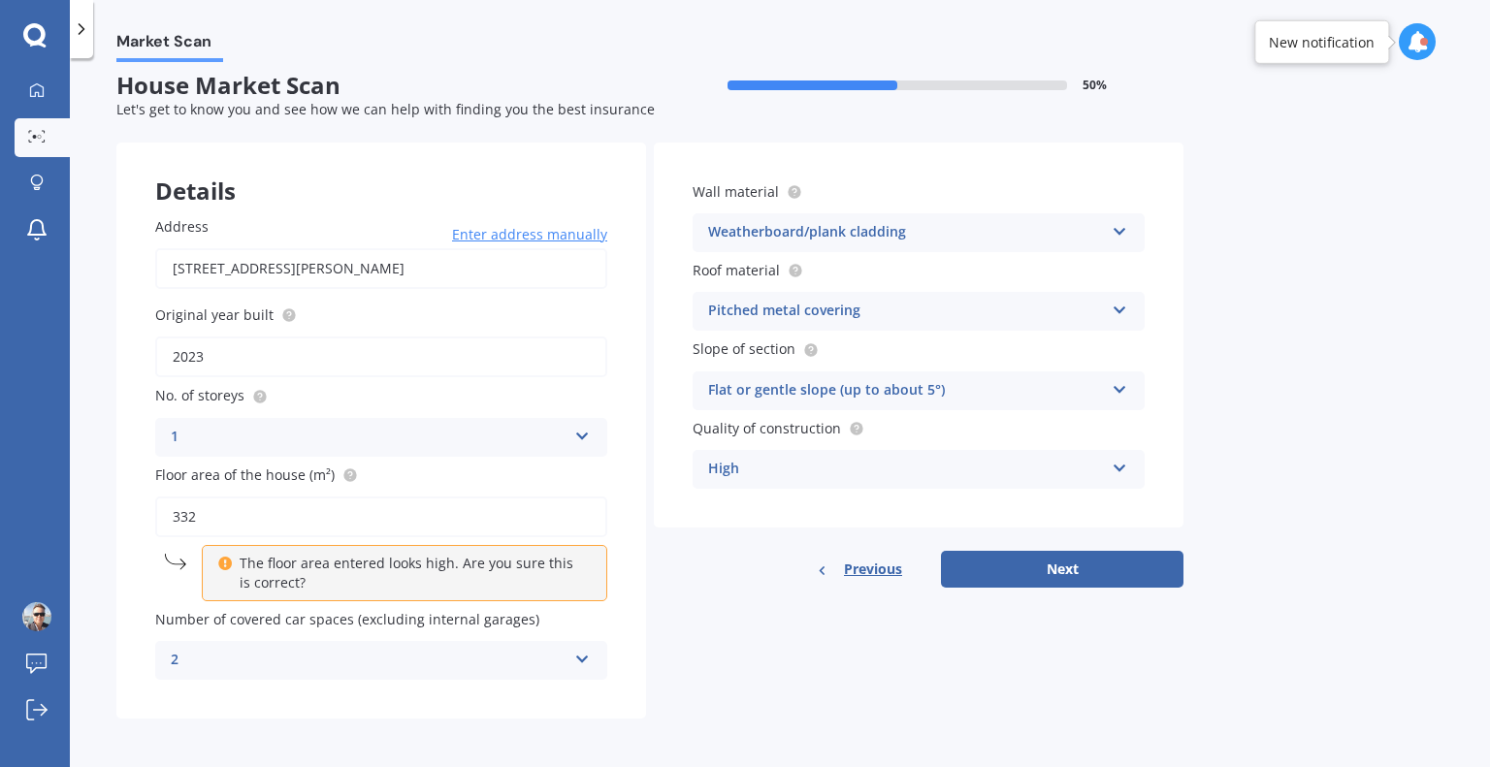
click at [850, 234] on div "Weatherboard/plank cladding" at bounding box center [906, 232] width 396 height 23
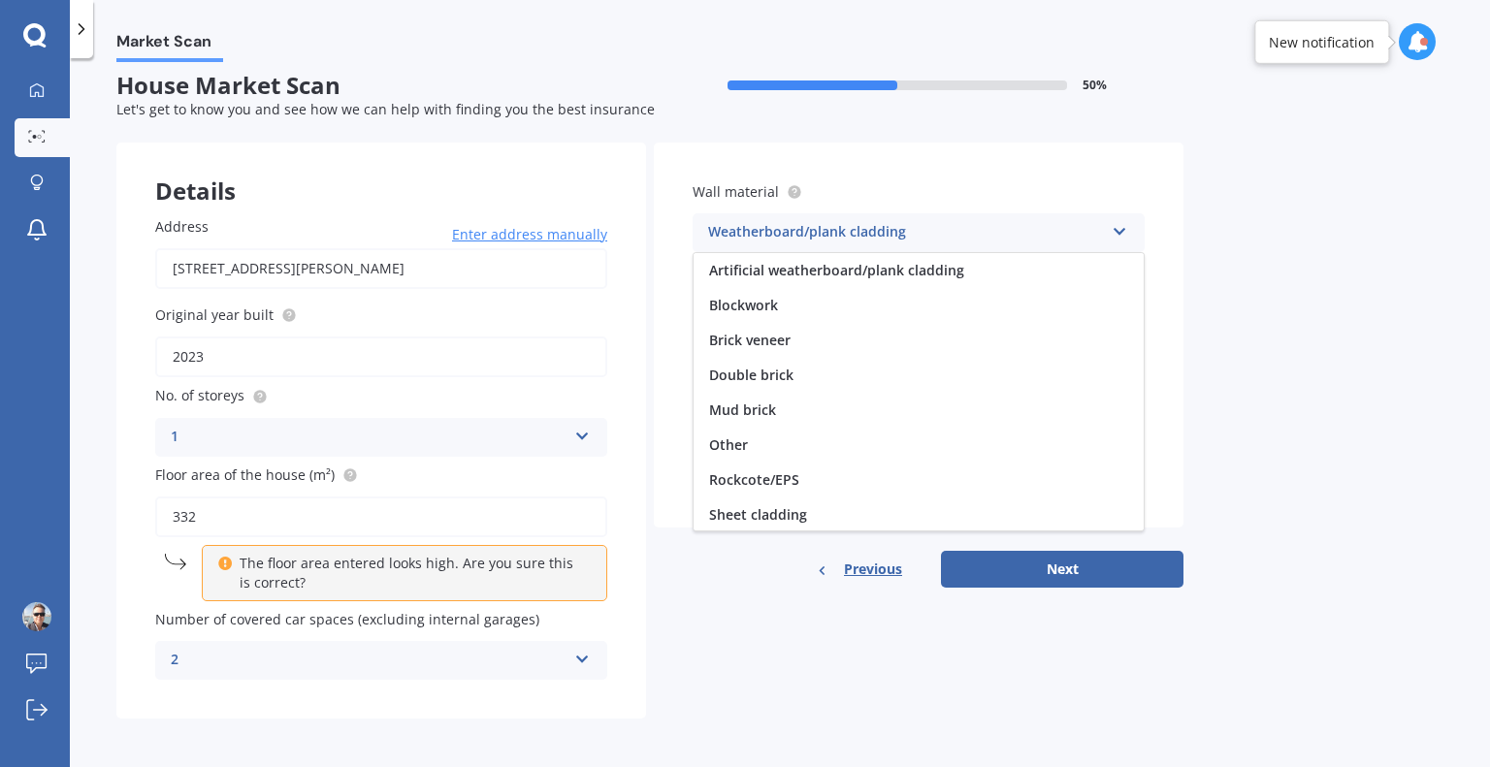
scroll to position [176, 0]
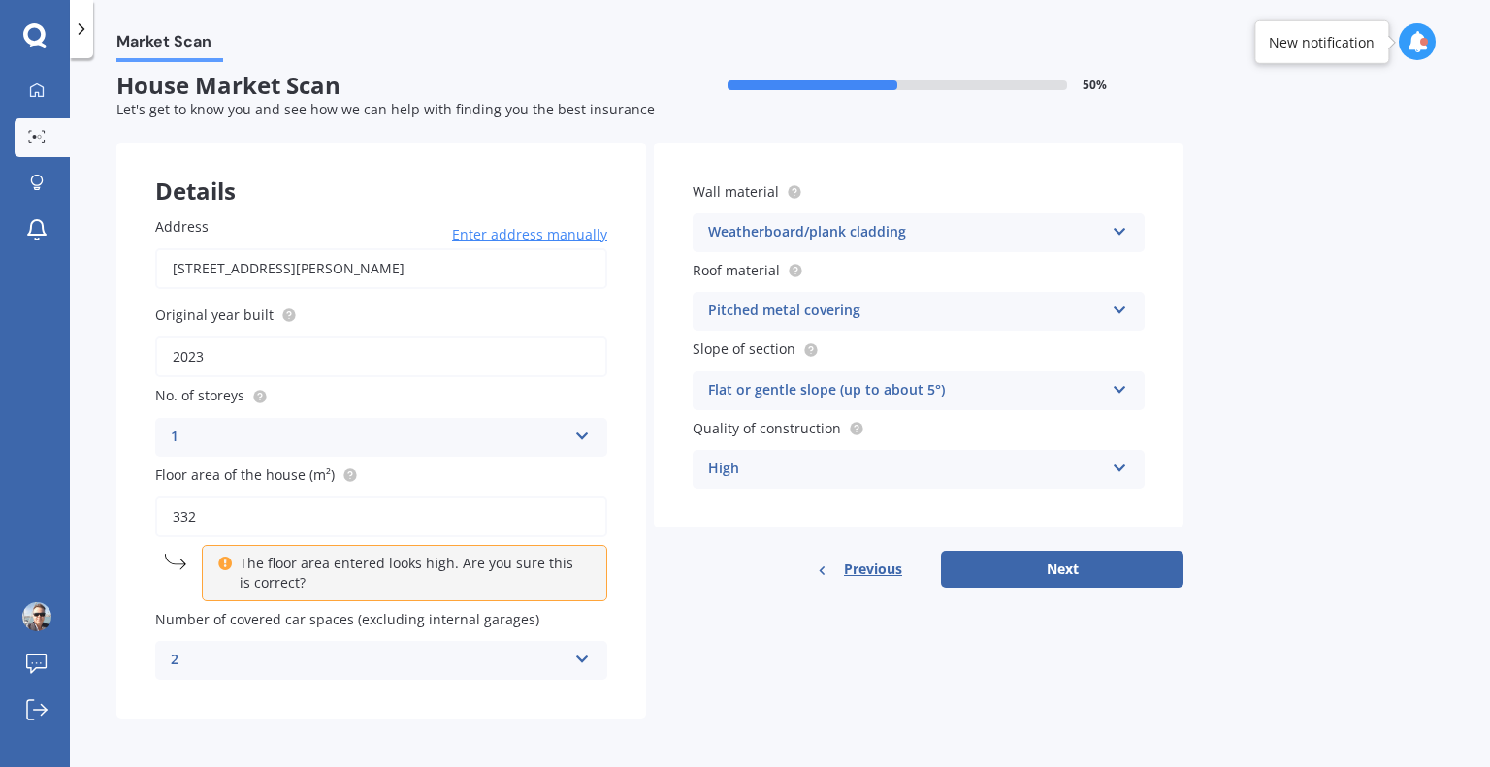
click at [1273, 404] on div "Market Scan House Market Scan 50 % Let's get to know you and see how we can hel…" at bounding box center [780, 416] width 1420 height 709
click at [959, 398] on div "Flat or gentle slope (up to about 5°)" at bounding box center [906, 390] width 396 height 23
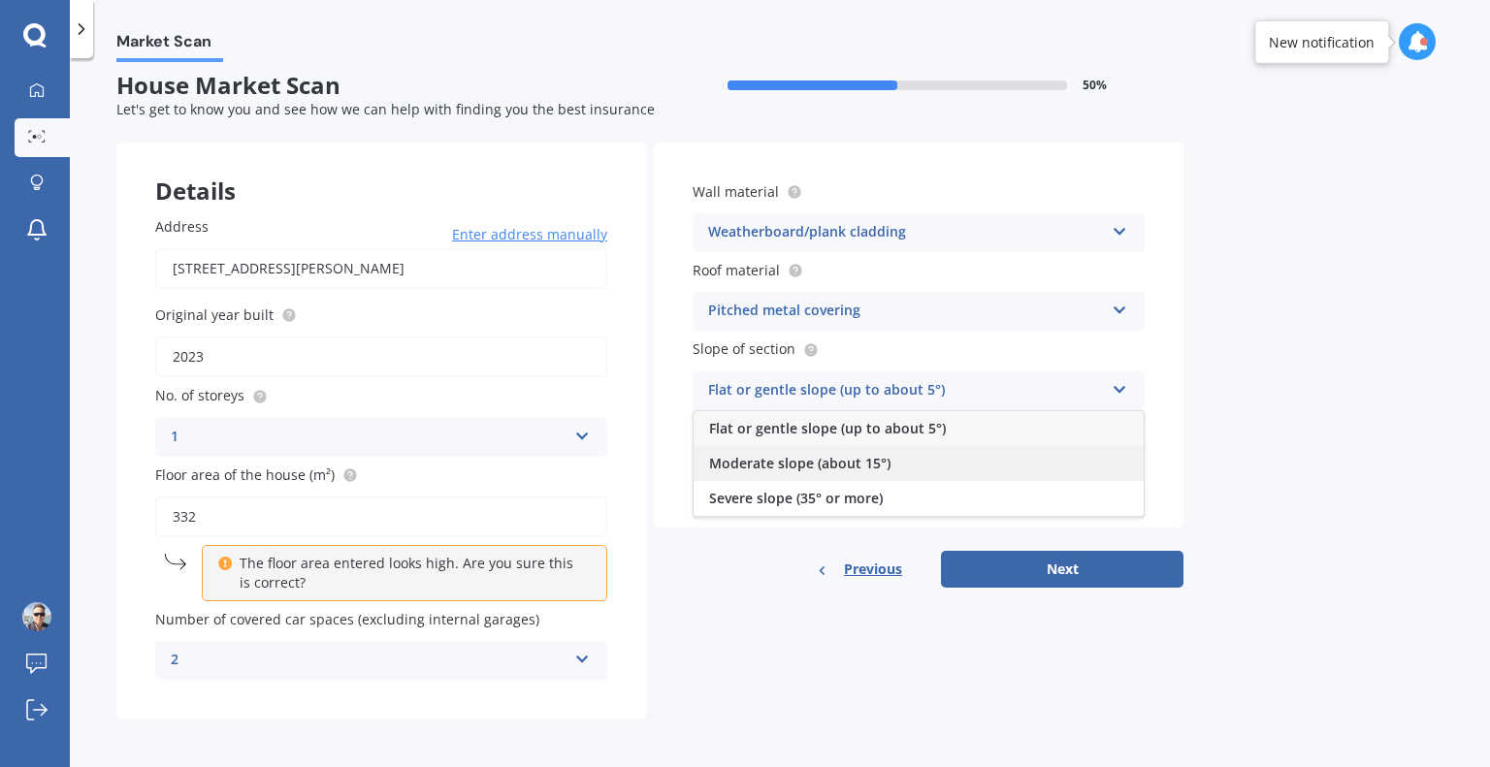
click at [919, 461] on div "Moderate slope (about 15°)" at bounding box center [919, 463] width 450 height 35
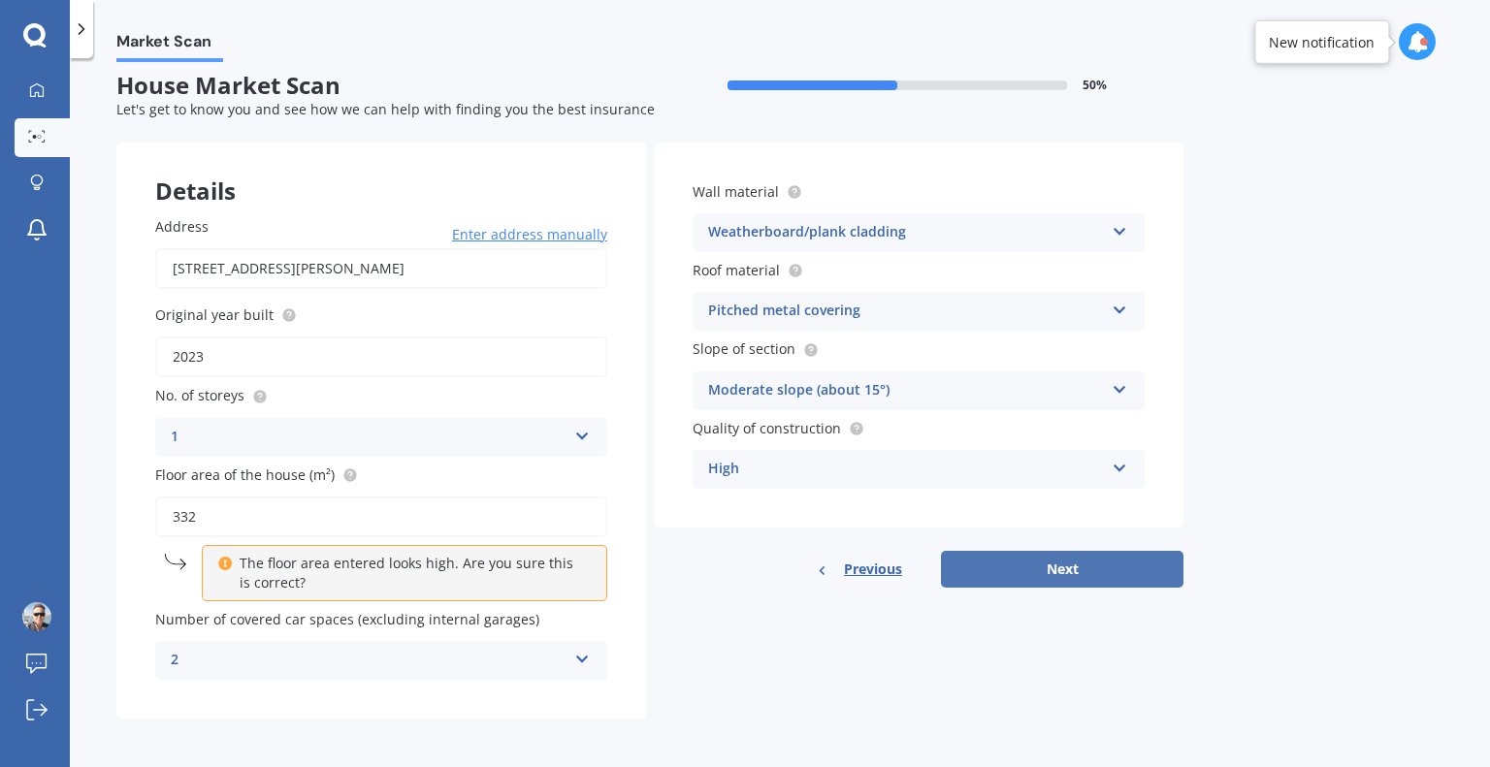
click at [1037, 563] on button "Next" at bounding box center [1062, 569] width 242 height 37
select select "01"
select select "04"
select select "1978"
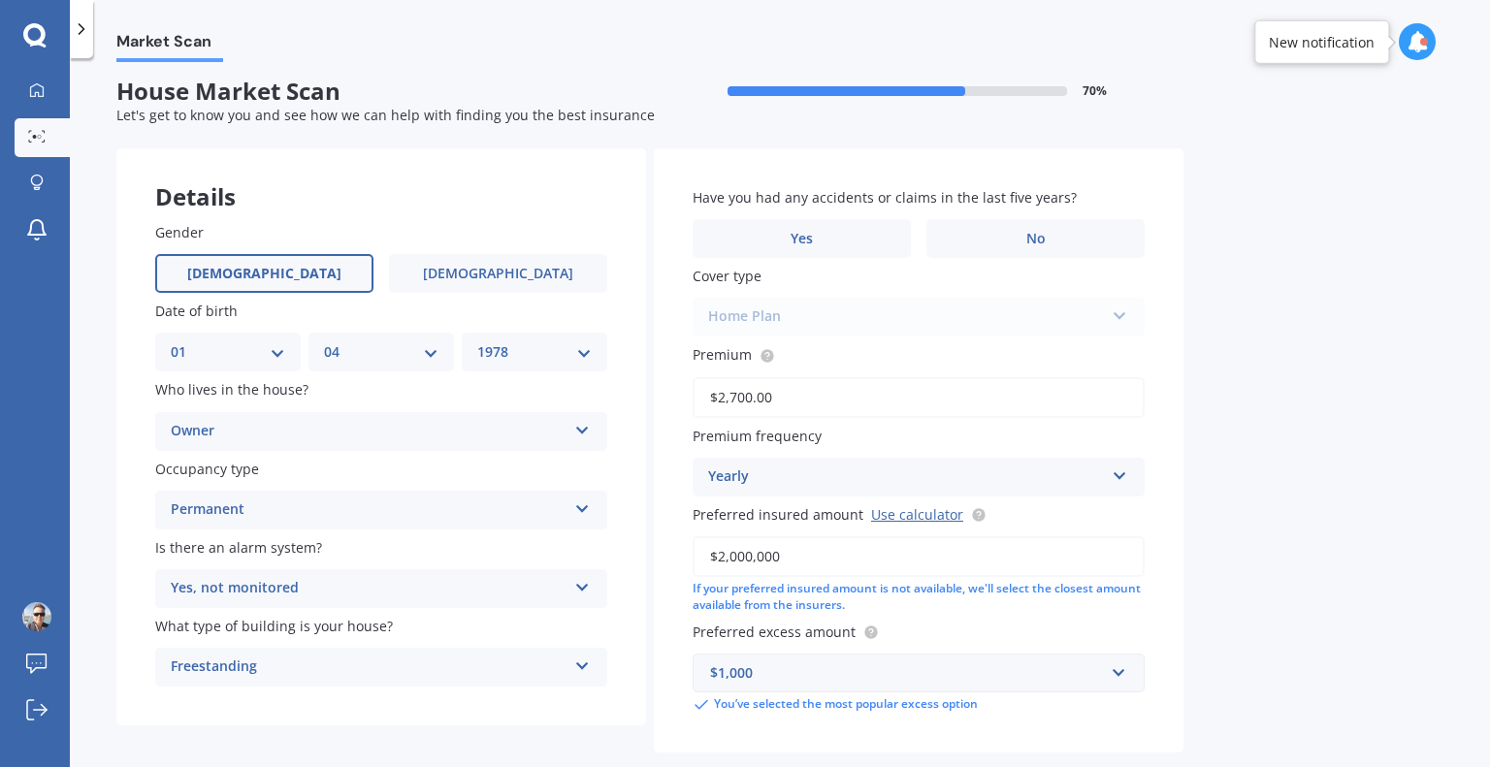
scroll to position [0, 0]
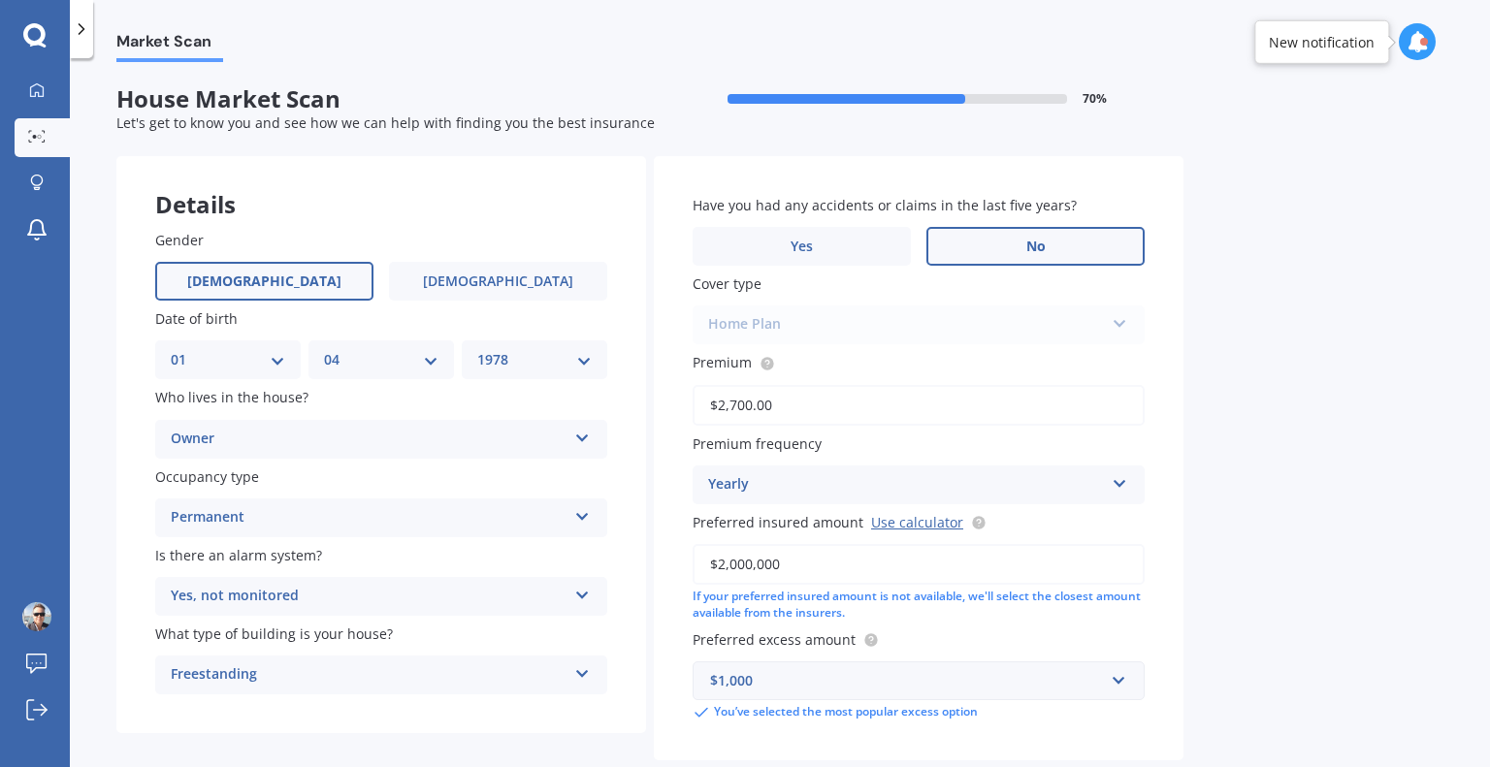
click at [987, 246] on label "No" at bounding box center [1035, 246] width 218 height 39
click at [0, 0] on input "No" at bounding box center [0, 0] width 0 height 0
click at [987, 246] on label "No" at bounding box center [1035, 246] width 218 height 39
click at [0, 0] on input "No" at bounding box center [0, 0] width 0 height 0
click at [900, 329] on div "Home Plan Everyday Everyday Plus Home Plan" at bounding box center [919, 325] width 452 height 39
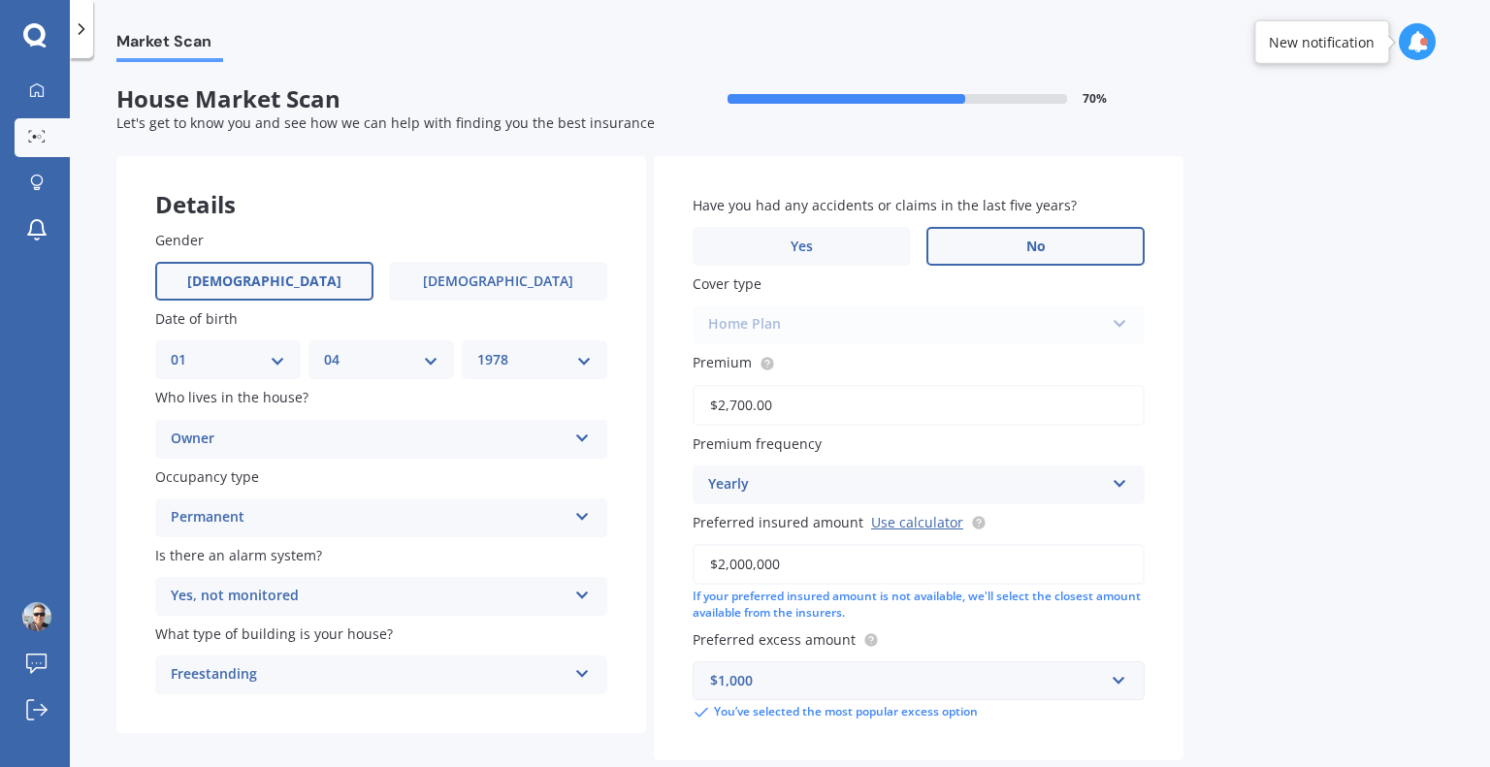
scroll to position [103, 0]
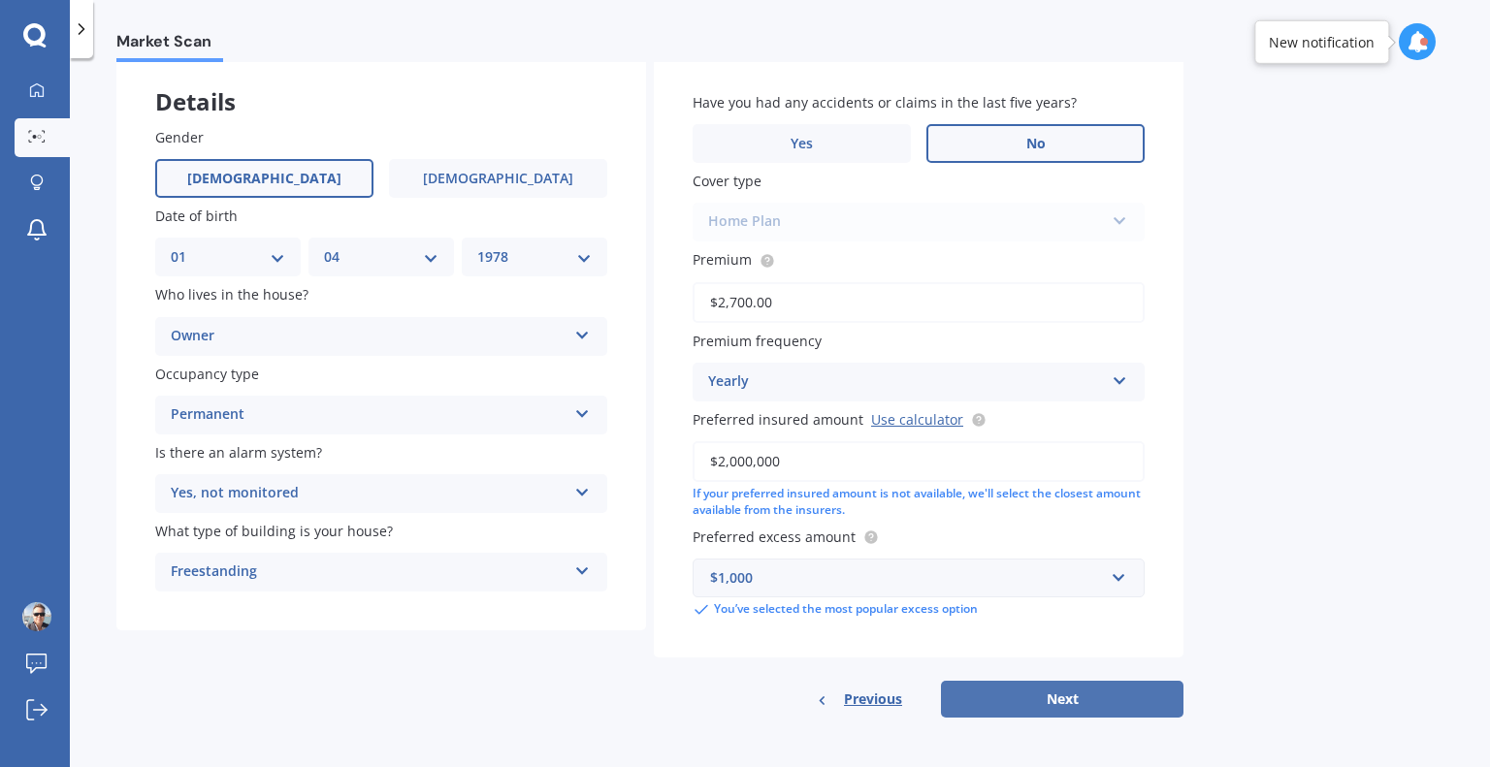
click at [1095, 699] on button "Next" at bounding box center [1062, 699] width 242 height 37
select select "01"
select select "04"
select select "1978"
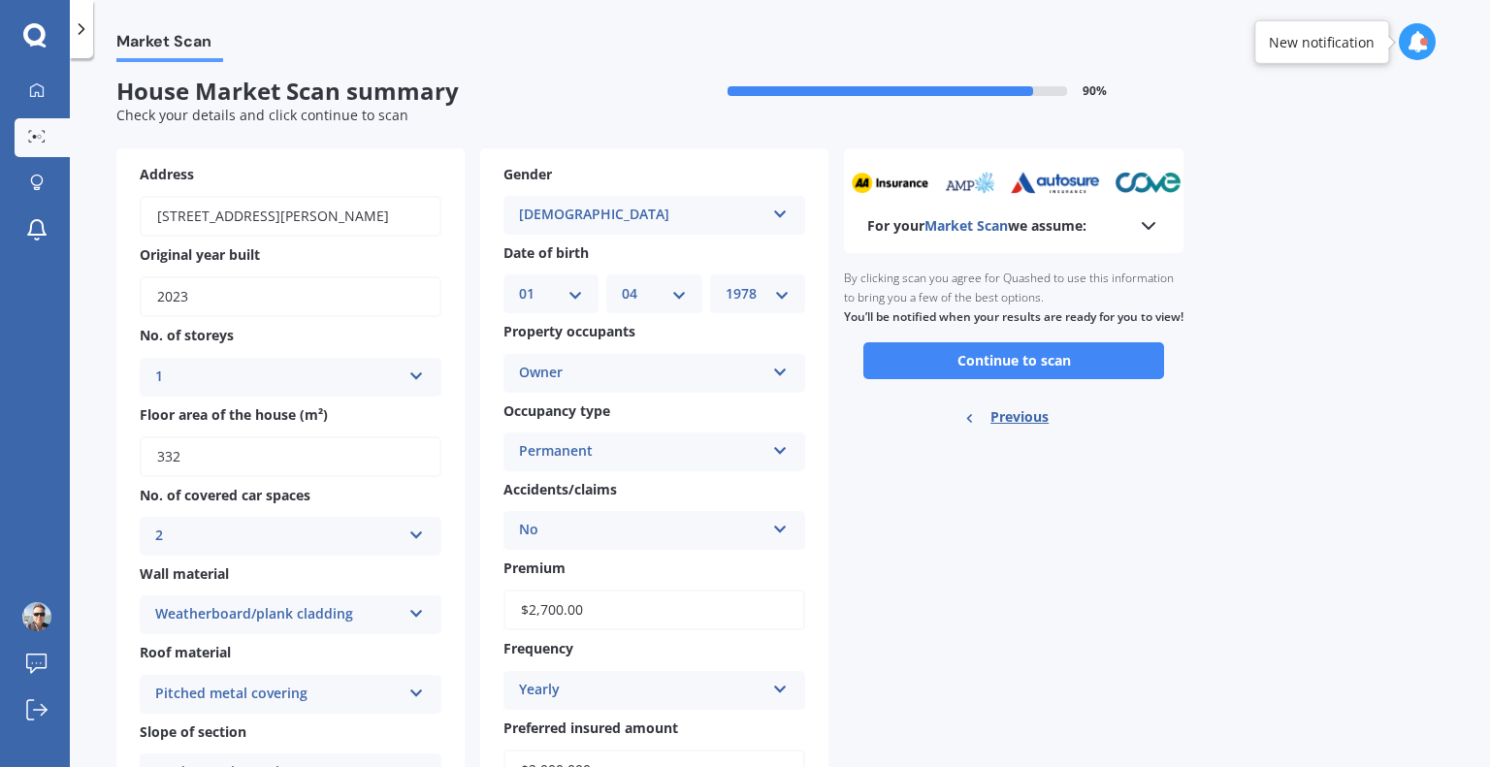
scroll to position [0, 0]
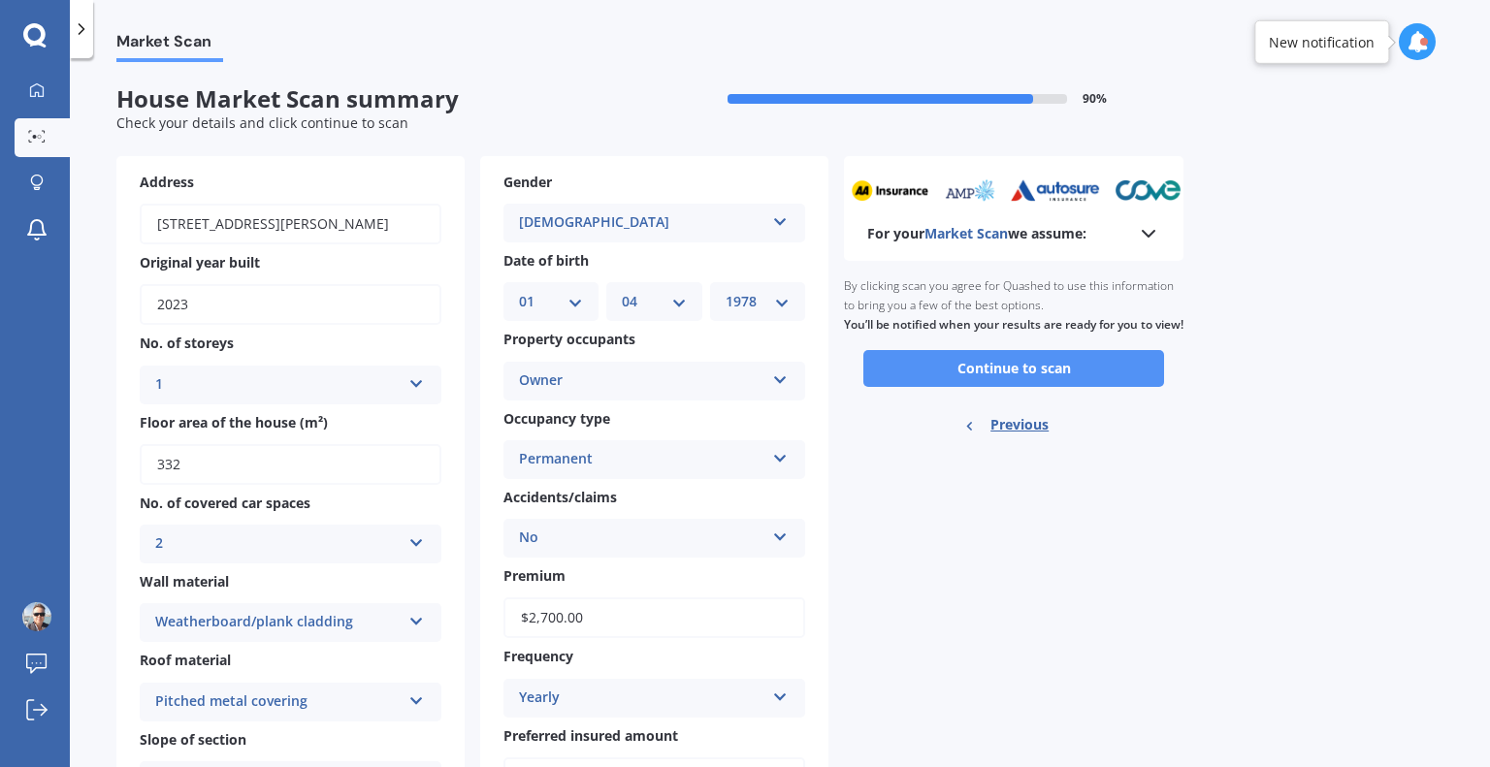
click at [1028, 378] on button "Continue to scan" at bounding box center [1013, 368] width 301 height 37
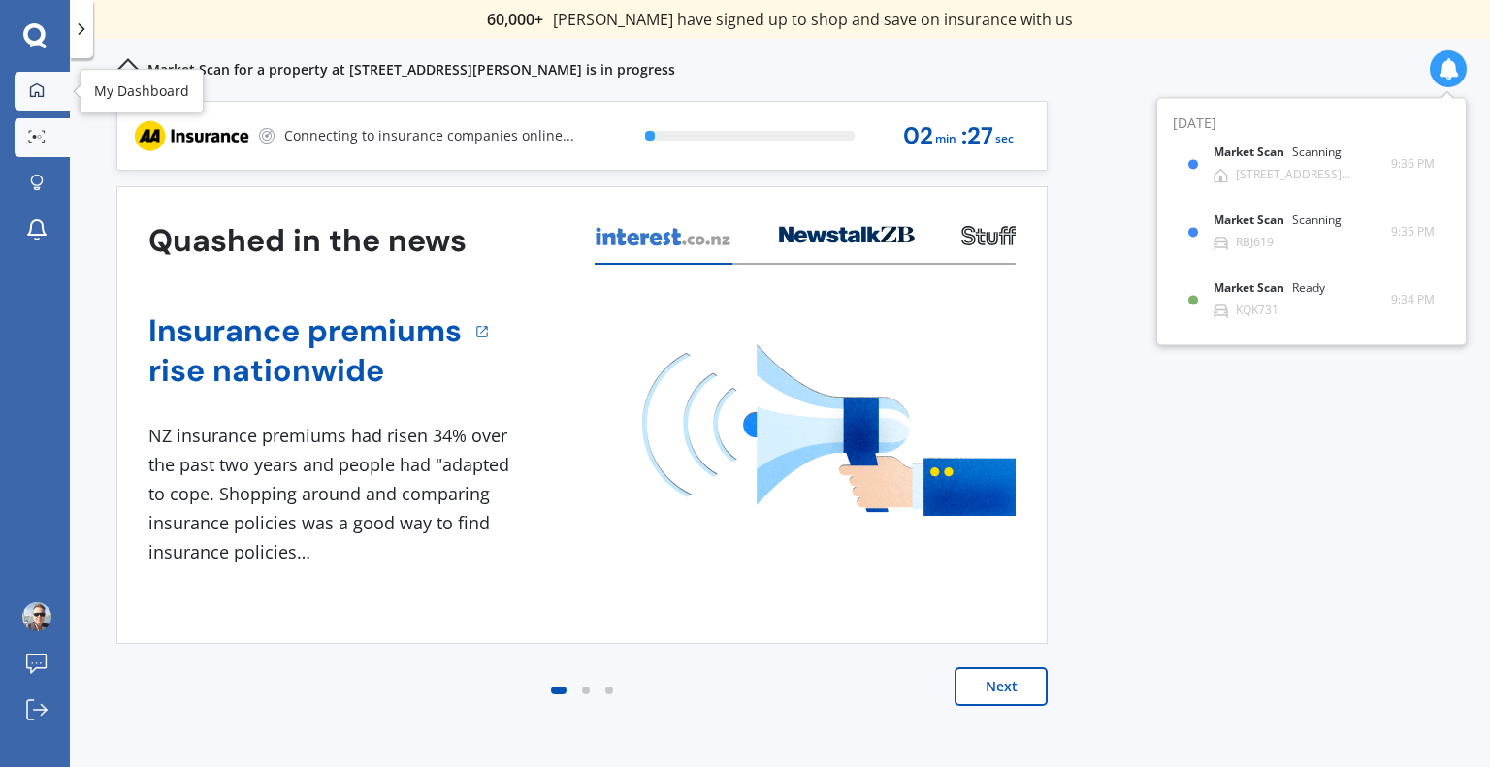
click at [42, 104] on link "My Dashboard" at bounding box center [42, 91] width 55 height 39
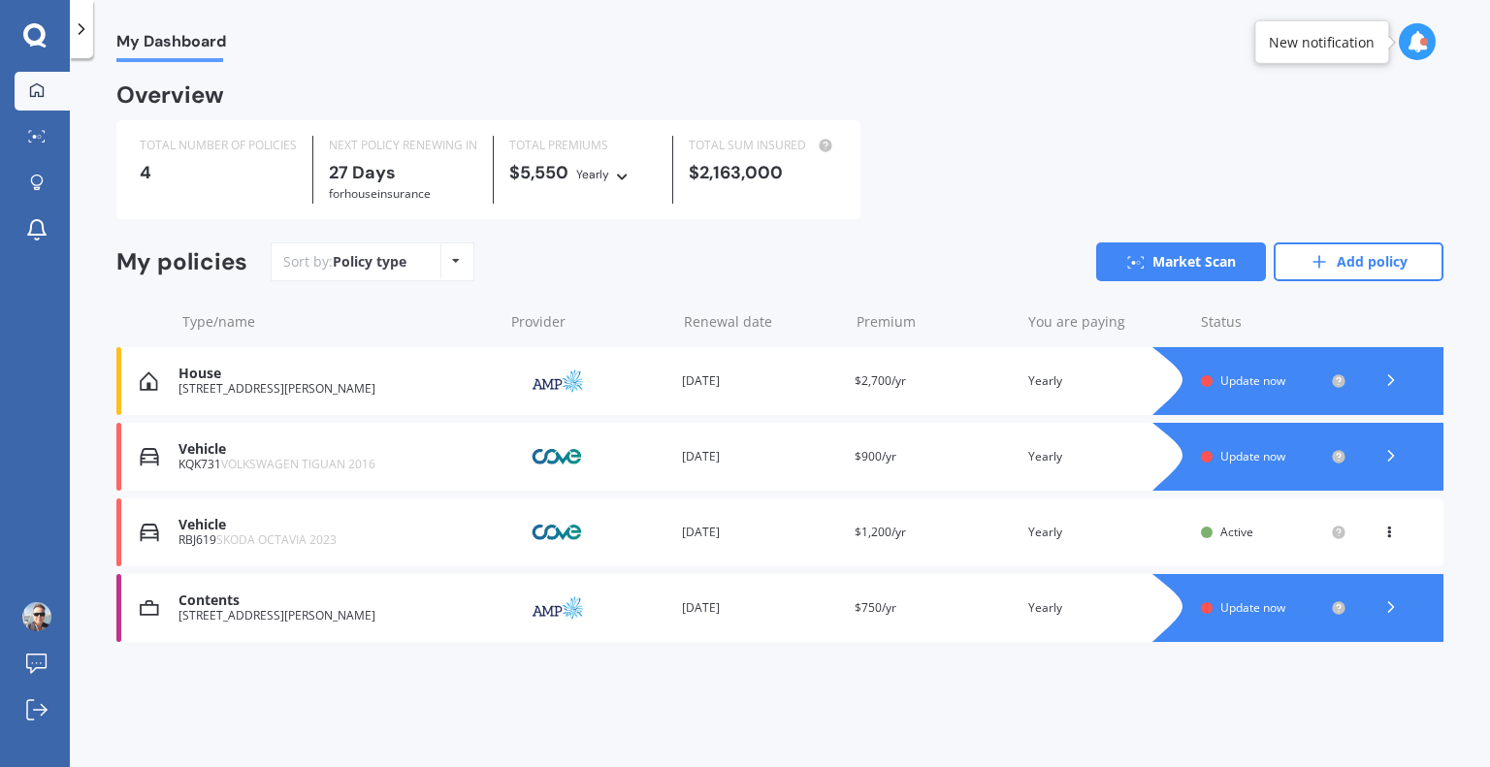
click at [1257, 607] on span "Update now" at bounding box center [1252, 607] width 65 height 16
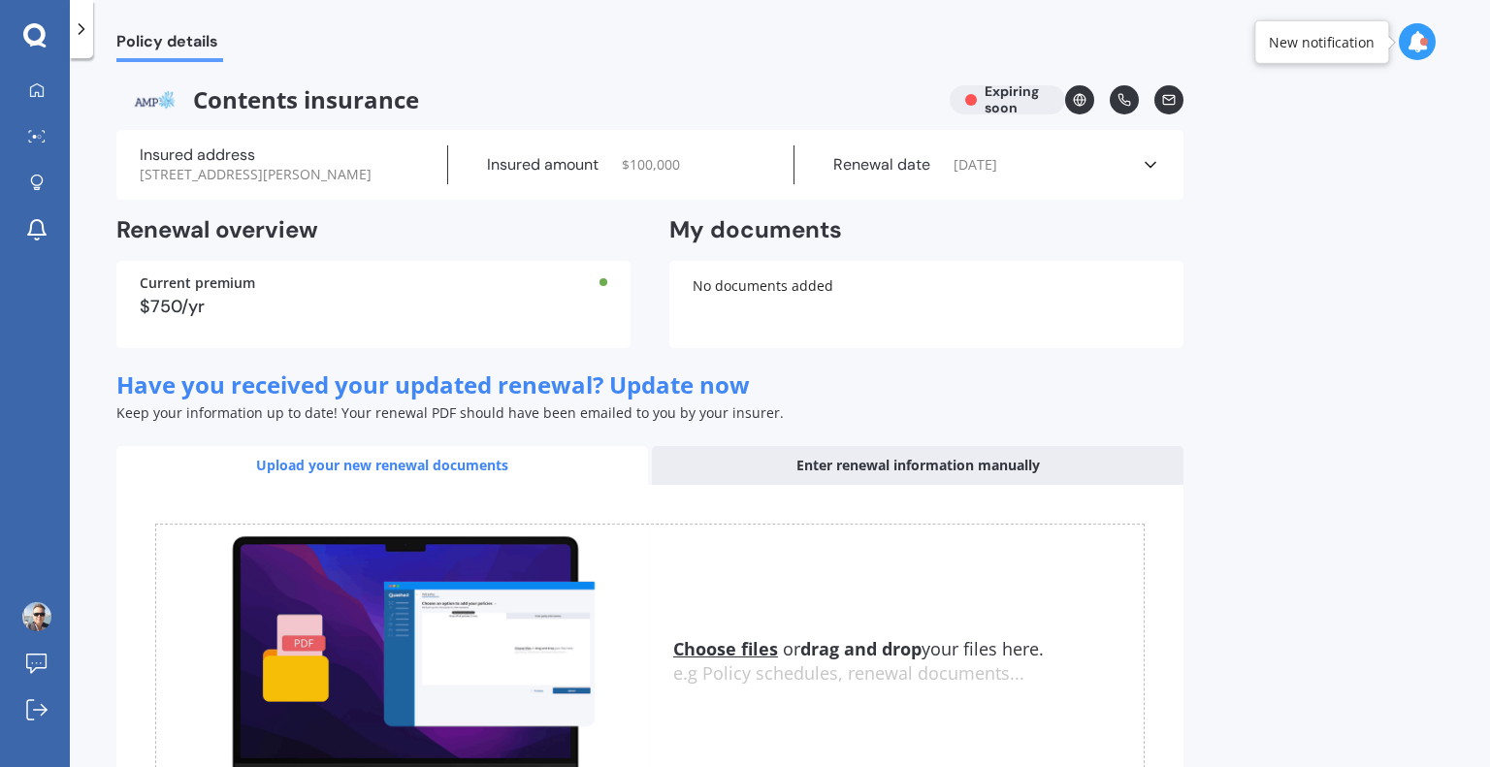
scroll to position [166, 0]
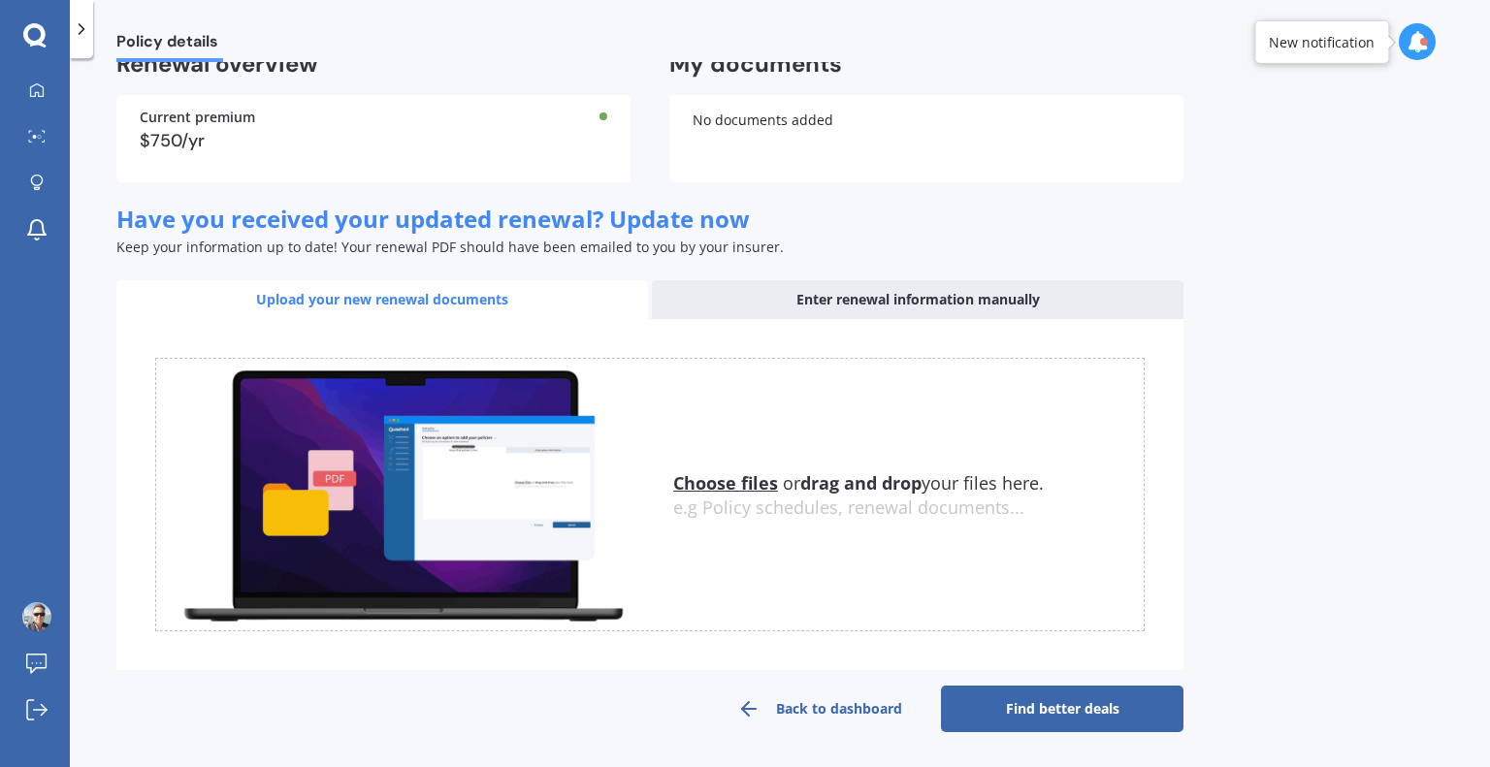
click at [1078, 721] on link "Find better deals" at bounding box center [1062, 709] width 242 height 47
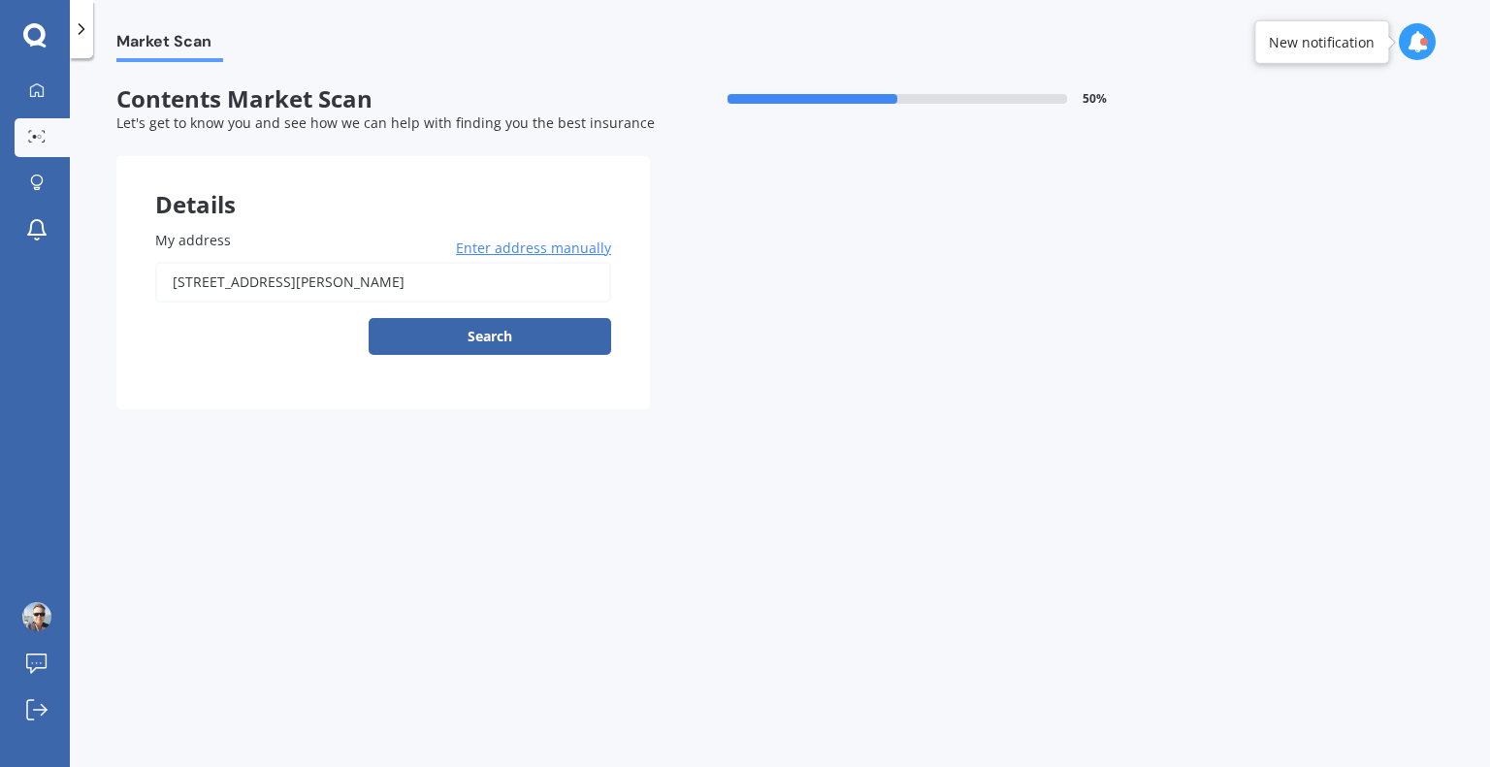
click at [500, 290] on input "[STREET_ADDRESS][PERSON_NAME]" at bounding box center [383, 282] width 456 height 41
type input "[STREET_ADDRESS][PERSON_NAME]"
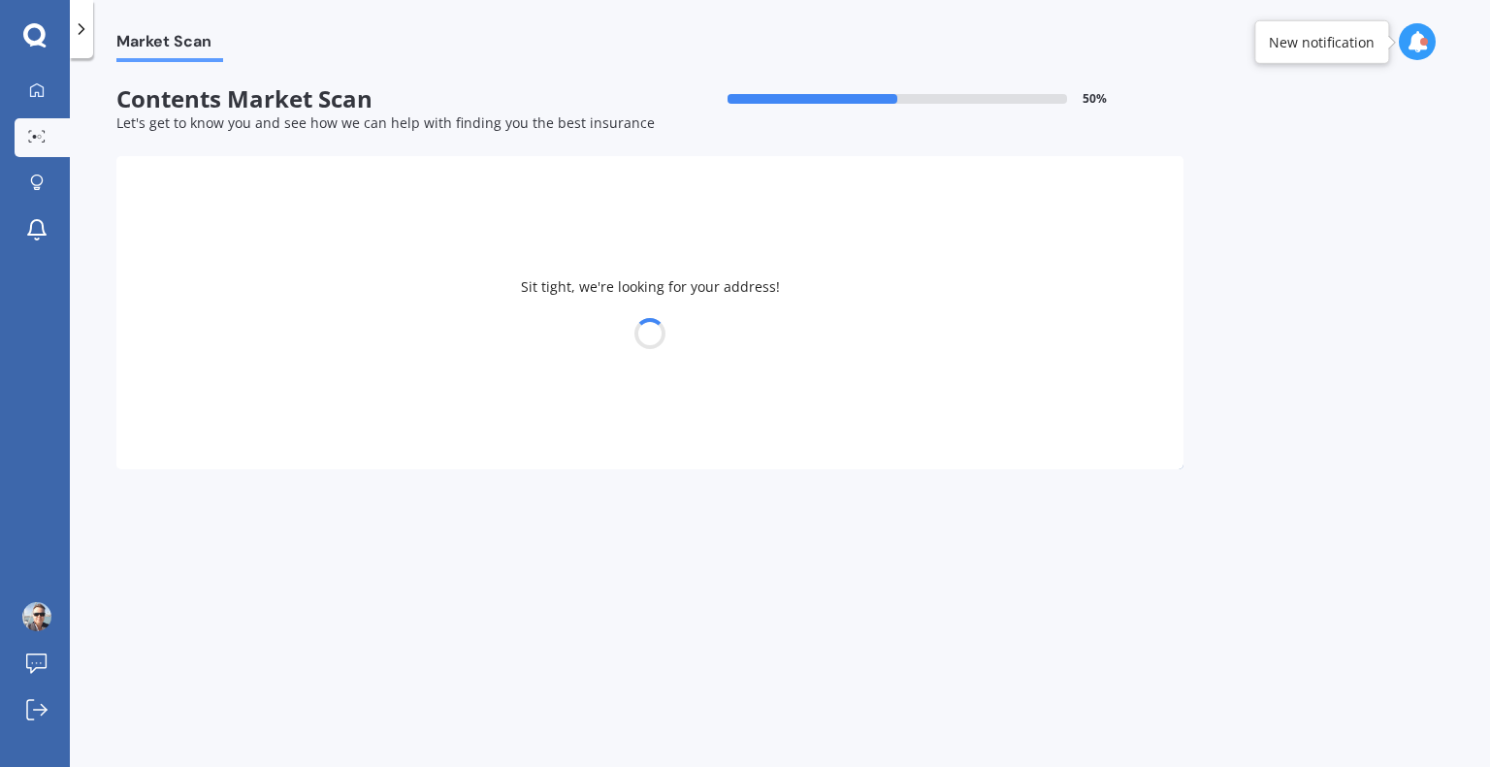
select select "01"
select select "04"
select select "1978"
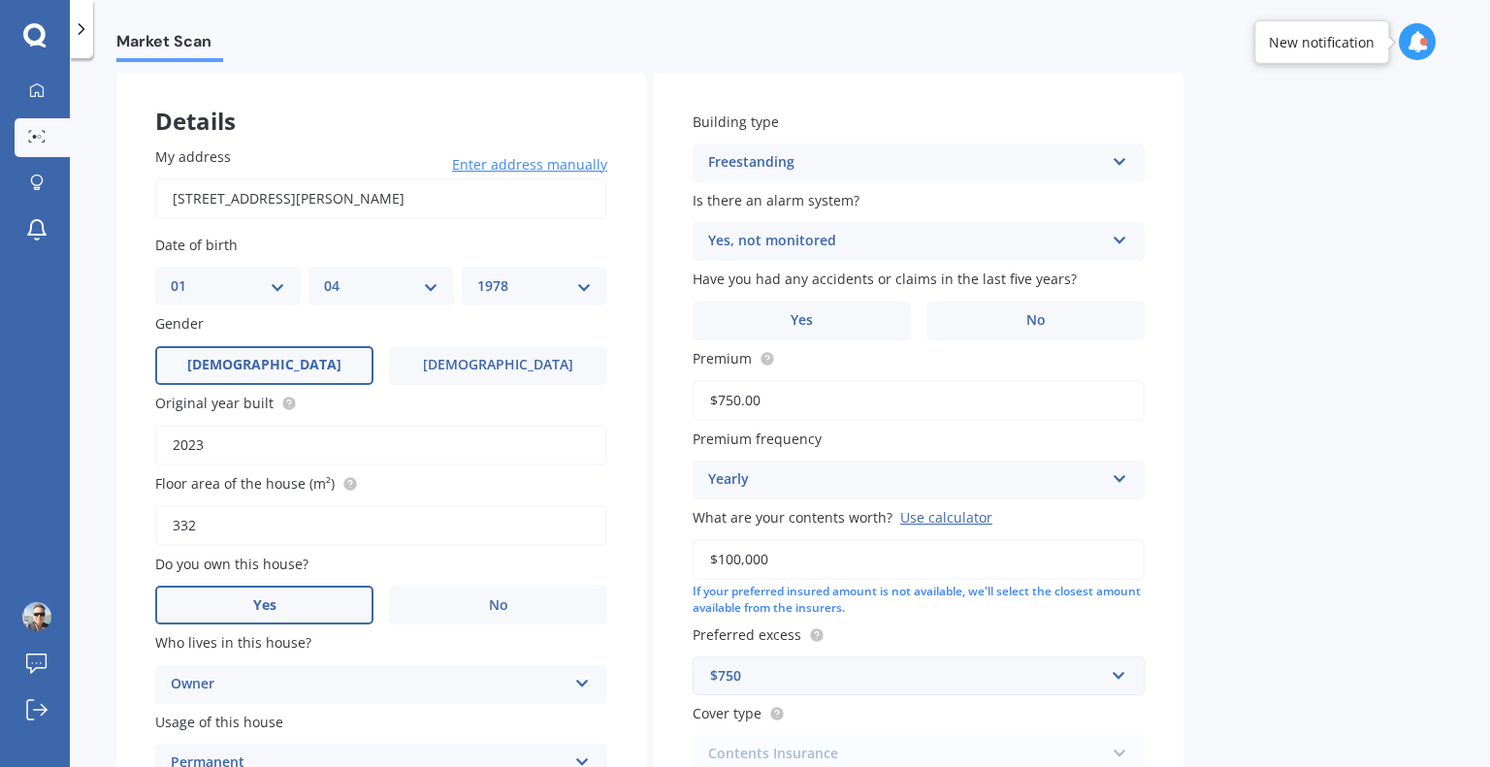
scroll to position [85, 0]
click at [1007, 335] on label "No" at bounding box center [1035, 319] width 218 height 39
click at [0, 0] on input "No" at bounding box center [0, 0] width 0 height 0
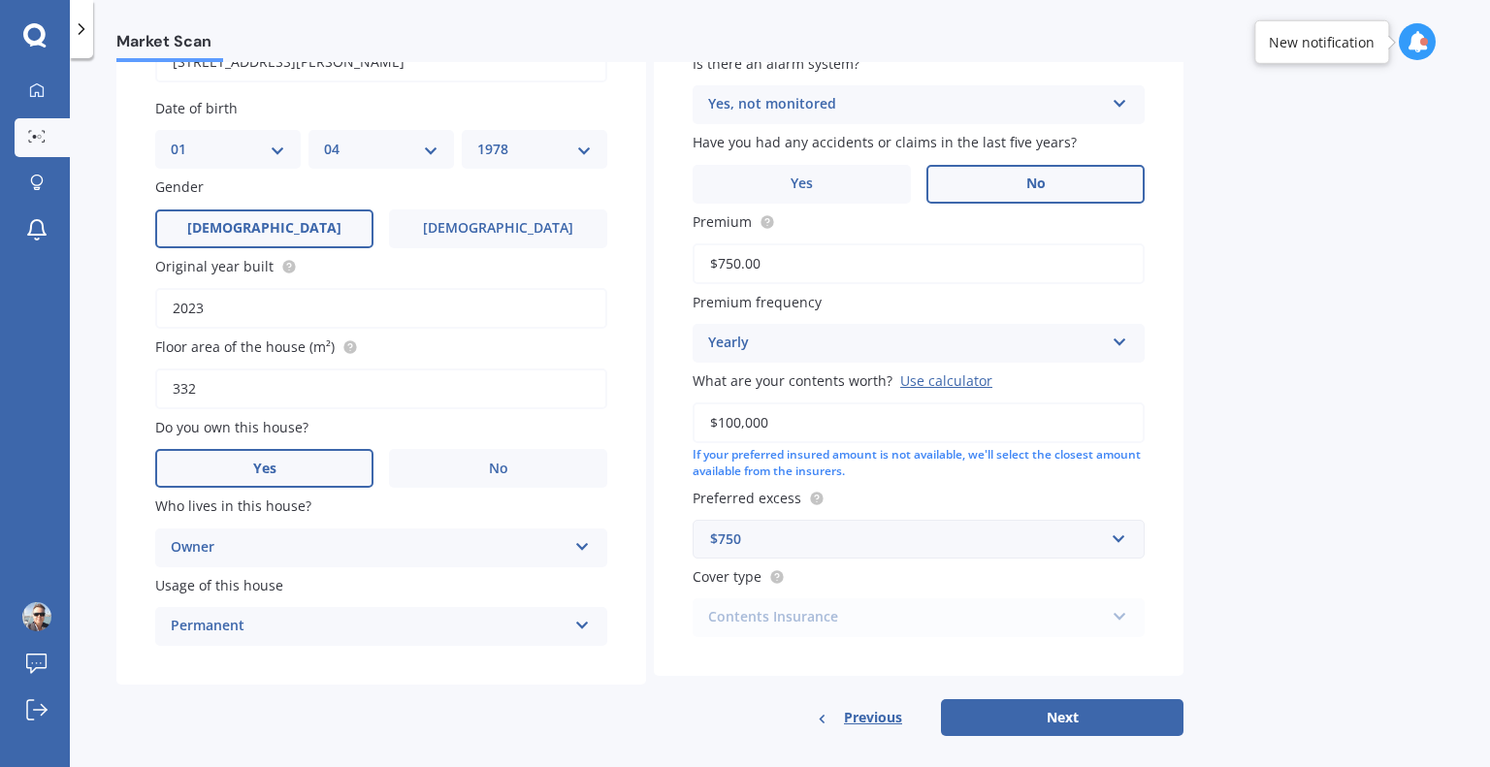
scroll to position [240, 0]
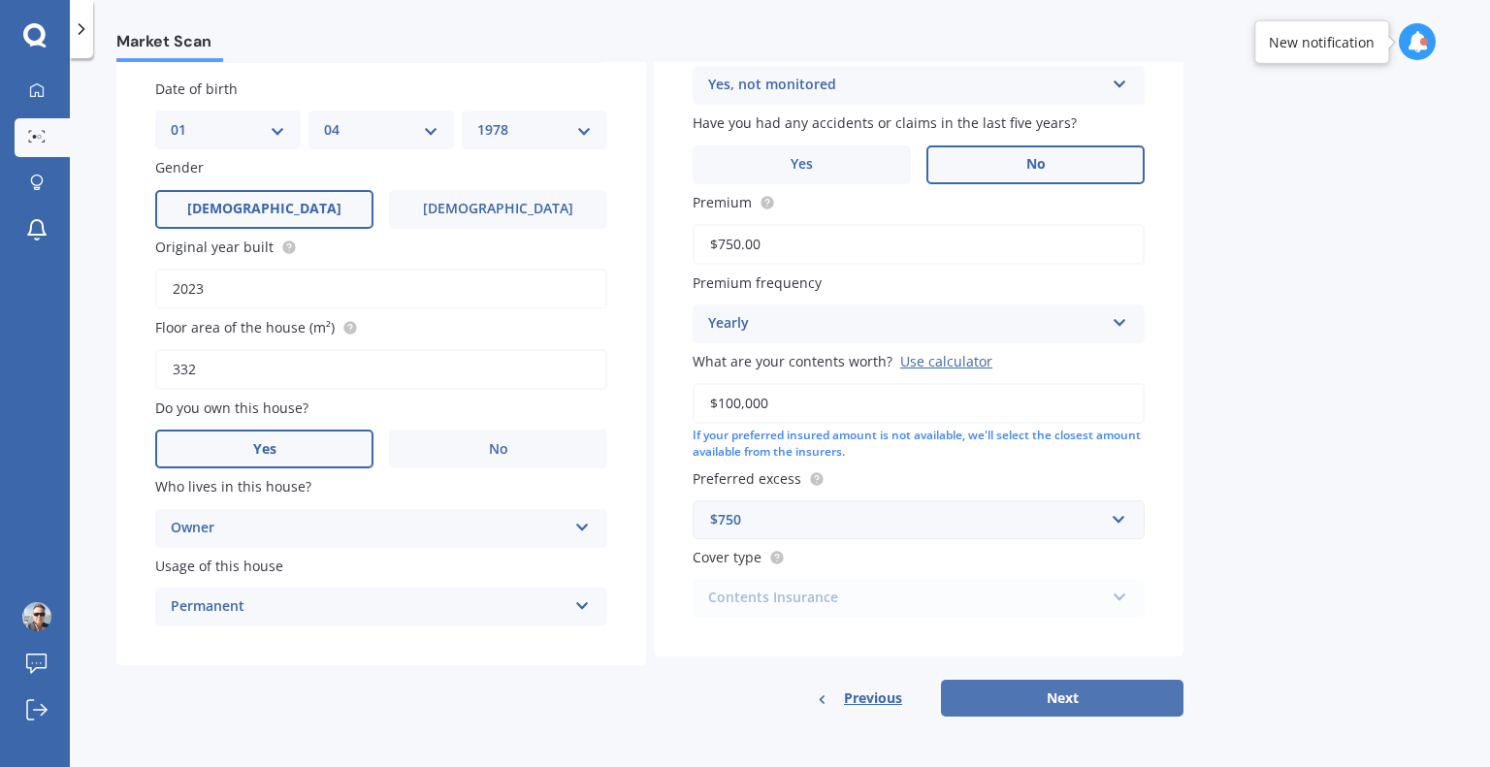
click at [1028, 697] on button "Next" at bounding box center [1062, 698] width 242 height 37
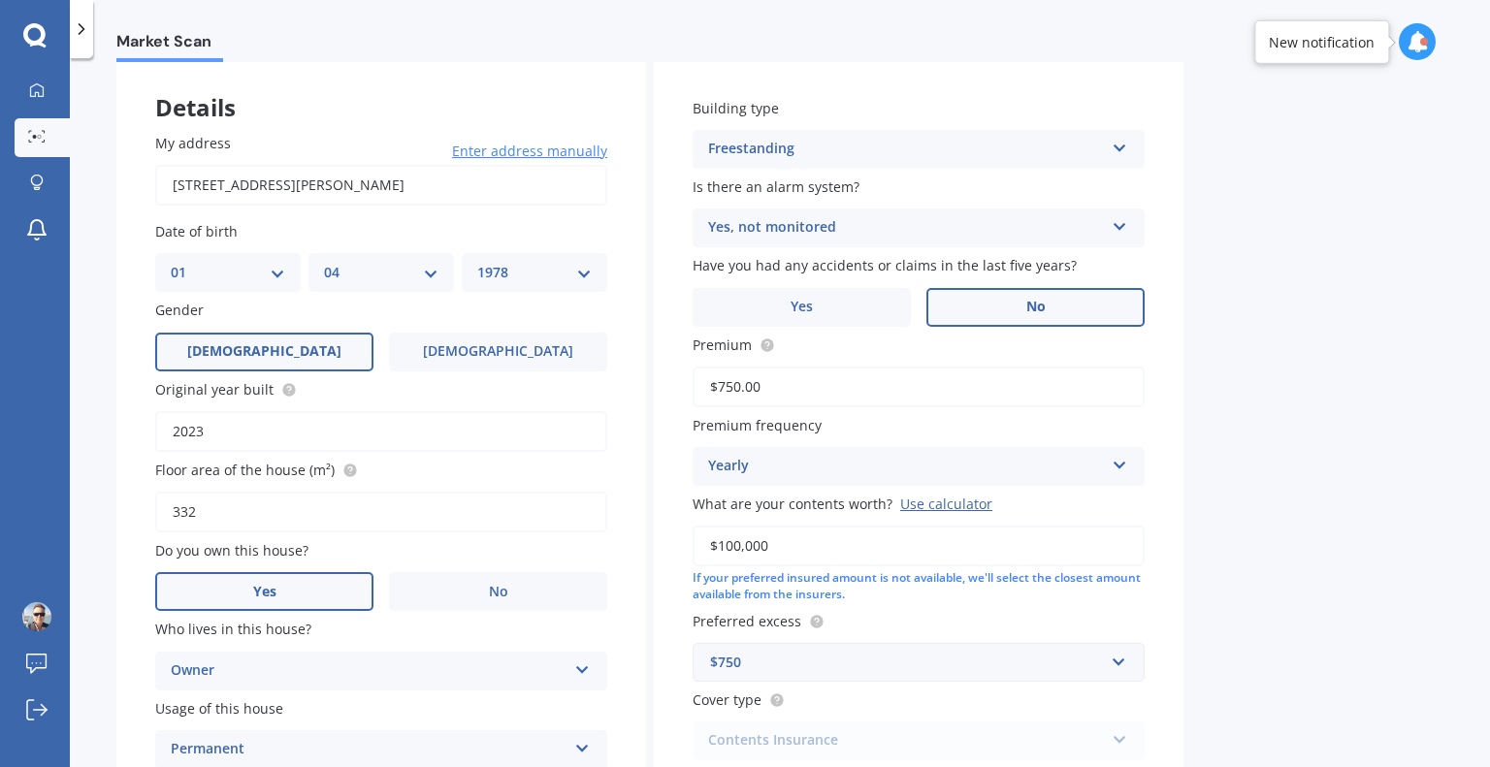
select select "01"
select select "04"
select select "1978"
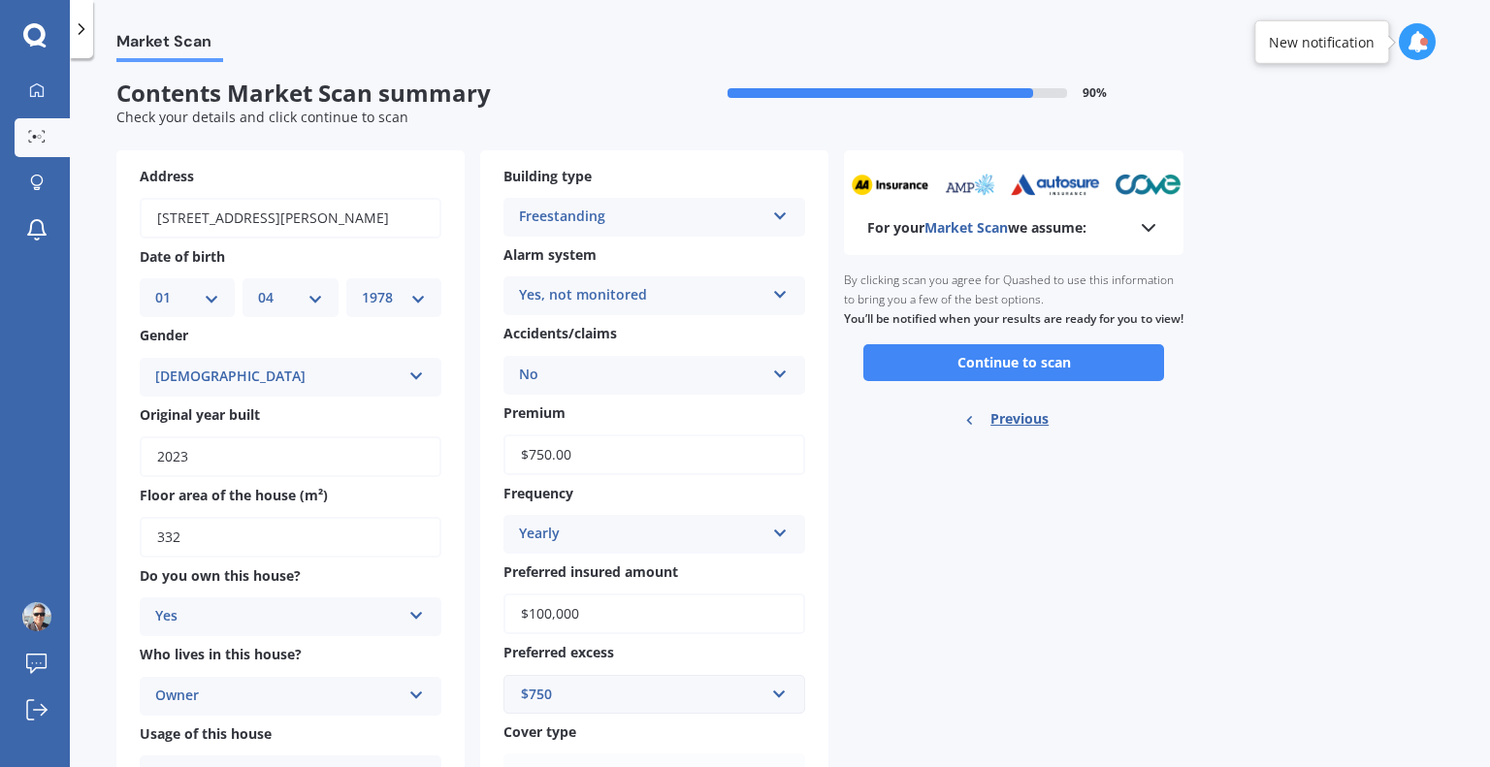
scroll to position [0, 0]
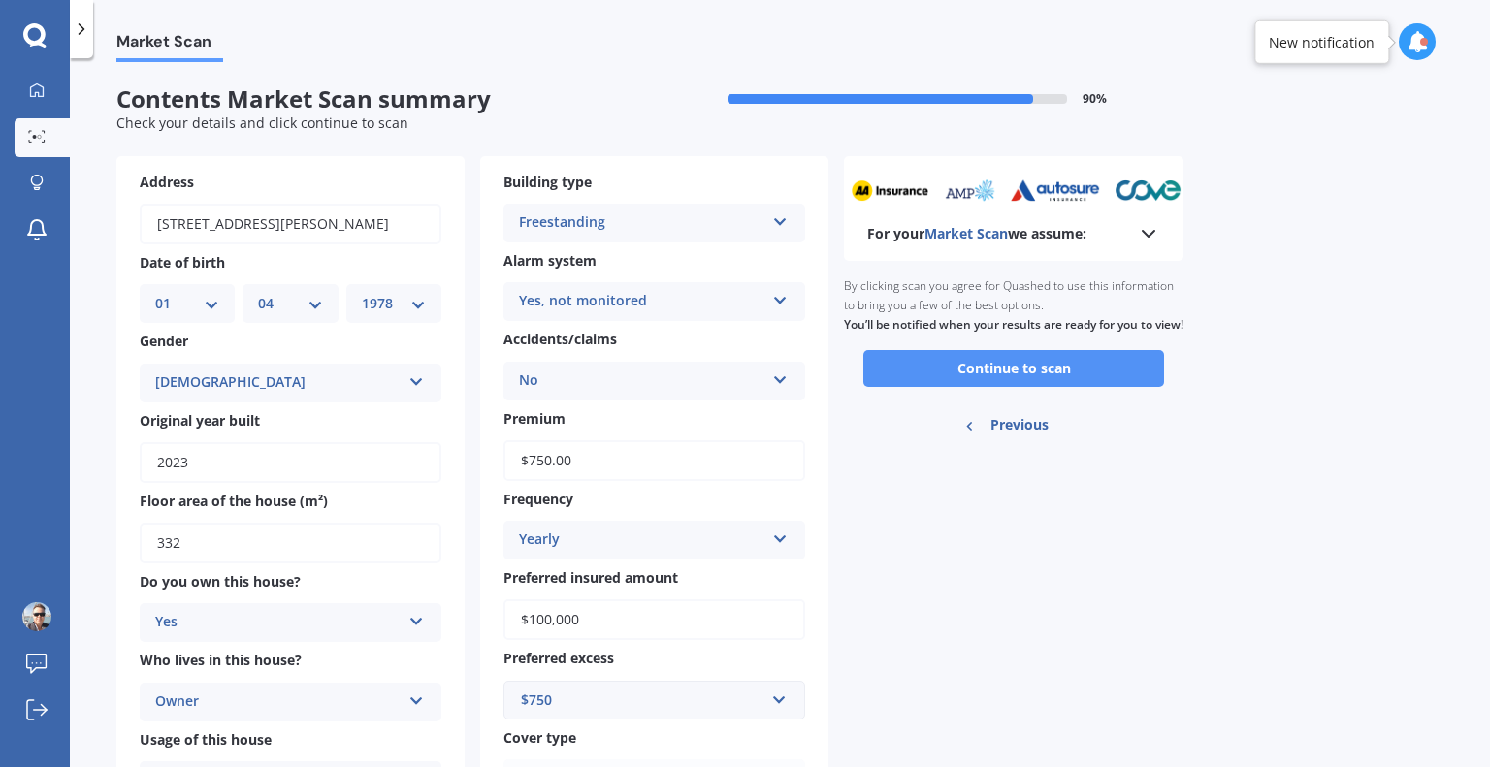
click at [1020, 387] on button "Continue to scan" at bounding box center [1013, 368] width 301 height 37
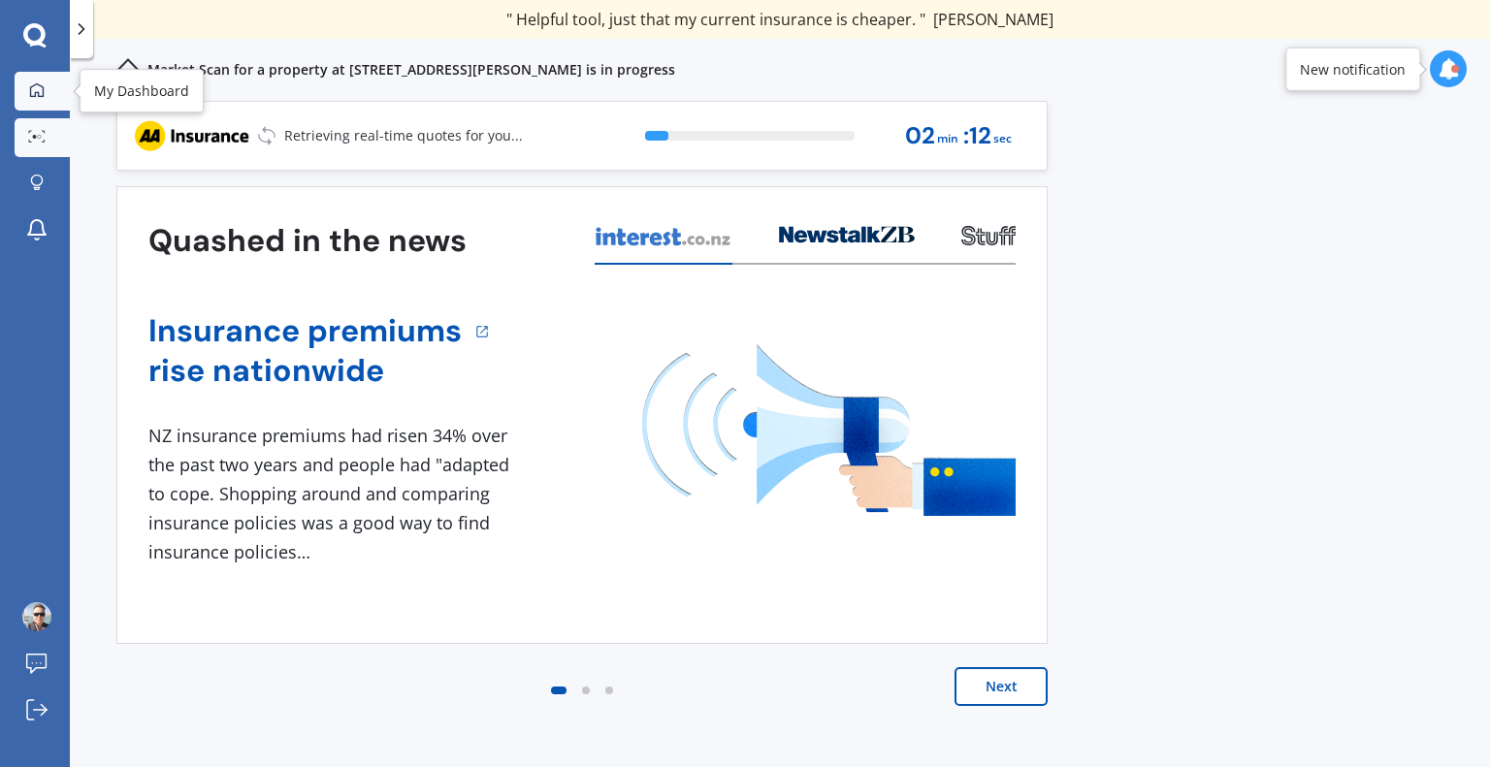
click at [28, 102] on link "My Dashboard" at bounding box center [42, 91] width 55 height 39
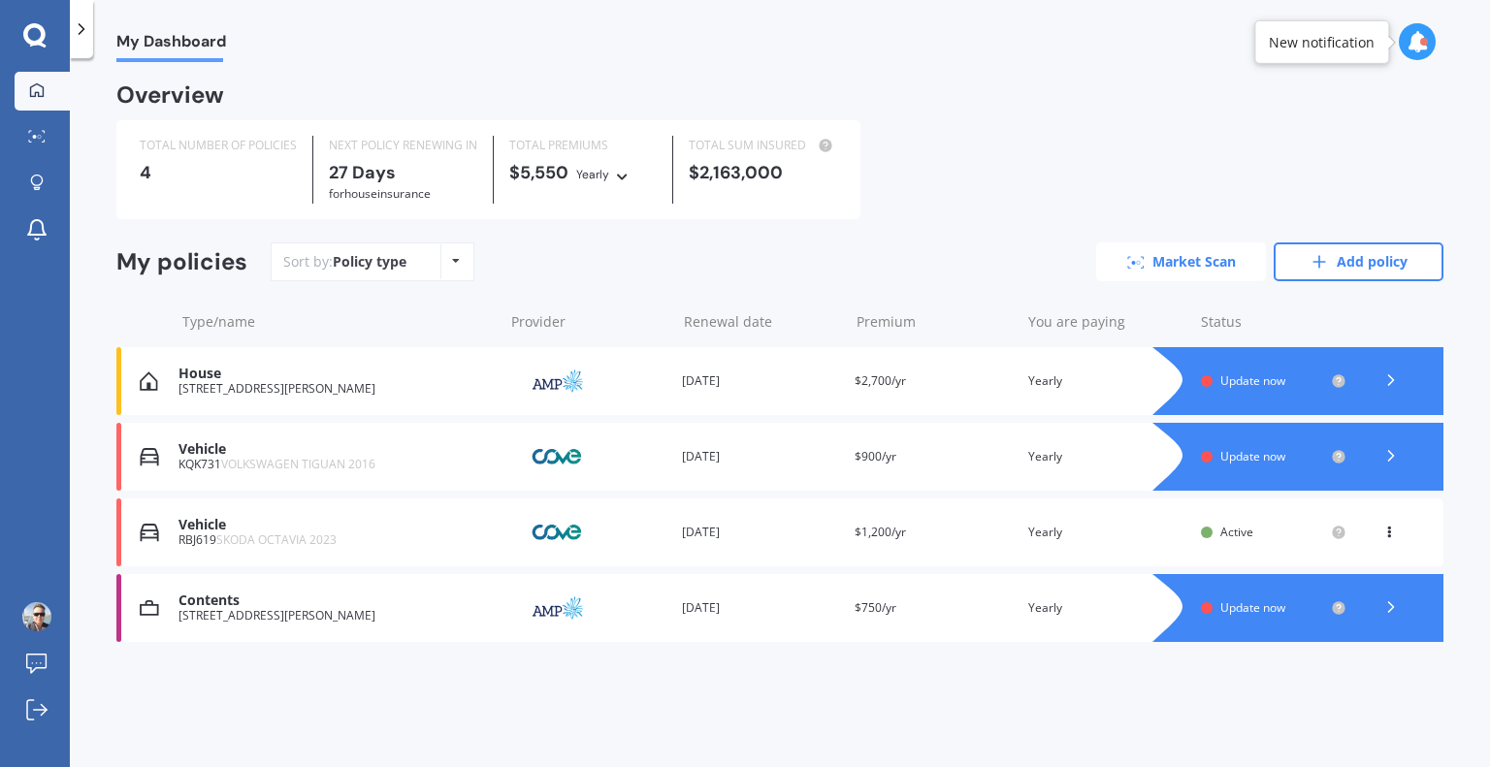
click at [1196, 265] on link "Market Scan" at bounding box center [1181, 261] width 170 height 39
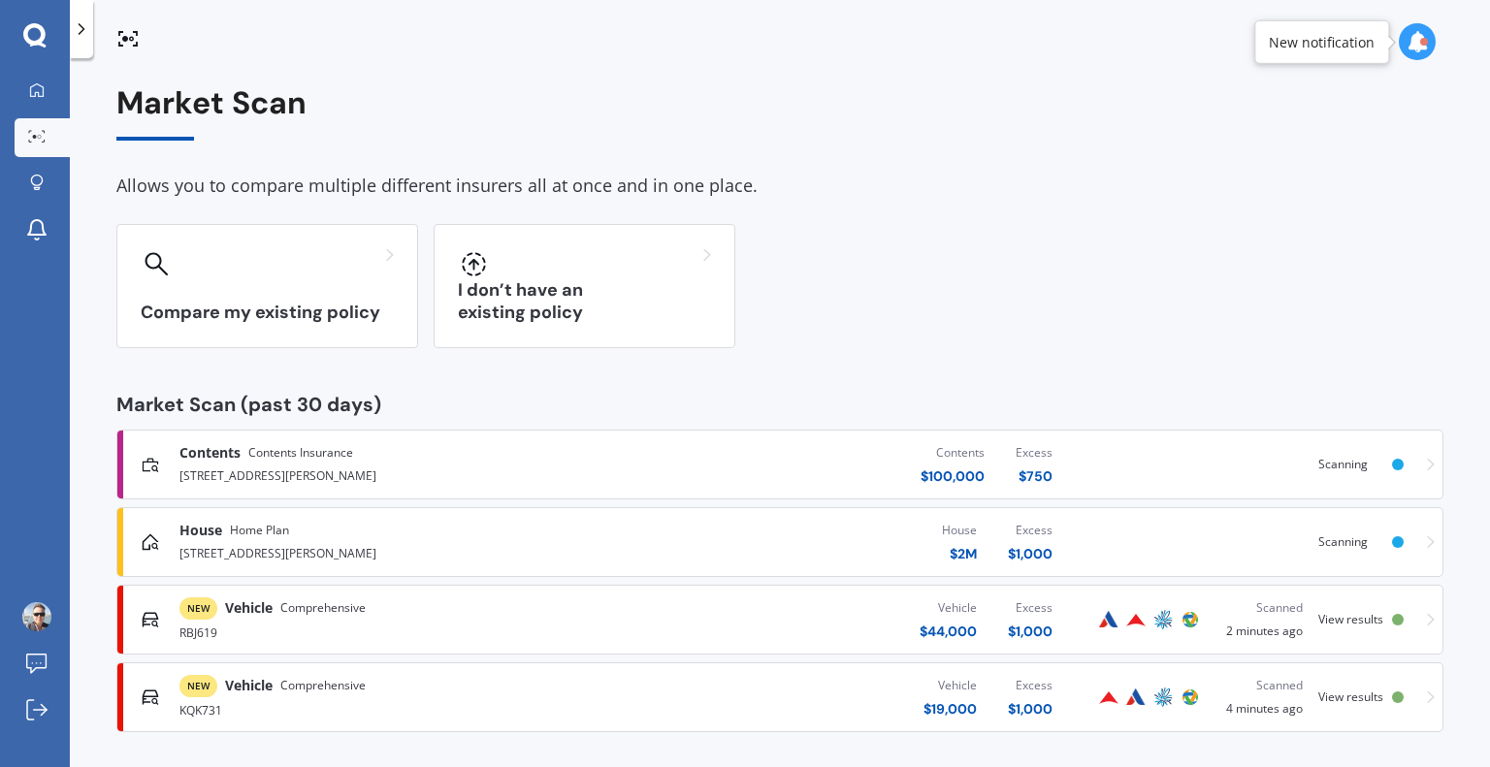
scroll to position [8, 0]
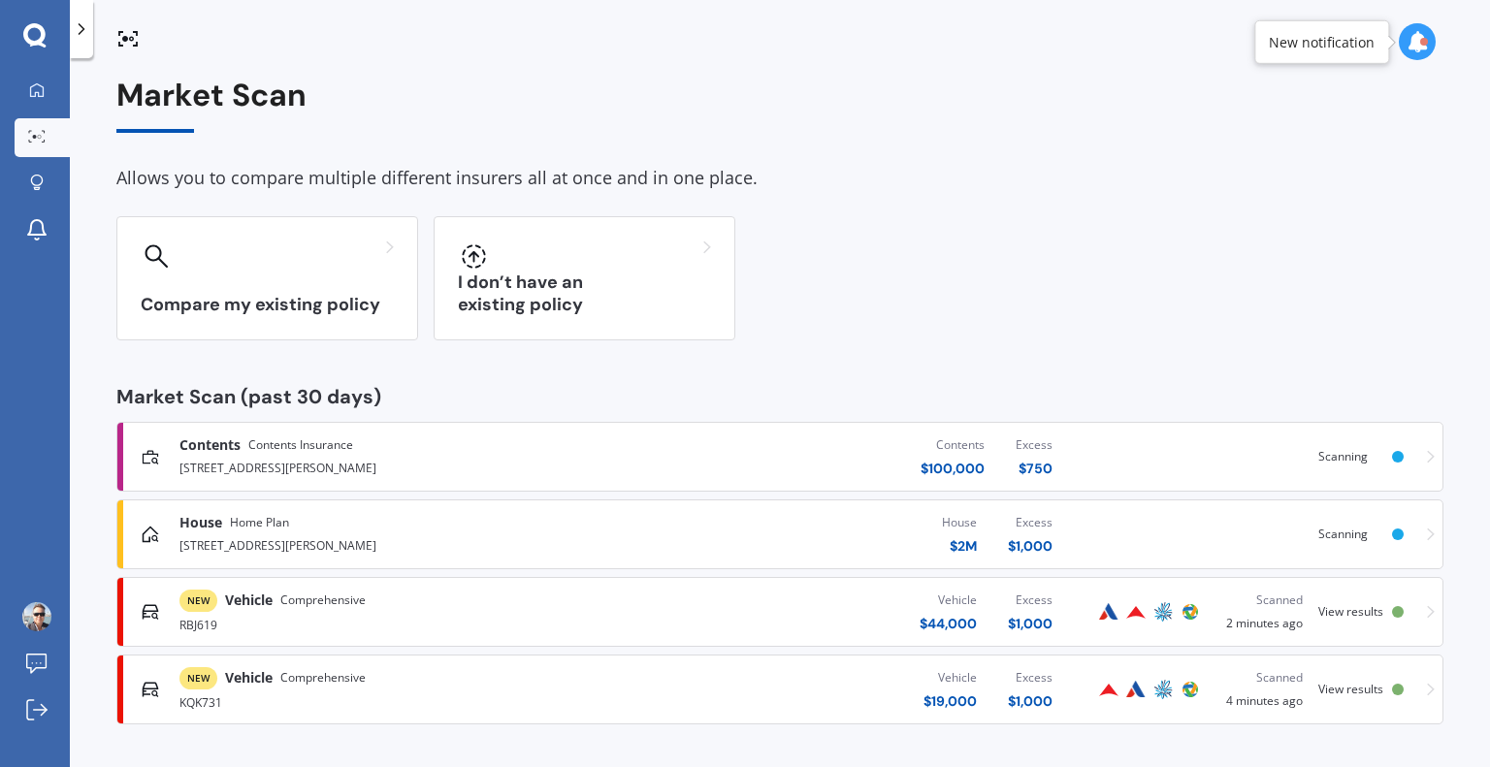
click at [846, 666] on div "Vehicle $ 19,000 Excess $ 1,000" at bounding box center [836, 690] width 464 height 58
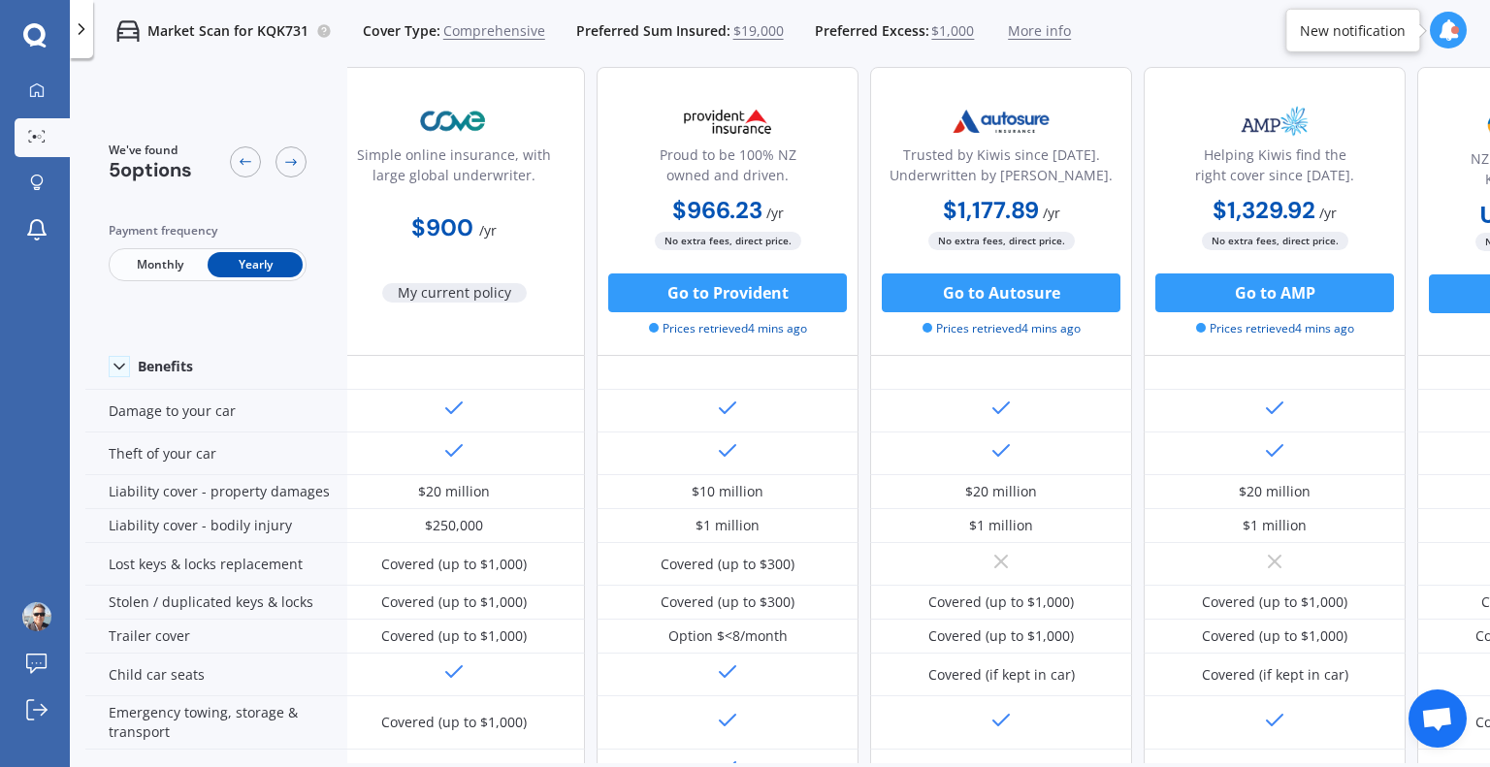
scroll to position [97, 24]
click at [1071, 536] on div "$1 million" at bounding box center [1001, 525] width 262 height 34
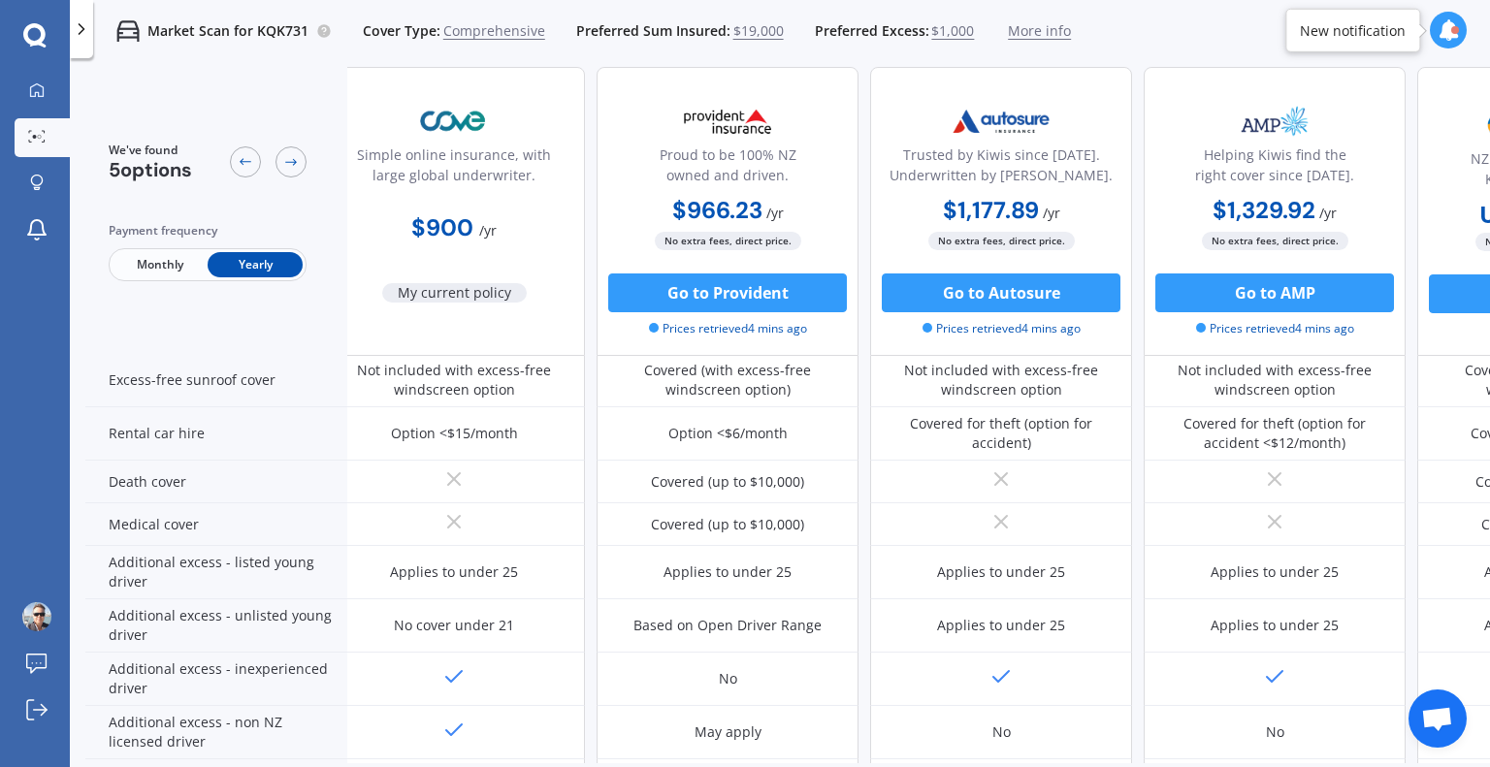
scroll to position [786, 24]
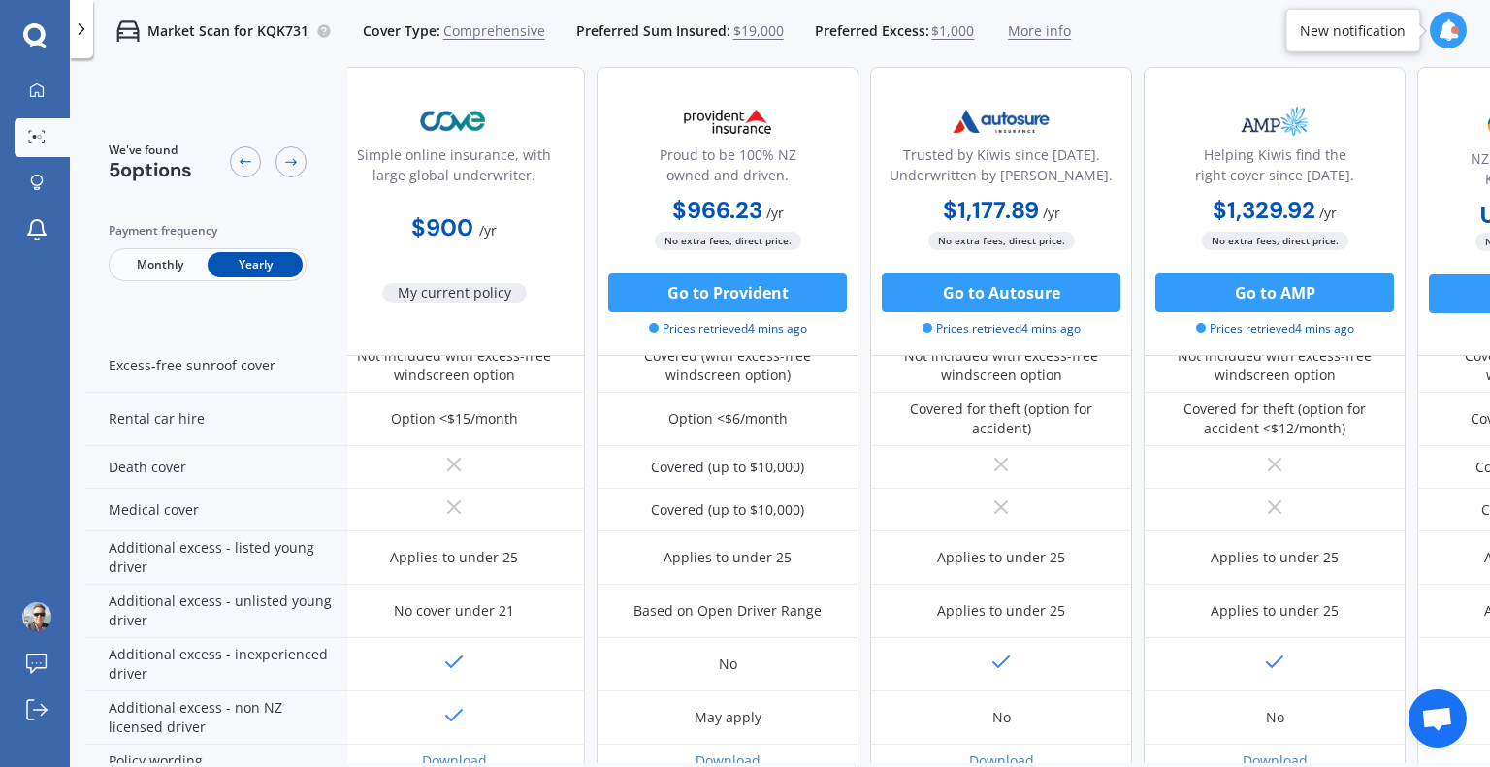
click at [525, 514] on div at bounding box center [454, 510] width 262 height 43
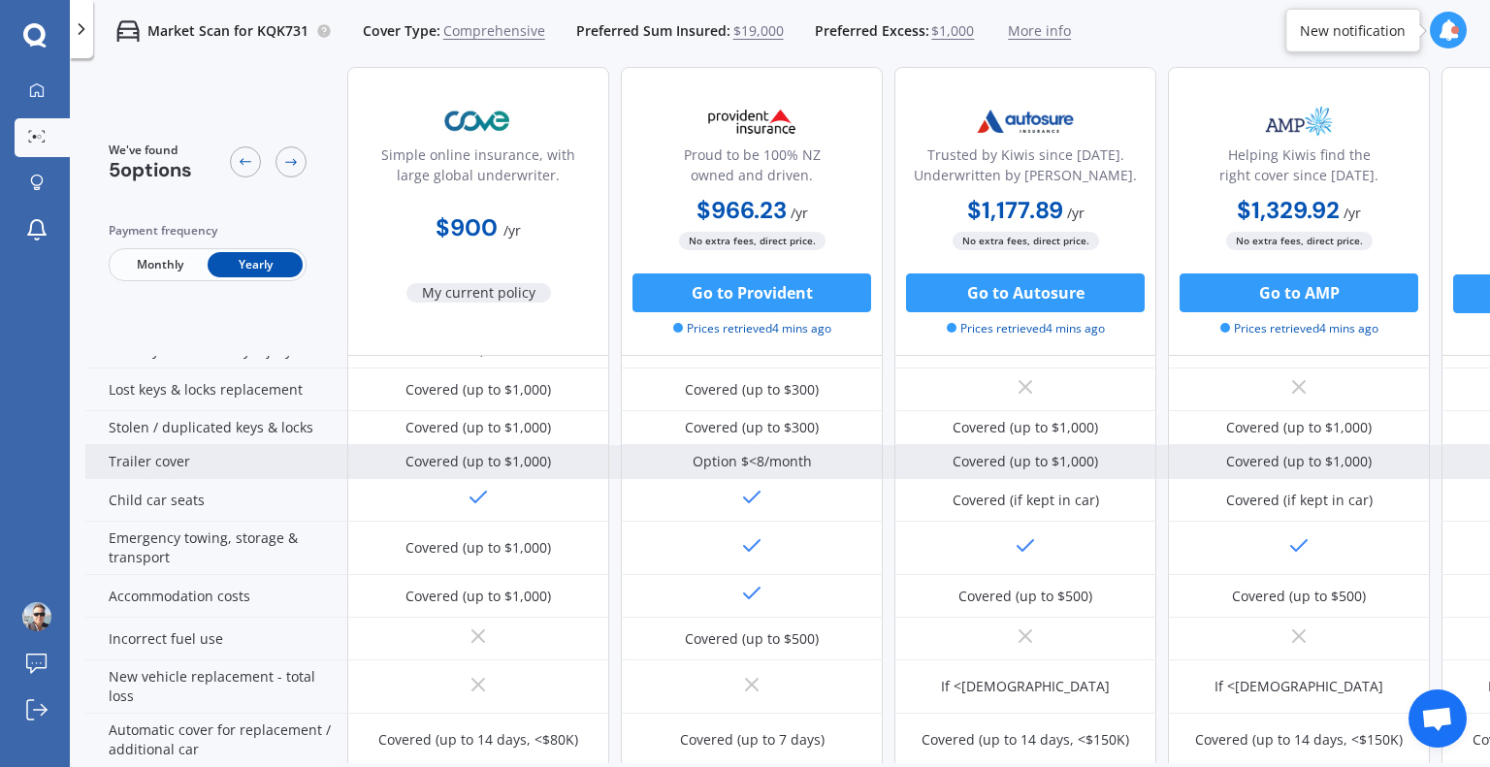
scroll to position [0, 0]
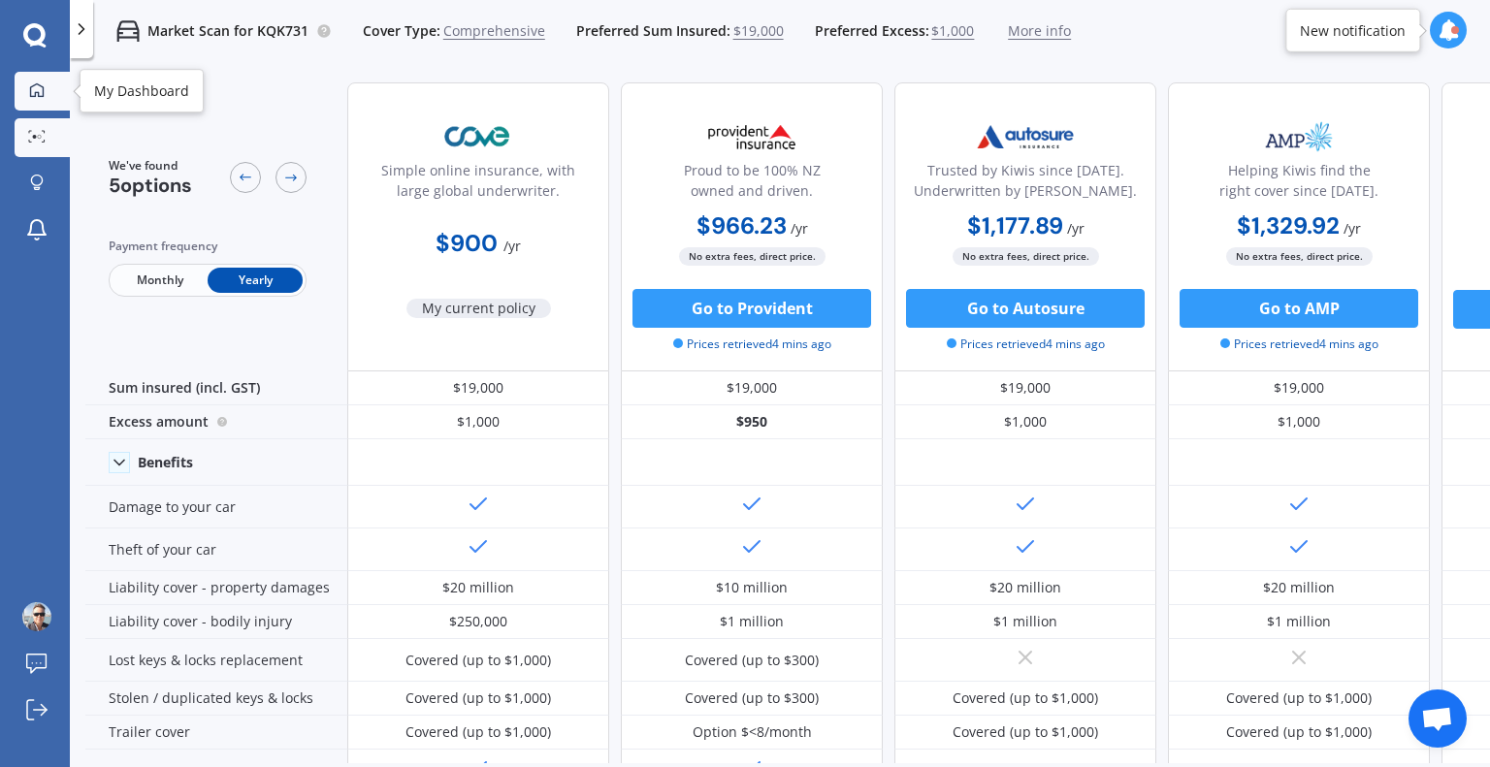
click at [40, 89] on icon at bounding box center [37, 90] width 16 height 16
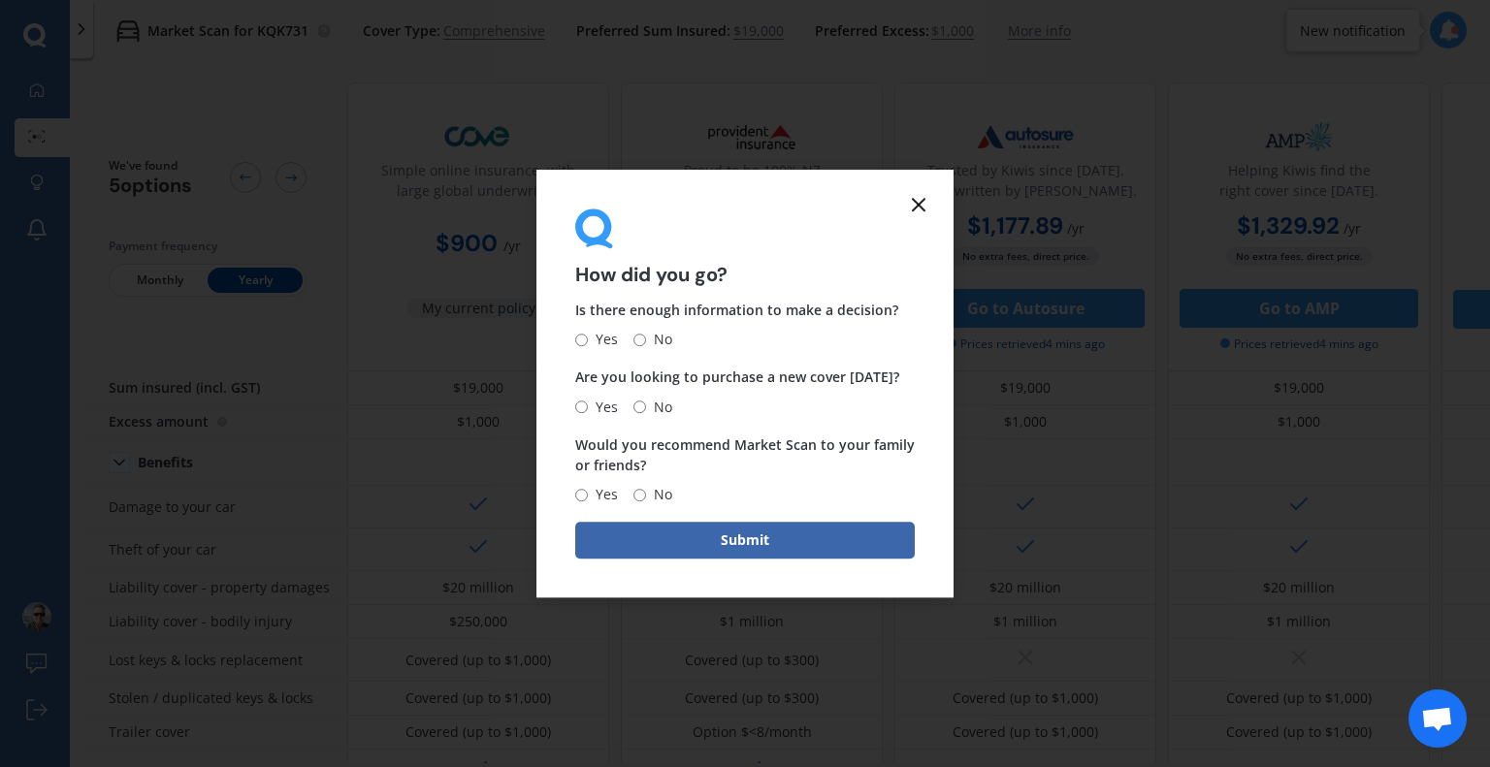
click at [924, 210] on icon at bounding box center [918, 204] width 23 height 23
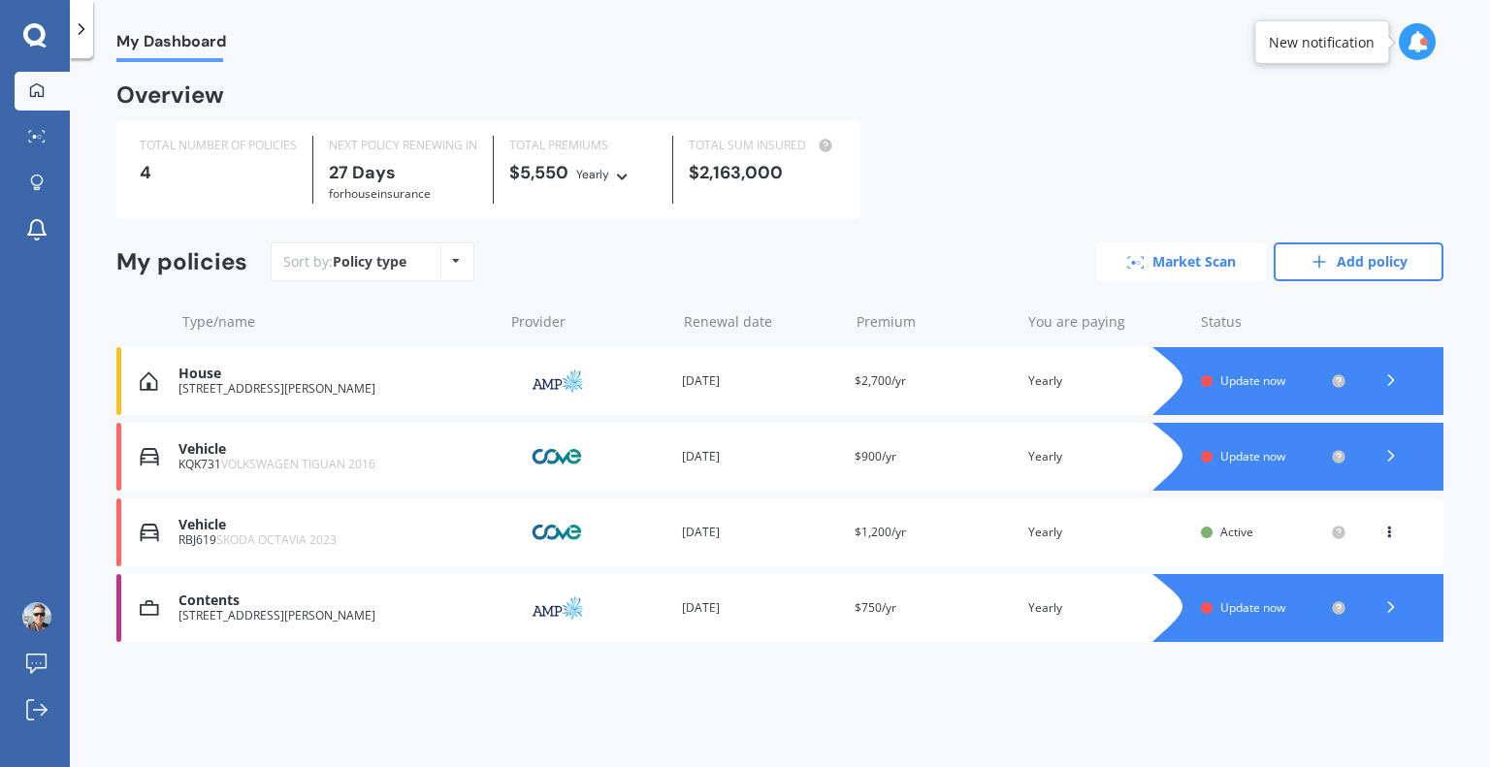
click at [1172, 261] on link "Market Scan" at bounding box center [1181, 261] width 170 height 39
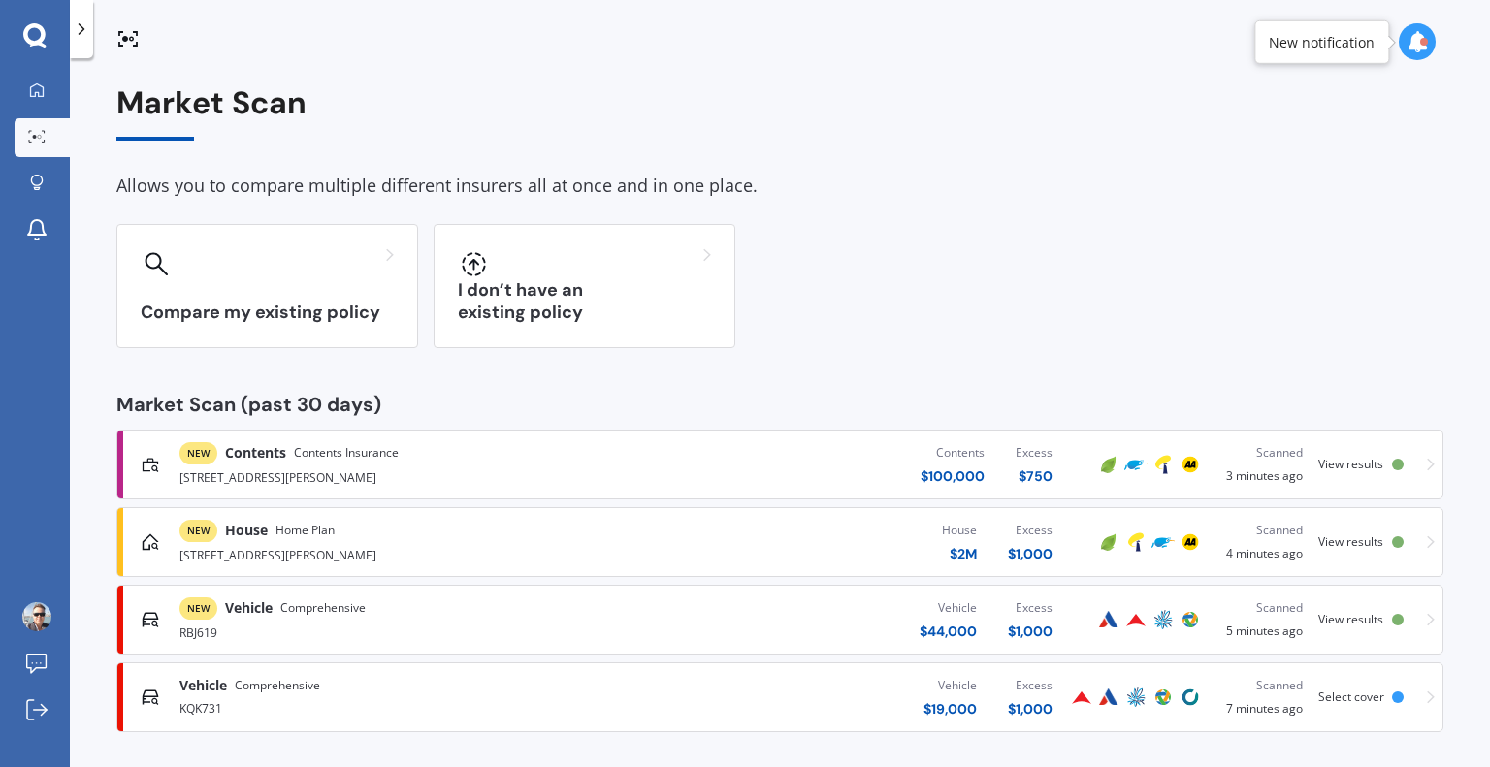
scroll to position [8, 0]
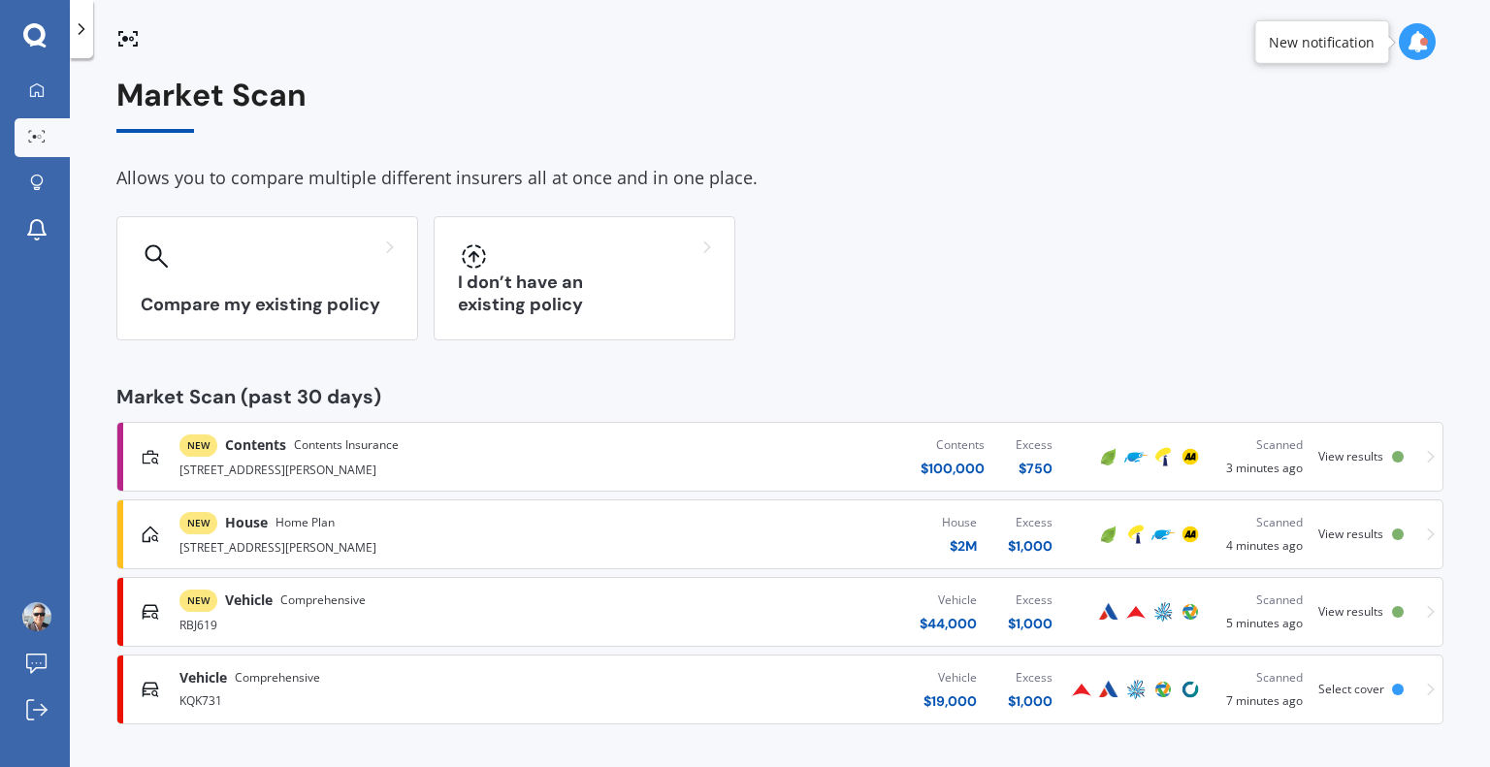
click at [829, 614] on div "Vehicle $ 44,000 Excess $ 1,000" at bounding box center [836, 612] width 464 height 58
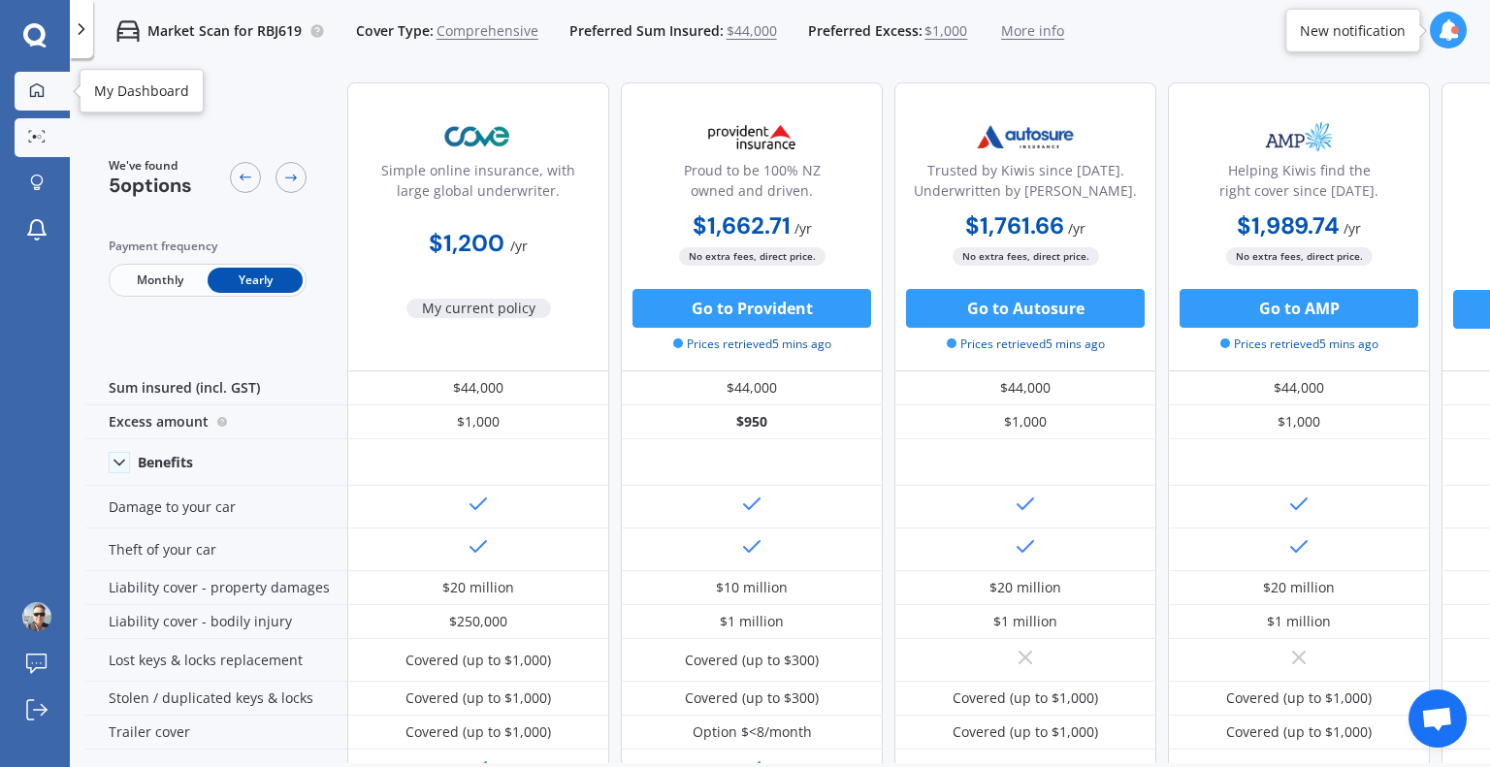
click at [35, 96] on icon at bounding box center [37, 90] width 16 height 16
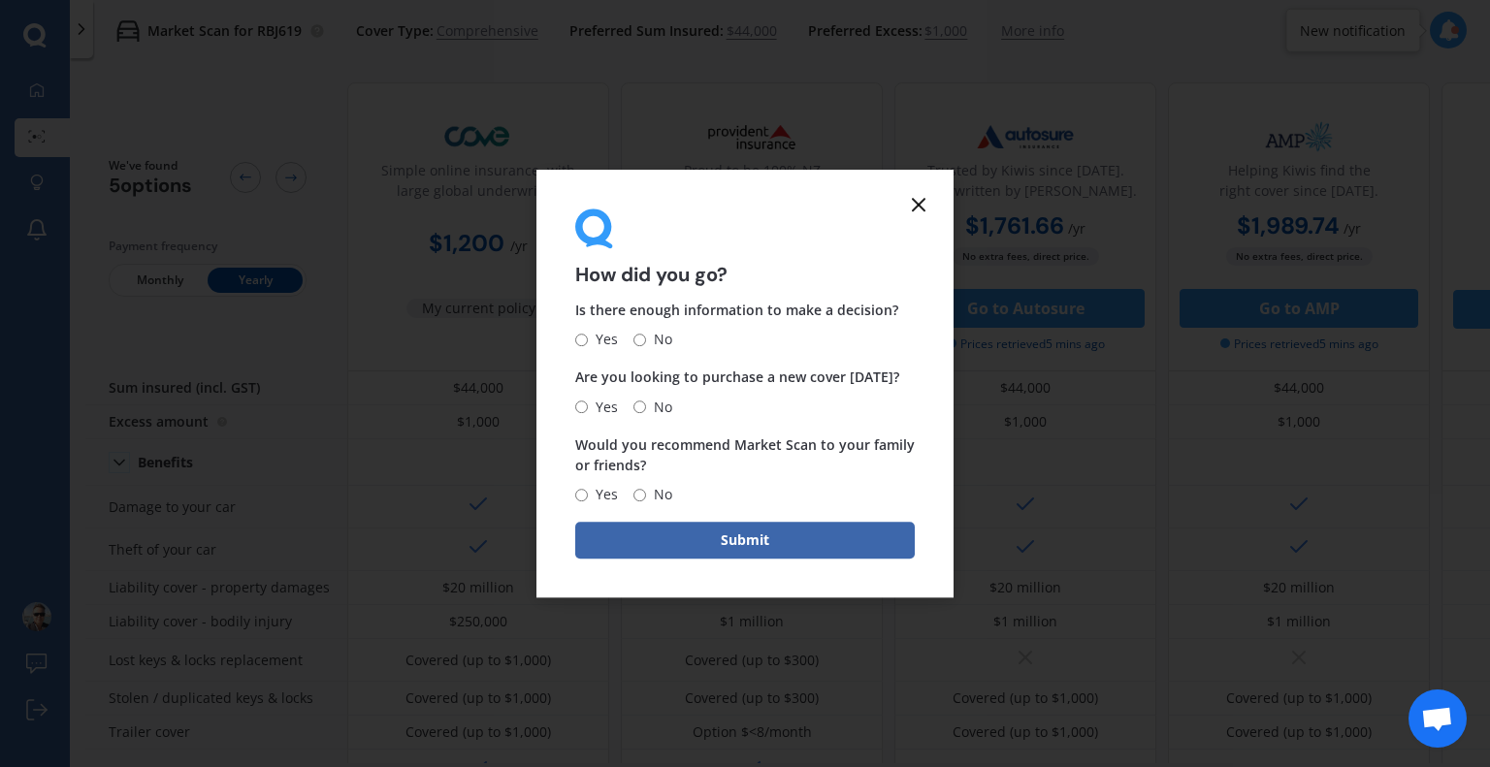
click at [923, 210] on line at bounding box center [919, 205] width 12 height 12
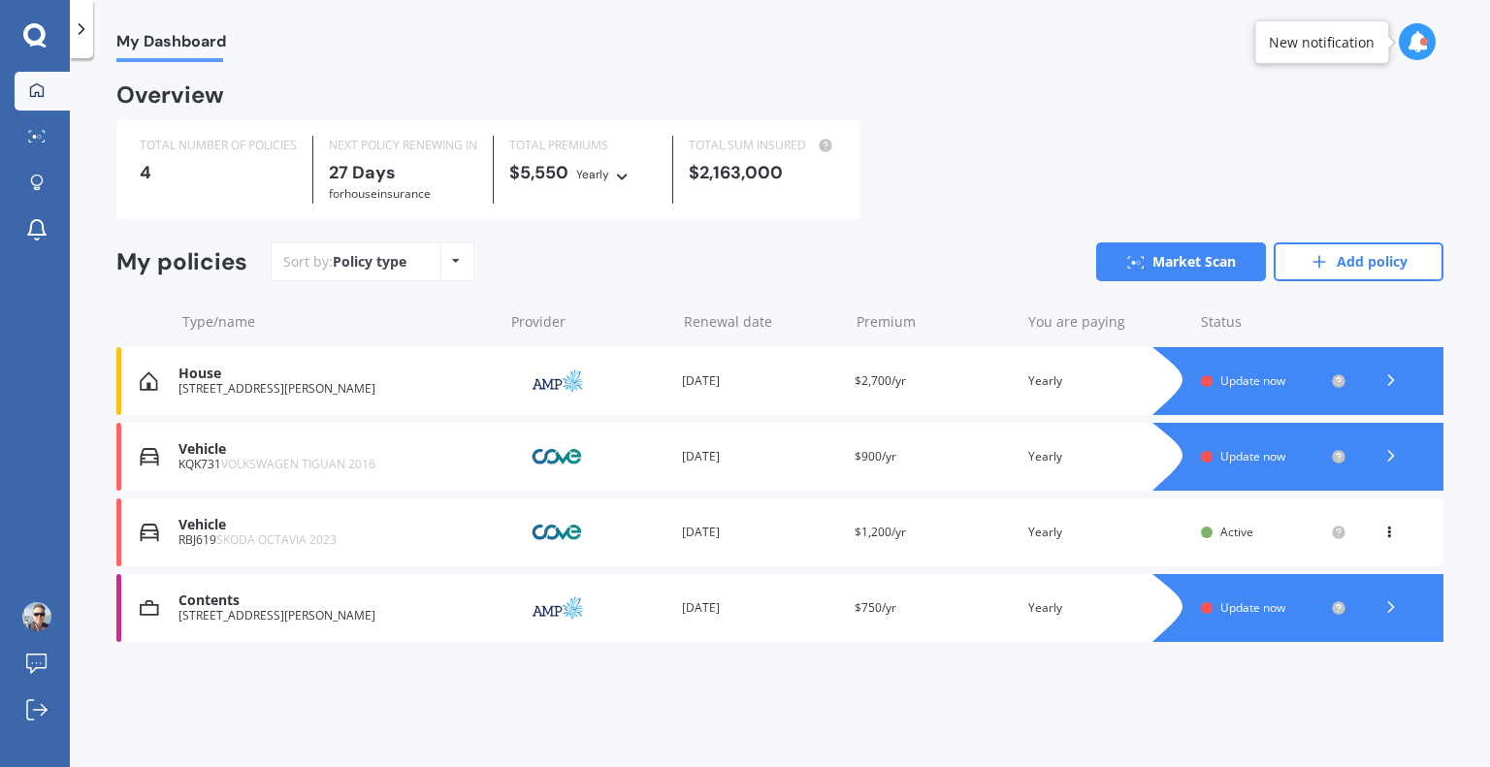
click at [468, 612] on div "[STREET_ADDRESS][PERSON_NAME]" at bounding box center [335, 616] width 315 height 14
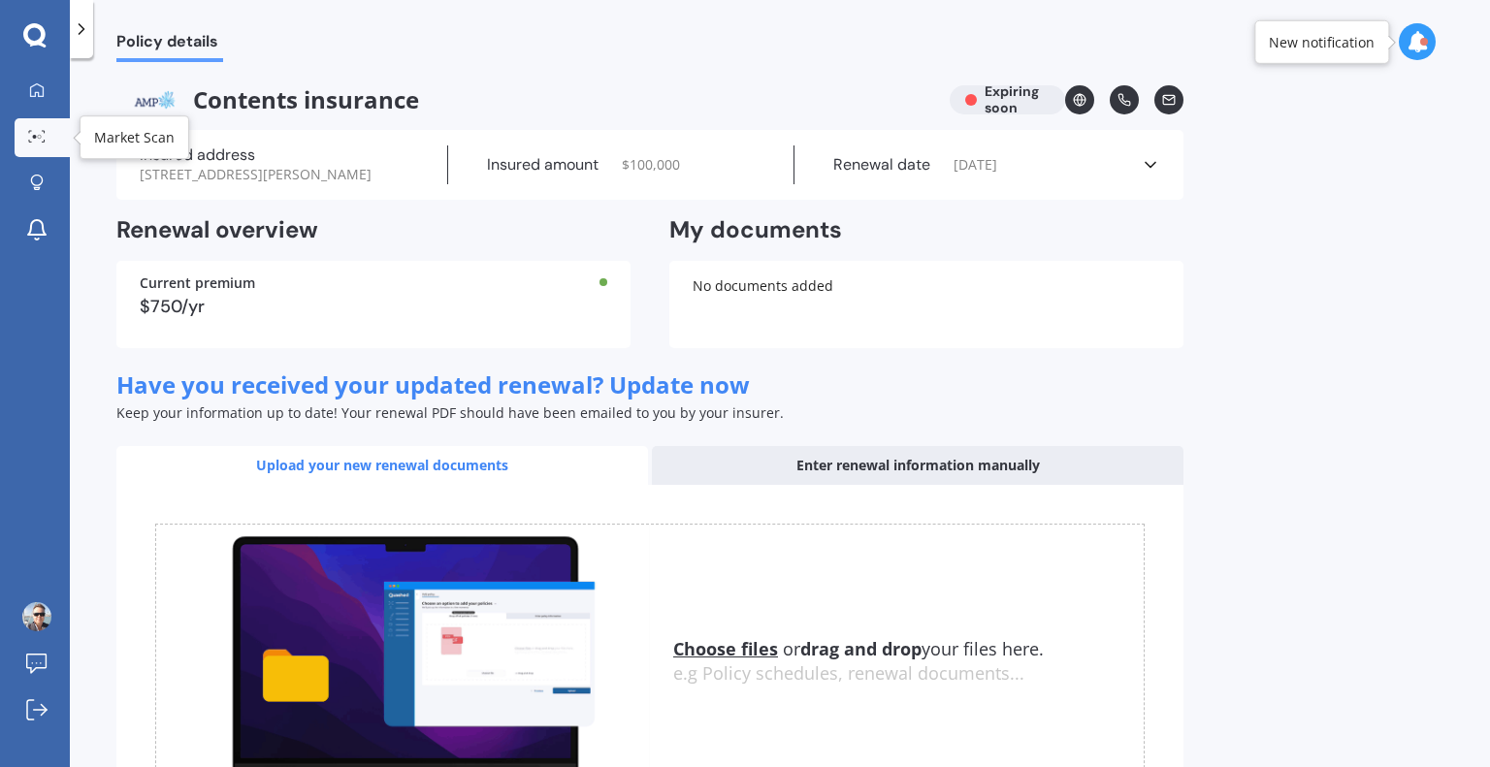
click at [38, 139] on icon at bounding box center [36, 136] width 17 height 13
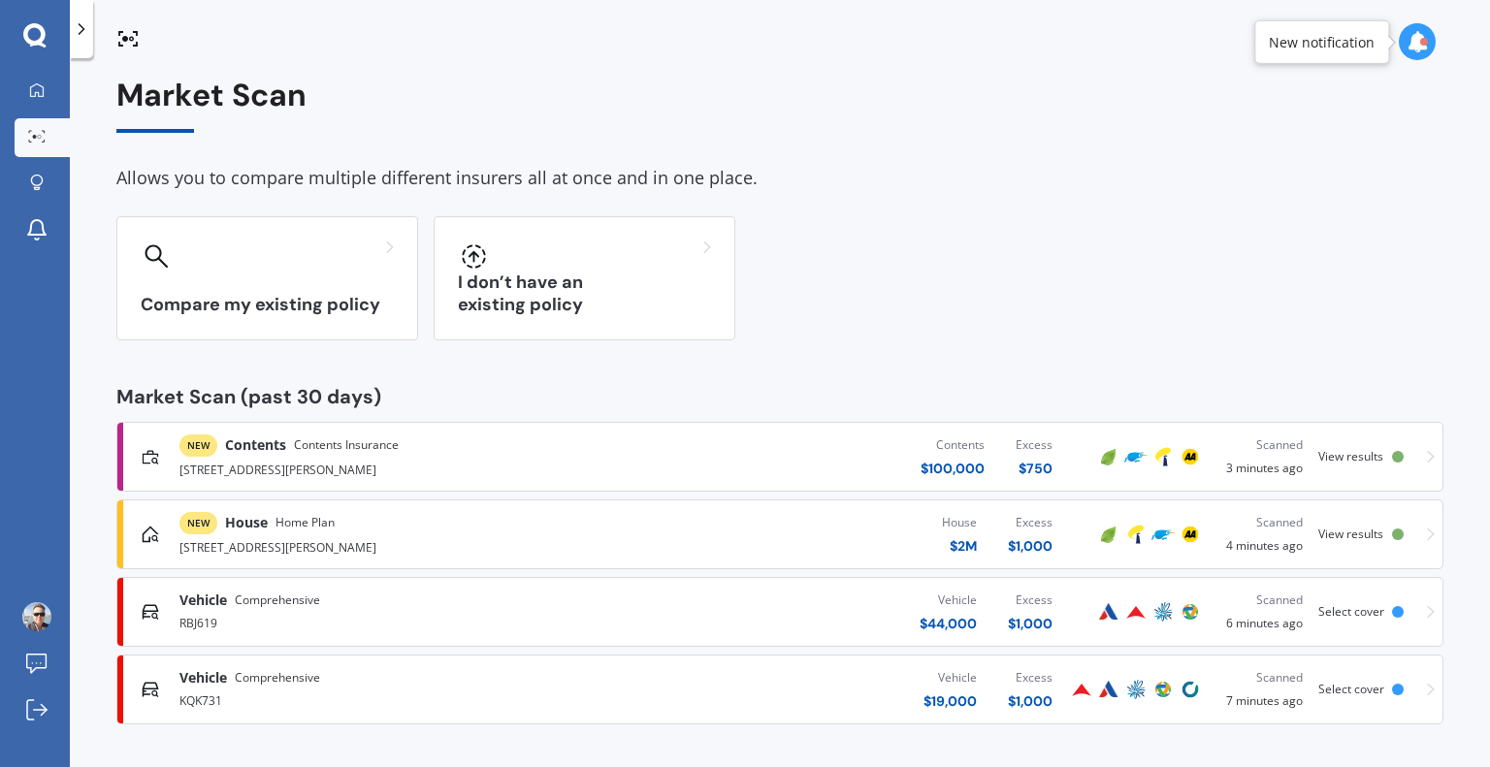
scroll to position [7, 0]
click at [563, 463] on div "[STREET_ADDRESS][PERSON_NAME]" at bounding box center [391, 469] width 425 height 23
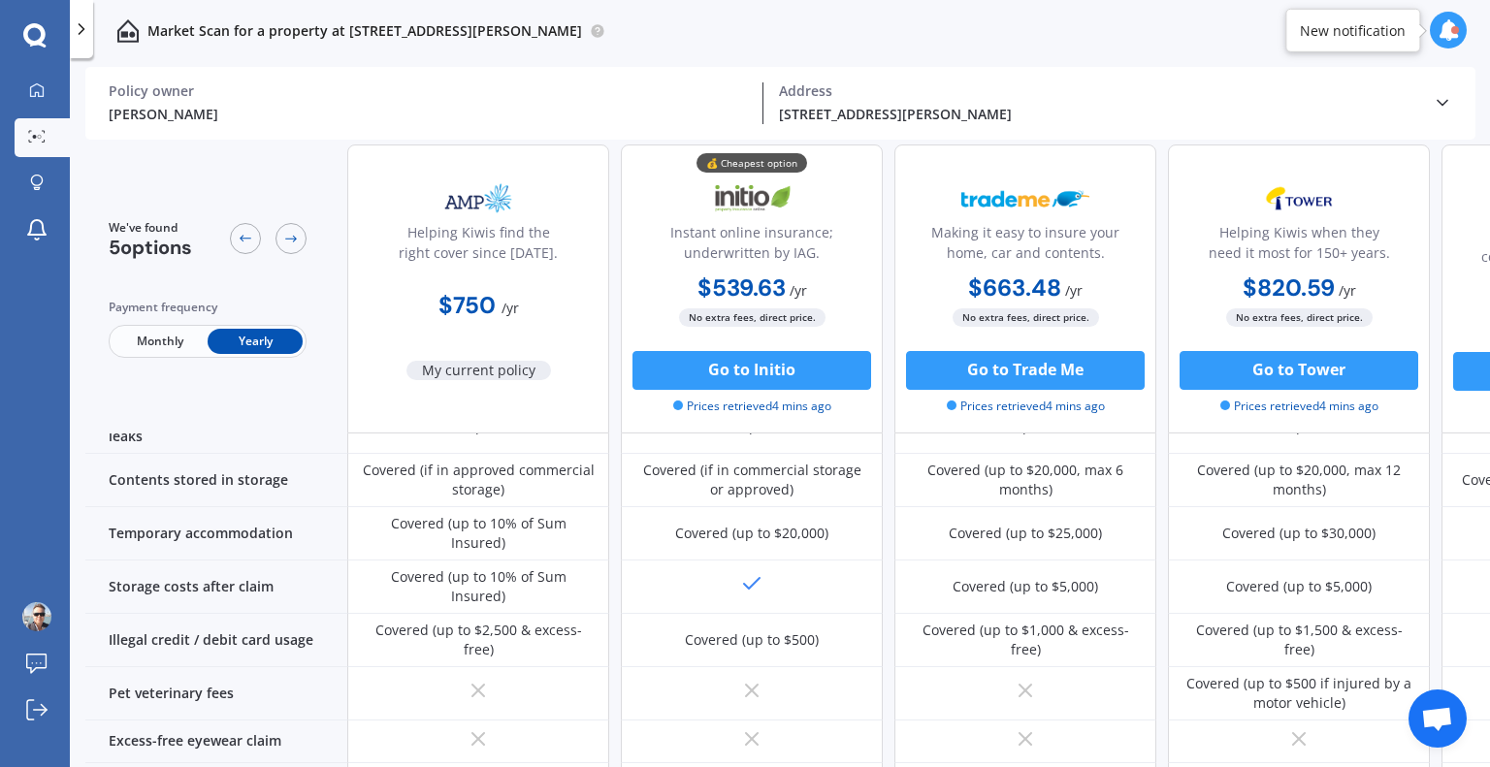
scroll to position [1159, 0]
